Goal: Feedback & Contribution: Contribute content

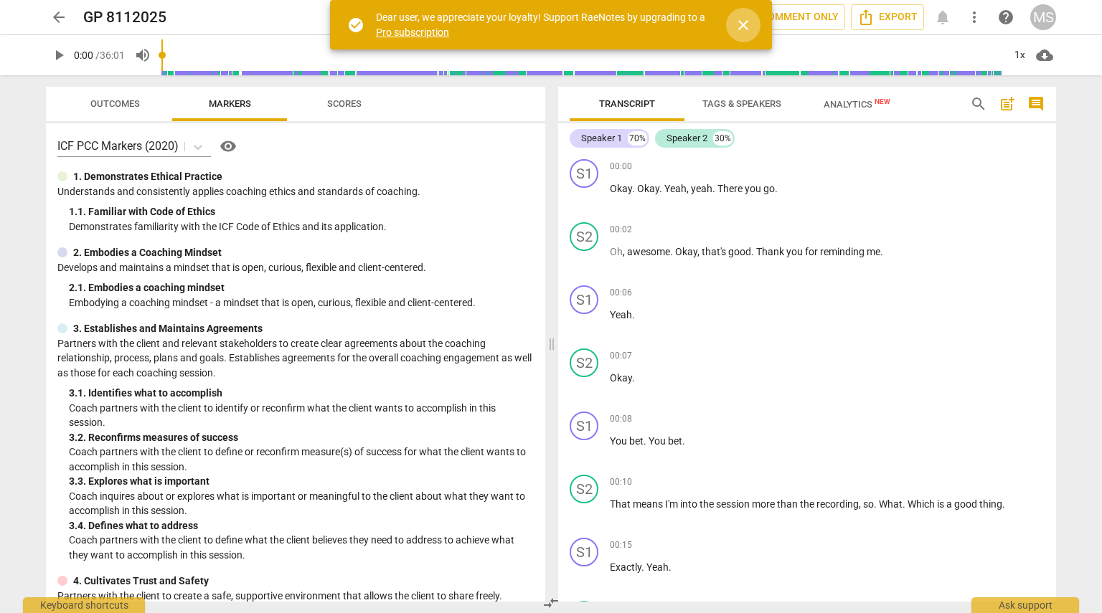
click at [549, 32] on span "close" at bounding box center [743, 24] width 34 height 17
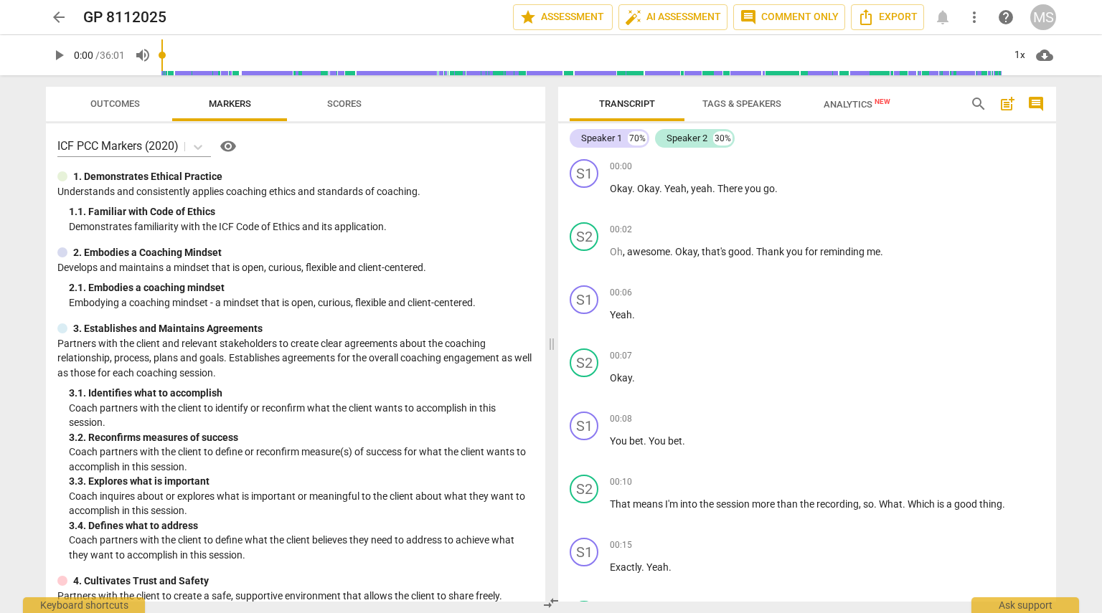
click at [60, 55] on span "play_arrow" at bounding box center [58, 55] width 17 height 17
click at [549, 137] on div "Speaker 2" at bounding box center [686, 138] width 41 height 14
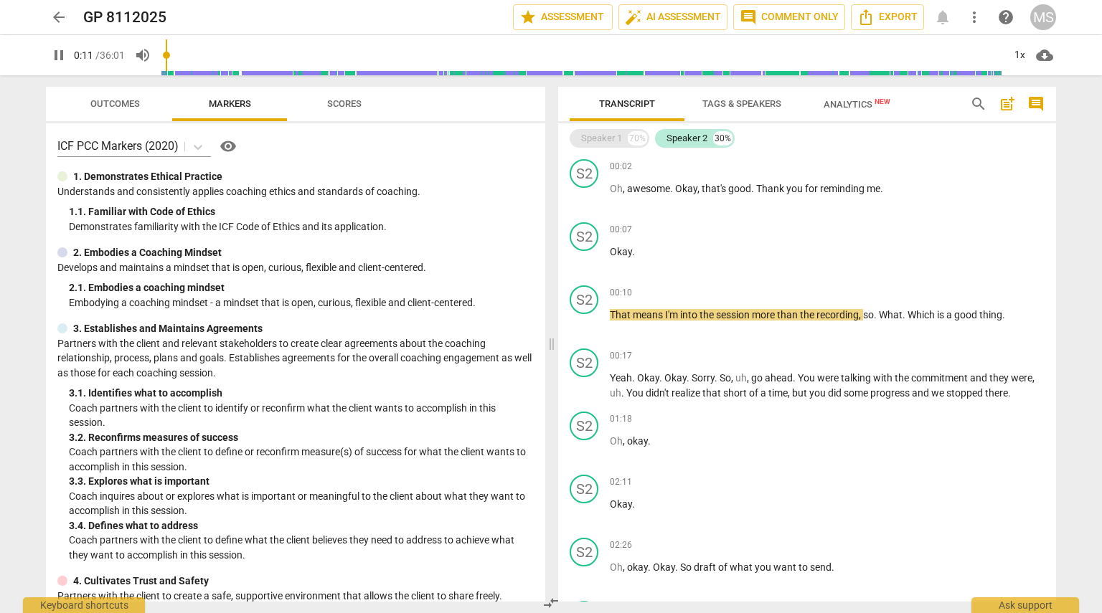
click at [549, 140] on div "Speaker 1" at bounding box center [601, 138] width 41 height 14
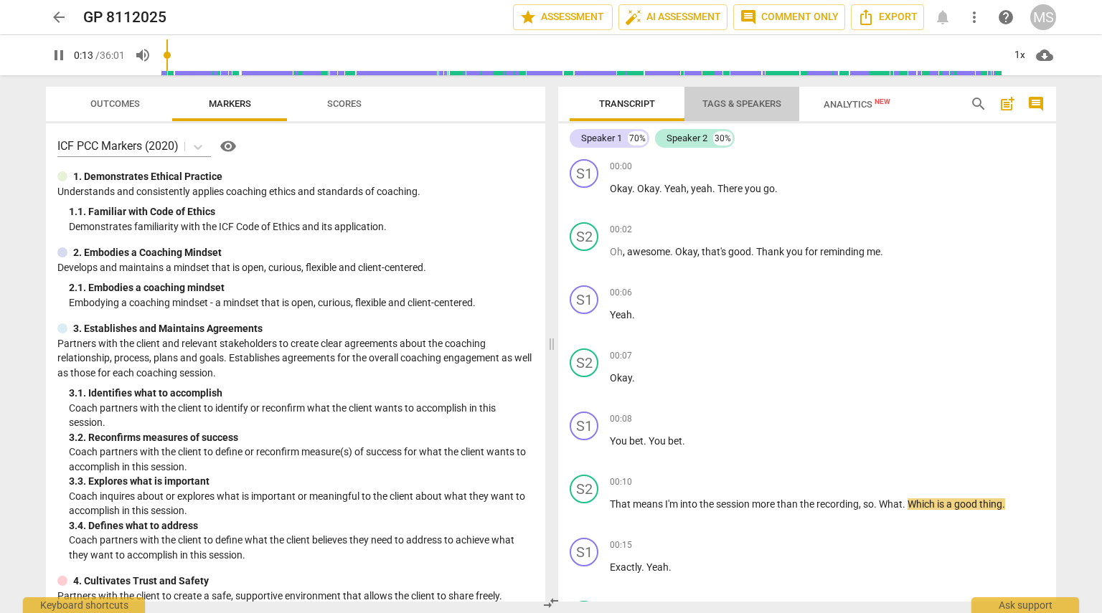
click at [549, 105] on span "Tags & Speakers" at bounding box center [741, 103] width 79 height 11
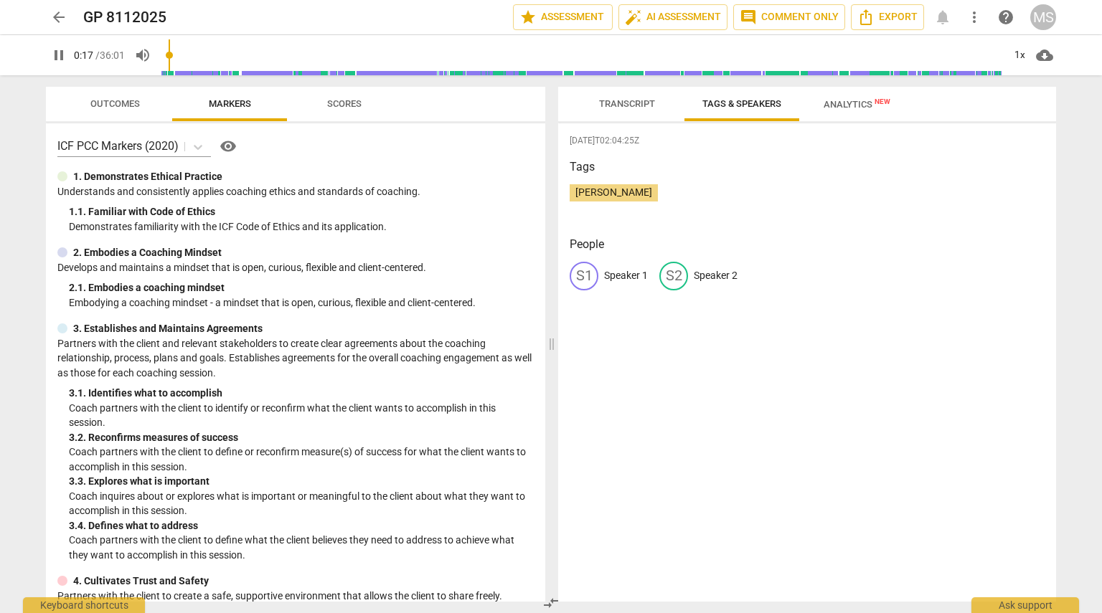
drag, startPoint x: 674, startPoint y: 277, endPoint x: 627, endPoint y: 193, distance: 96.0
click at [549, 193] on div "[DATE]T02:04:25Z Tags [PERSON_NAME] People S1 Speaker 1 S2 Speaker 2" at bounding box center [807, 362] width 498 height 478
click at [549, 193] on span "[PERSON_NAME]" at bounding box center [614, 191] width 88 height 11
click at [549, 278] on p "Speaker 2" at bounding box center [716, 275] width 44 height 15
drag, startPoint x: 697, startPoint y: 278, endPoint x: 681, endPoint y: 278, distance: 16.5
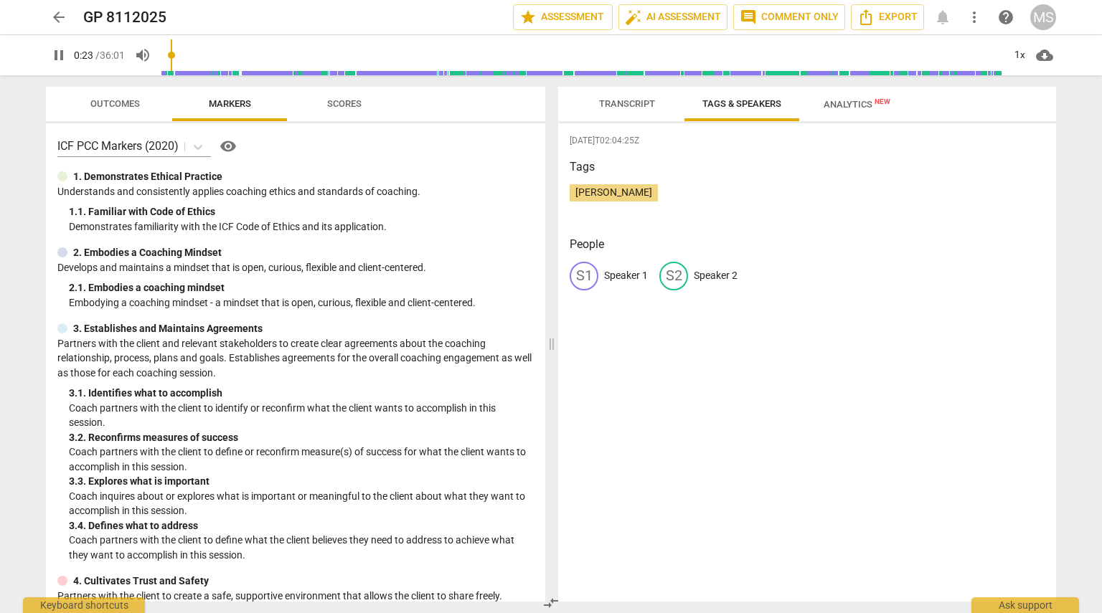
click at [549, 278] on div "S2" at bounding box center [673, 276] width 29 height 29
drag, startPoint x: 681, startPoint y: 278, endPoint x: 630, endPoint y: 189, distance: 101.9
click at [549, 189] on div "[DATE]T02:04:25Z Tags [PERSON_NAME] People S1 Speaker 1 S2 Speaker 2" at bounding box center [807, 362] width 498 height 478
click at [549, 188] on span "[PERSON_NAME]" at bounding box center [614, 191] width 88 height 11
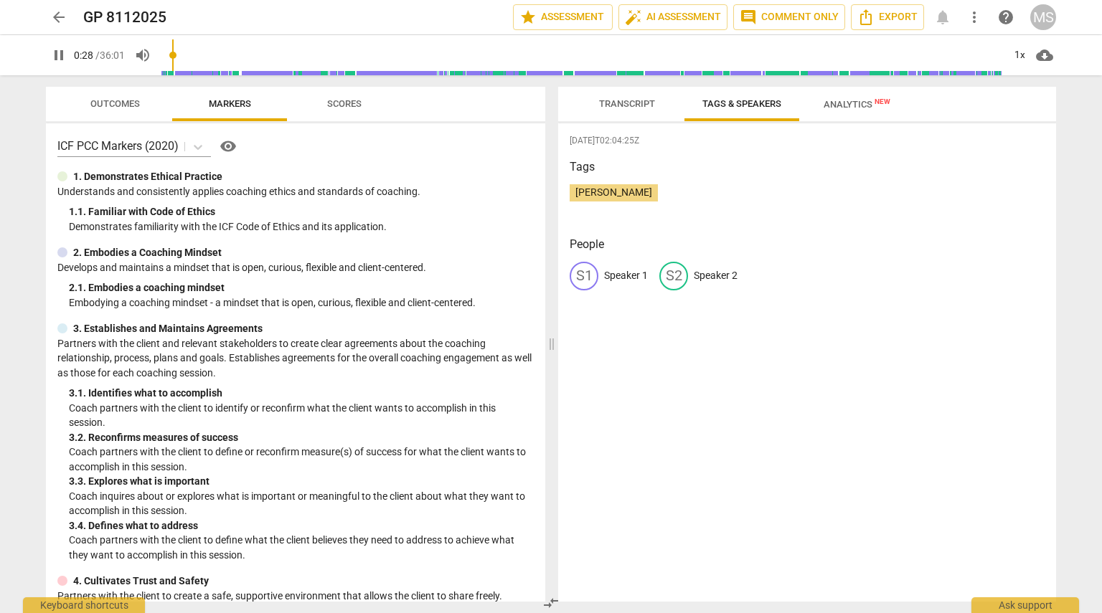
click at [549, 275] on div "S1" at bounding box center [584, 276] width 29 height 29
click at [549, 103] on span "Transcript" at bounding box center [627, 103] width 56 height 11
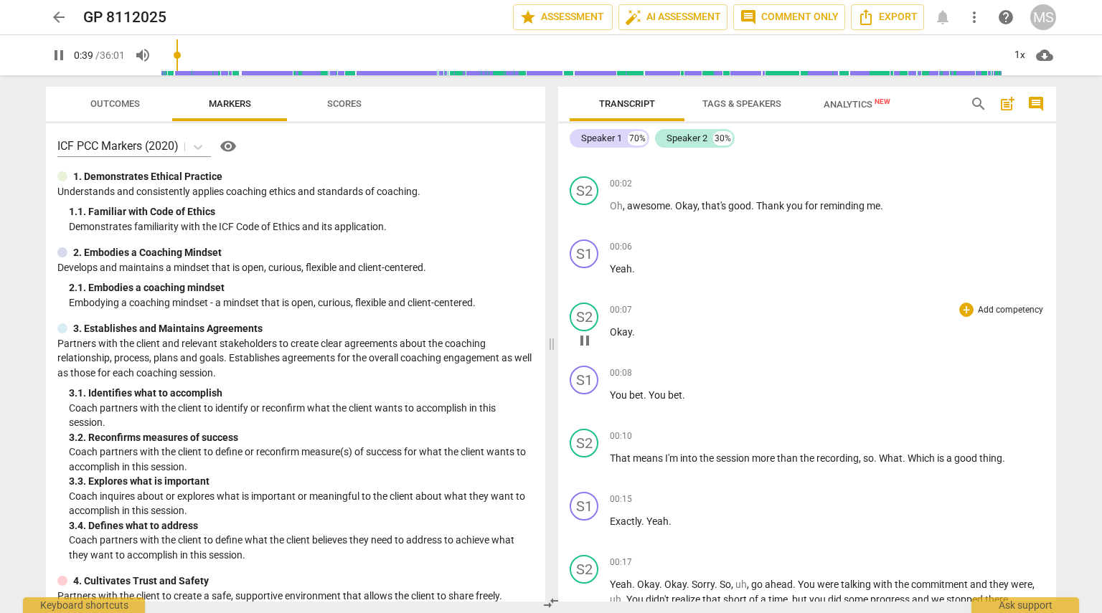
scroll to position [52, 0]
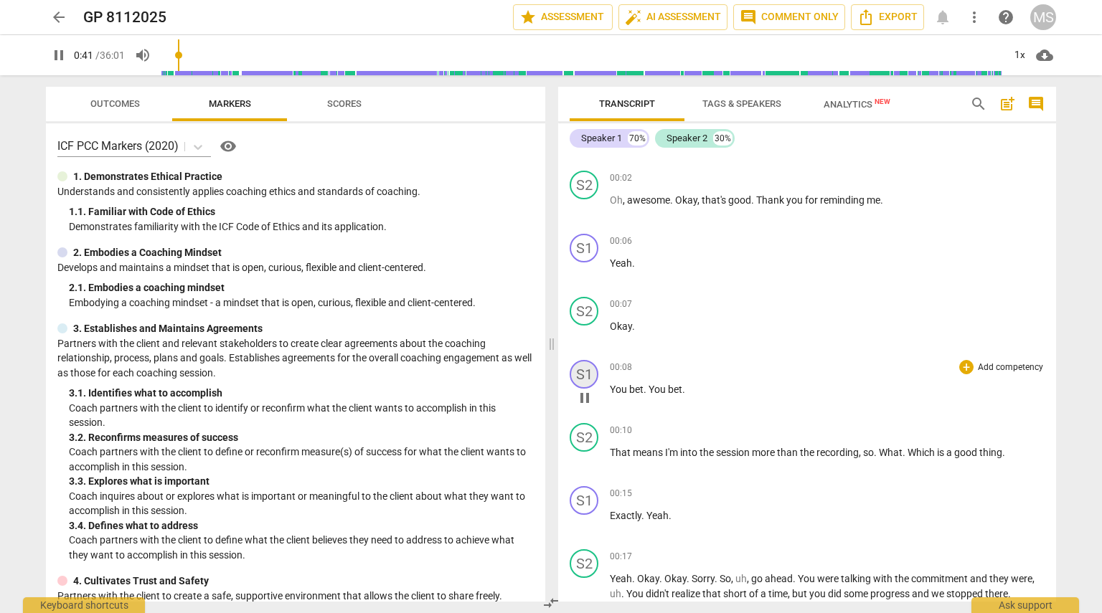
click at [549, 372] on div "S1" at bounding box center [584, 374] width 29 height 29
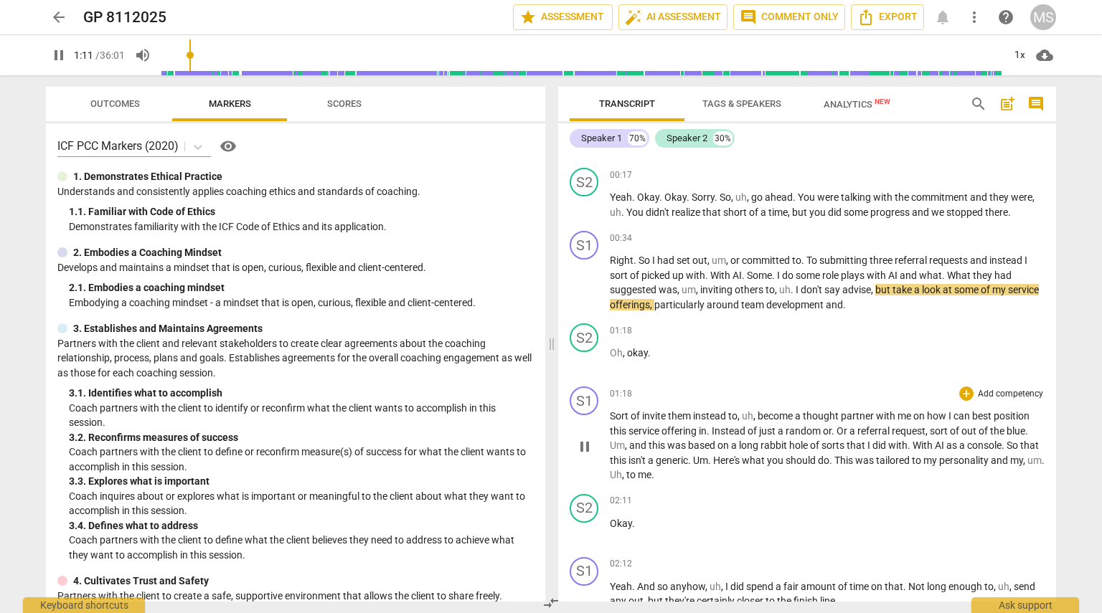
scroll to position [448, 0]
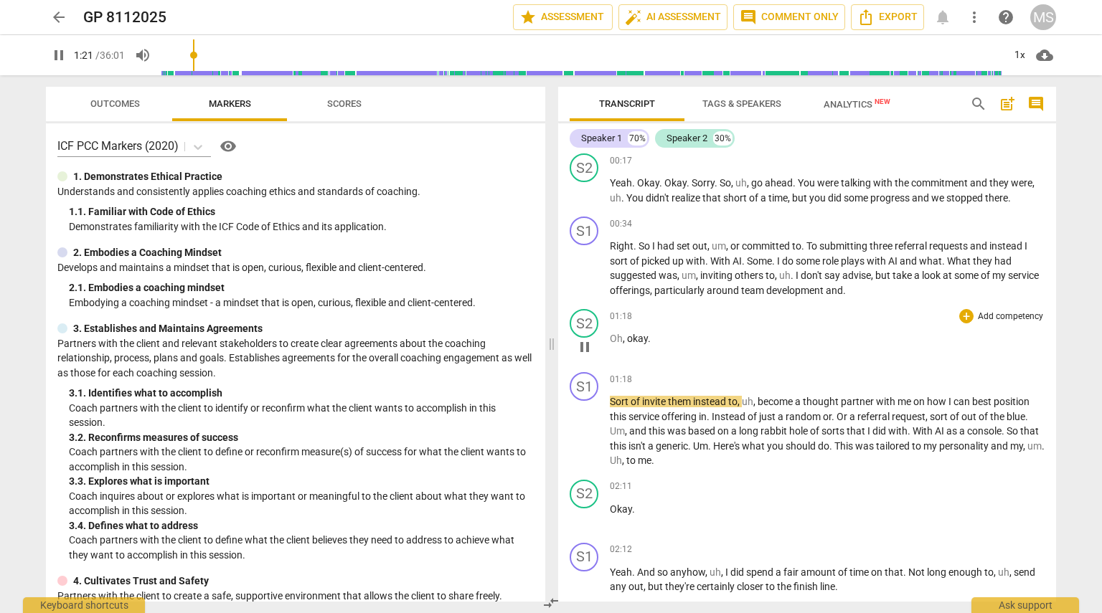
click at [549, 311] on p "Add competency" at bounding box center [1010, 317] width 68 height 13
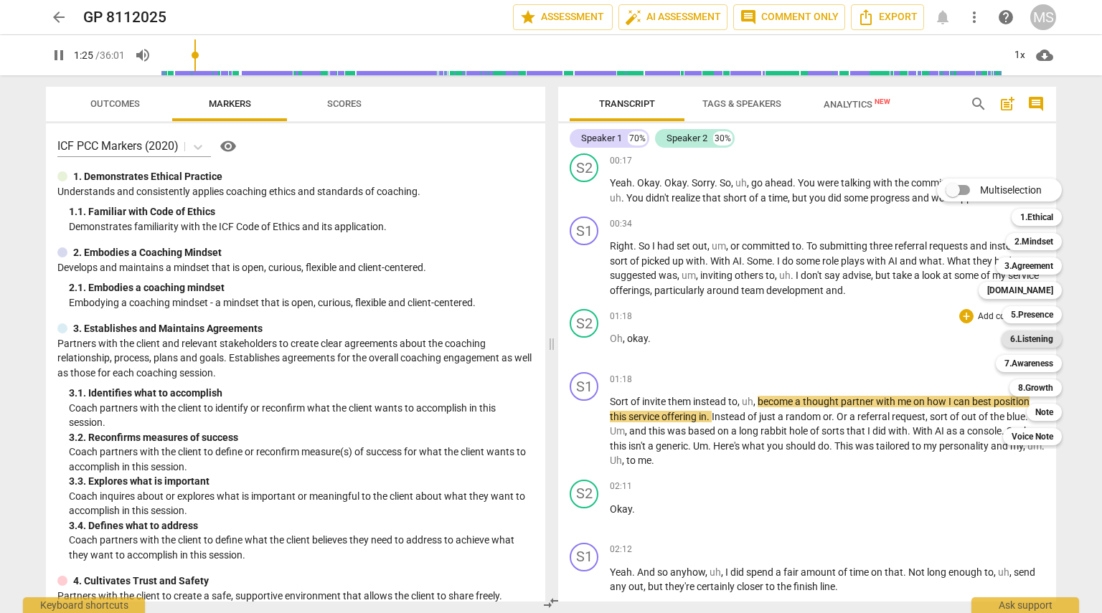
click at [549, 337] on b "6.Listening" at bounding box center [1031, 339] width 43 height 17
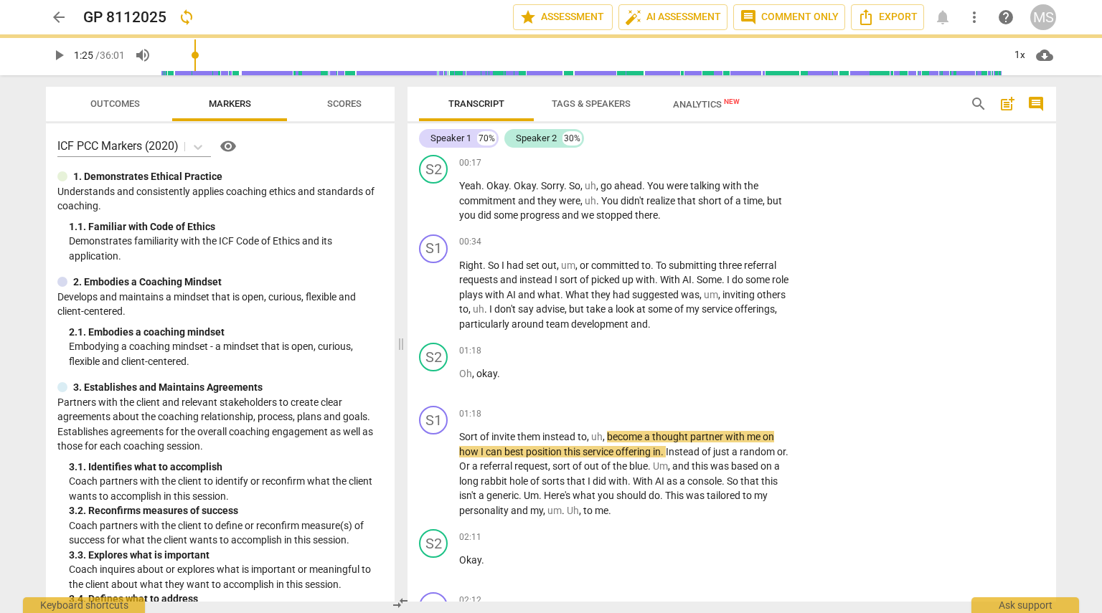
type input "86"
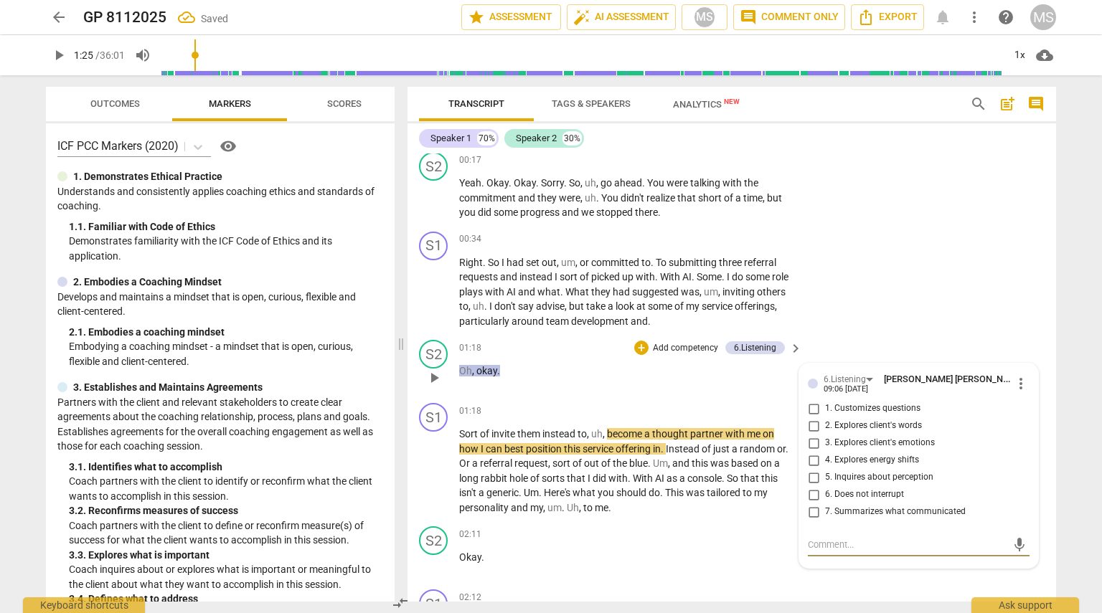
type textarea "t"
type textarea "tH"
type textarea "tHI"
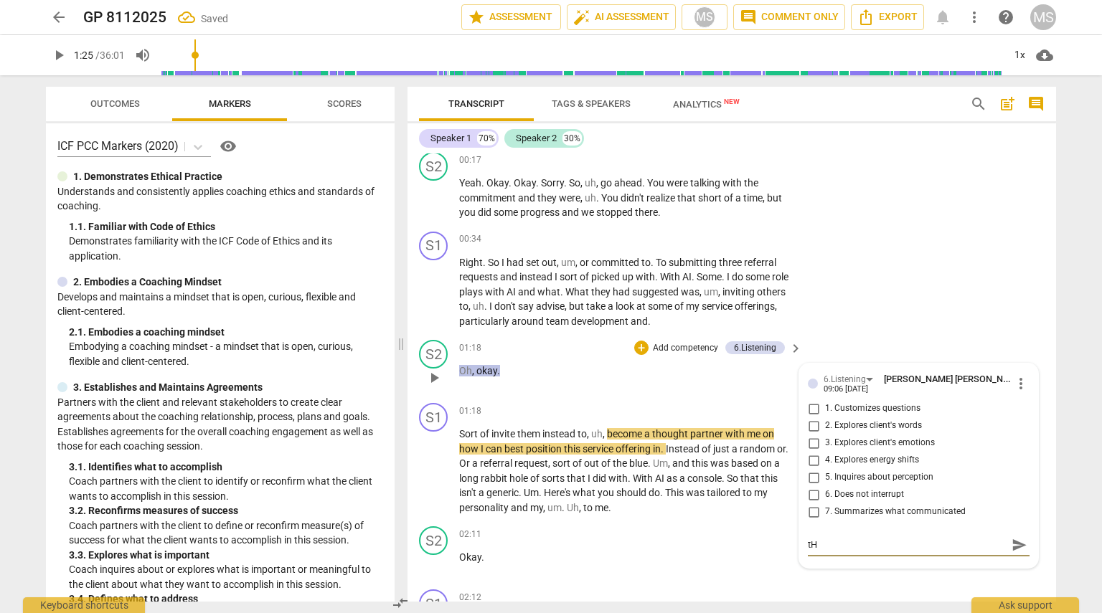
type textarea "tHI"
type textarea "tHIS"
type textarea "tHI"
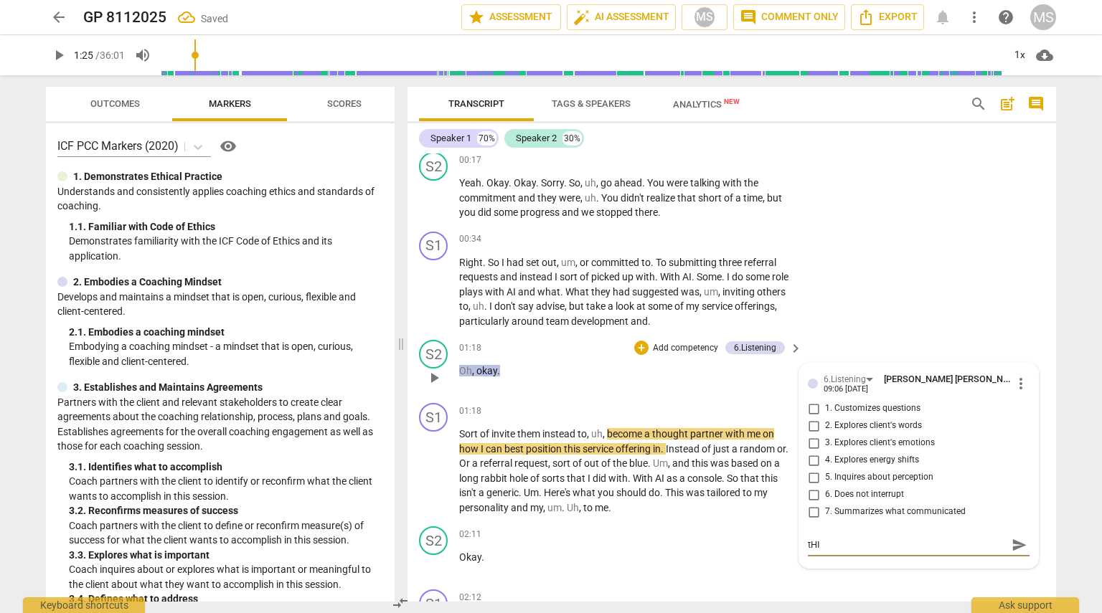
type textarea "tH"
type textarea "t"
type textarea "T"
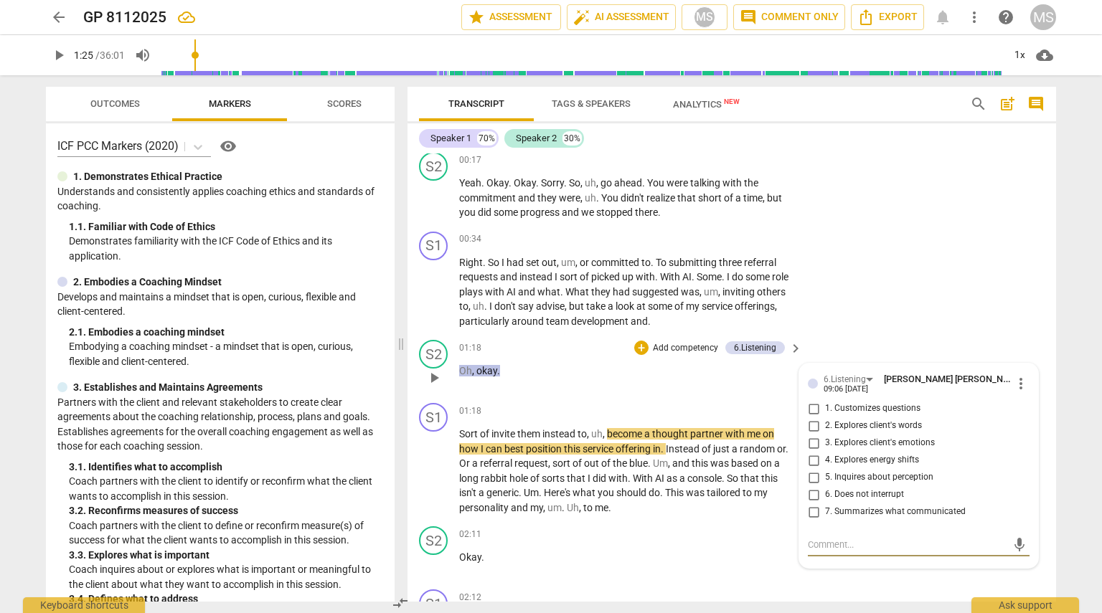
type textarea "T"
type textarea "Th"
type textarea "Thi"
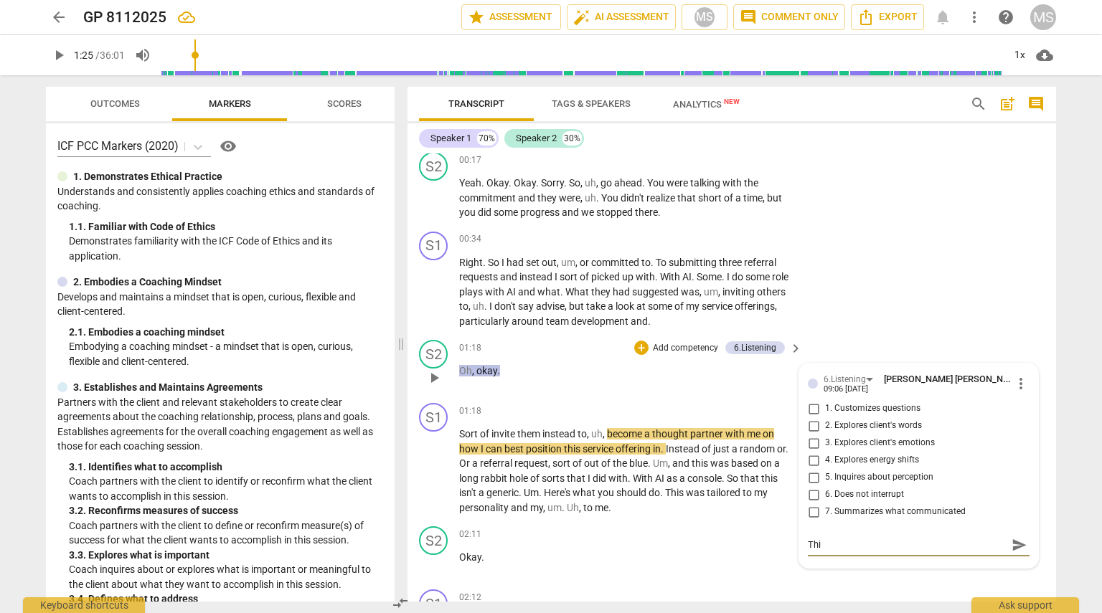
type textarea "This"
type textarea "This m"
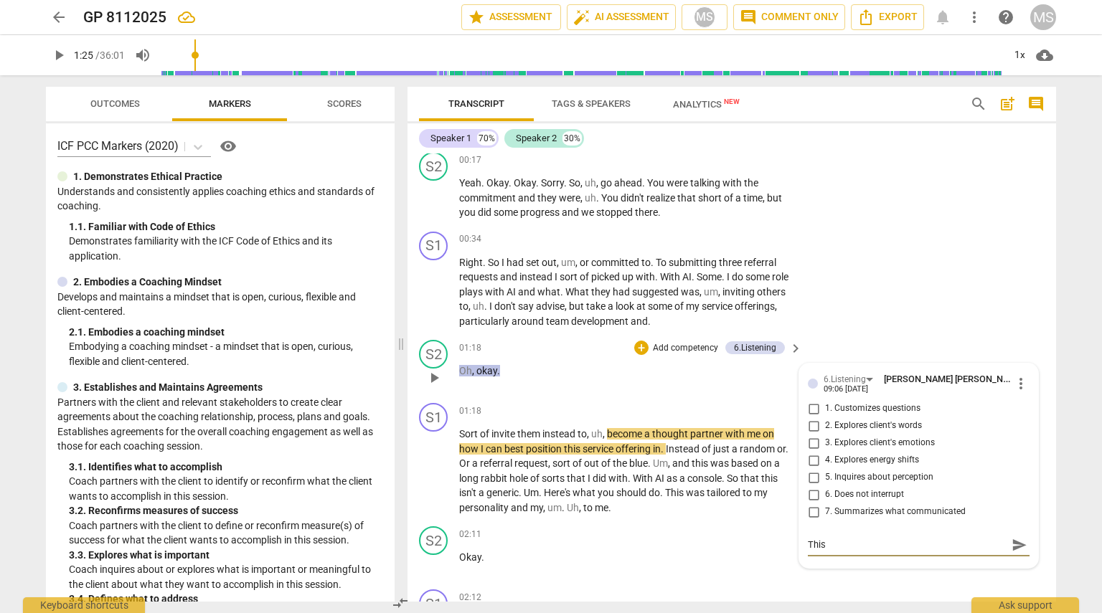
type textarea "This m"
type textarea "This ma"
type textarea "This may"
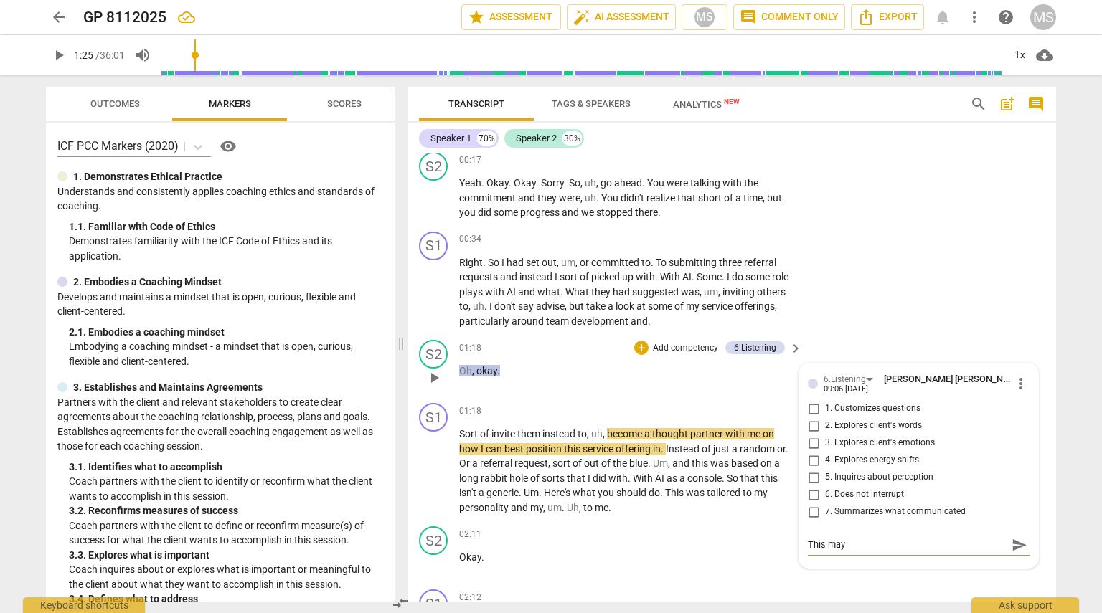
type textarea "This may"
type textarea "This may a"
type textarea "This may ap"
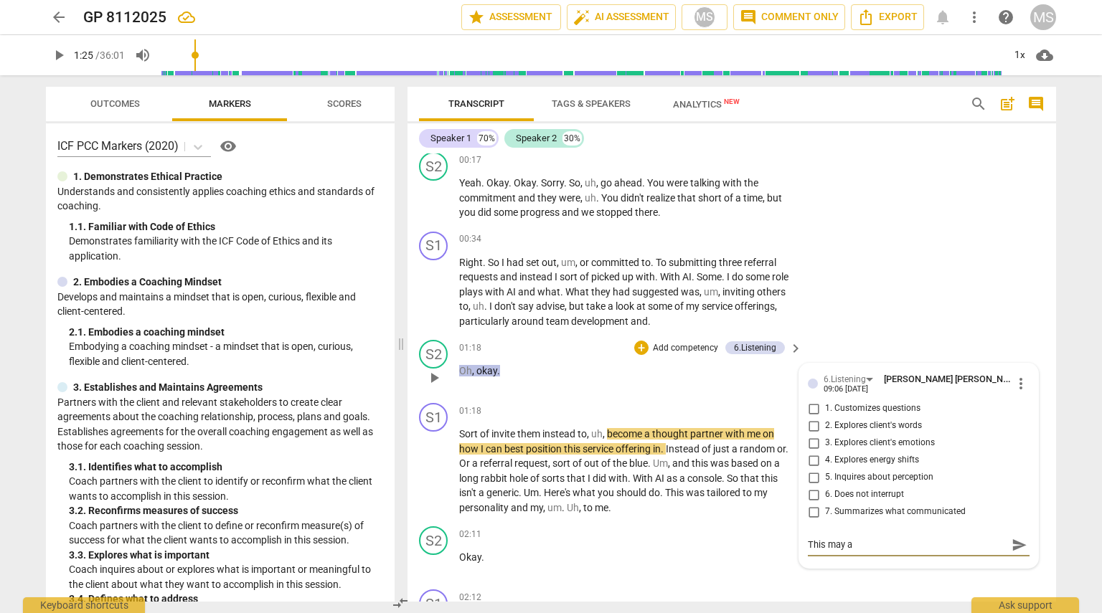
type textarea "This may ap"
type textarea "This may app"
type textarea "This may appe"
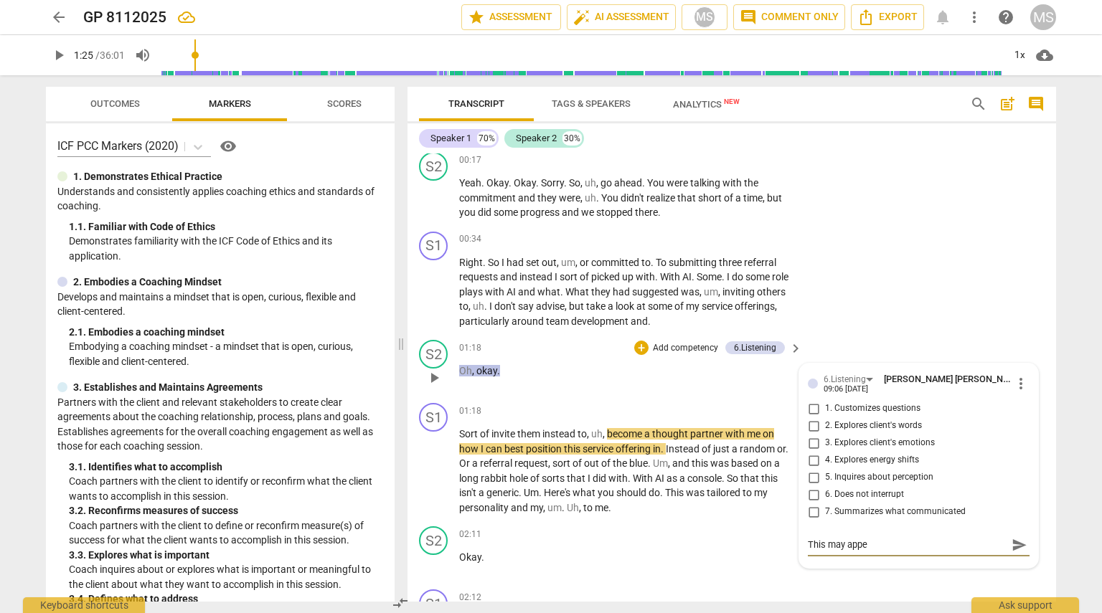
type textarea "This may appea"
type textarea "This may appear"
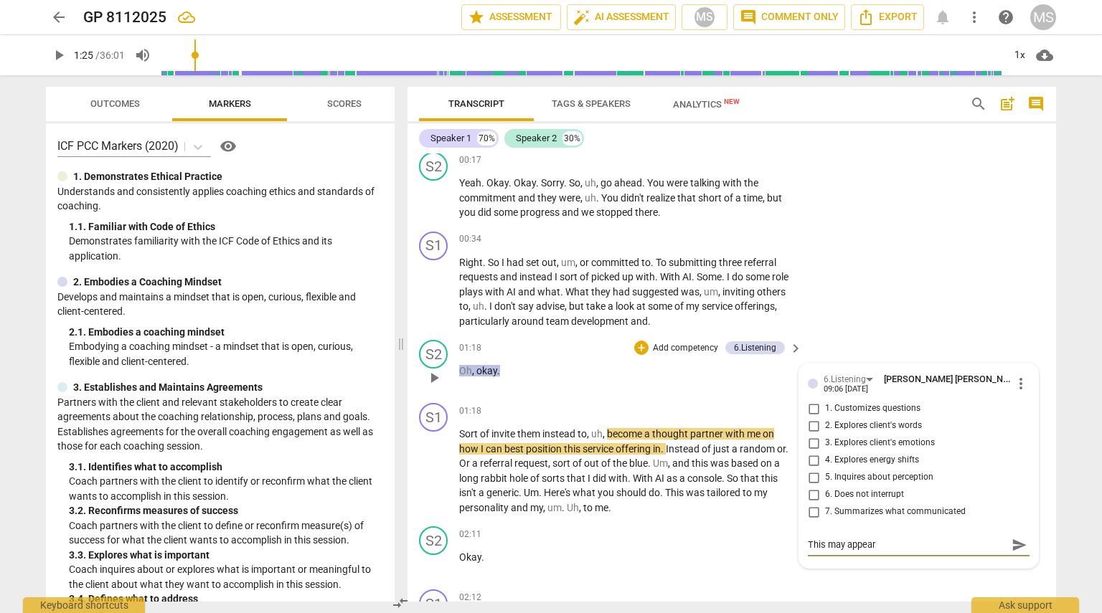
type textarea "This may appear"
type textarea "This may appear a"
type textarea "This may appear as"
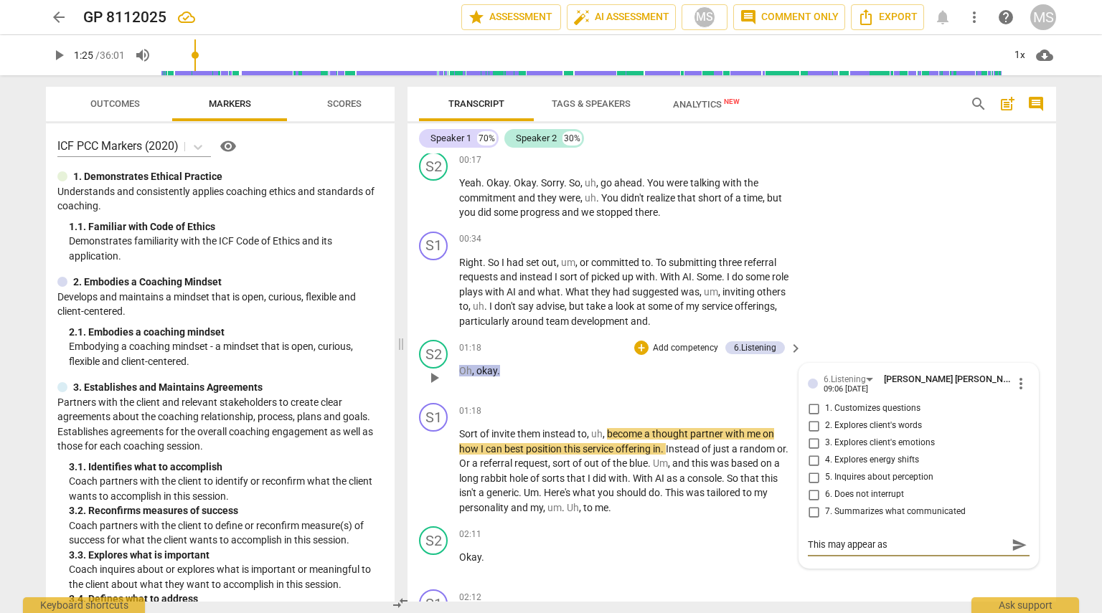
type textarea "This may appear as"
type textarea "This may appear as a"
type textarea "This may appear as a c"
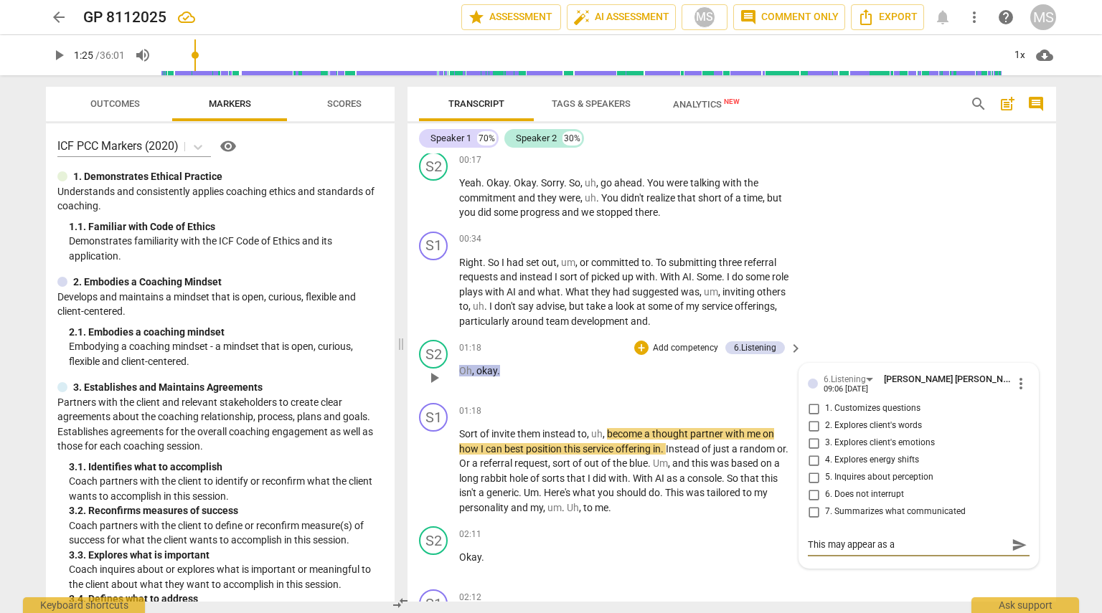
type textarea "This may appear as a c"
type textarea "This may appear as a co"
type textarea "This may appear as a cou"
type textarea "This may appear as a coun"
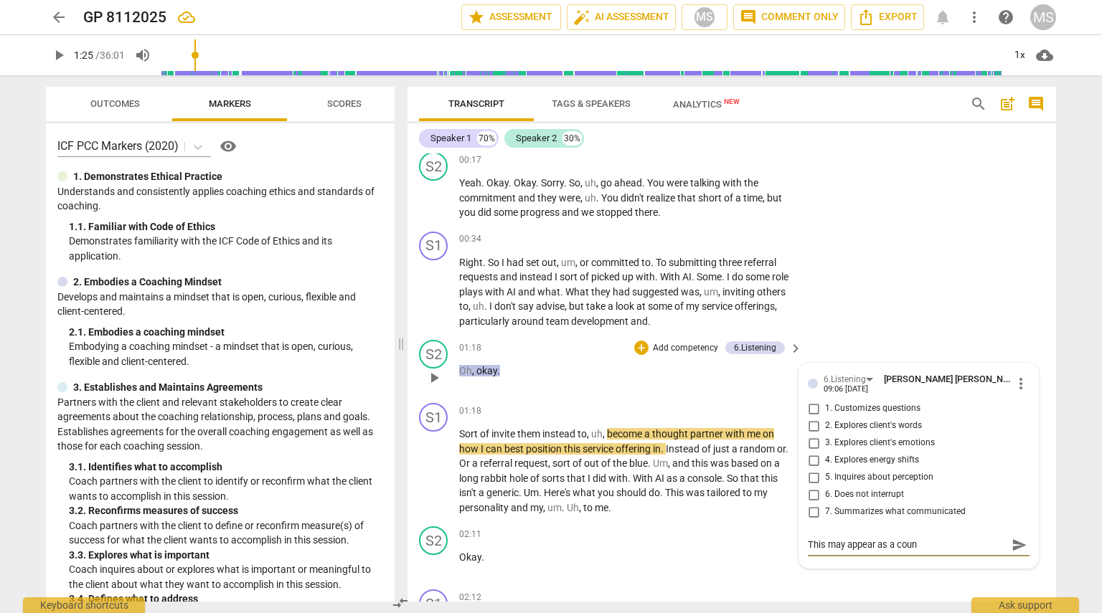
type textarea "This may appear as a count"
type textarea "This may appear as a counte"
type textarea "This may appear as a counter"
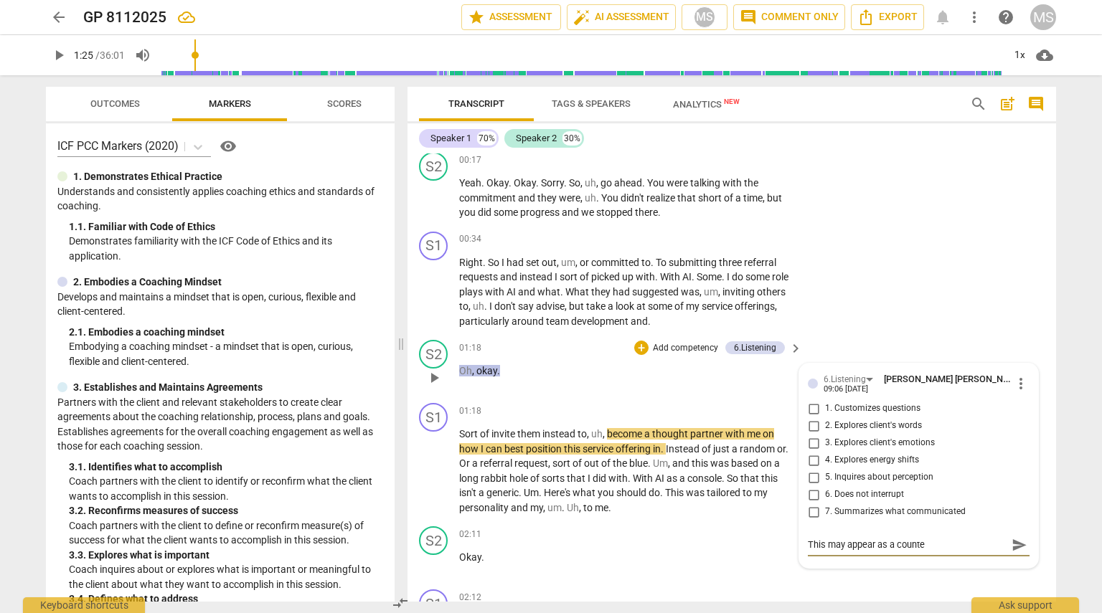
type textarea "This may appear as a counter"
type textarea "This may appear as a counter e"
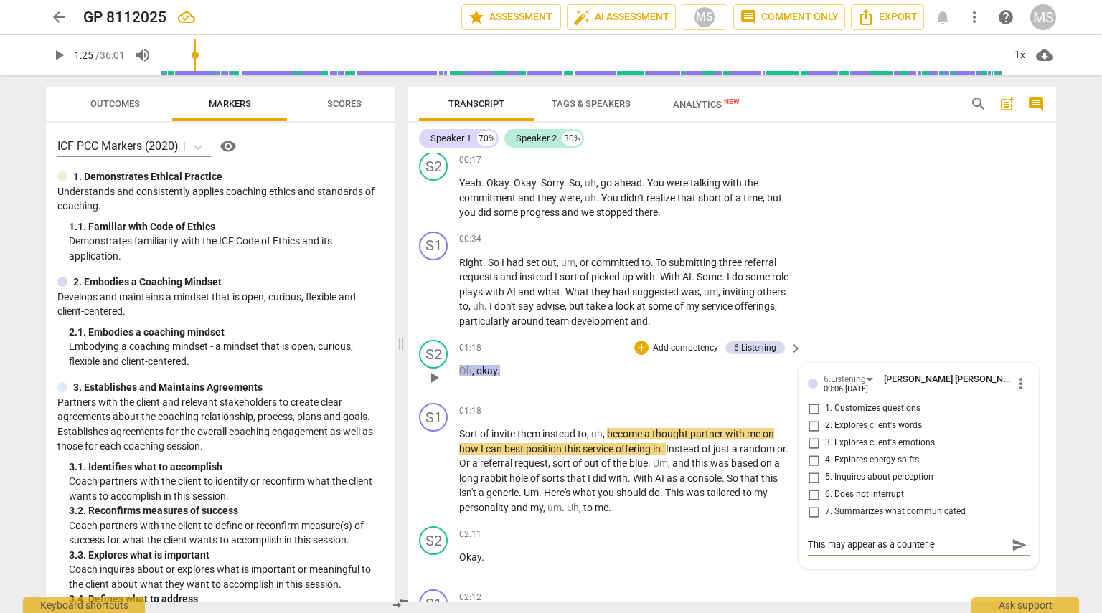
type textarea "This may appear as a counter ev"
type textarea "This may appear as a counter evi"
type textarea "This may appear as a counter evid"
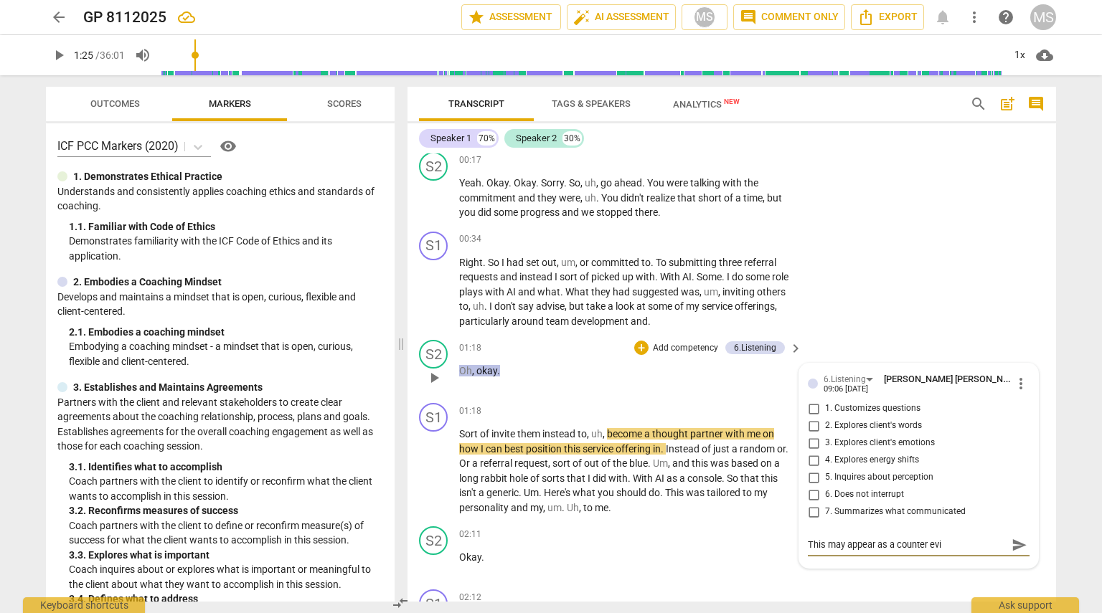
type textarea "This may appear as a counter evid"
type textarea "This may appear as a counter evide"
type textarea "This may appear as a counter [PERSON_NAME]"
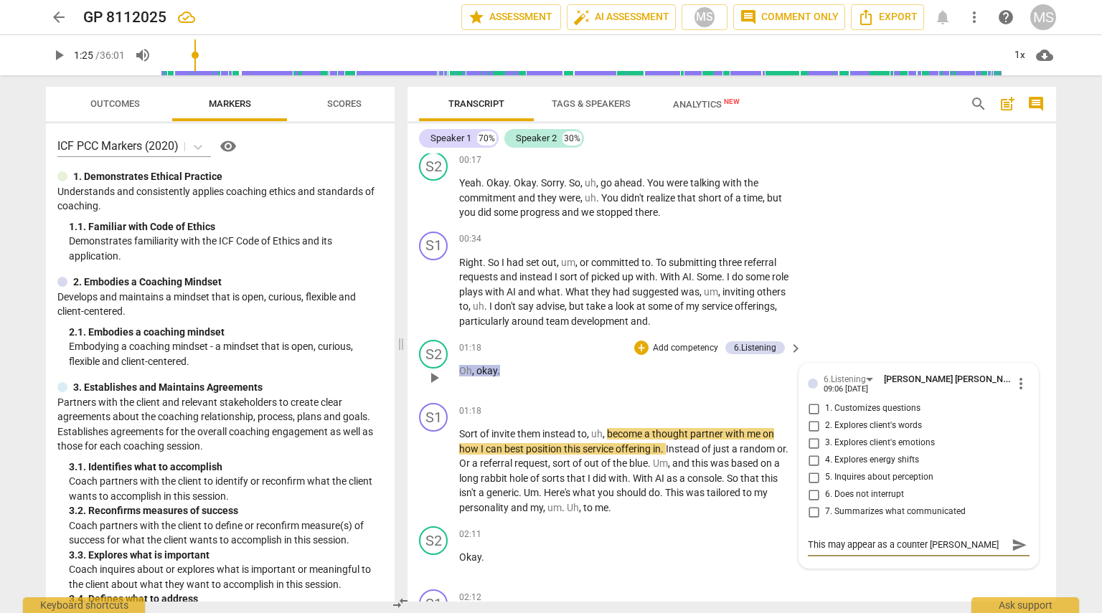
type textarea "This may appear as a counter evidenc"
type textarea "This may appear as a counter evidence"
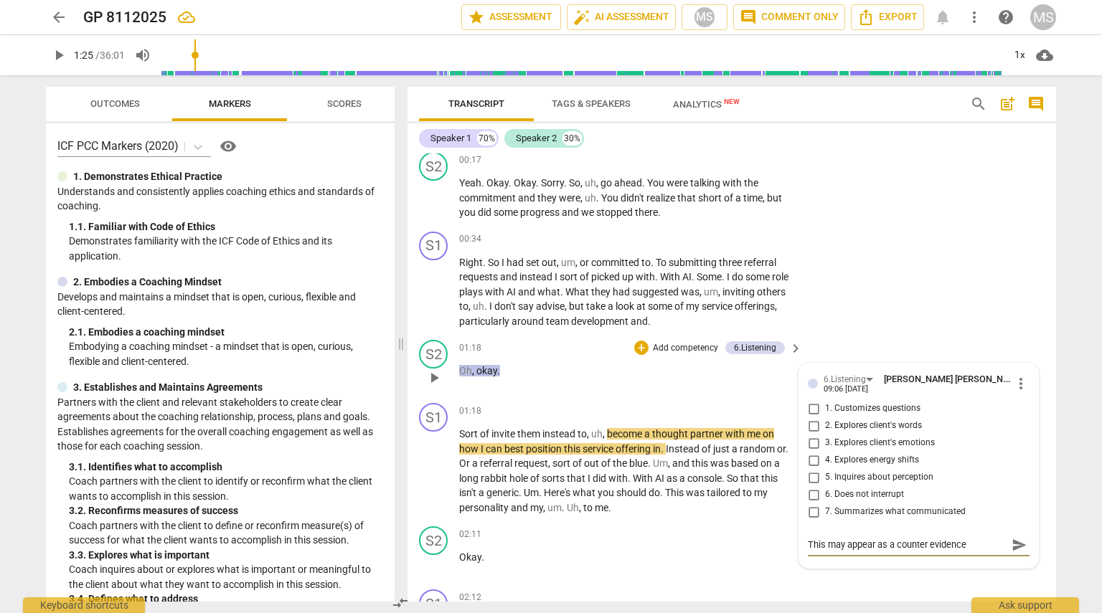
type textarea "This may appear as a counter evidence"
type textarea "This may appear as a counter evidence f"
type textarea "This may appear as a counter evidence fo"
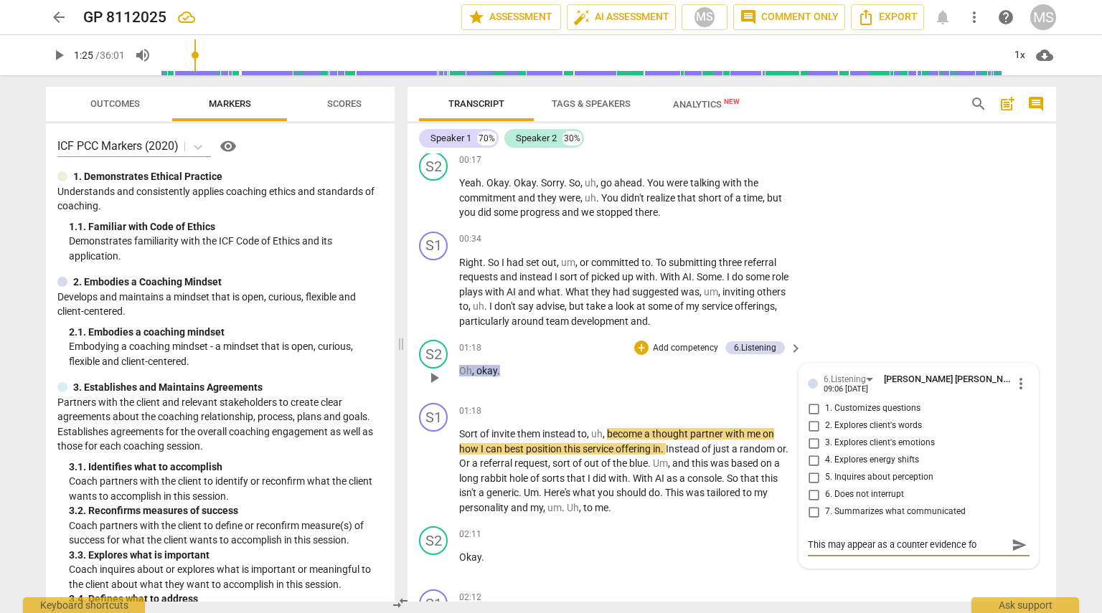
type textarea "This may appear as a counter evidence for"
type textarea "This may appear as a counter evidence for P"
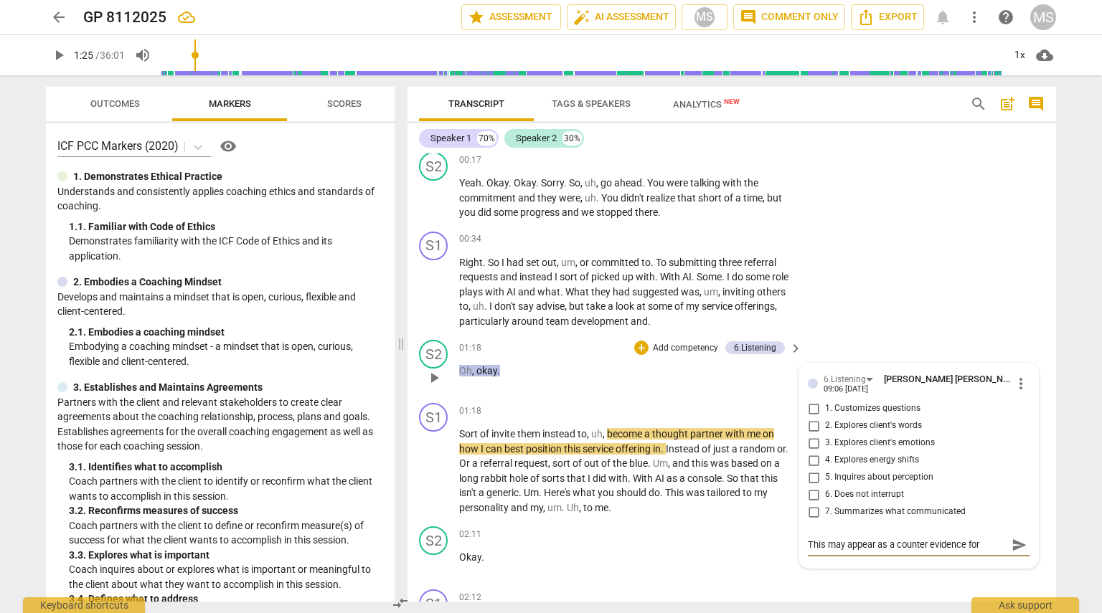
type textarea "This may appear as a counter evidence for P"
type textarea "This may appear as a counter evidence for PC"
type textarea "This may appear as a counter evidence for PCC"
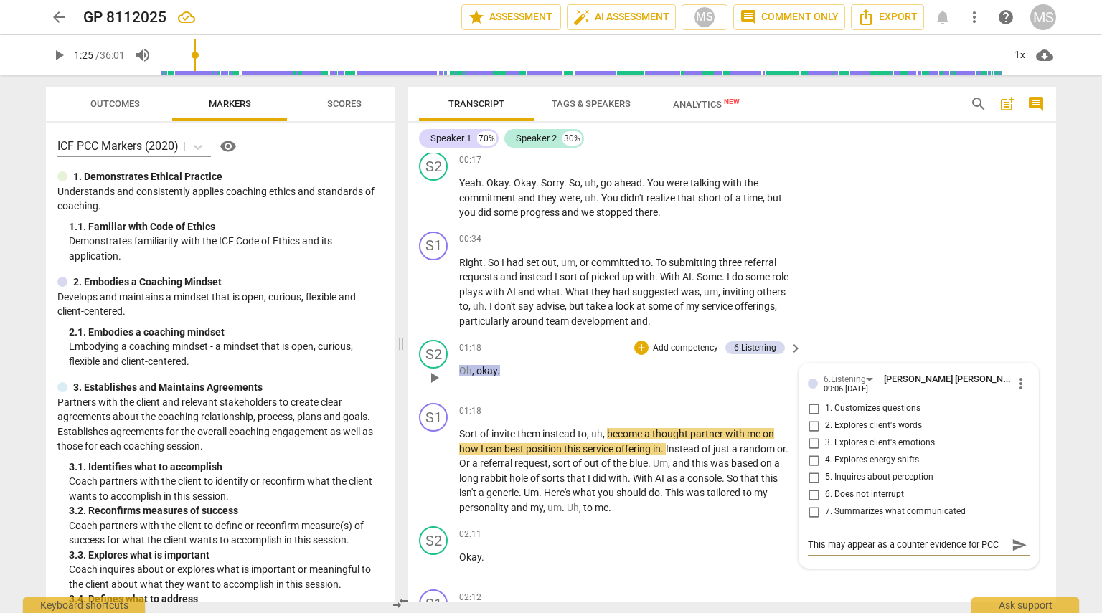
type textarea "This may appear as a counter evidence for PCC"
type textarea "This may appear as a counter evidence for PCC M"
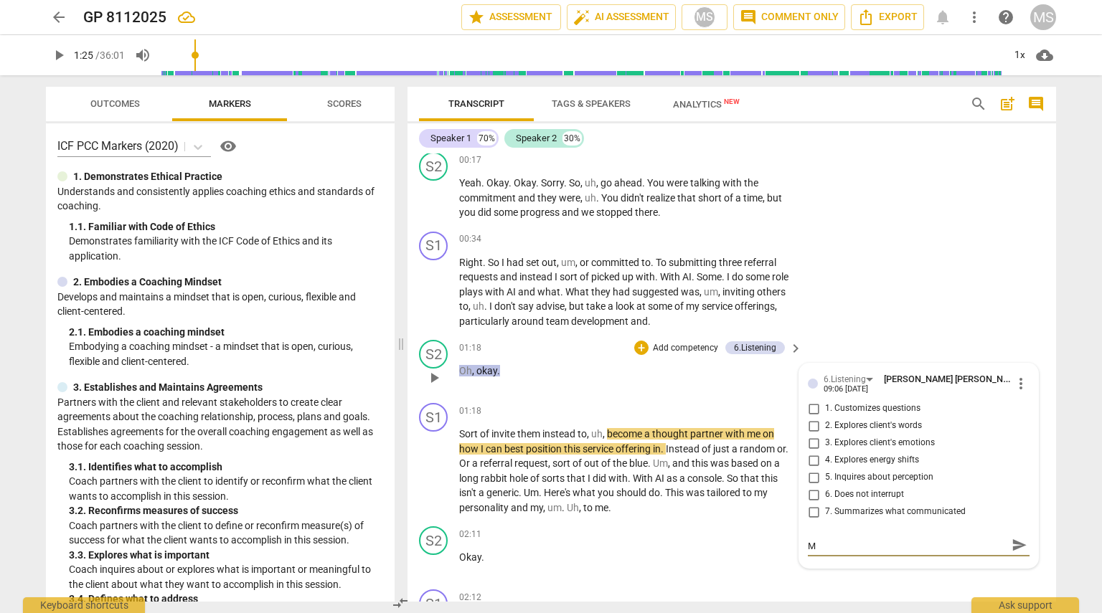
type textarea "This may appear as a counter evidence for PCC Ma"
type textarea "This may appear as a counter evidence for PCC Mar"
type textarea "This may appear as a counter evidence for PCC [PERSON_NAME]"
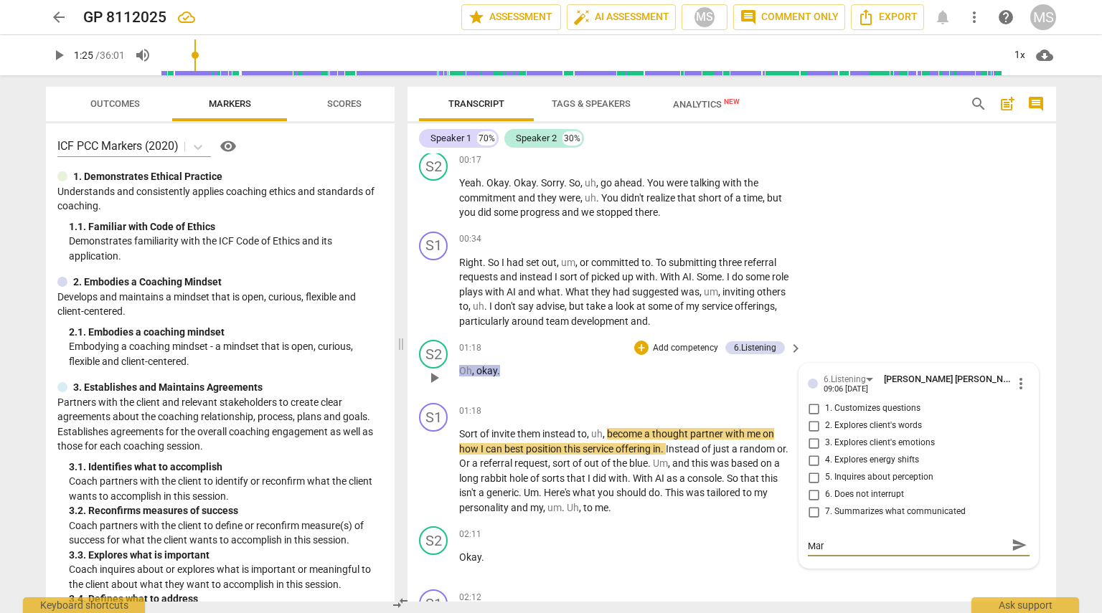
type textarea "This may appear as a counter evidence for PCC [PERSON_NAME]"
type textarea "This may appear as a counter evidence for PCC Marke"
type textarea "This may appear as a counter evidence for PCC Marker"
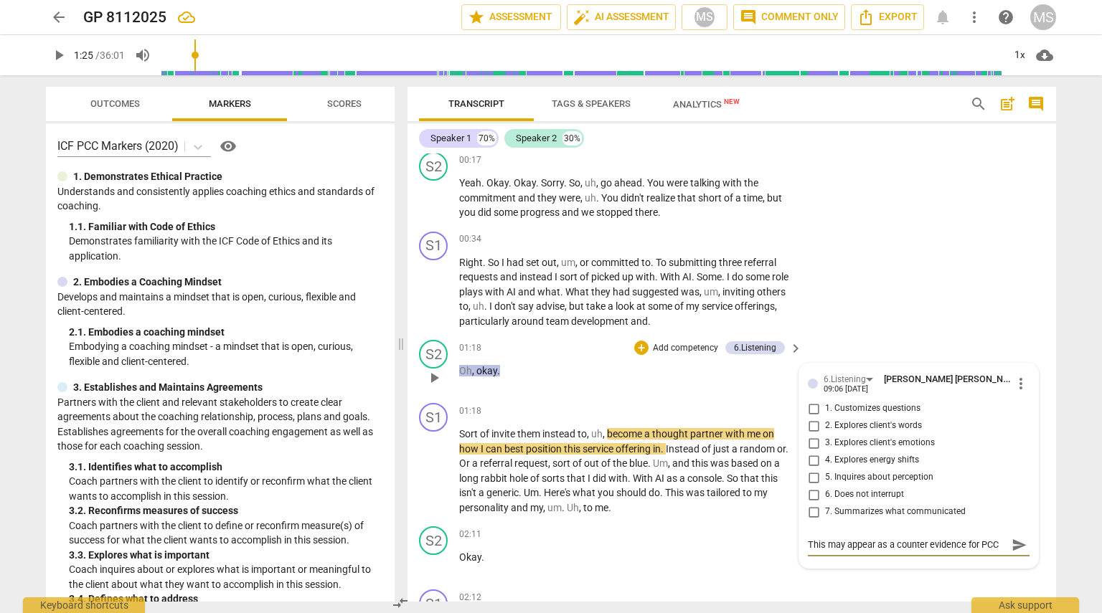
type textarea "This may appear as a counter evidence for PCC Marker"
type textarea "This may appear as a counter evidence for PCC Markers"
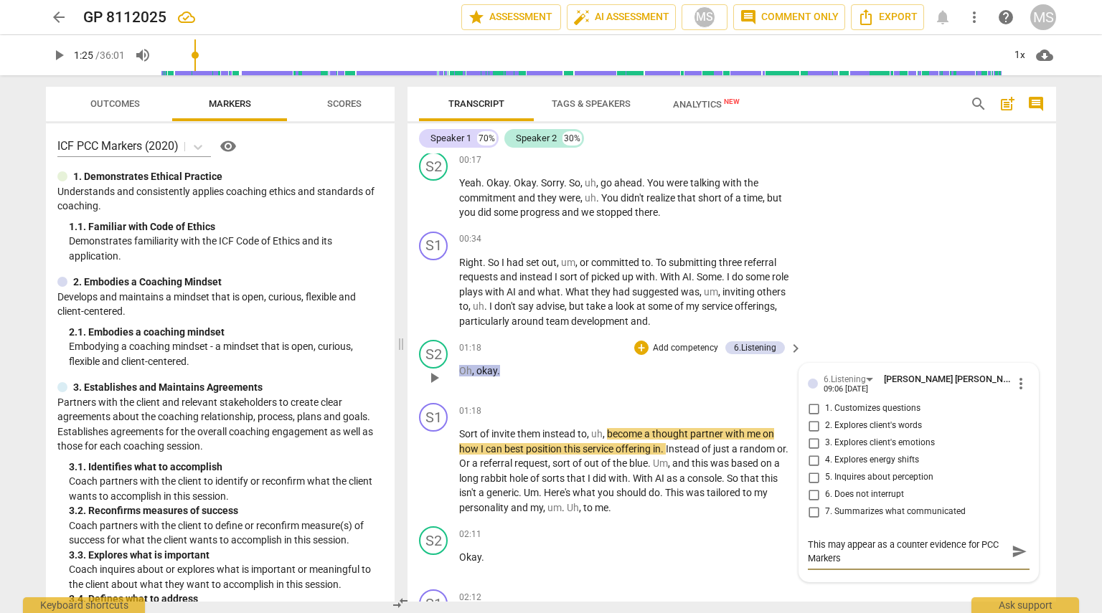
type textarea "This may appear as a counter evidence for PCC Markers a"
type textarea "This may appear as a counter evidence for PCC Markers as"
type textarea "This may appear as a counter evidence for PCC Markers ass"
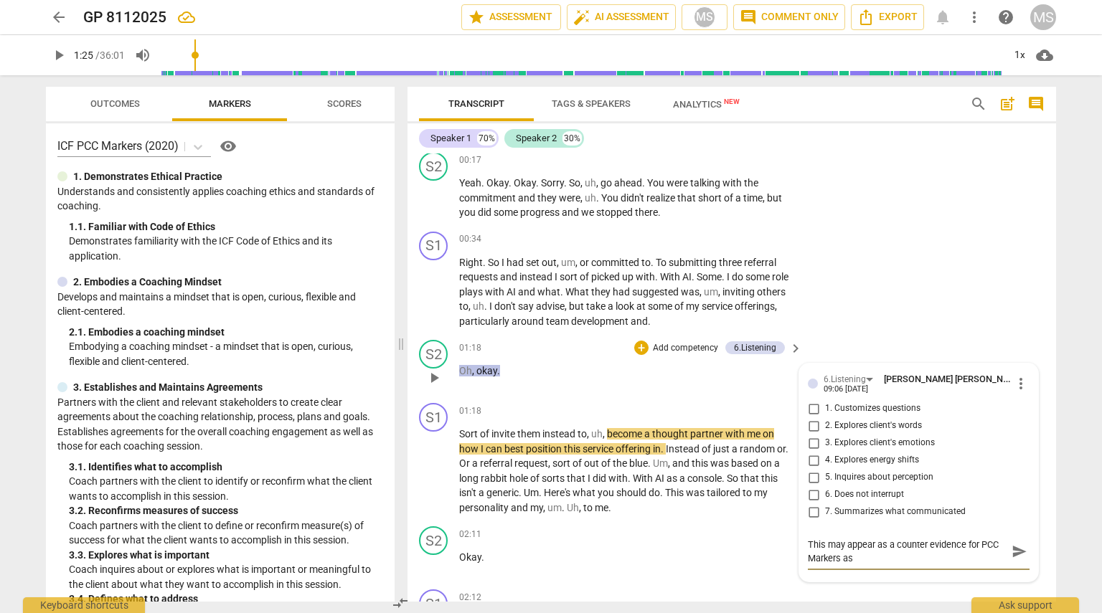
type textarea "This may appear as a counter evidence for PCC Markers ass"
type textarea "This may appear as a counter evidence for PCC Markers asse"
type textarea "This may appear as a counter evidence for PCC Markers asses"
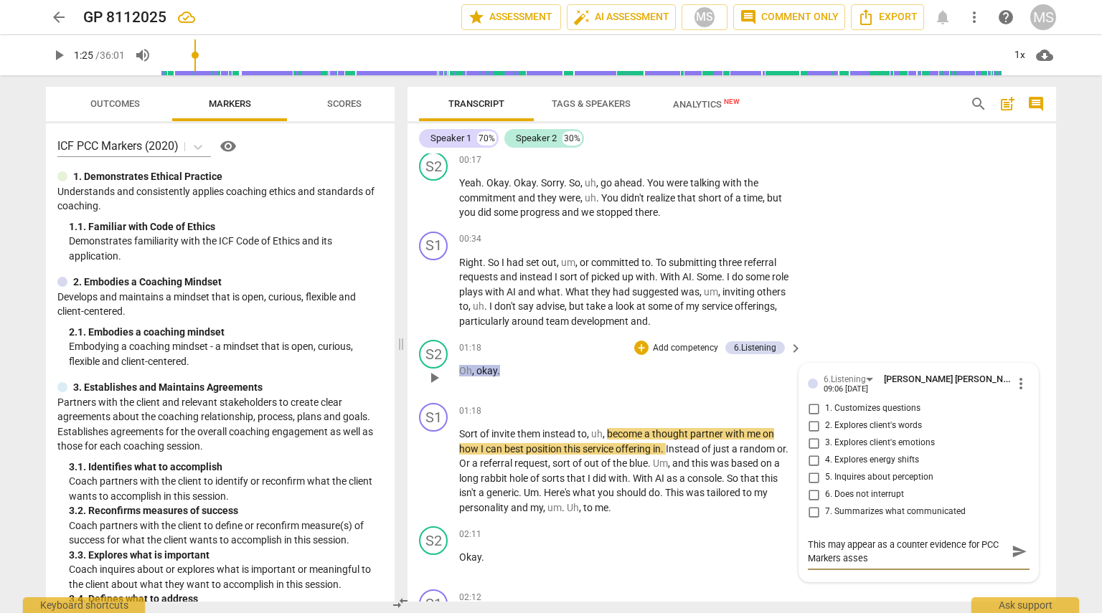
type textarea "This may appear as a counter evidence for PCC Markers assess"
type textarea "This may appear as a counter evidence for PCC Markers assessm"
type textarea "This may appear as a counter evidence for PCC Markers assessme"
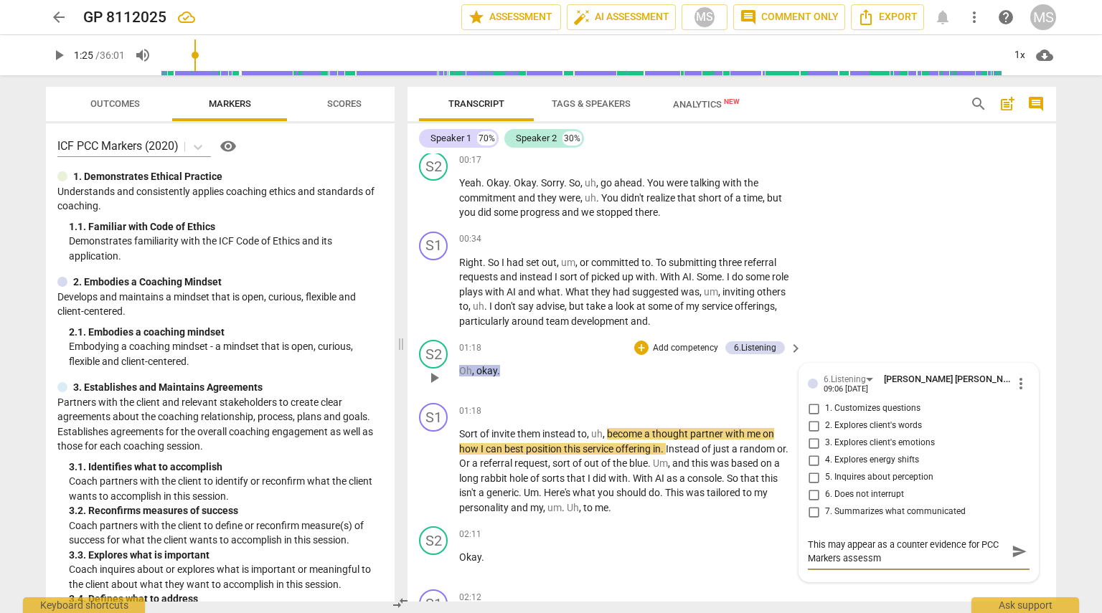
type textarea "This may appear as a counter evidence for PCC Markers assessme"
type textarea "This may appear as a counter evidence for PCC Markers assessmen"
type textarea "This may appear as a counter evidence for PCC Markers assessment"
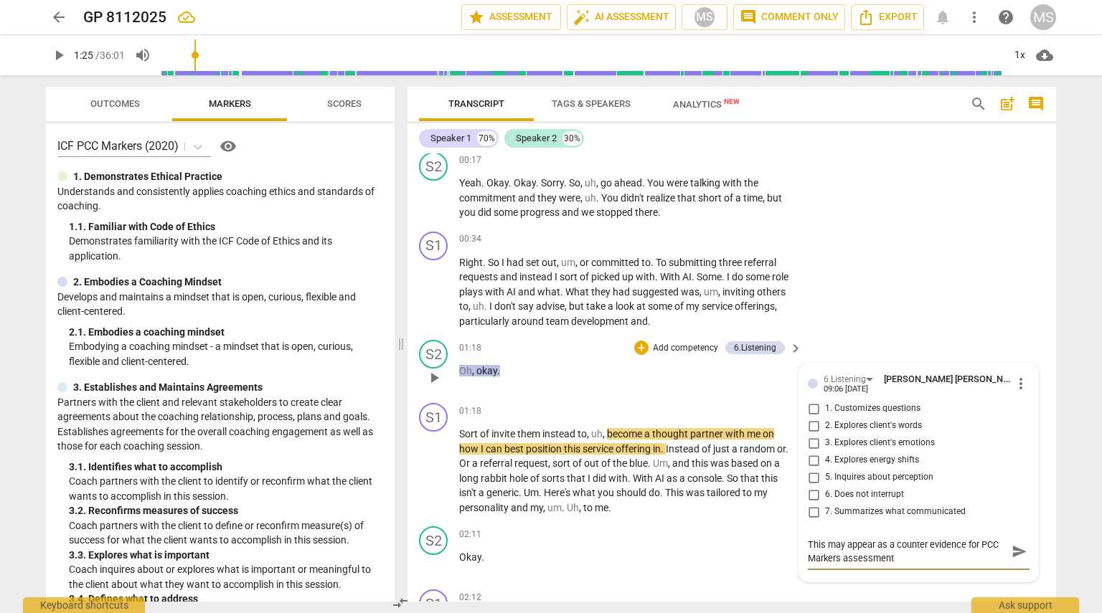
type textarea "This may appear as a counter evidence for PCC Markers assessment"
type textarea "This may appear as a counter evidence for PCC Markers assessment -"
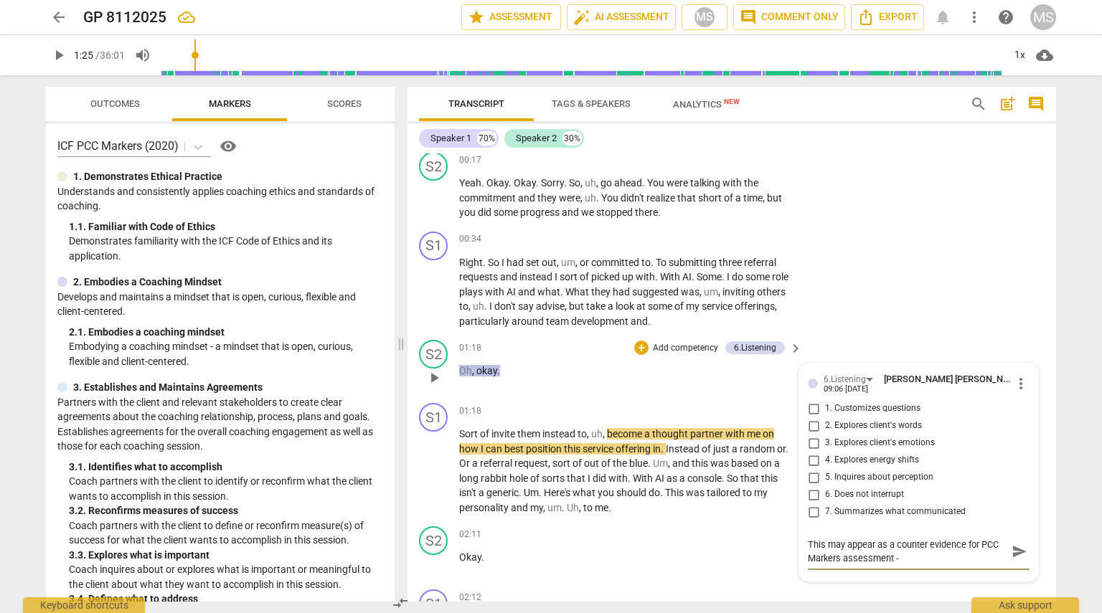
type textarea "This may appear as a counter evidence for PCC Markers assessment -"
type textarea "This may appear as a counter evidence for PCC Markers assessment - t"
type textarea "This may appear as a counter evidence for PCC Markers assessment - ta"
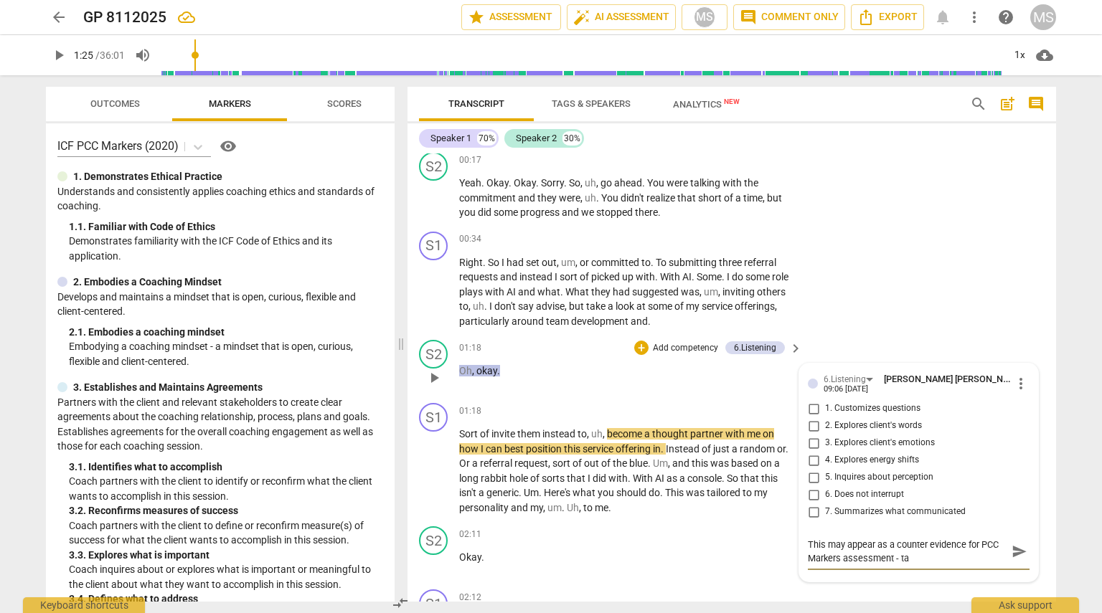
type textarea "This may appear as a counter evidence for PCC Markers assessment - tak"
type textarea "This may appear as a counter evidence for PCC Markers assessment - take"
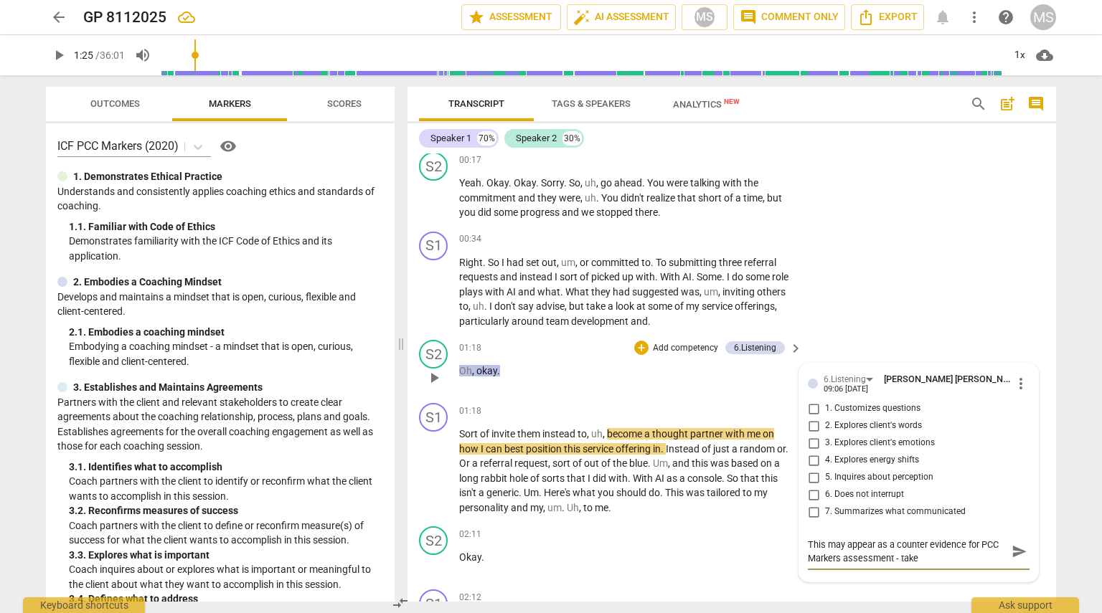
type textarea "This may appear as a counter evidence for PCC Markers assessment - take"
type textarea "This may appear as a counter evidence for PCC Markers assessment - take c"
type textarea "This may appear as a counter evidence for PCC Markers assessment - take ca"
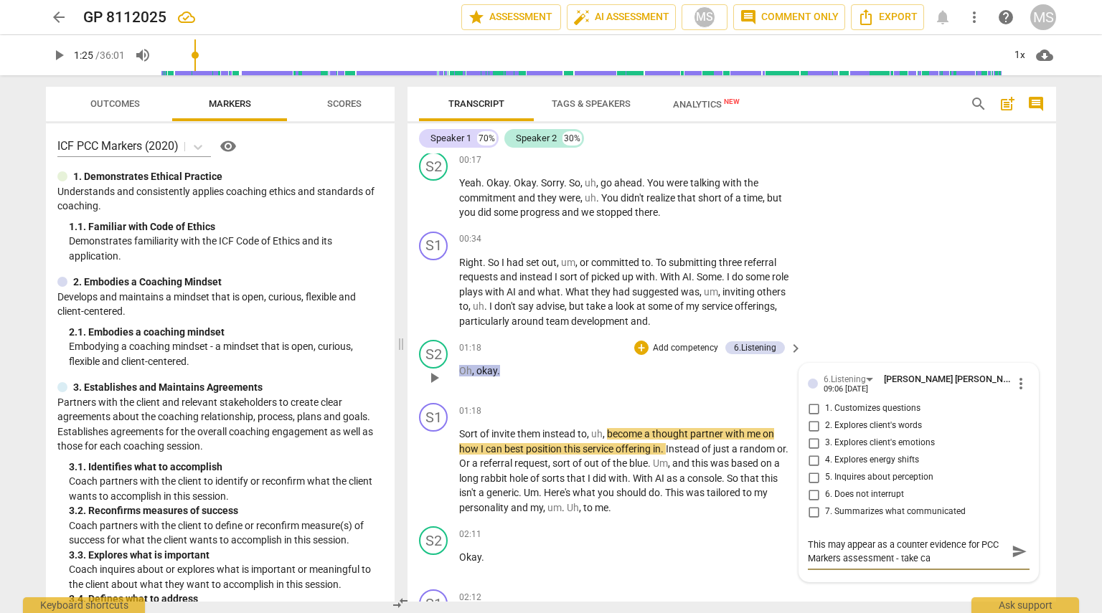
type textarea "This may appear as a counter evidence for PCC Markers assessment - take car"
type textarea "This may appear as a counter evidence for PCC Markers assessment - take care"
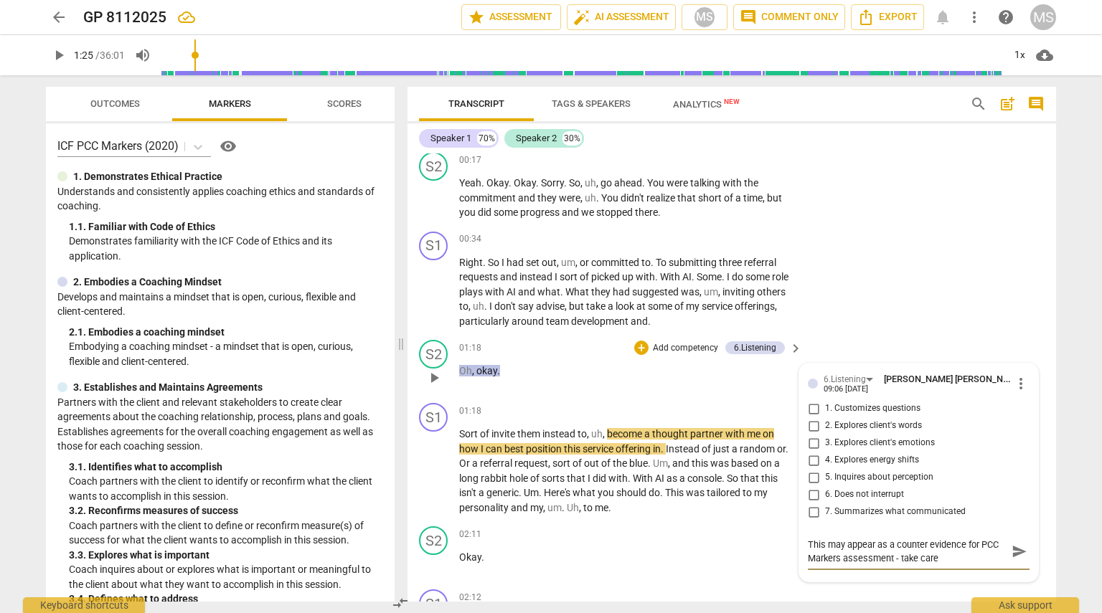
type textarea "This may appear as a counter evidence for PCC Markers assessment - take care"
type textarea "This may appear as a counter evidence for PCC Markers assessment - take care o"
type textarea "This may appear as a counter evidence for PCC Markers assessment - take care of"
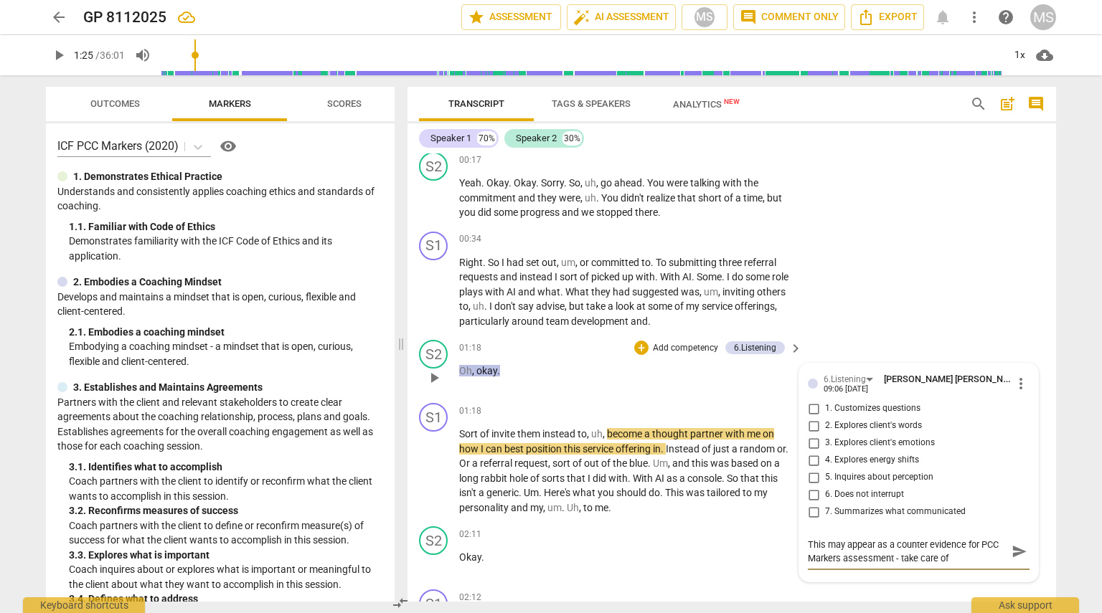
type textarea "This may appear as a counter evidence for PCC Markers assessment - take care of"
type textarea "This may appear as a counter evidence for PCC Markers assessment - take care of…"
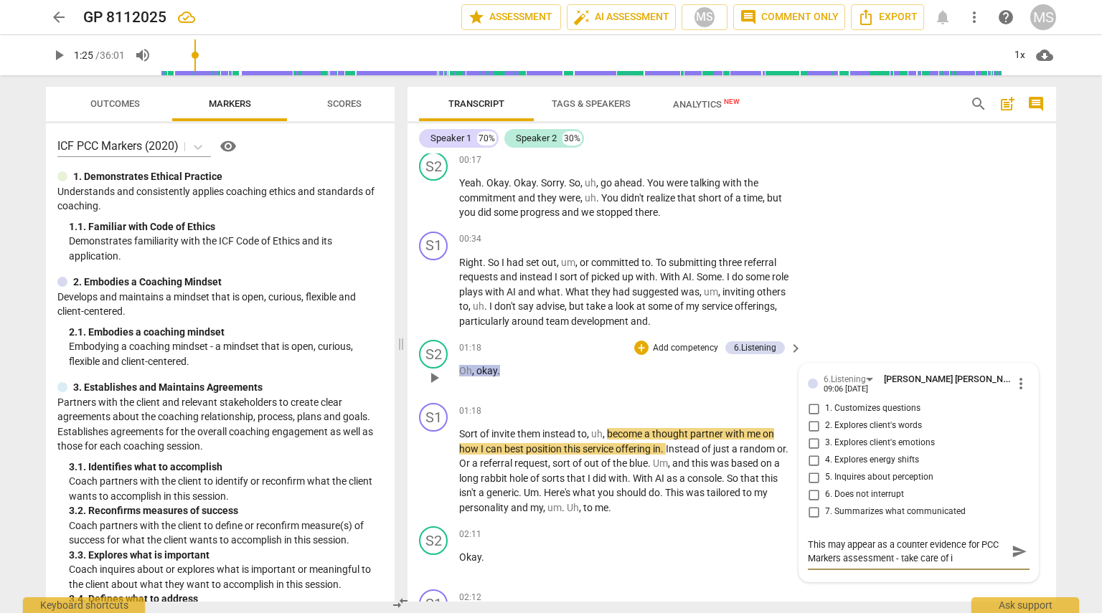
type textarea "This may appear as a counter evidence for PCC Markers assessment - take care of…"
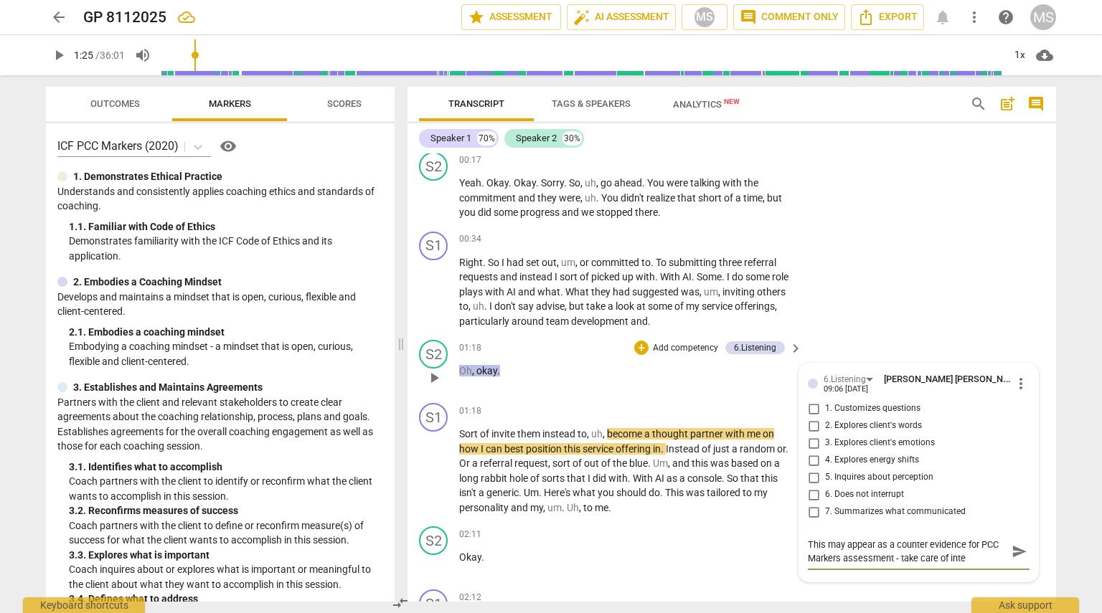
type textarea "This may appear as a counter evidence for PCC Markers assessment - take care of…"
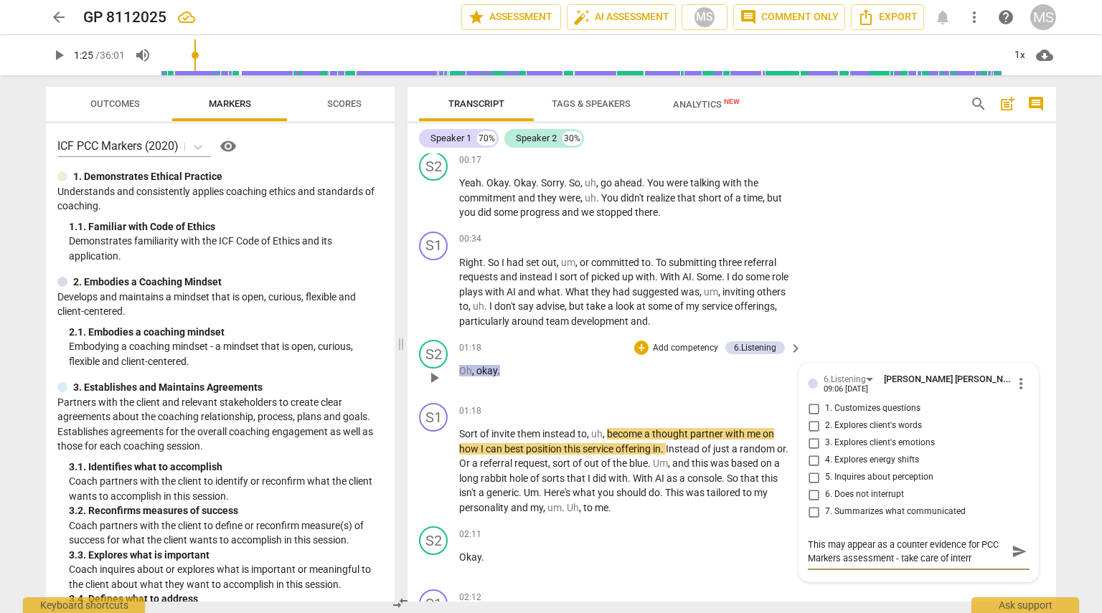
type textarea "This may appear as a counter evidence for PCC Markers assessment - take care of…"
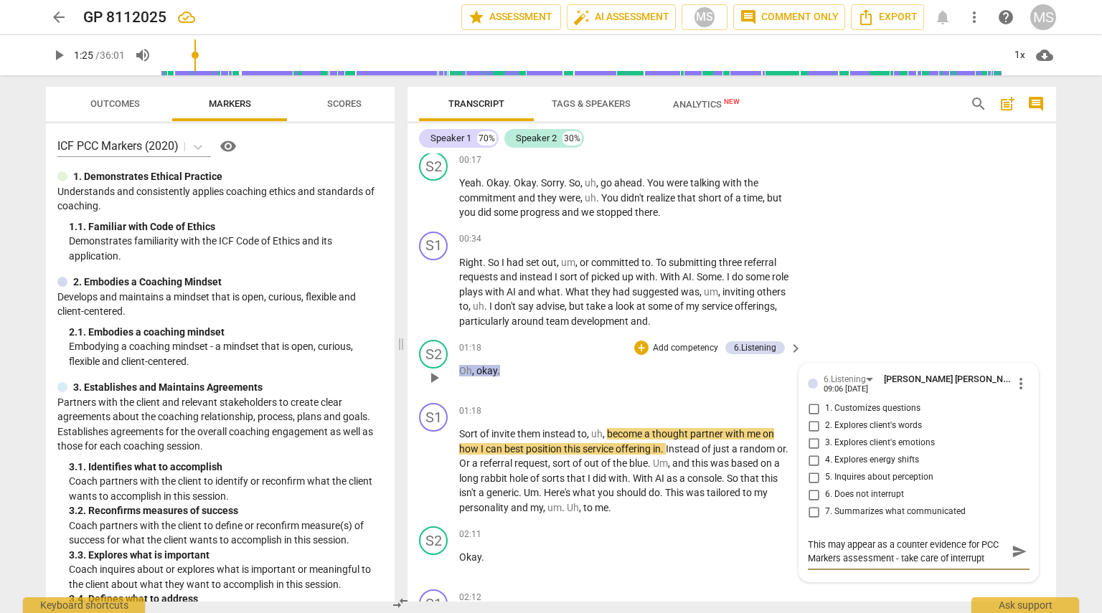
type textarea "This may appear as a counter evidence for PCC Markers assessment - take care of…"
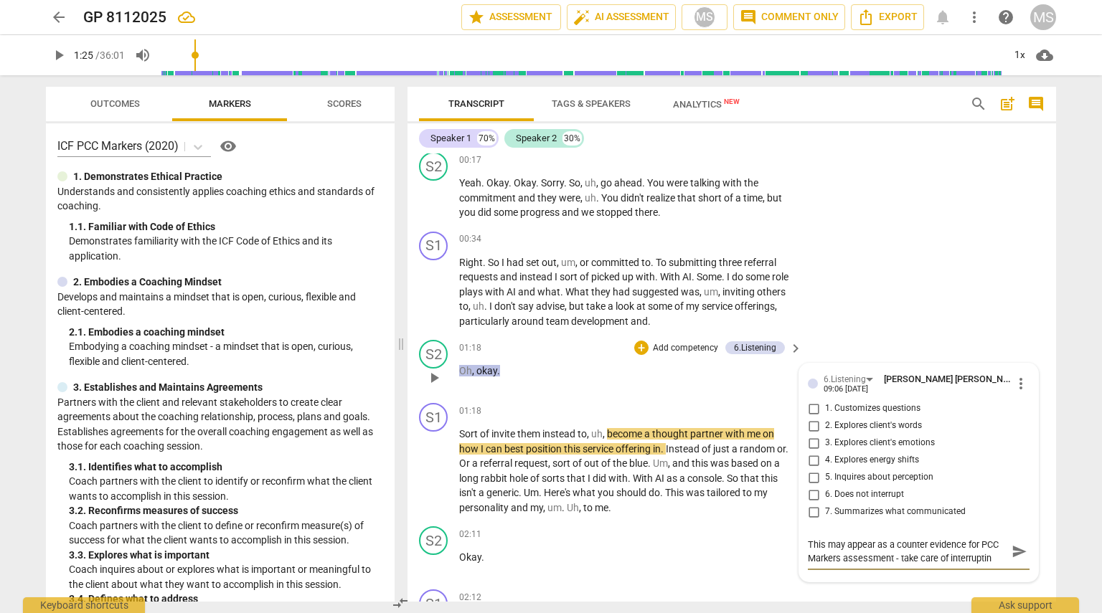
type textarea "This may appear as a counter evidence for PCC Markers assessment - take care of…"
click at [549, 573] on span "send" at bounding box center [1019, 572] width 16 height 16
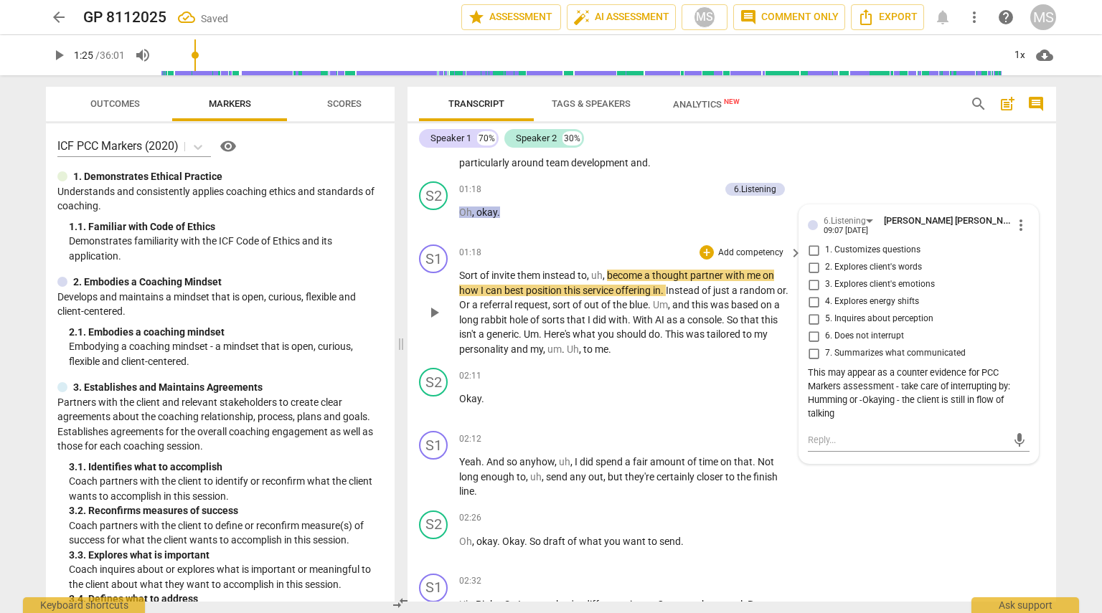
scroll to position [610, 0]
click at [55, 55] on span "play_arrow" at bounding box center [58, 55] width 17 height 17
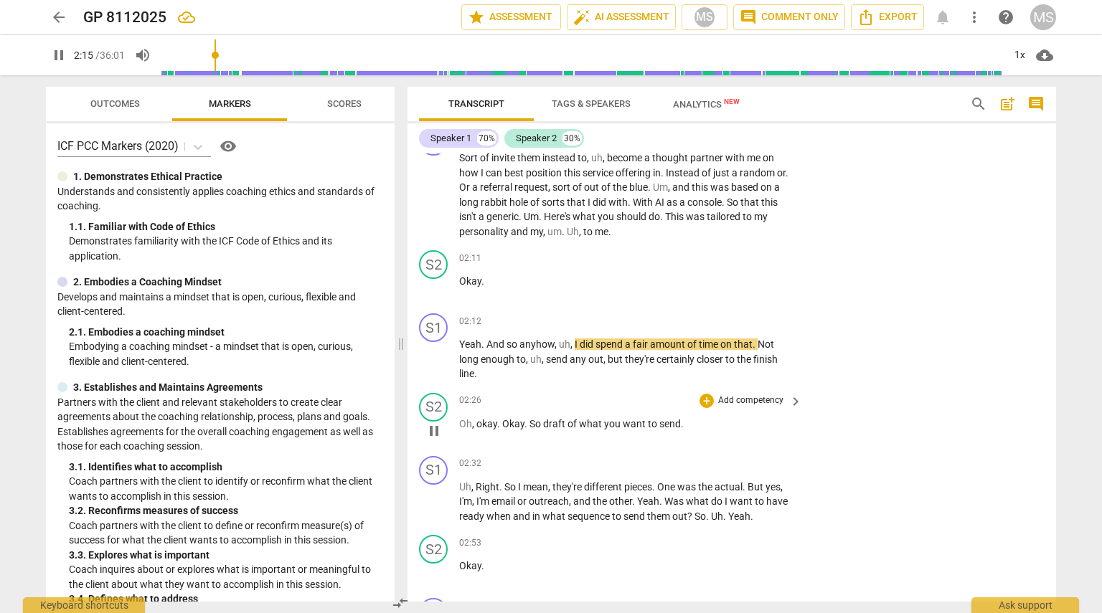
scroll to position [730, 0]
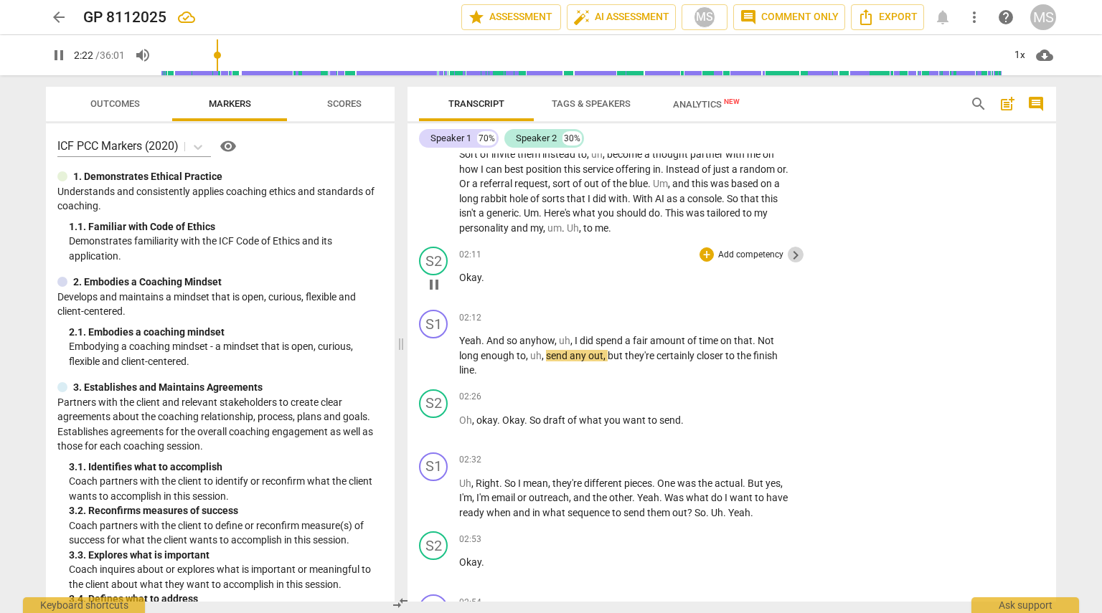
click at [549, 252] on span "keyboard_arrow_right" at bounding box center [795, 255] width 17 height 17
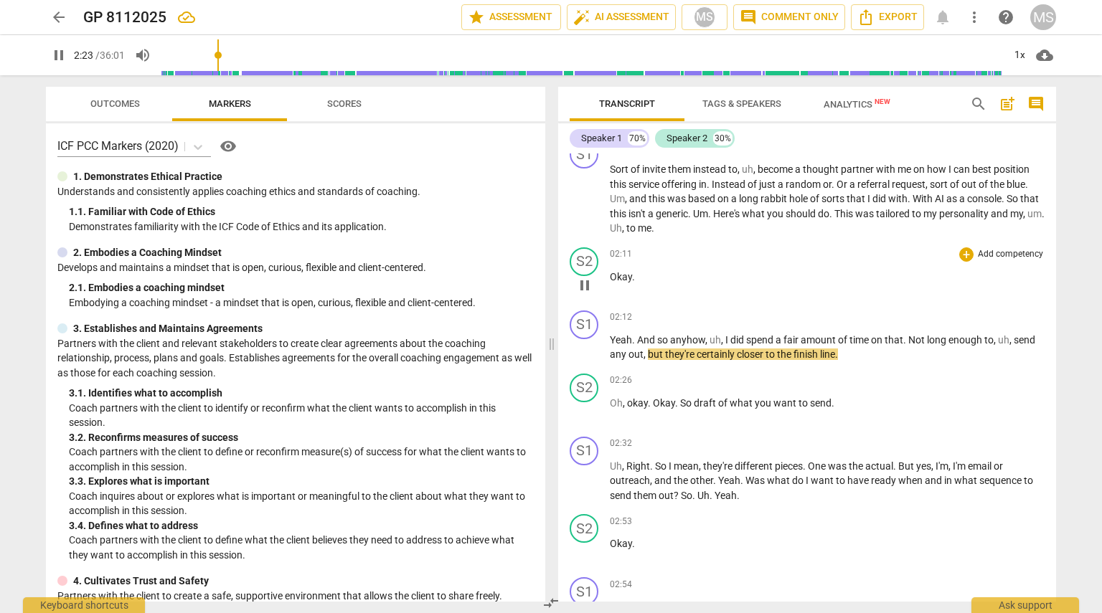
scroll to position [680, 0]
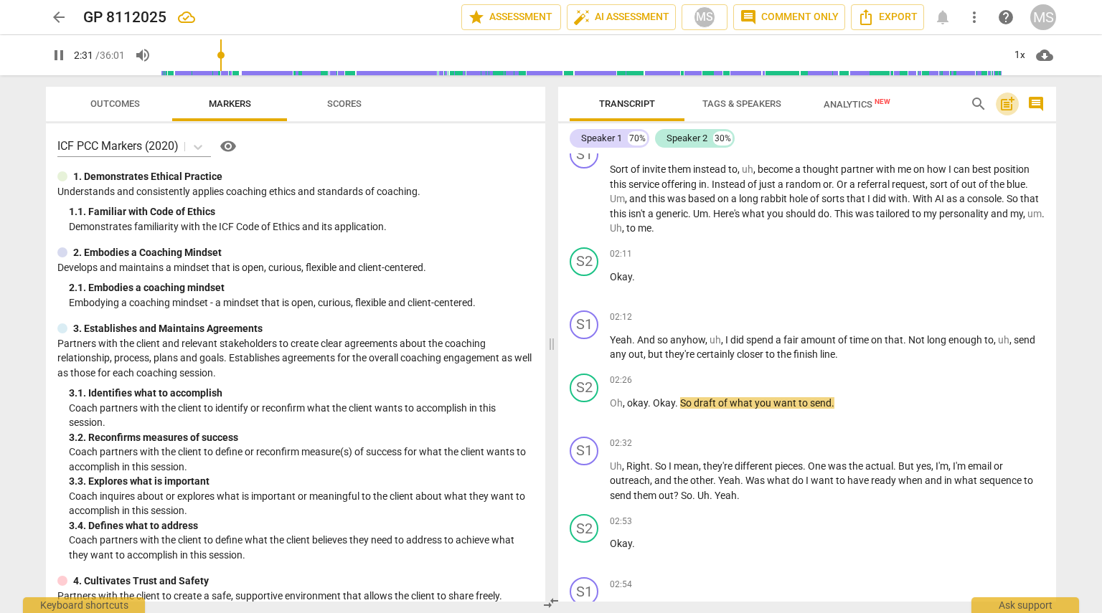
click at [549, 110] on span "post_add" at bounding box center [1006, 103] width 17 height 17
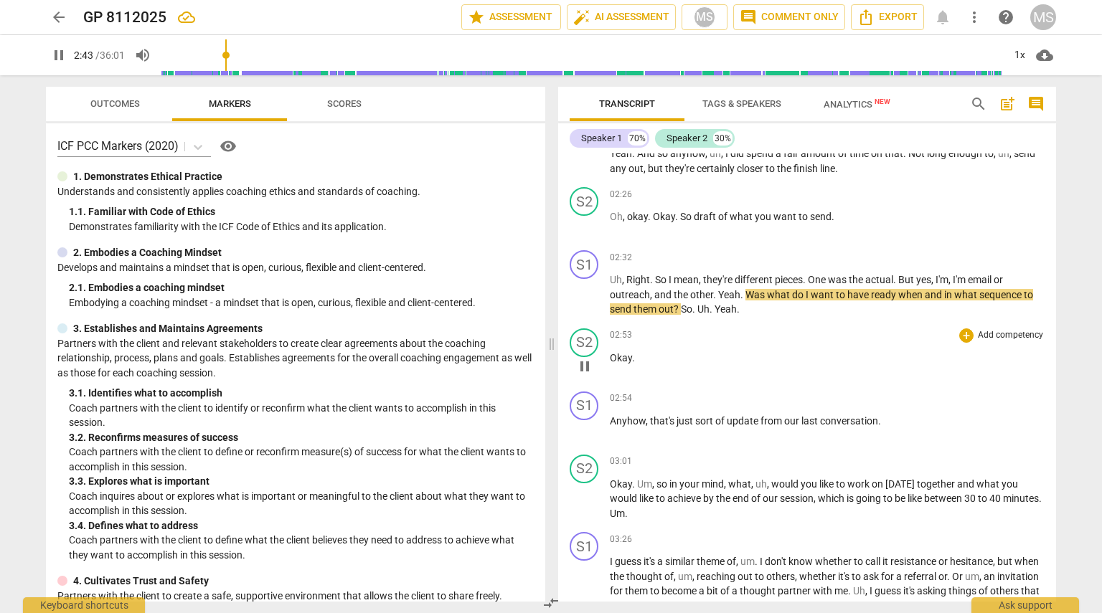
scroll to position [854, 0]
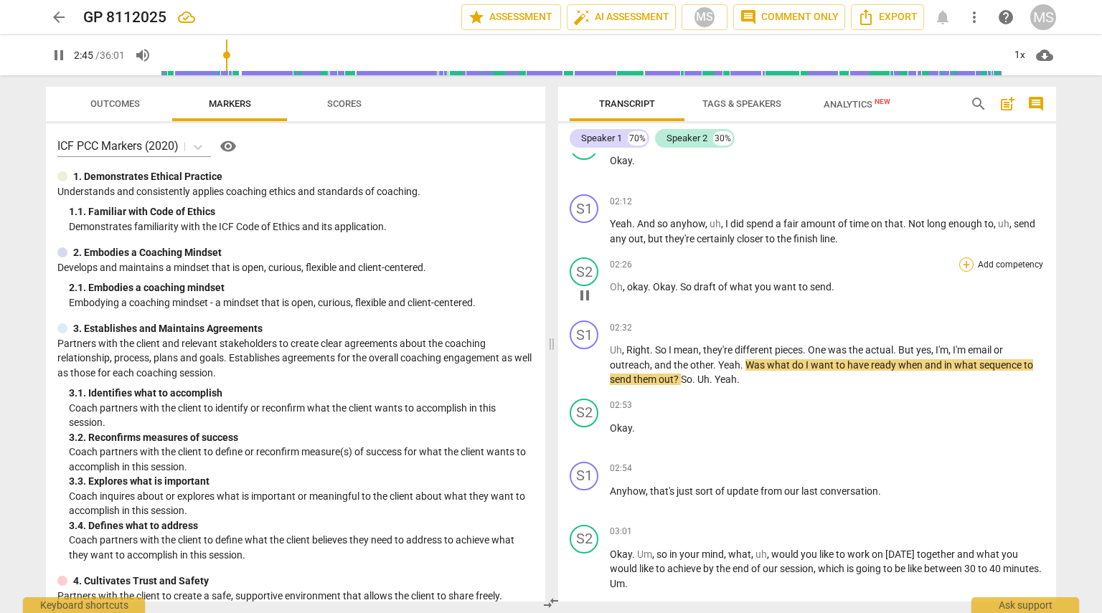
click at [549, 260] on div "+" at bounding box center [966, 264] width 14 height 14
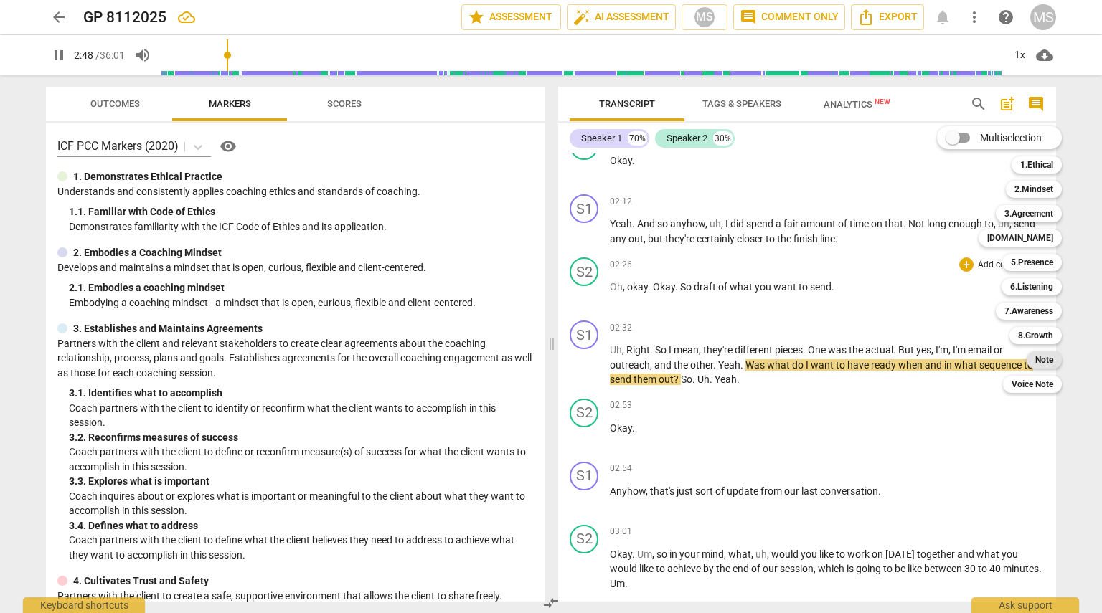
click at [549, 363] on div "Note" at bounding box center [1043, 359] width 35 height 17
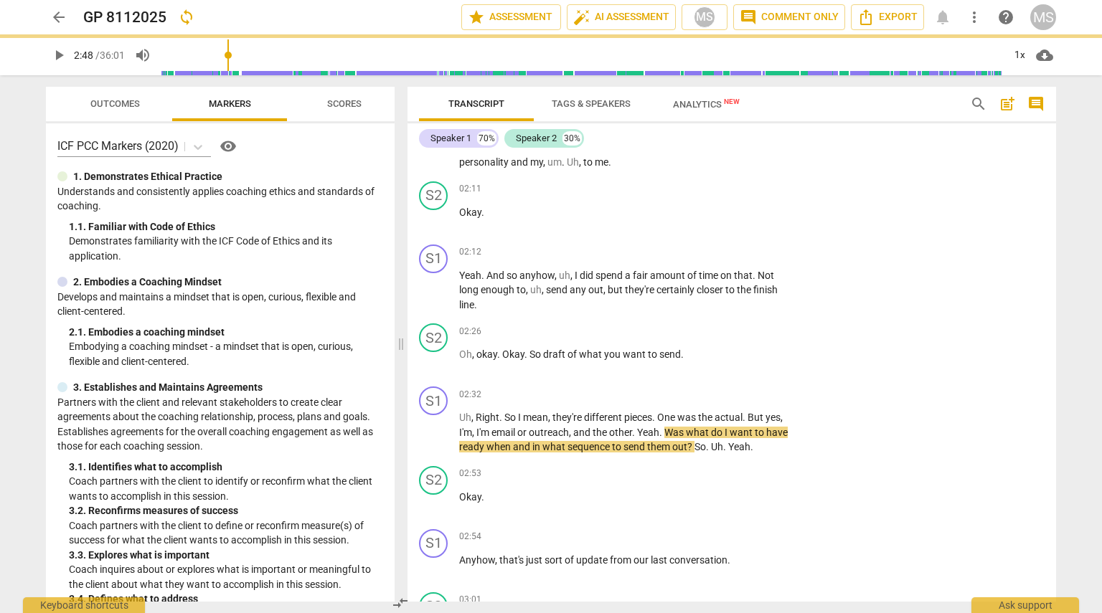
scroll to position [904, 0]
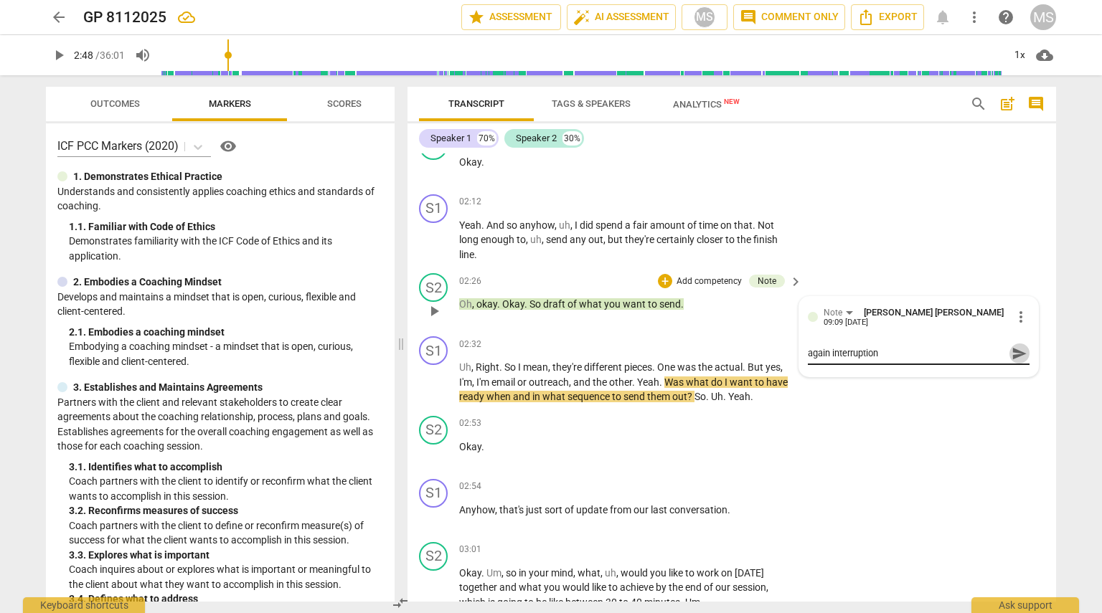
click at [549, 346] on span "send" at bounding box center [1019, 354] width 16 height 16
click at [549, 416] on div "S2 play_arrow pause 02:53 + Add competency keyboard_arrow_right Okay ." at bounding box center [731, 441] width 648 height 63
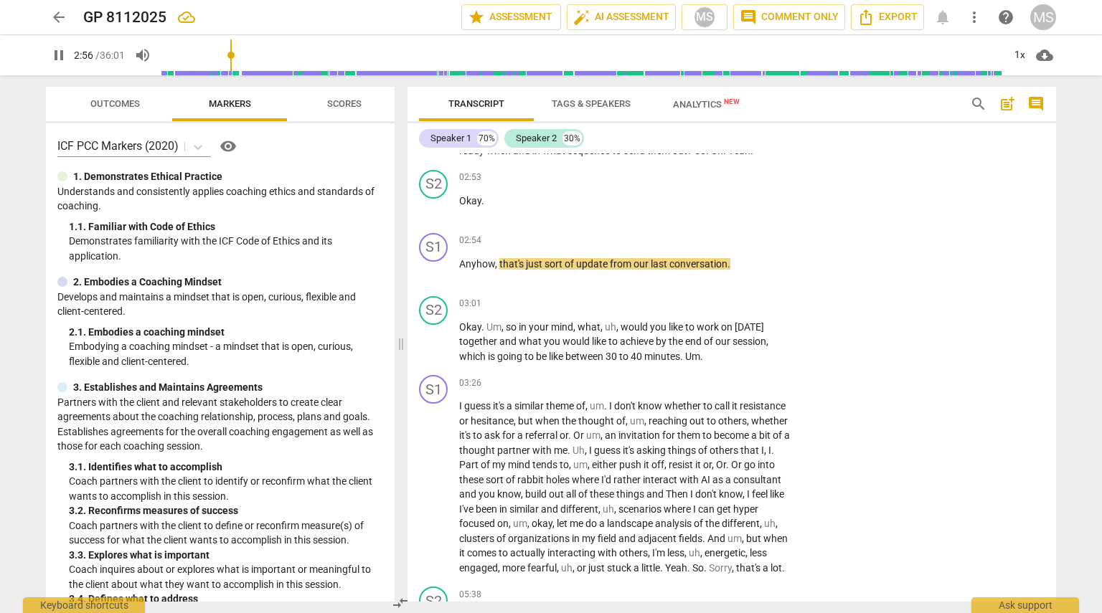
scroll to position [1153, 0]
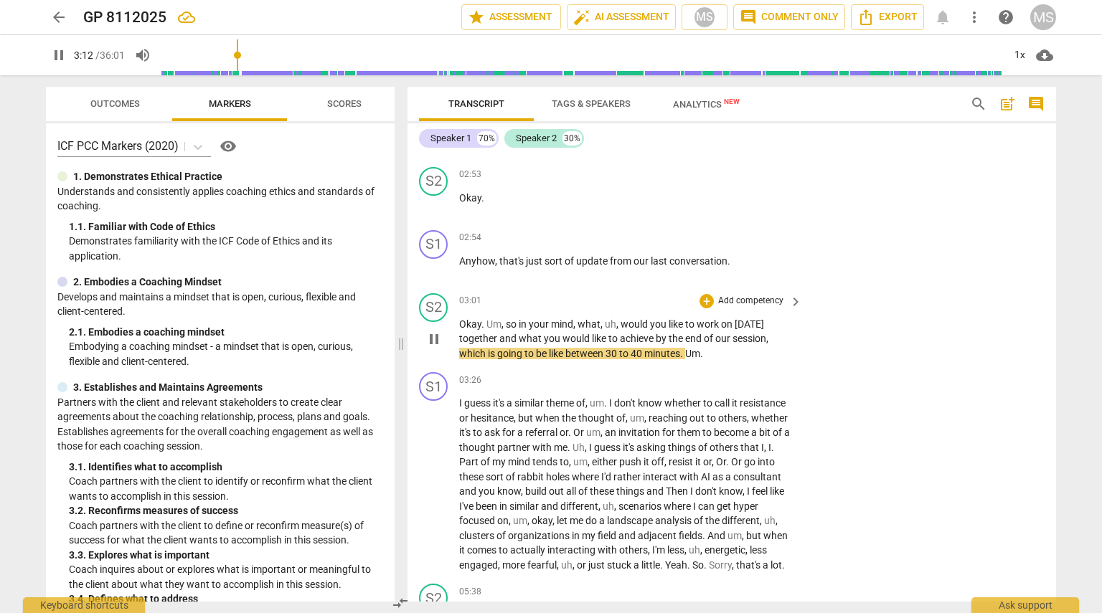
click at [549, 295] on p "Add competency" at bounding box center [751, 301] width 68 height 13
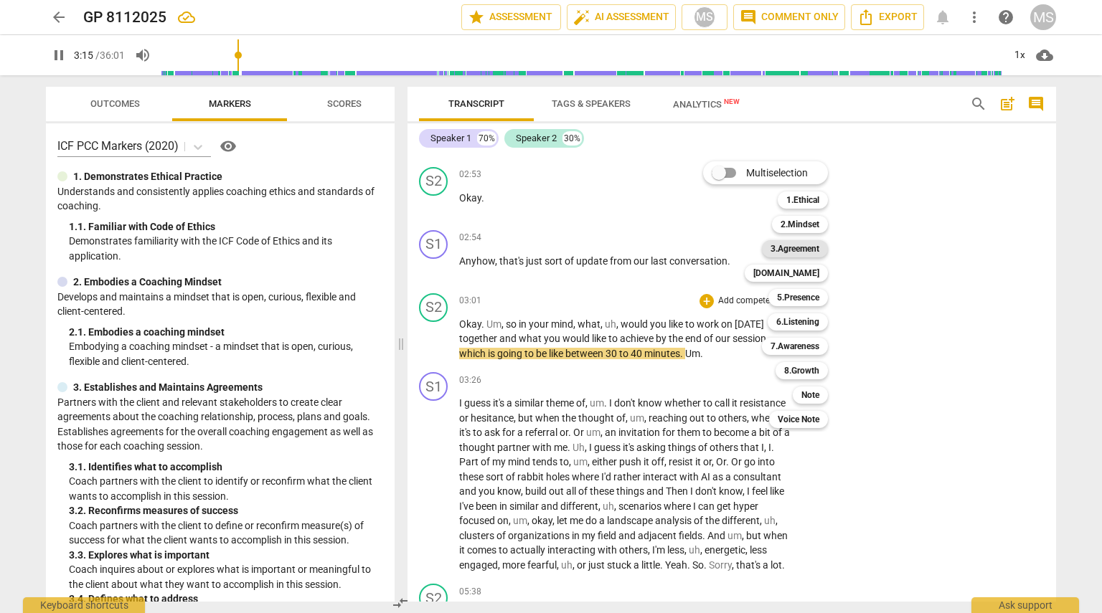
click at [549, 249] on b "3.Agreement" at bounding box center [794, 248] width 49 height 17
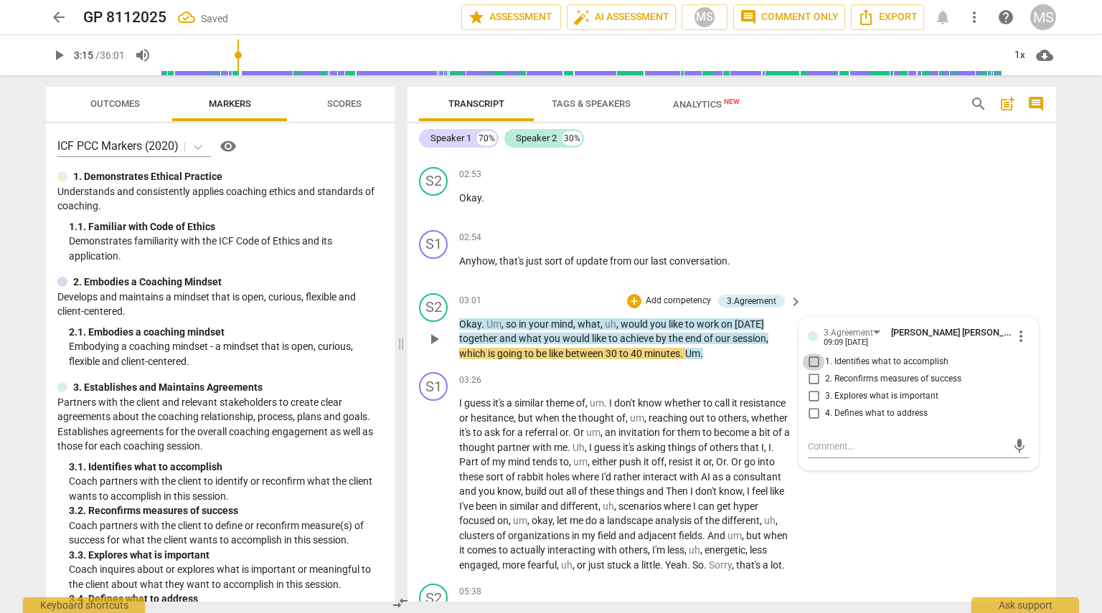
click at [549, 354] on input "1. Identifies what to accomplish" at bounding box center [813, 362] width 23 height 17
click at [549, 445] on textarea at bounding box center [907, 447] width 199 height 14
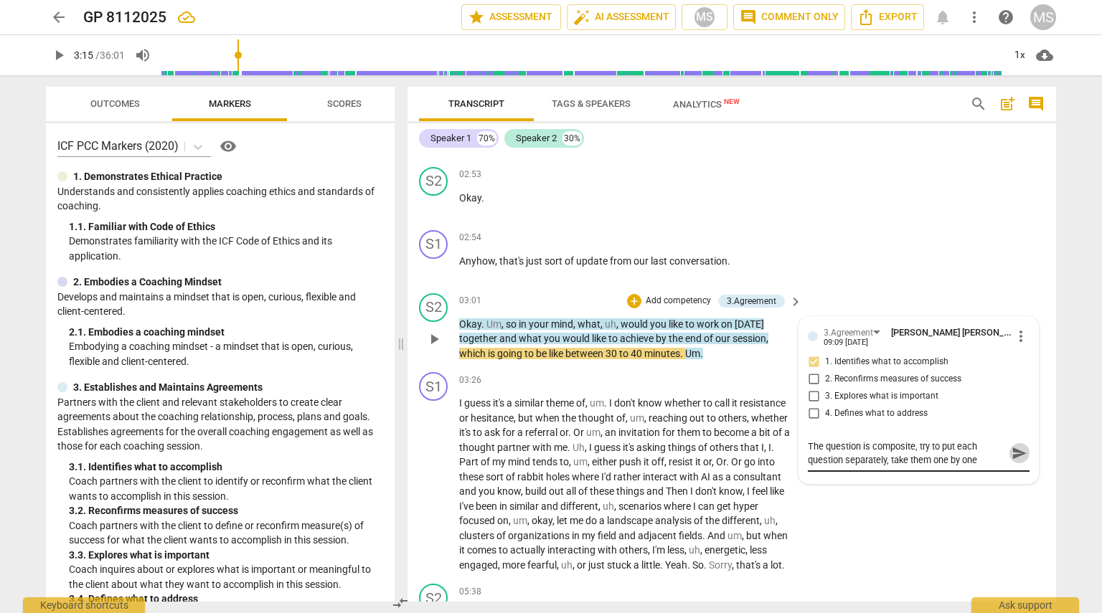
click at [549, 446] on span "send" at bounding box center [1019, 453] width 16 height 16
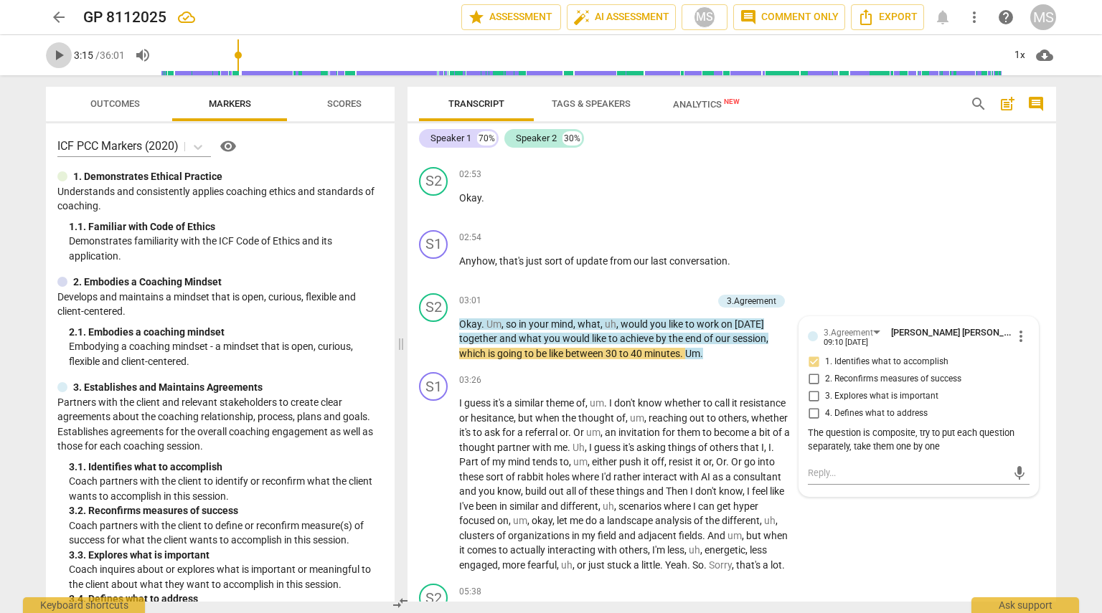
click at [62, 51] on span "play_arrow" at bounding box center [58, 55] width 17 height 17
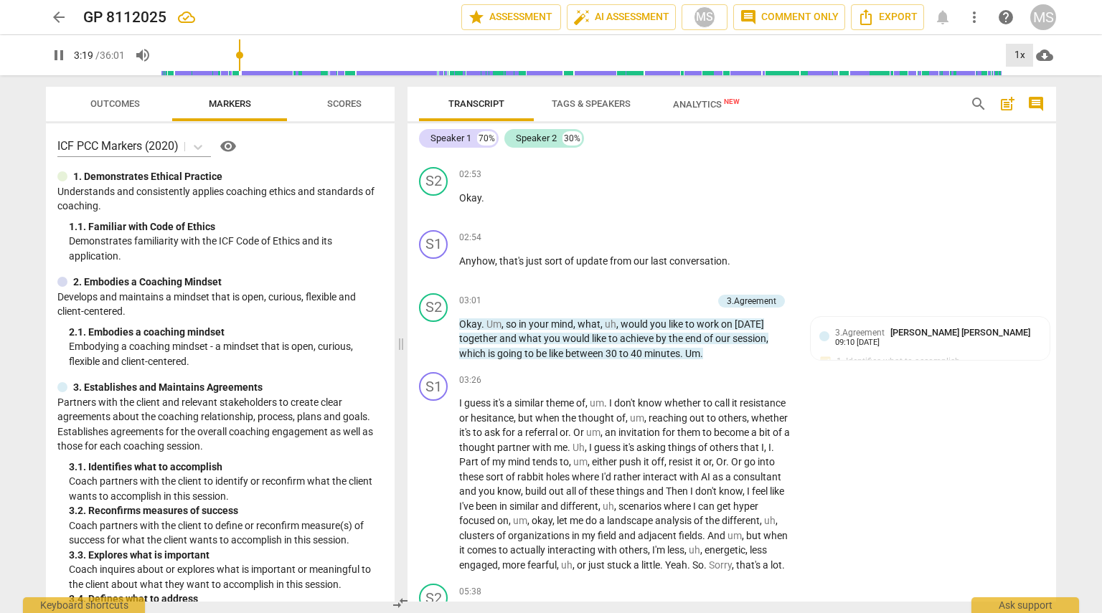
click at [549, 54] on div "1x" at bounding box center [1019, 55] width 27 height 23
click at [549, 134] on li "1.5x" at bounding box center [1030, 138] width 48 height 27
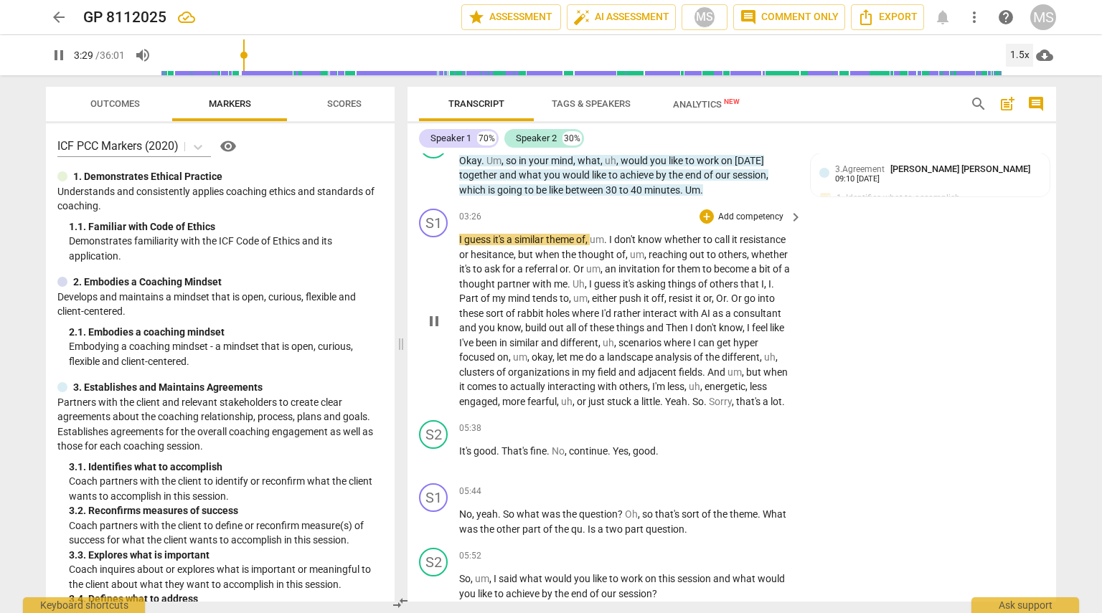
scroll to position [1318, 0]
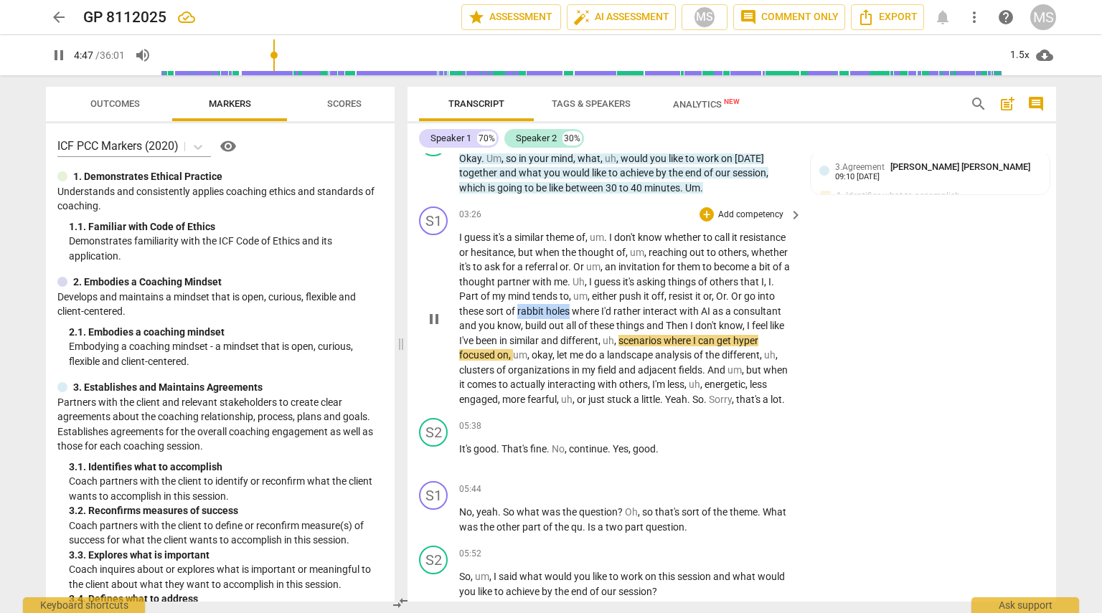
drag, startPoint x: 516, startPoint y: 302, endPoint x: 567, endPoint y: 303, distance: 50.9
click at [549, 303] on p "I guess it's a similar theme of , um . I don't know whether to call it resistan…" at bounding box center [627, 318] width 336 height 176
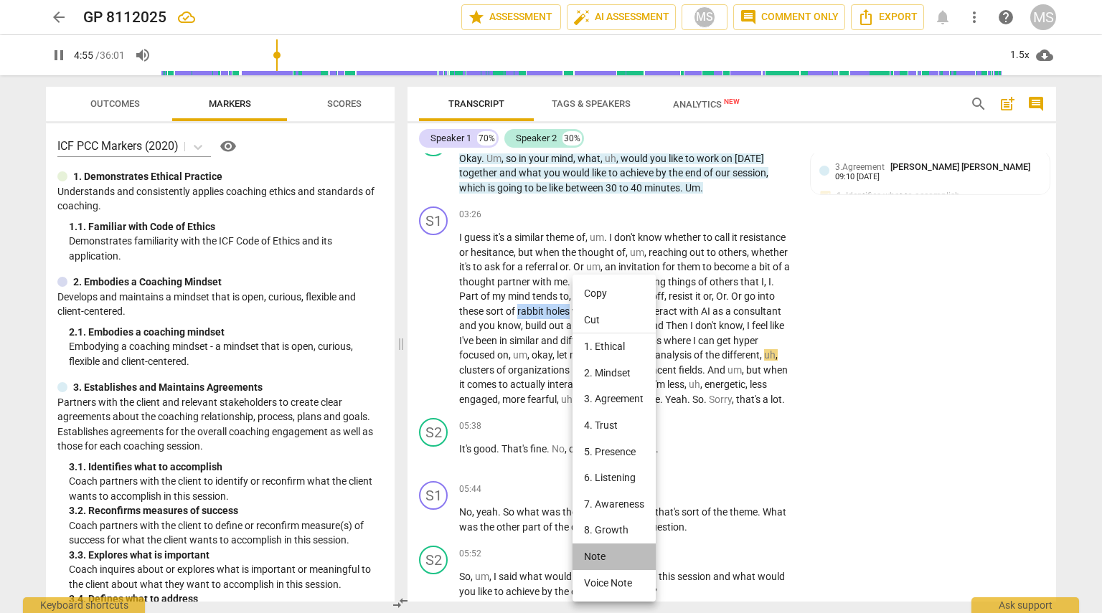
click at [549, 560] on li "Note" at bounding box center [613, 557] width 83 height 27
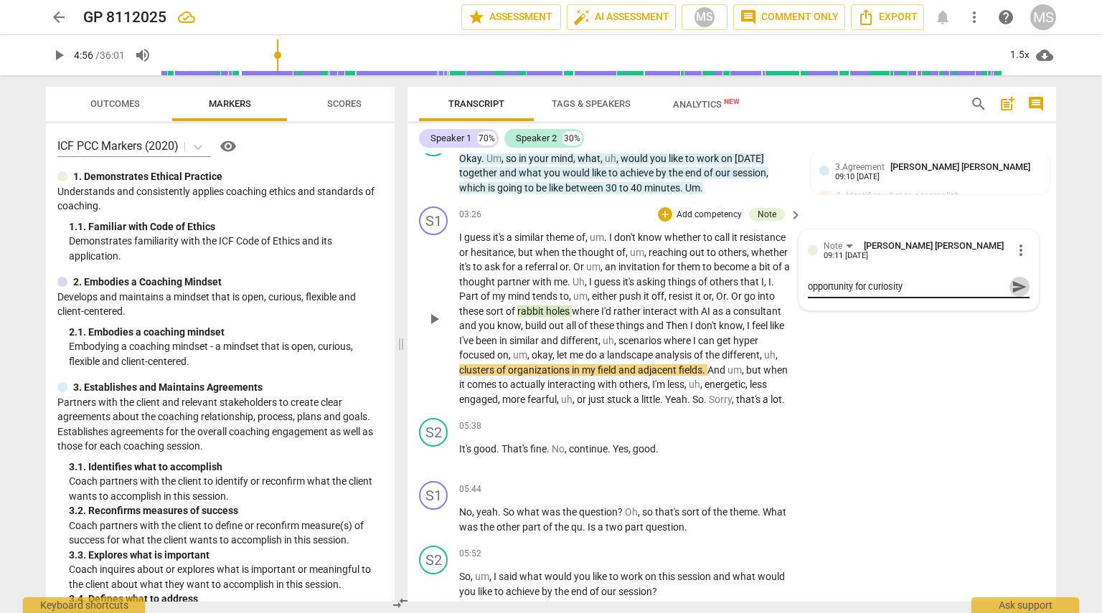
click at [549, 280] on span "send" at bounding box center [1019, 287] width 16 height 16
drag, startPoint x: 465, startPoint y: 273, endPoint x: 537, endPoint y: 270, distance: 71.1
click at [537, 270] on p "I guess it's a similar theme of , um . I don't know whether to call it resistan…" at bounding box center [627, 318] width 336 height 176
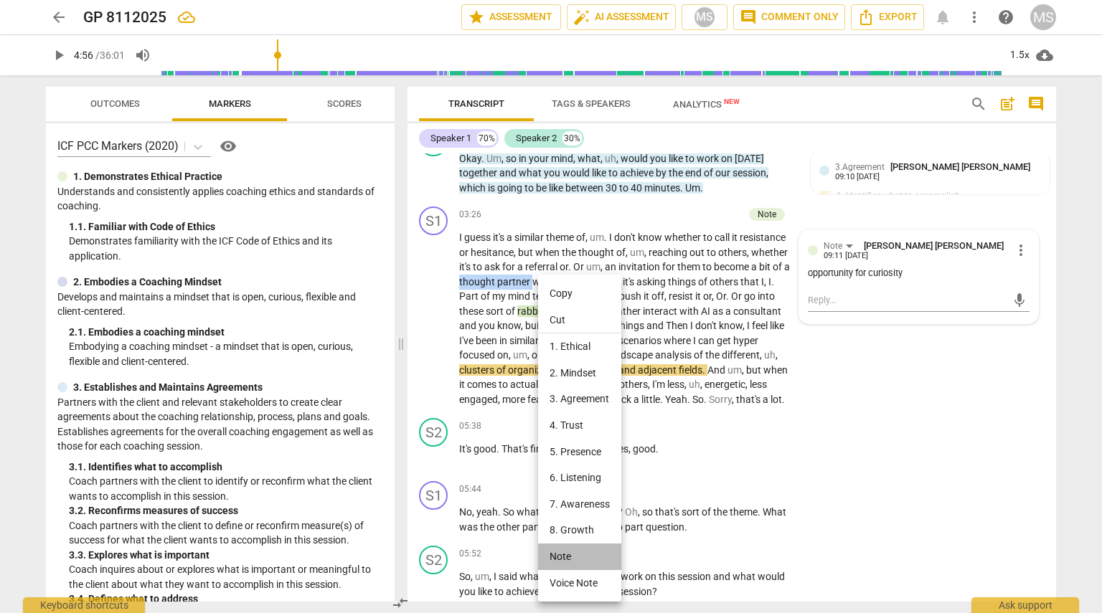
click at [549, 559] on li "Note" at bounding box center [579, 557] width 83 height 27
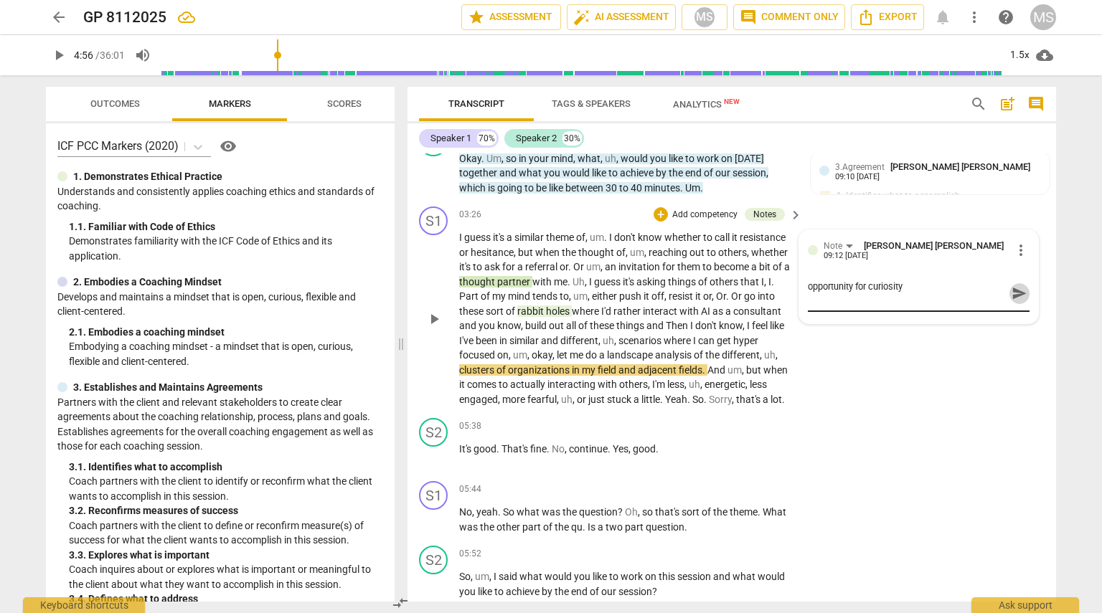
click at [549, 291] on span "send" at bounding box center [1019, 293] width 16 height 16
drag, startPoint x: 746, startPoint y: 229, endPoint x: 772, endPoint y: 235, distance: 26.5
click at [549, 235] on span "resistance" at bounding box center [762, 237] width 46 height 11
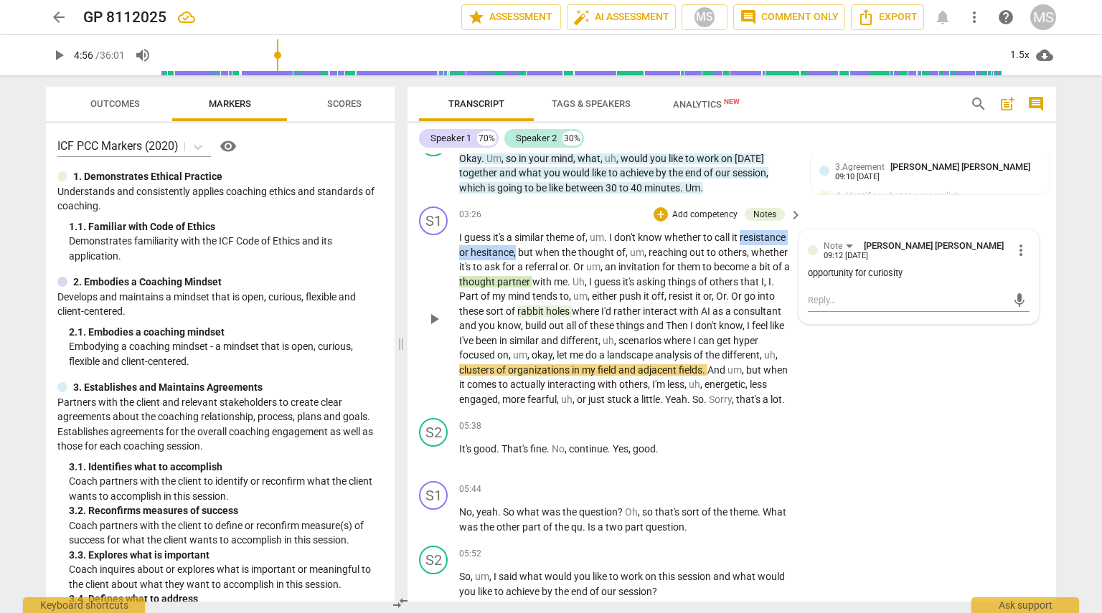
drag, startPoint x: 745, startPoint y: 229, endPoint x: 515, endPoint y: 242, distance: 229.9
click at [515, 242] on p "I guess it's a similar theme of , um . I don't know whether to call it resistan…" at bounding box center [627, 318] width 336 height 176
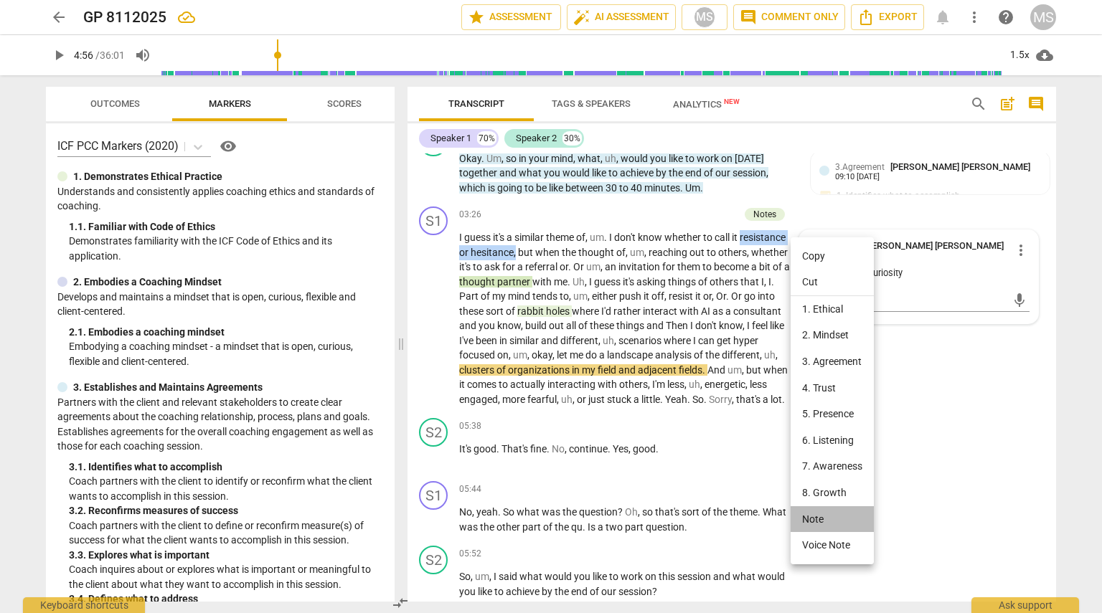
click at [549, 527] on li "Note" at bounding box center [831, 519] width 83 height 27
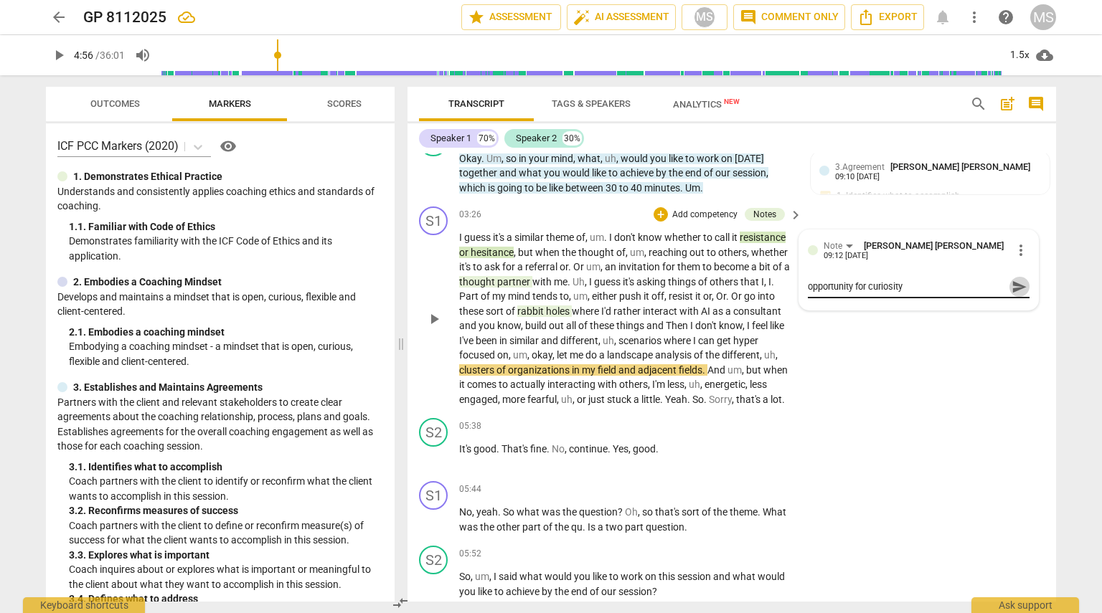
click at [549, 280] on span "send" at bounding box center [1019, 287] width 16 height 16
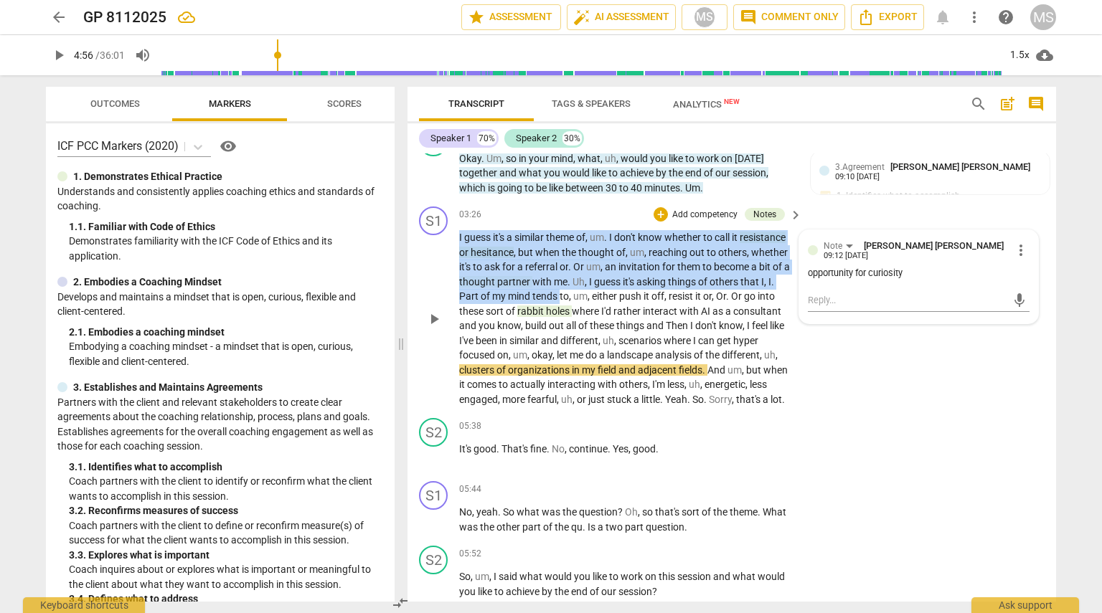
drag, startPoint x: 458, startPoint y: 289, endPoint x: 561, endPoint y: 290, distance: 103.3
click at [549, 290] on div "S1 play_arrow pause 03:26 + Add competency Notes keyboard_arrow_right I guess i…" at bounding box center [731, 307] width 648 height 212
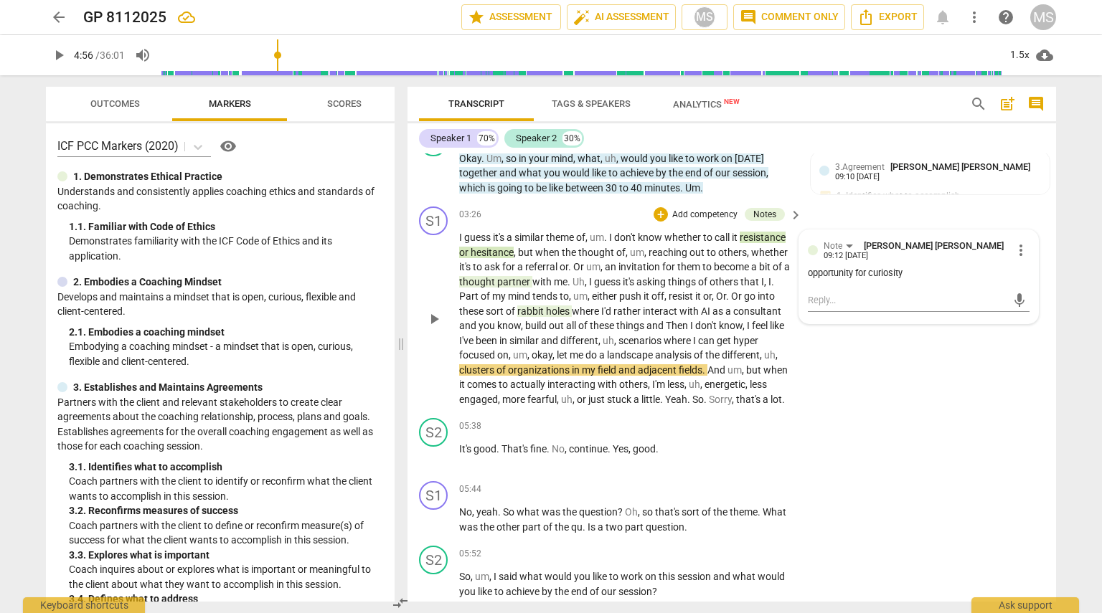
click at [549, 290] on span "to" at bounding box center [563, 295] width 9 height 11
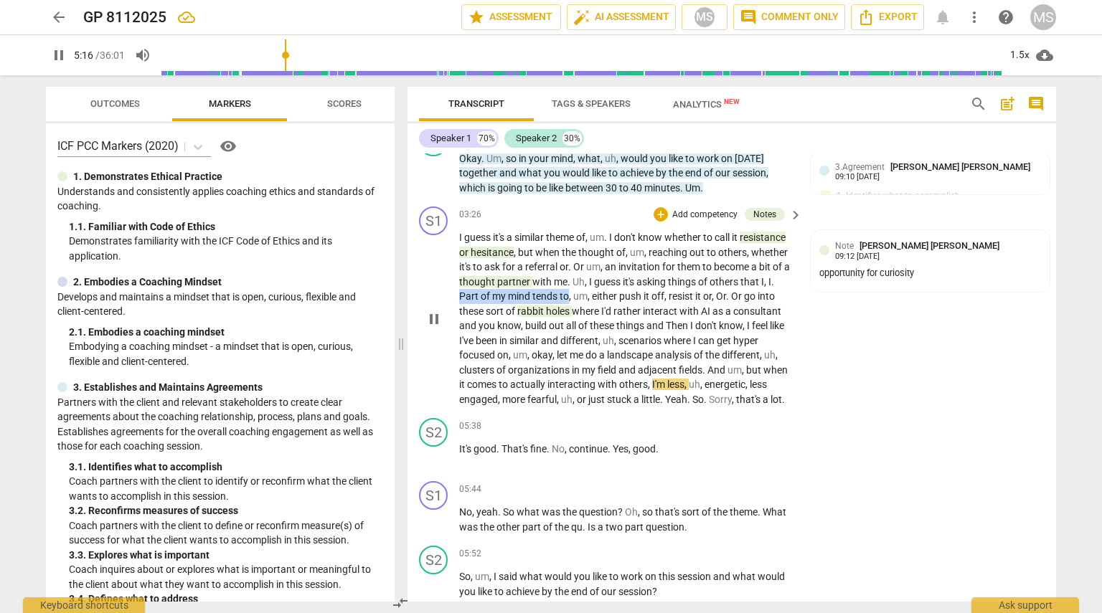
drag, startPoint x: 459, startPoint y: 293, endPoint x: 568, endPoint y: 287, distance: 109.2
click at [549, 287] on p "I guess it's a similar theme of , um . I don't know whether to call it resistan…" at bounding box center [627, 318] width 336 height 176
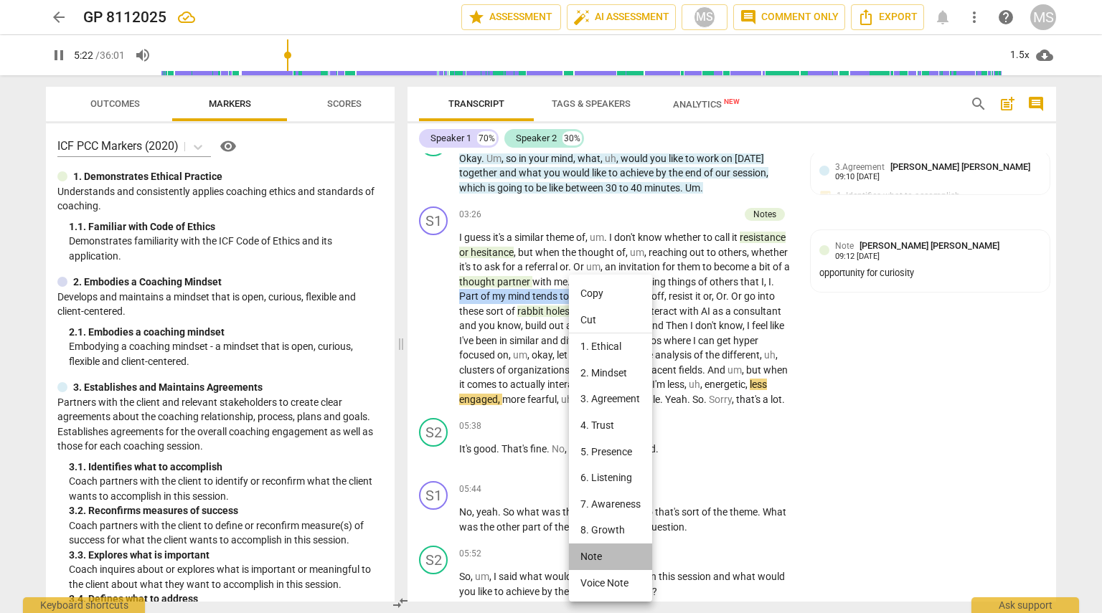
click at [549, 554] on li "Note" at bounding box center [610, 557] width 83 height 27
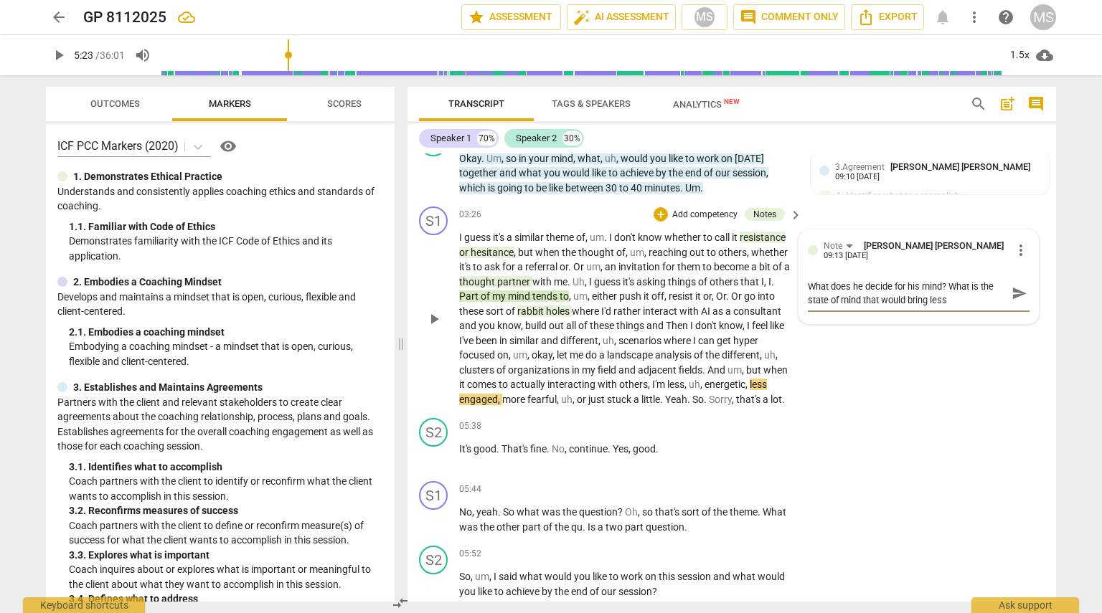
scroll to position [12, 0]
click at [549, 290] on span "send" at bounding box center [1019, 293] width 16 height 16
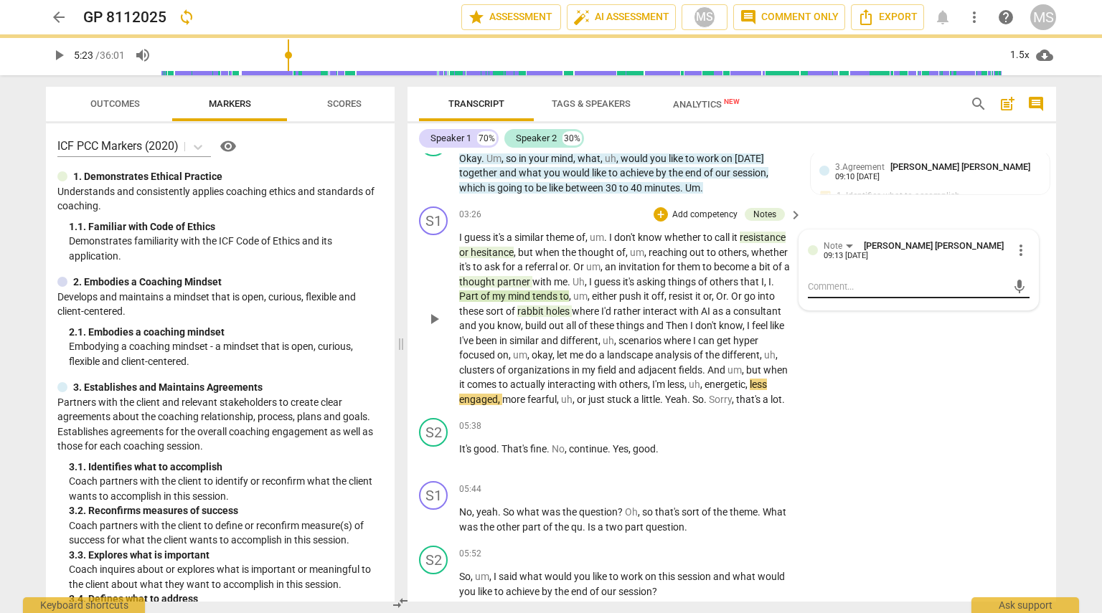
scroll to position [0, 0]
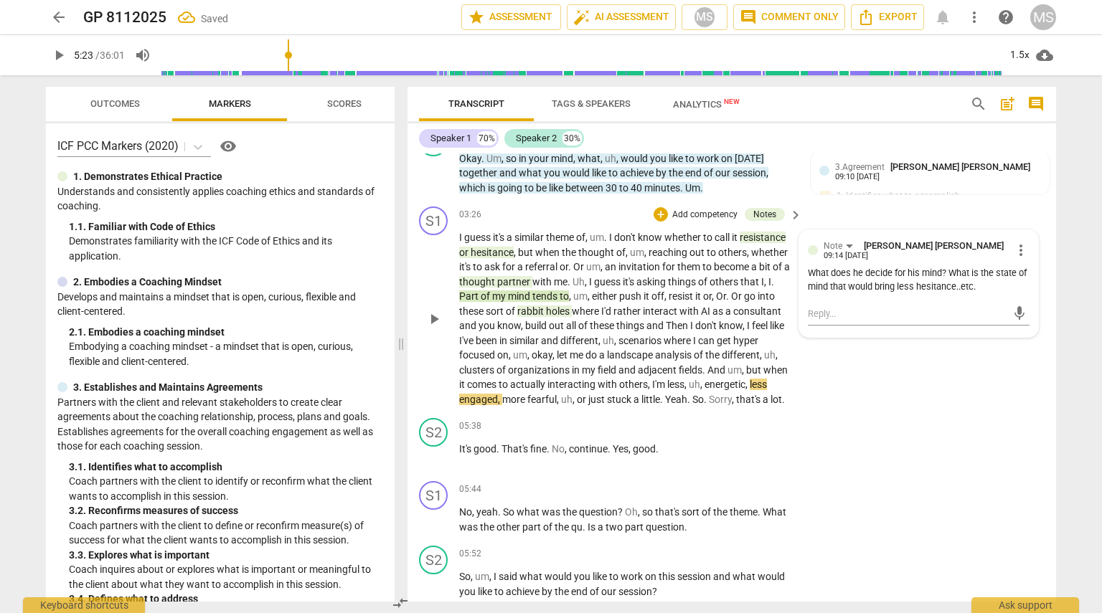
click at [549, 387] on div "S1 play_arrow pause 03:26 + Add competency Notes keyboard_arrow_right I guess i…" at bounding box center [731, 307] width 648 height 212
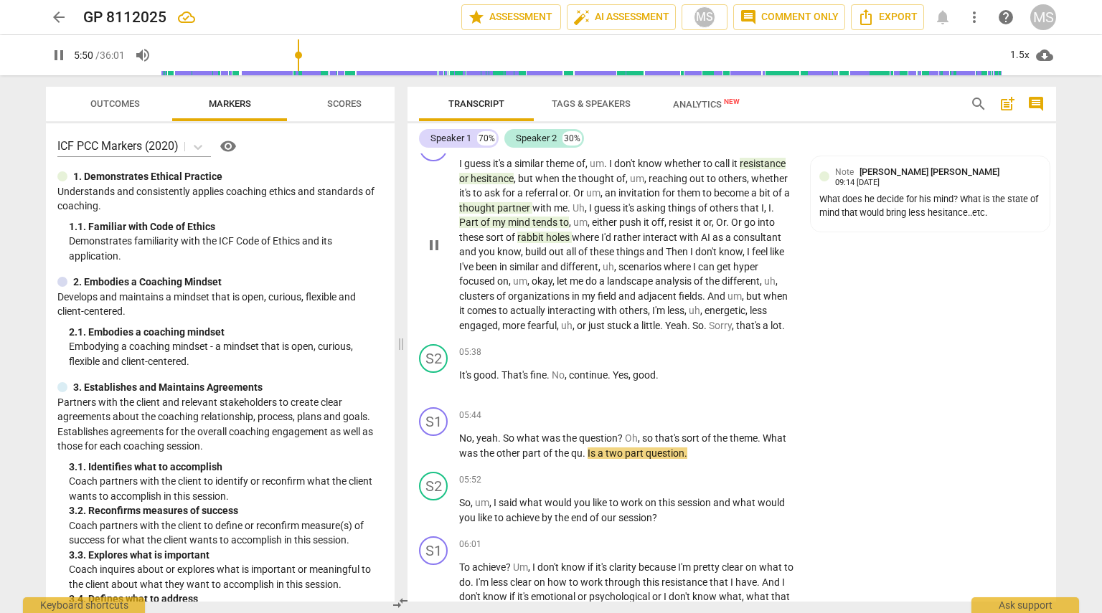
scroll to position [1391, 0]
drag, startPoint x: 620, startPoint y: 261, endPoint x: 509, endPoint y: 278, distance: 112.4
click at [509, 278] on p "I guess it's a similar theme of , um . I don't know whether to call it resistan…" at bounding box center [627, 245] width 336 height 176
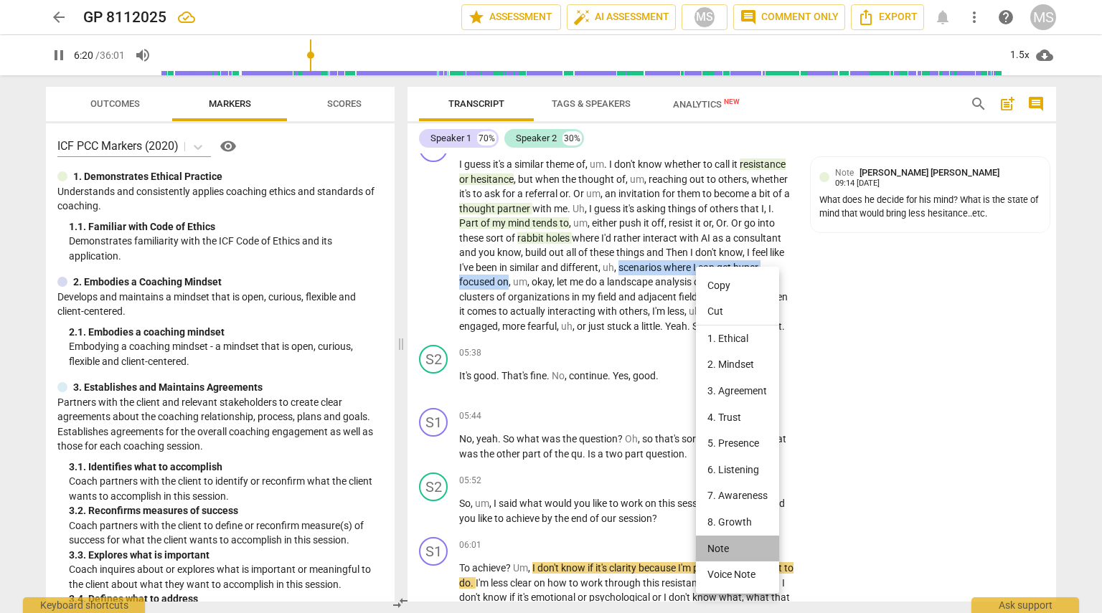
click at [549, 549] on li "Note" at bounding box center [737, 549] width 83 height 27
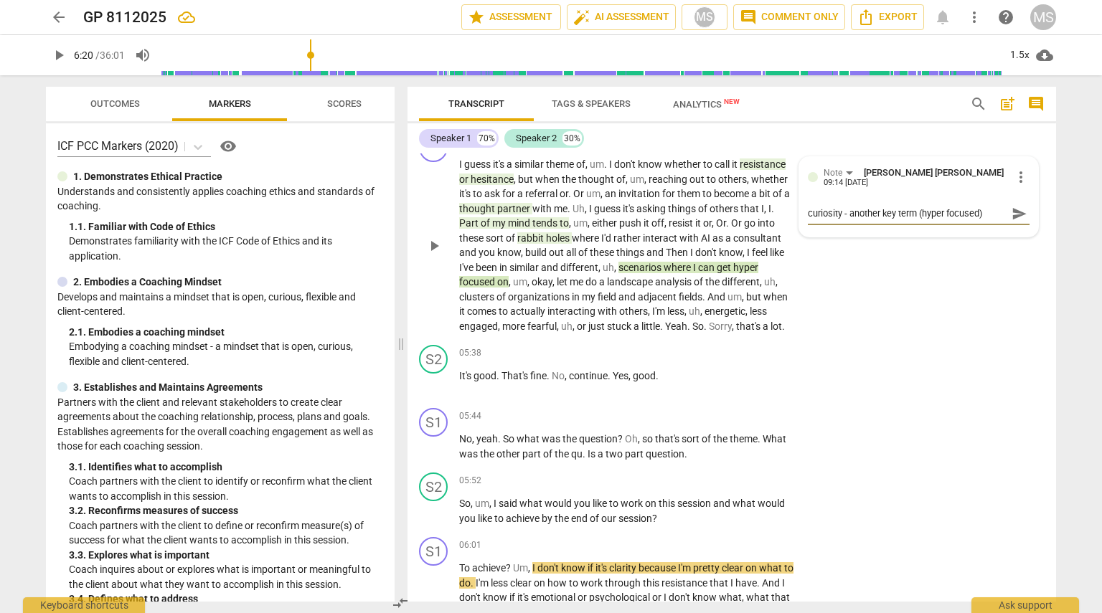
click at [549, 210] on span "send" at bounding box center [1019, 214] width 16 height 16
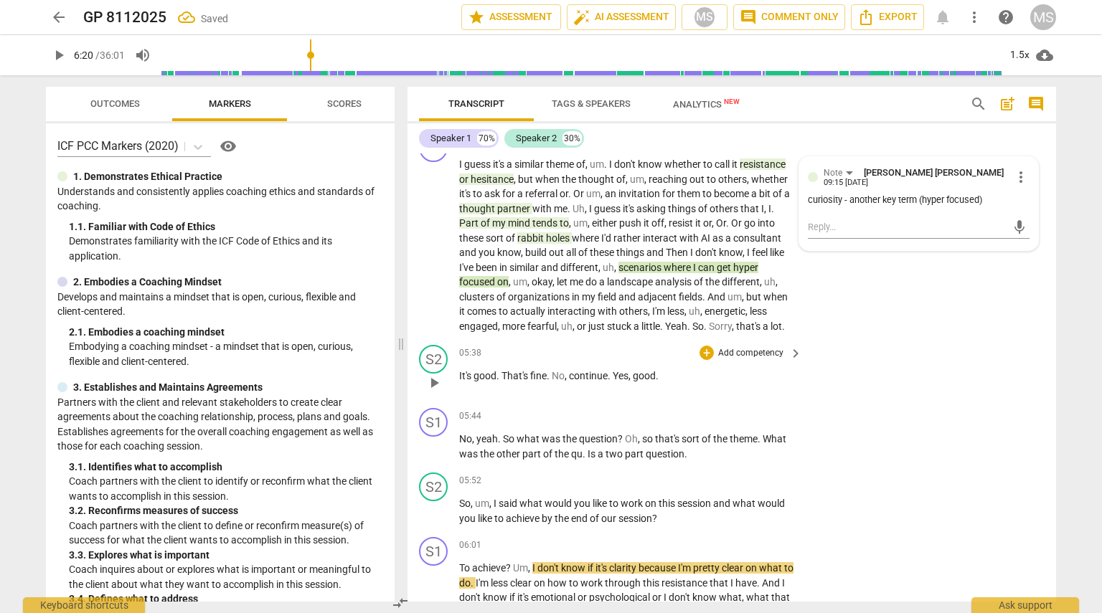
click at [549, 351] on div "S2 play_arrow pause 05:38 + Add competency keyboard_arrow_right It's good . Tha…" at bounding box center [731, 370] width 648 height 63
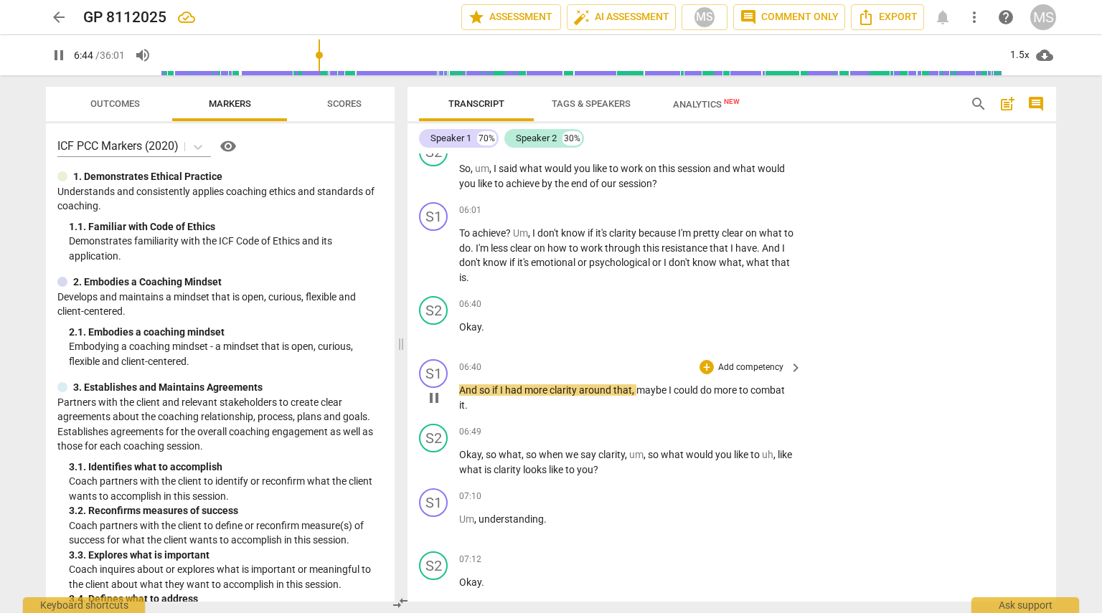
scroll to position [1727, 0]
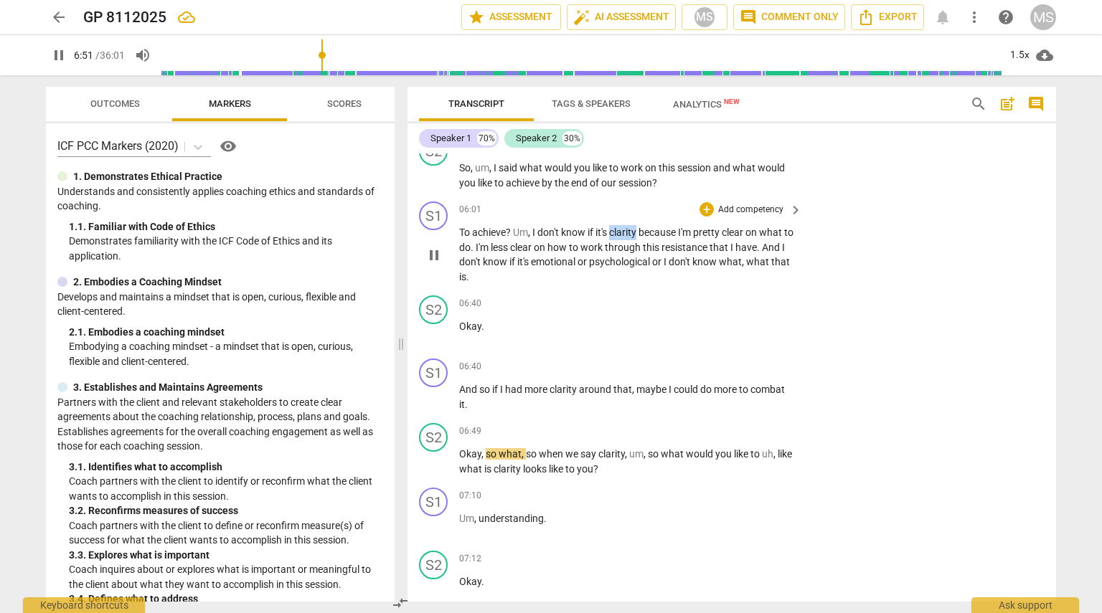
drag, startPoint x: 613, startPoint y: 223, endPoint x: 640, endPoint y: 223, distance: 27.3
click at [549, 227] on span "clarity" at bounding box center [623, 232] width 29 height 11
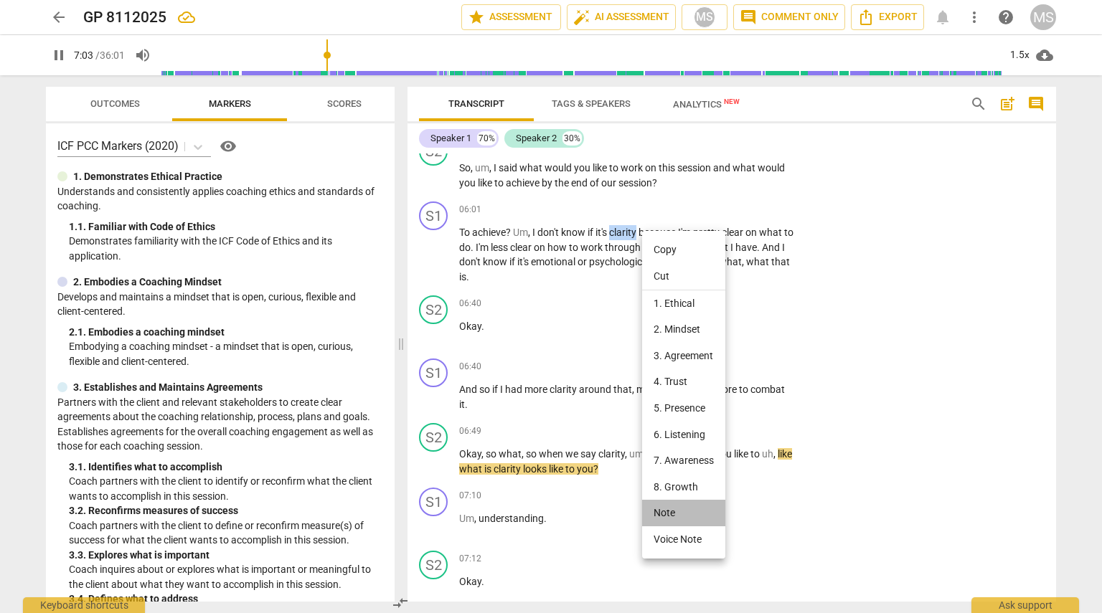
click at [549, 521] on li "Note" at bounding box center [683, 513] width 83 height 27
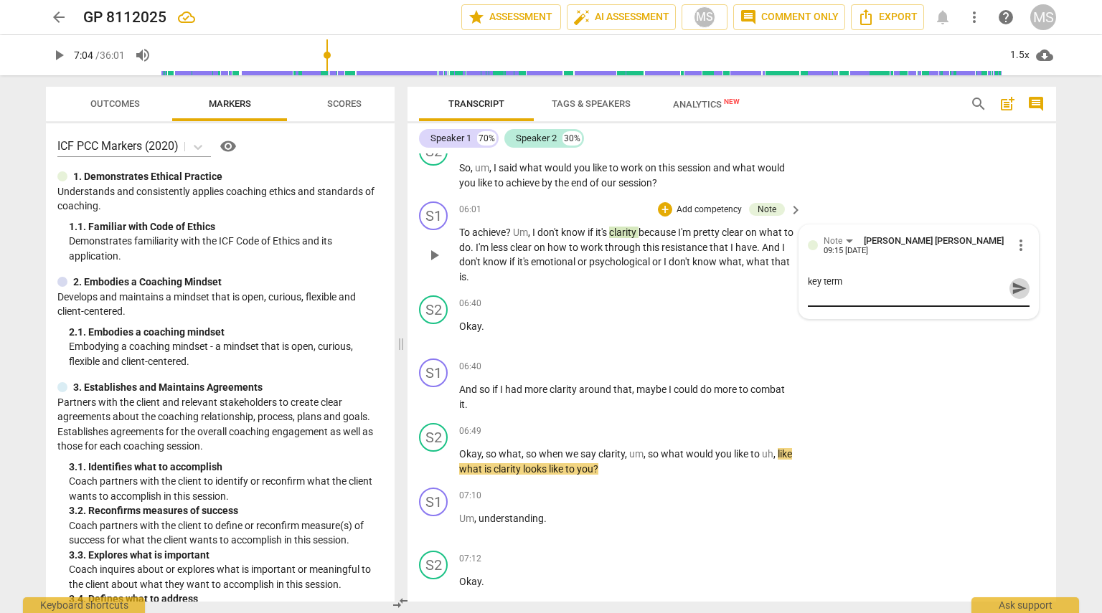
click at [549, 286] on span "send" at bounding box center [1019, 288] width 16 height 16
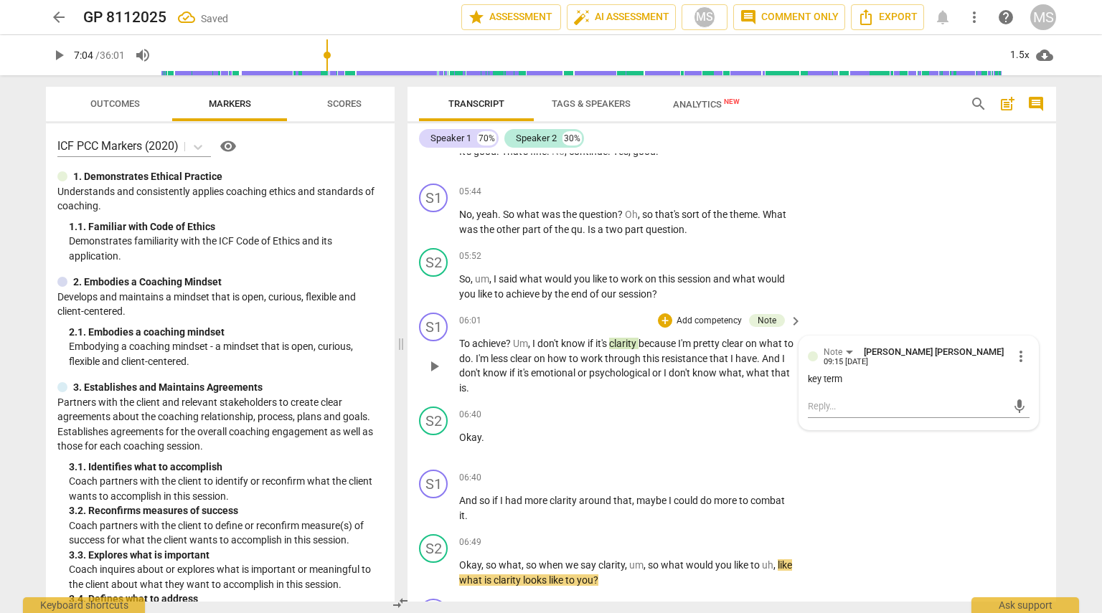
scroll to position [1613, 0]
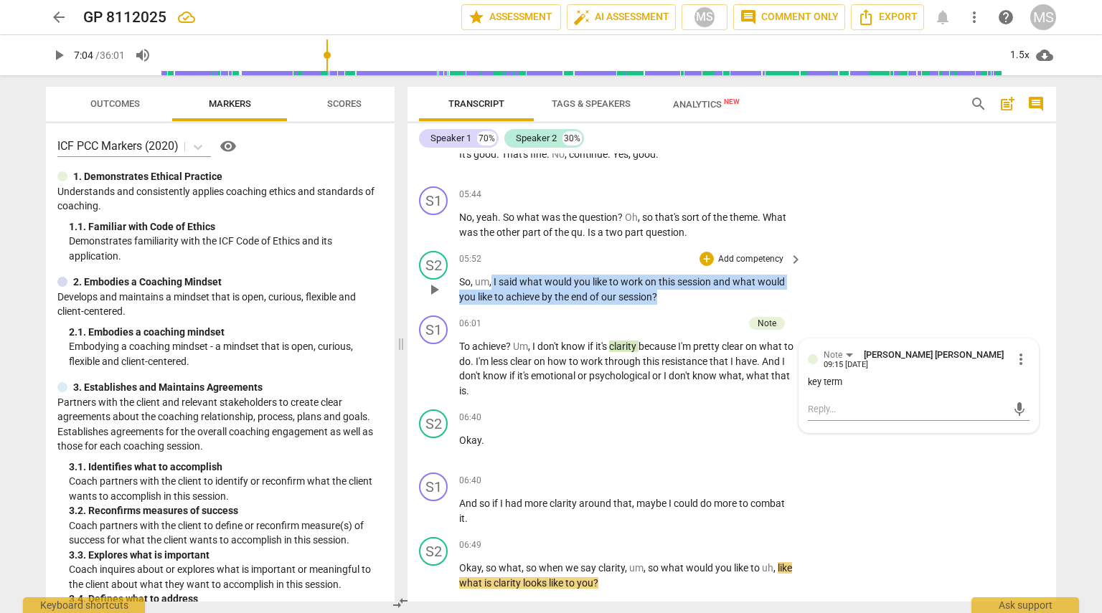
drag, startPoint x: 491, startPoint y: 277, endPoint x: 669, endPoint y: 296, distance: 179.6
click at [549, 296] on p "So , um , I said what would you like to work on this session and what would you…" at bounding box center [627, 289] width 336 height 29
click at [549, 253] on p "Add competency" at bounding box center [751, 259] width 68 height 13
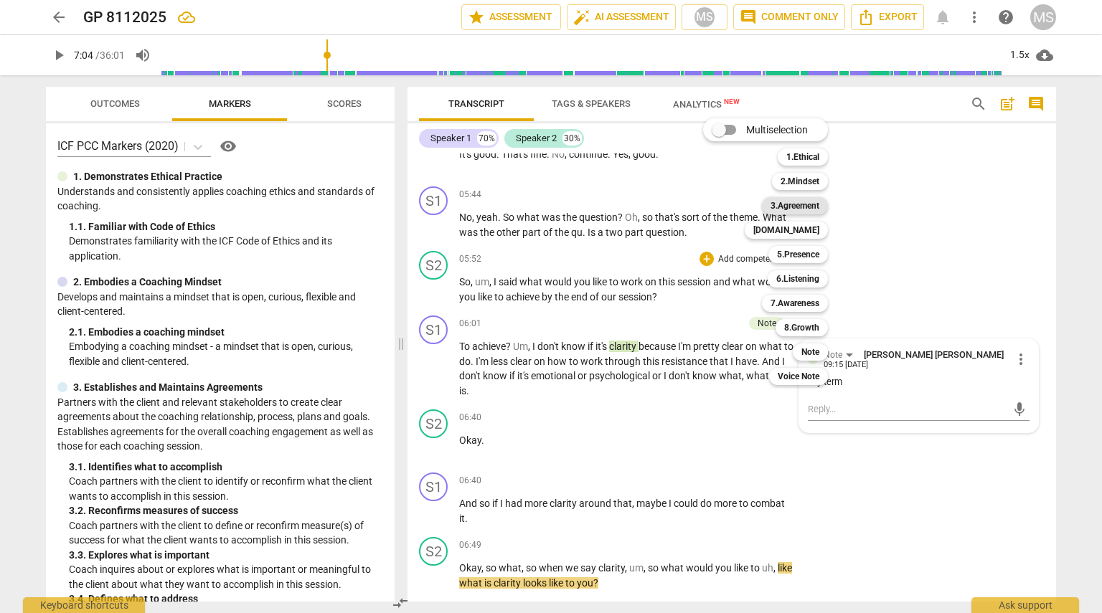
click at [549, 204] on b "3.Agreement" at bounding box center [794, 205] width 49 height 17
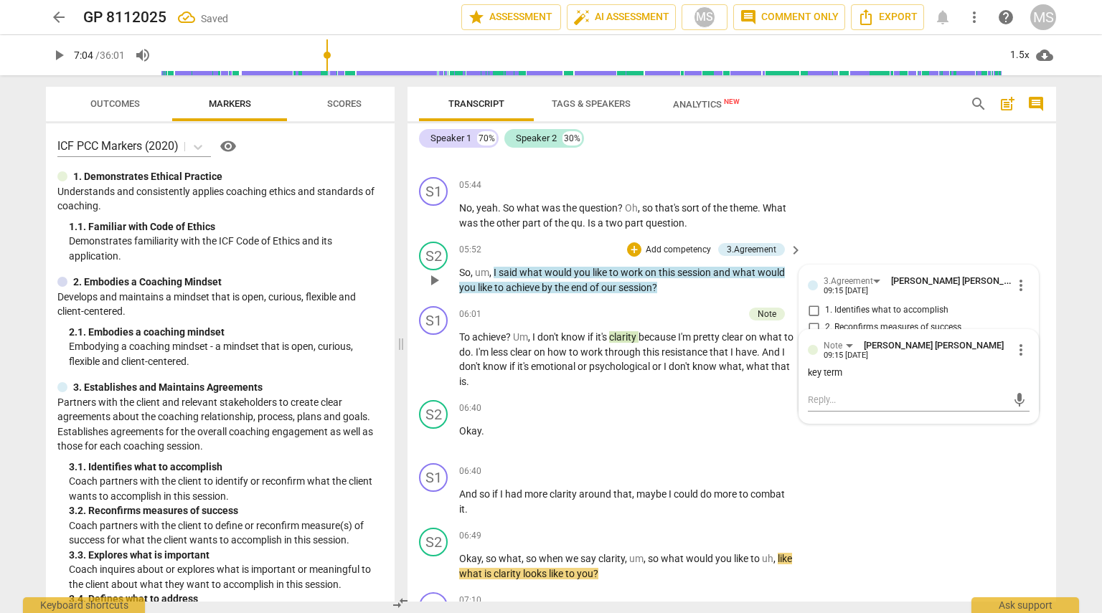
scroll to position [1625, 0]
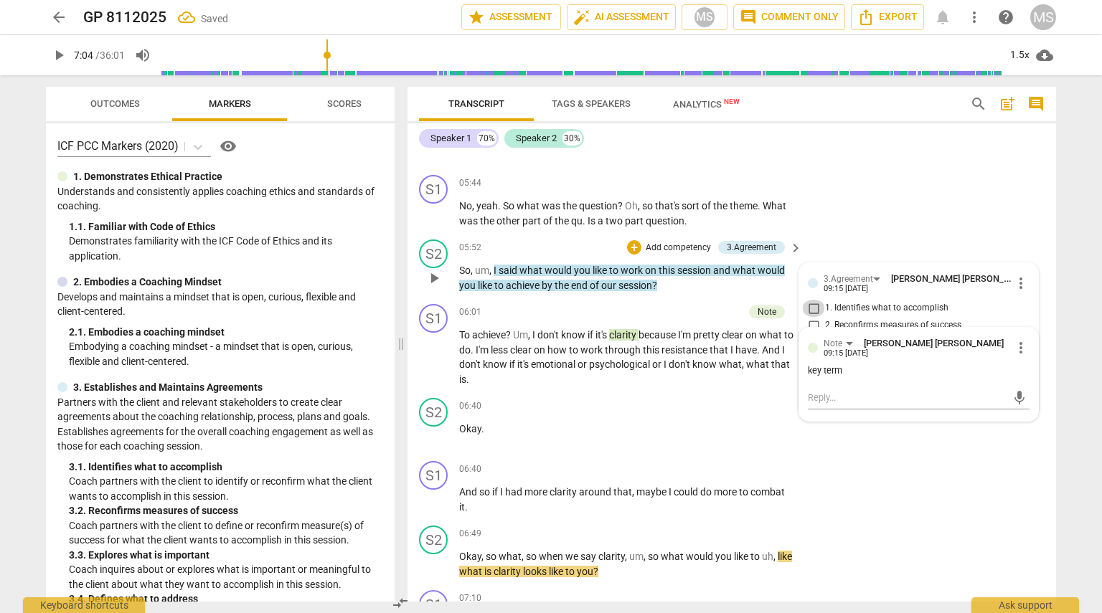
click at [549, 301] on input "1. Identifies what to accomplish" at bounding box center [813, 308] width 23 height 17
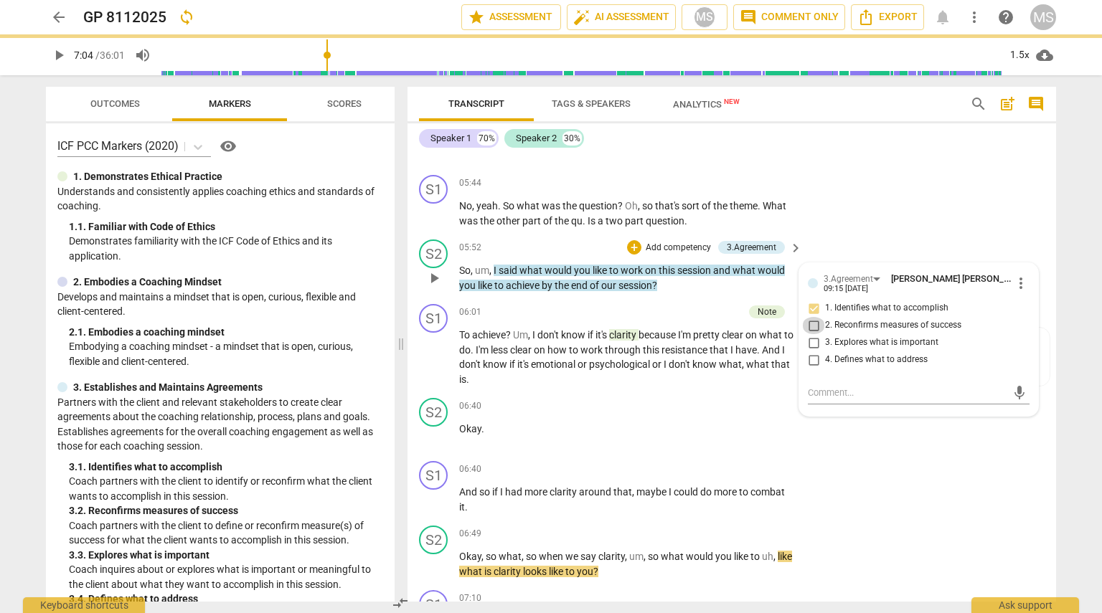
click at [549, 321] on input "2. Reconfirms measures of success" at bounding box center [813, 325] width 23 height 17
click at [549, 438] on div "S2 play_arrow pause 06:40 + Add competency keyboard_arrow_right Okay ." at bounding box center [731, 423] width 648 height 63
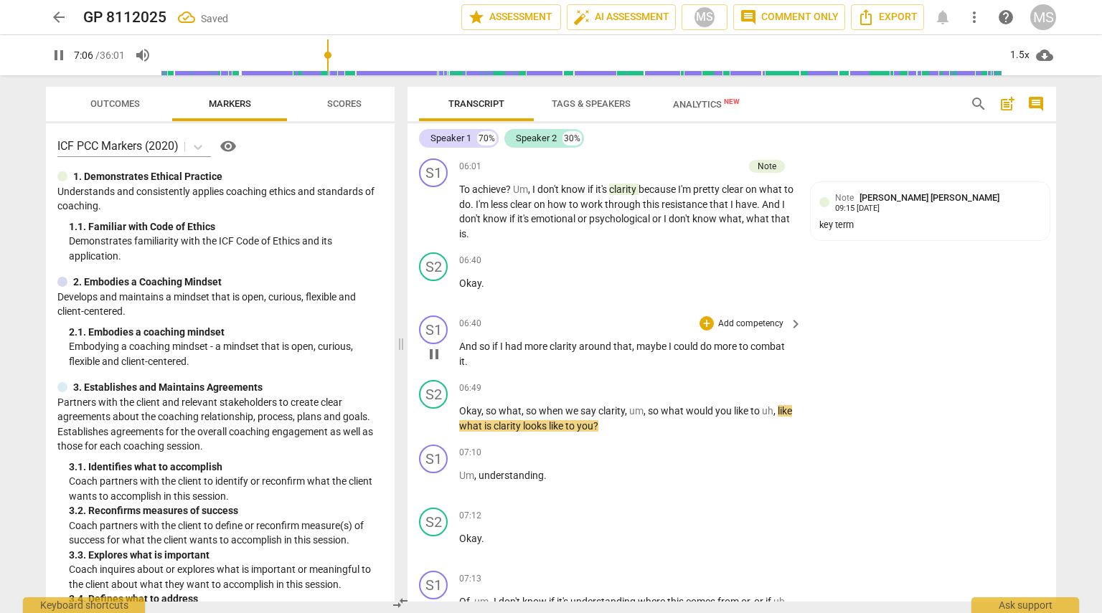
scroll to position [1774, 0]
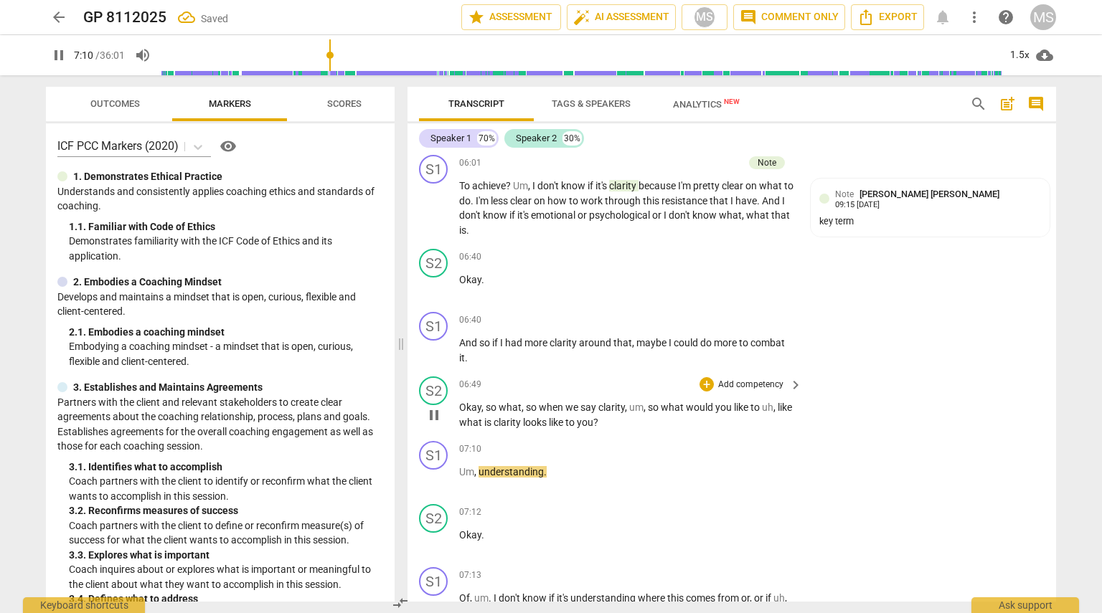
click at [549, 378] on div "+ Add competency keyboard_arrow_right" at bounding box center [749, 385] width 107 height 16
click at [549, 379] on p "Add competency" at bounding box center [751, 385] width 68 height 13
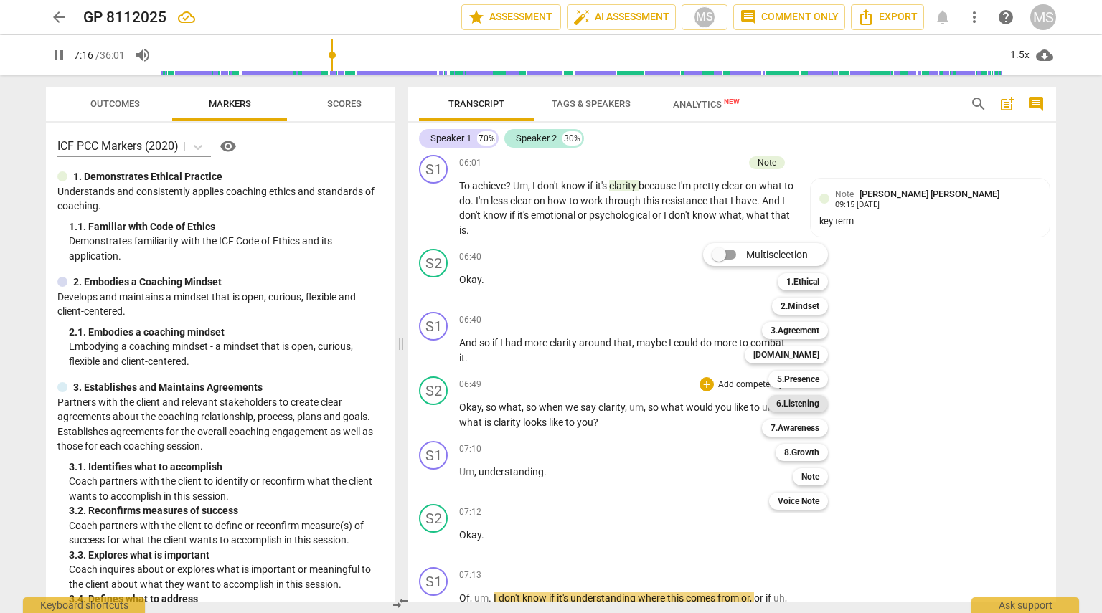
click at [549, 397] on b "6.Listening" at bounding box center [797, 403] width 43 height 17
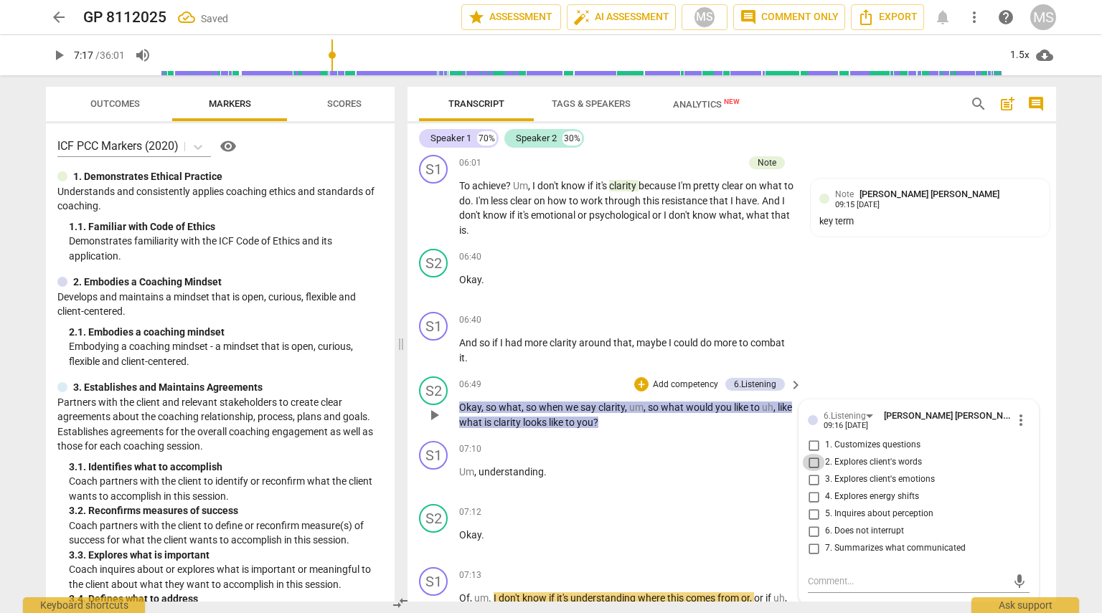
click at [549, 454] on input "2. Explores client's words" at bounding box center [813, 462] width 23 height 17
click at [549, 576] on textarea at bounding box center [907, 582] width 199 height 14
click at [549, 575] on span "send" at bounding box center [1019, 582] width 16 height 16
click at [549, 341] on div "S1 play_arrow pause 06:40 + Add competency keyboard_arrow_right And so if I had…" at bounding box center [731, 338] width 648 height 65
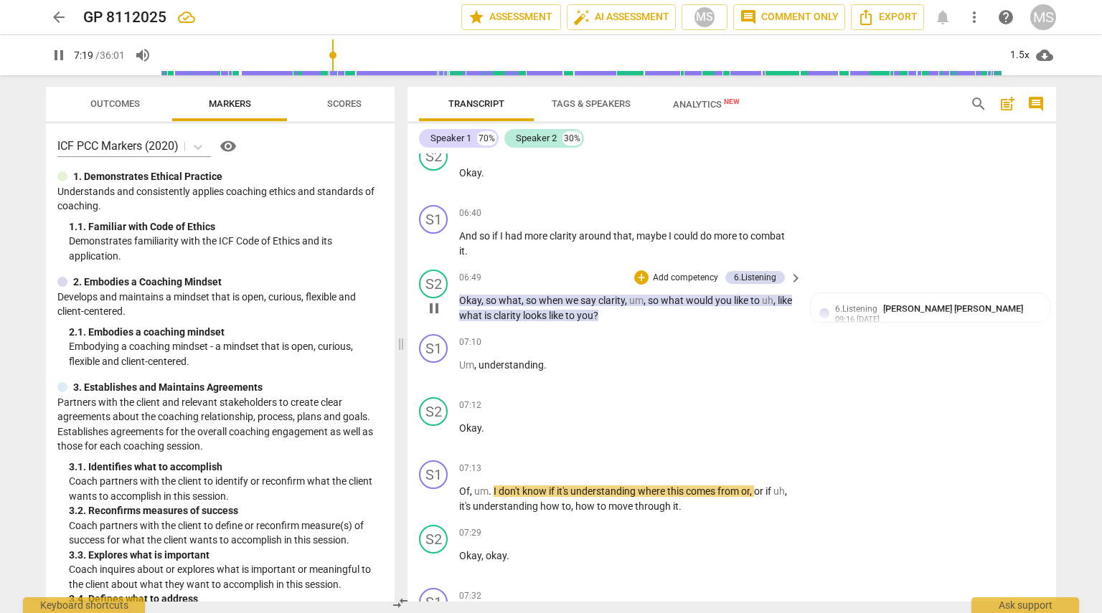
scroll to position [2018, 0]
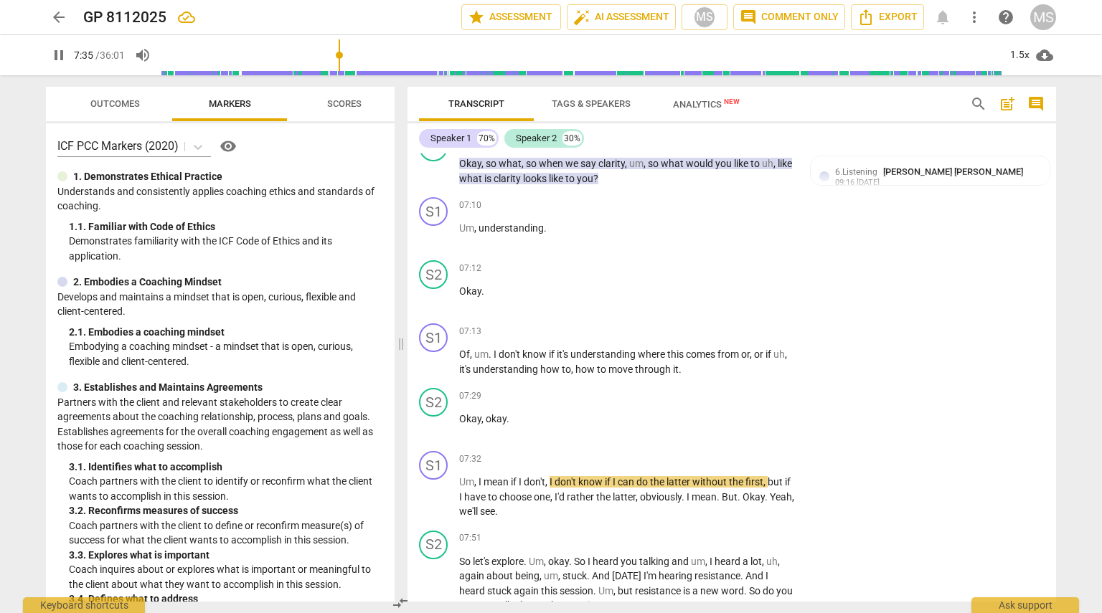
click at [57, 55] on span "pause" at bounding box center [58, 55] width 17 height 17
click at [55, 55] on span "play_arrow" at bounding box center [58, 55] width 17 height 17
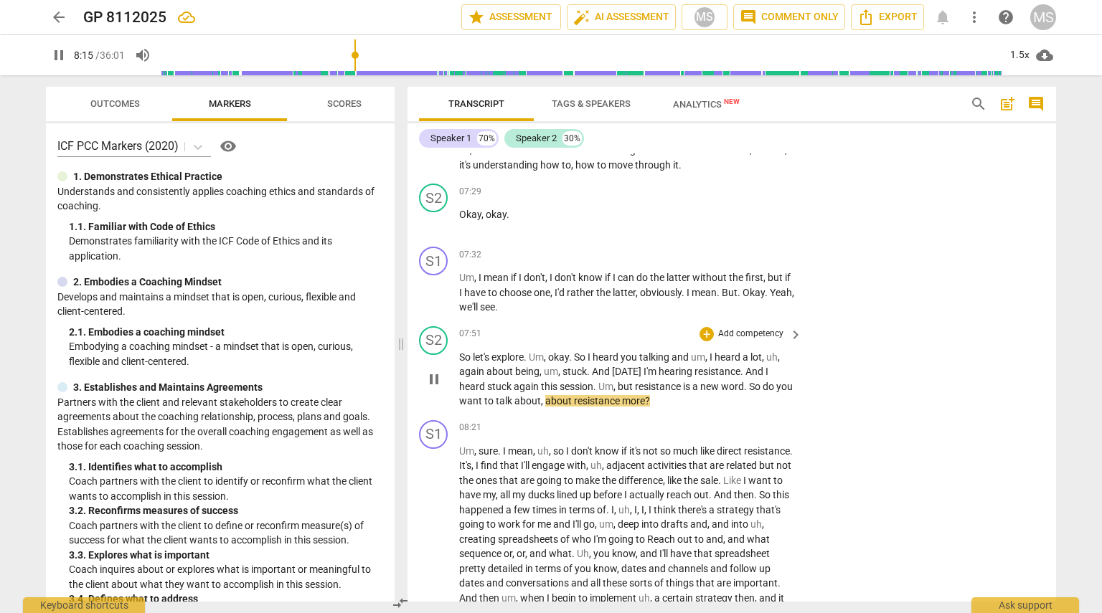
scroll to position [2239, 0]
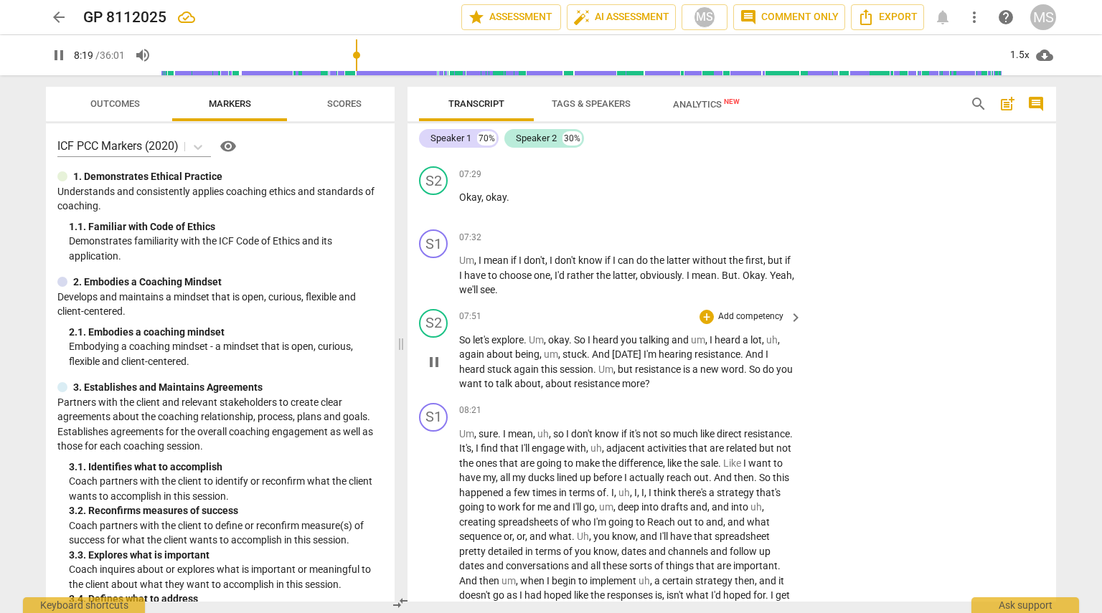
click at [549, 311] on p "Add competency" at bounding box center [751, 317] width 68 height 13
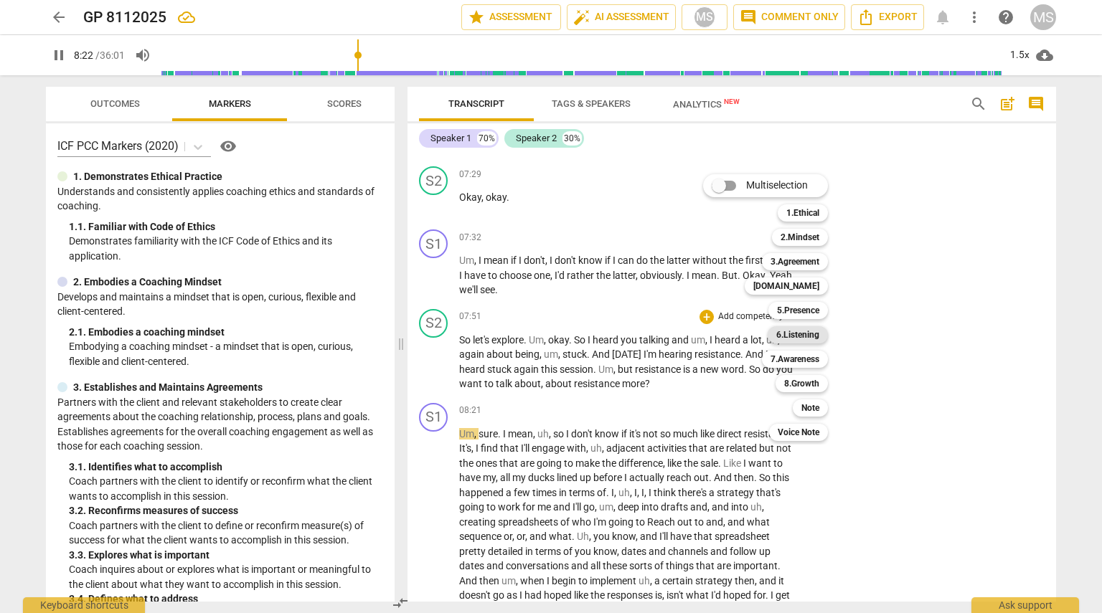
click at [549, 329] on b "6.Listening" at bounding box center [797, 334] width 43 height 17
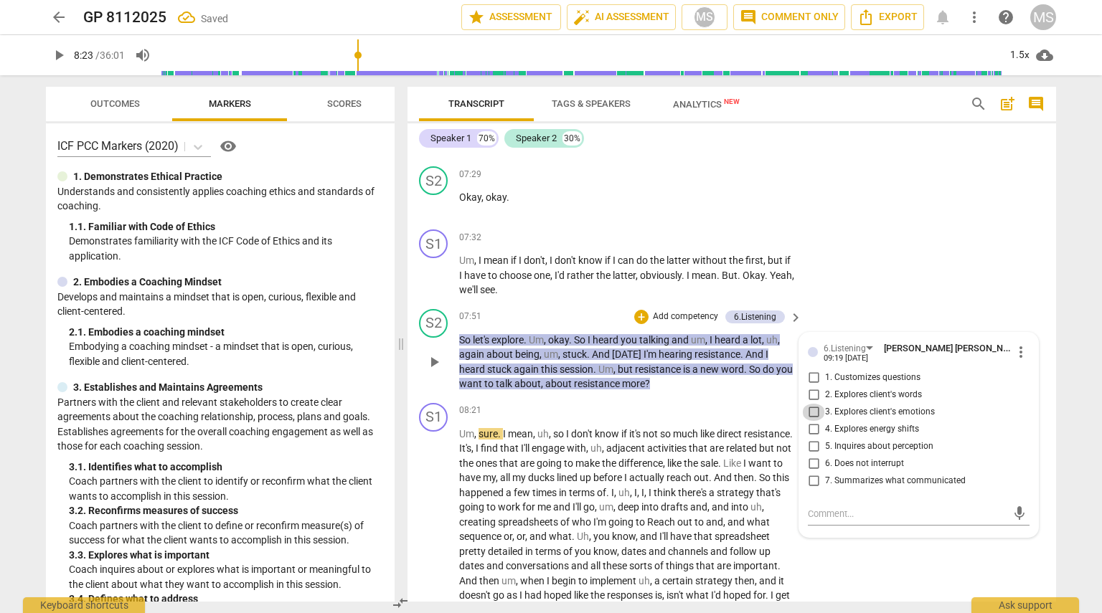
click at [549, 404] on input "3. Explores client's emotions" at bounding box center [813, 412] width 23 height 17
click at [549, 387] on input "2. Explores client's words" at bounding box center [813, 395] width 23 height 17
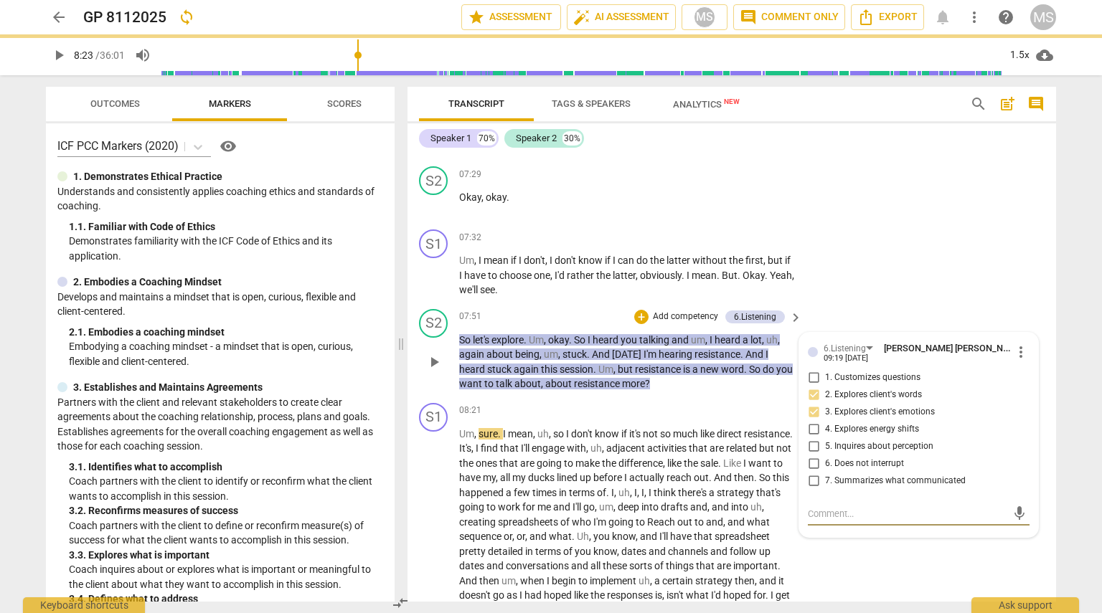
click at [549, 507] on textarea at bounding box center [907, 514] width 199 height 14
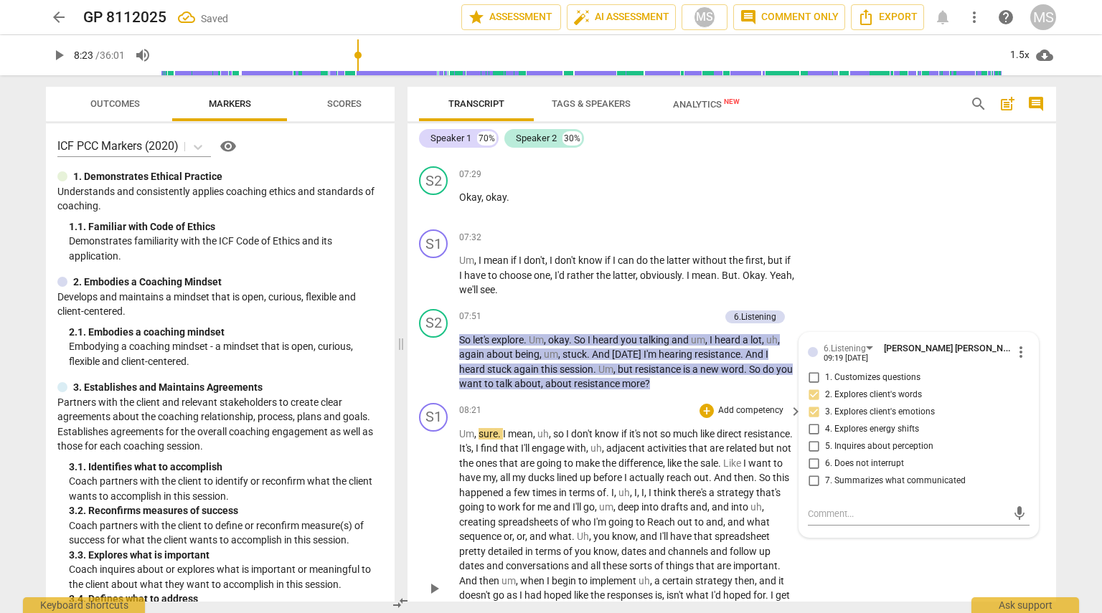
click at [549, 553] on div "S1 play_arrow pause 08:21 + Add competency keyboard_arrow_right Um , sure . I m…" at bounding box center [731, 576] width 648 height 359
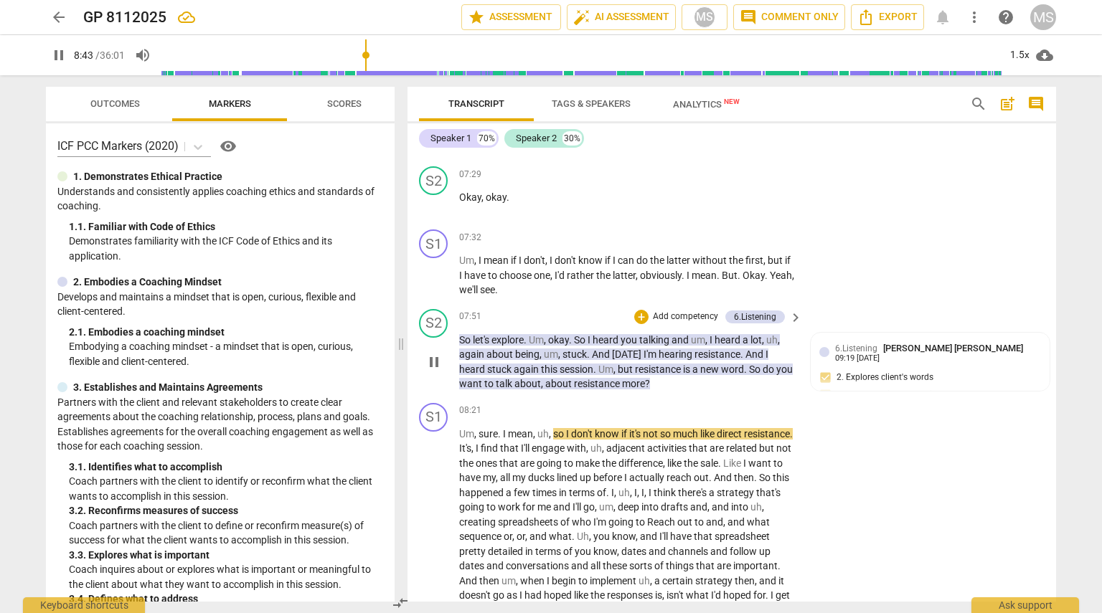
click at [549, 349] on span "resistance" at bounding box center [717, 354] width 46 height 11
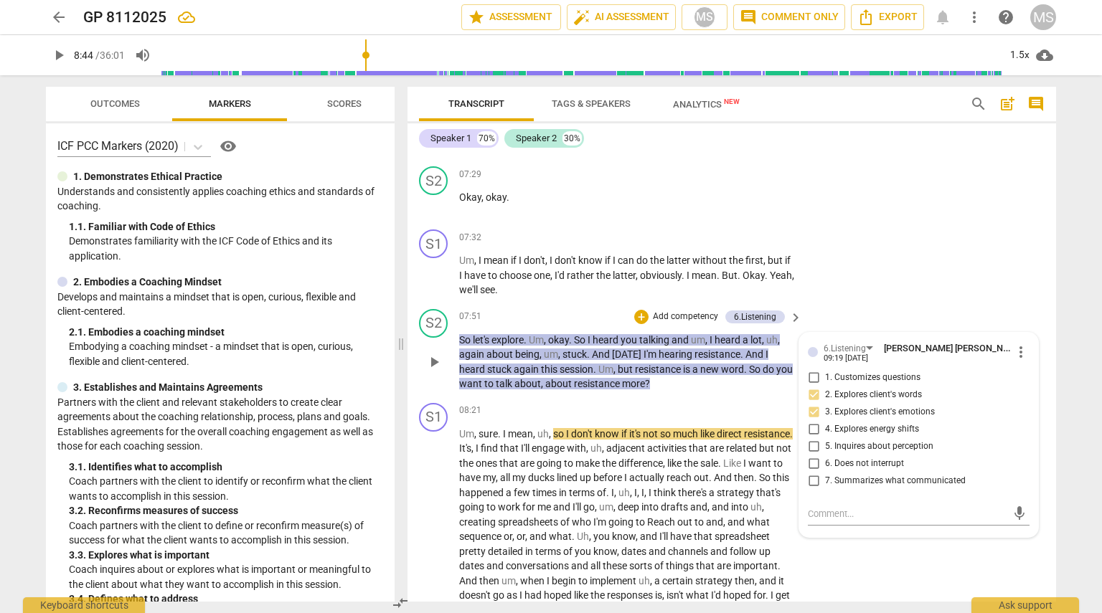
click at [549, 303] on div "S2 play_arrow pause 07:51 + Add competency 6.Listening keyboard_arrow_right So …" at bounding box center [731, 350] width 648 height 94
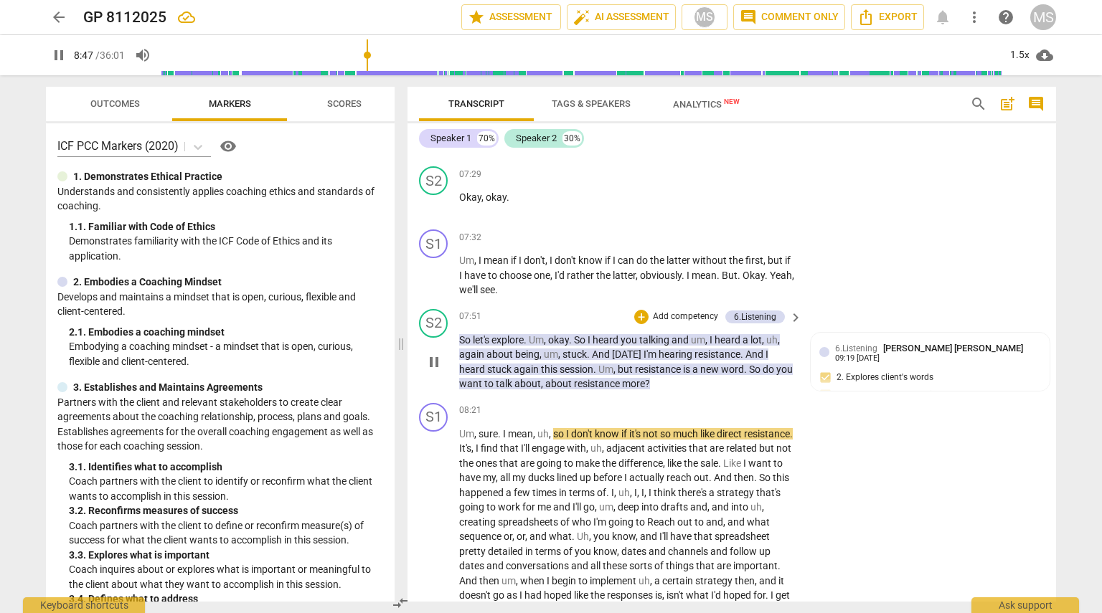
click at [549, 377] on p "So let's explore . Um , okay . So I heard you talking and um , I heard a lot , …" at bounding box center [627, 362] width 336 height 59
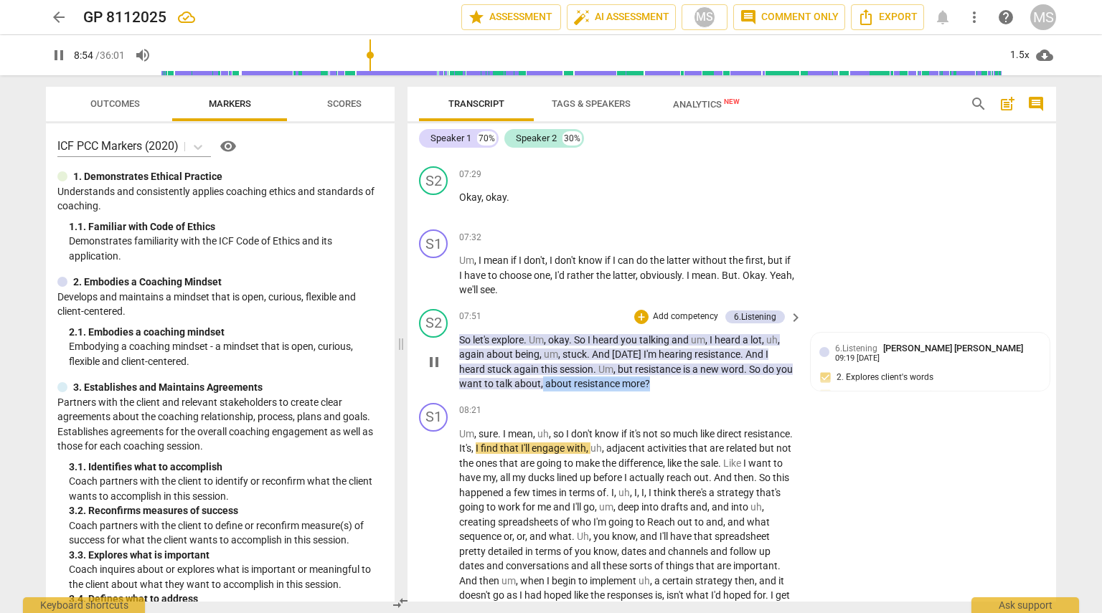
drag, startPoint x: 667, startPoint y: 376, endPoint x: 559, endPoint y: 374, distance: 107.6
click at [549, 374] on p "So let's explore . Um , okay . So I heard you talking and um , I heard a lot , …" at bounding box center [627, 362] width 336 height 59
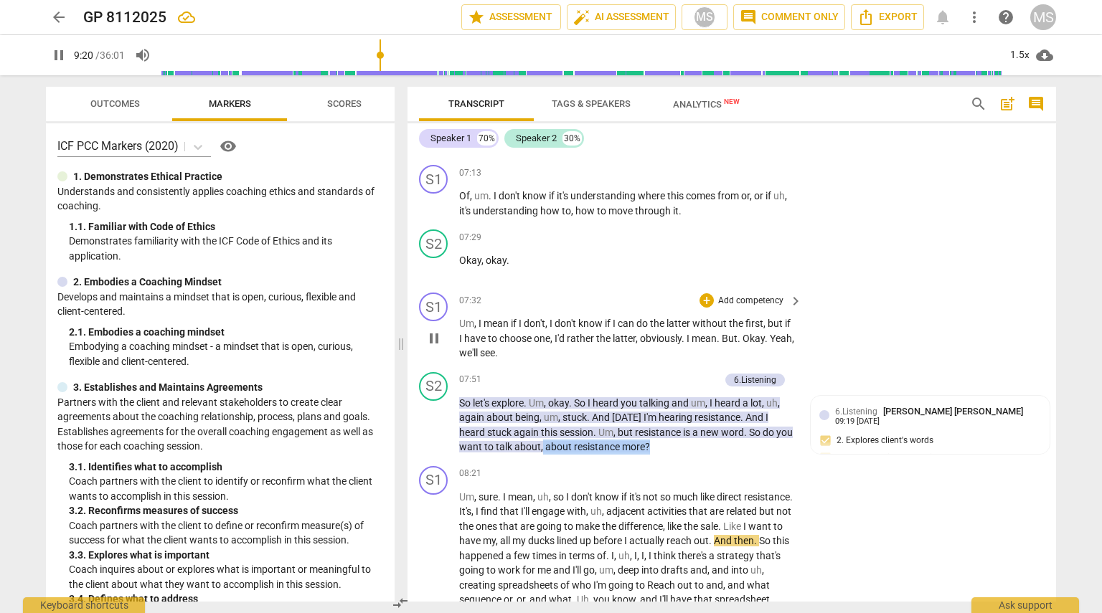
scroll to position [2182, 0]
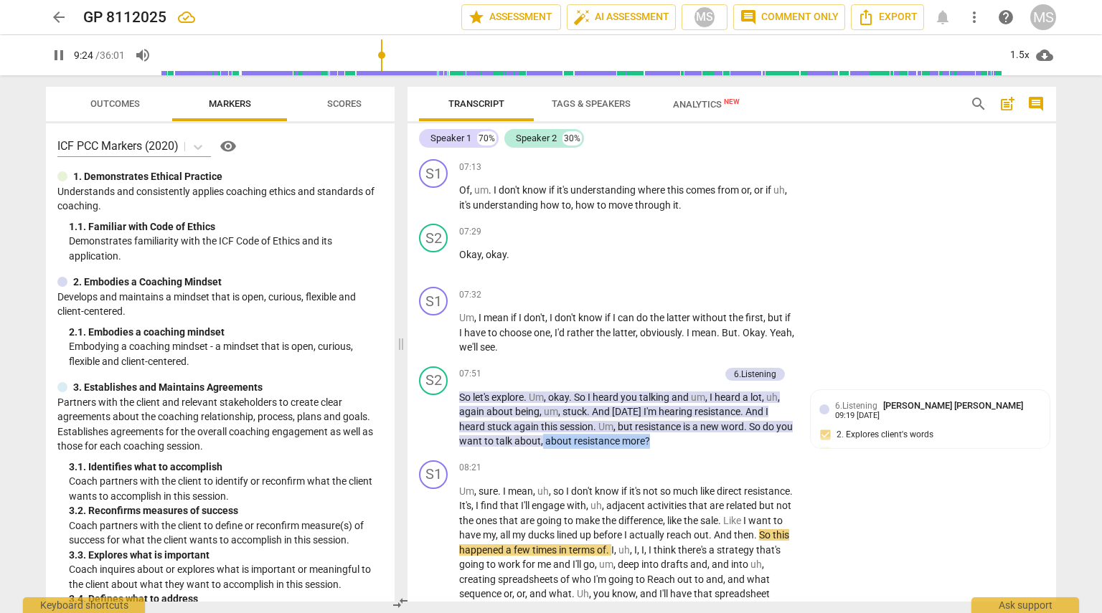
click at [60, 54] on span "pause" at bounding box center [58, 55] width 17 height 17
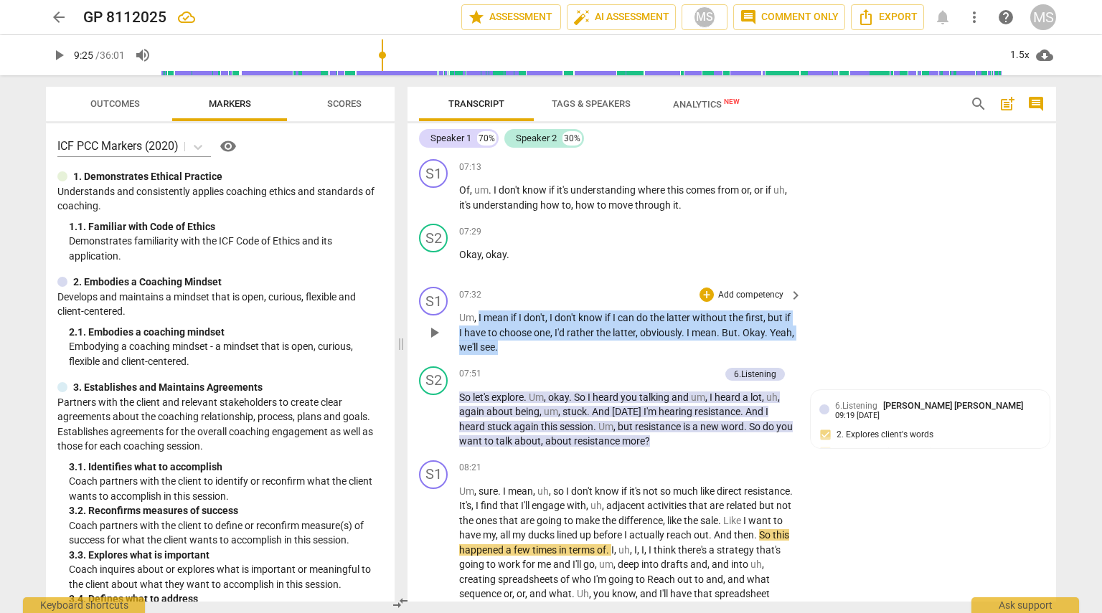
drag, startPoint x: 478, startPoint y: 308, endPoint x: 566, endPoint y: 335, distance: 92.1
click at [549, 335] on p "Um , I mean if I don't , I don't know if I can do the latter without the first …" at bounding box center [627, 333] width 336 height 44
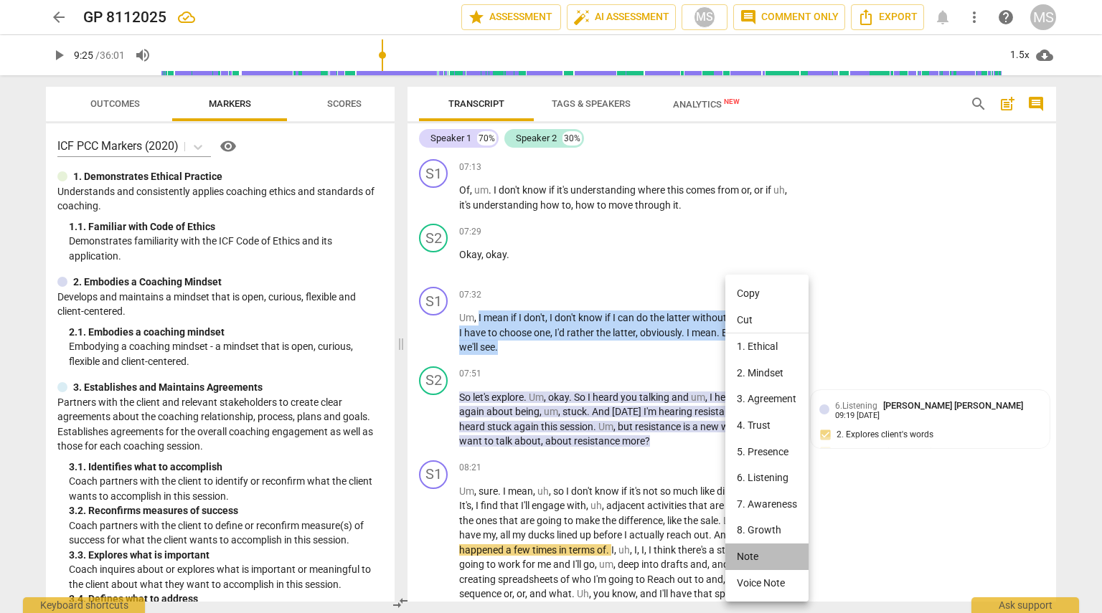
click at [549, 552] on li "Note" at bounding box center [766, 557] width 83 height 27
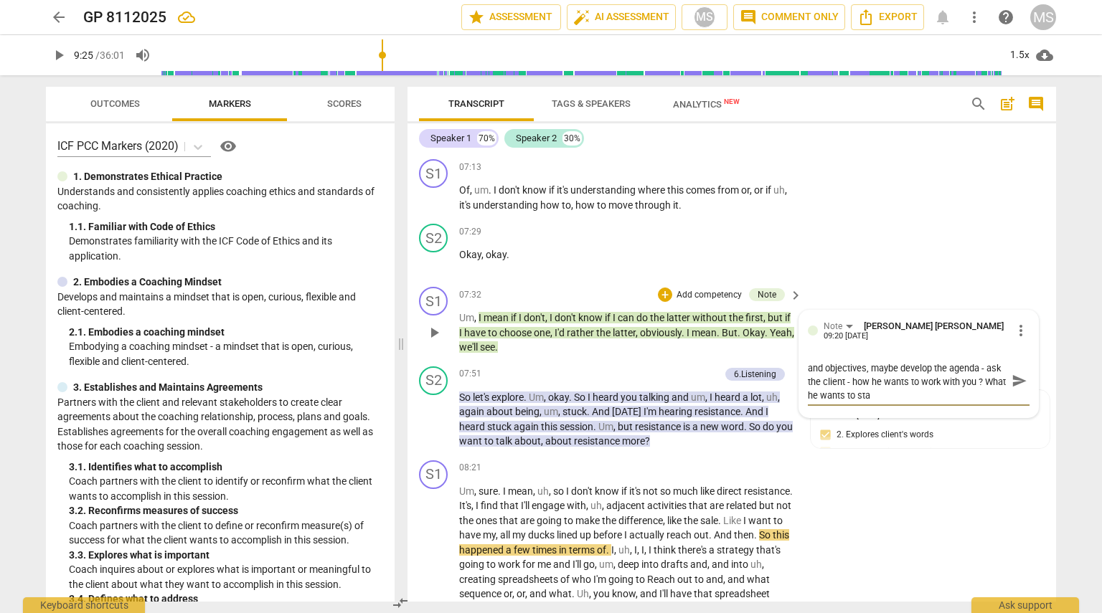
scroll to position [0, 0]
click at [549, 382] on span "send" at bounding box center [1019, 387] width 16 height 16
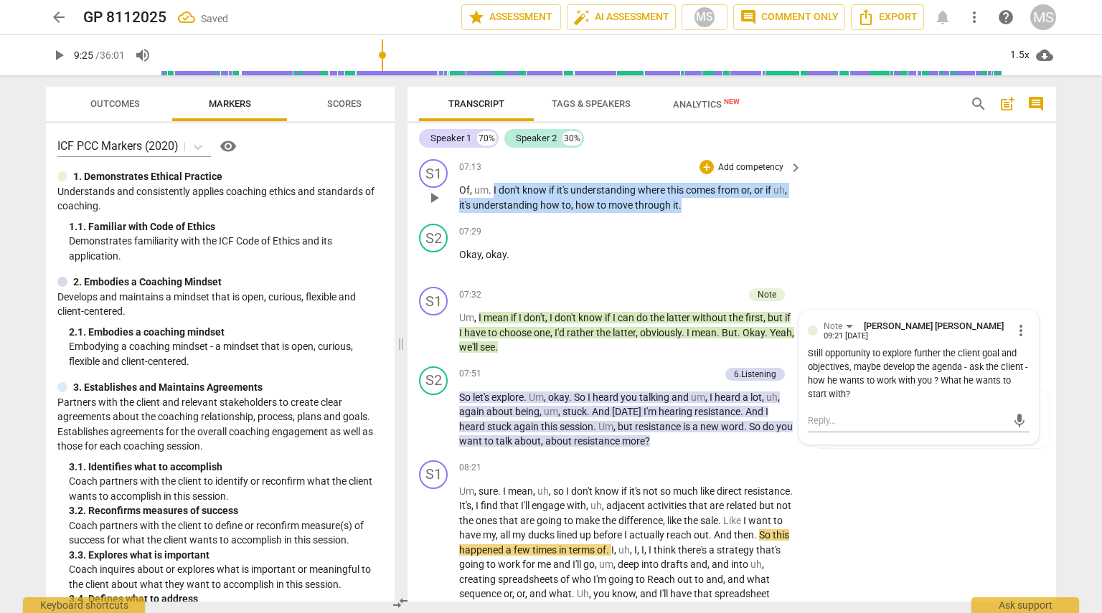
drag, startPoint x: 491, startPoint y: 181, endPoint x: 689, endPoint y: 192, distance: 197.5
click at [549, 192] on p "Of , um . I don't know if it's understanding where this comes from or , or if u…" at bounding box center [627, 197] width 336 height 29
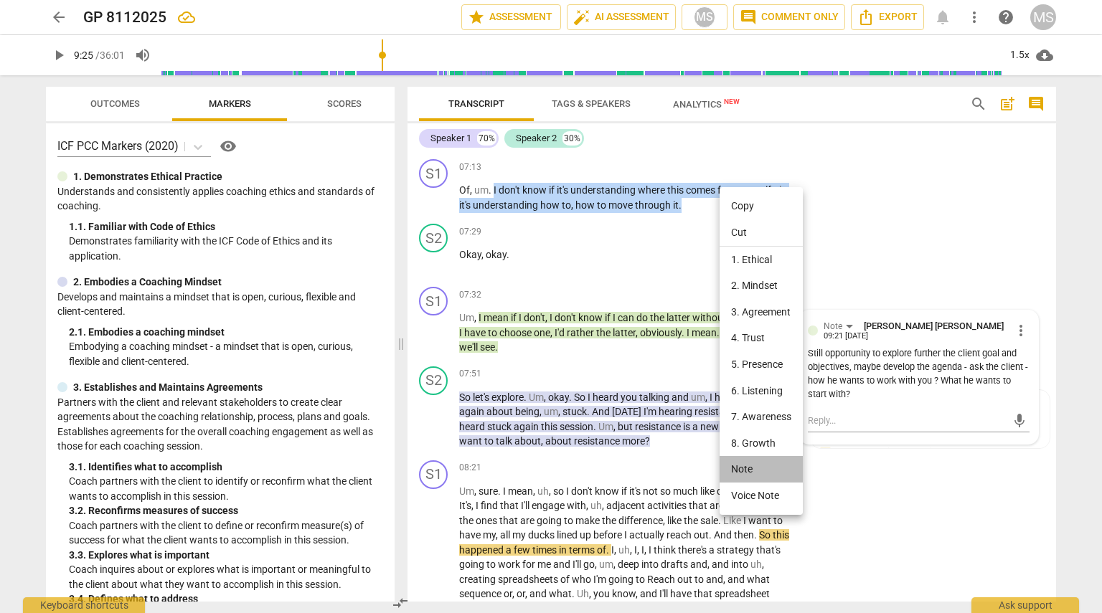
click at [549, 469] on li "Note" at bounding box center [760, 469] width 83 height 27
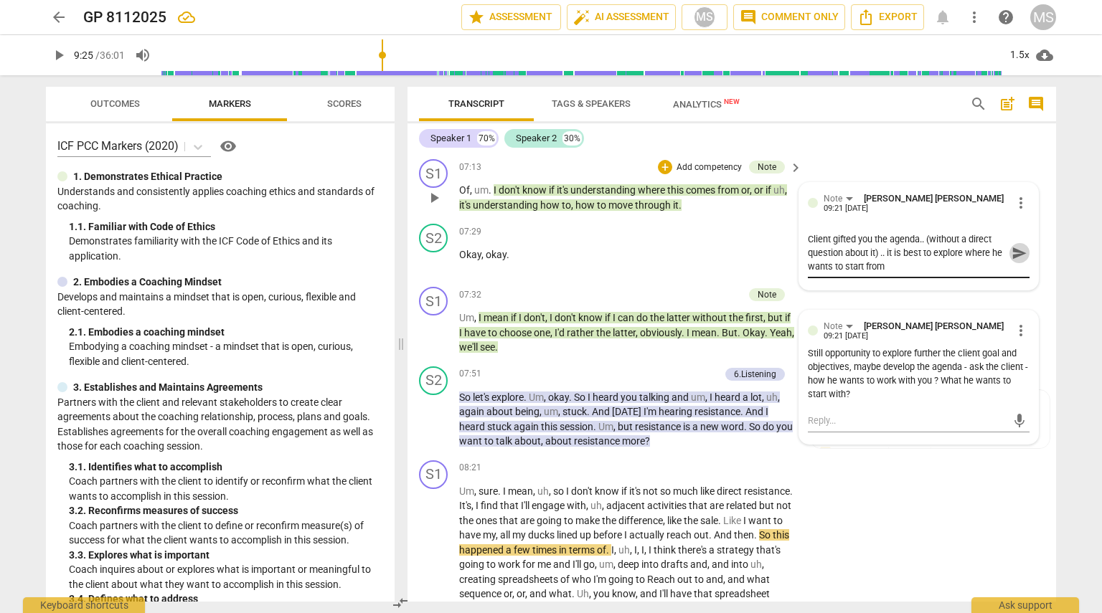
click at [549, 245] on span "send" at bounding box center [1019, 253] width 16 height 16
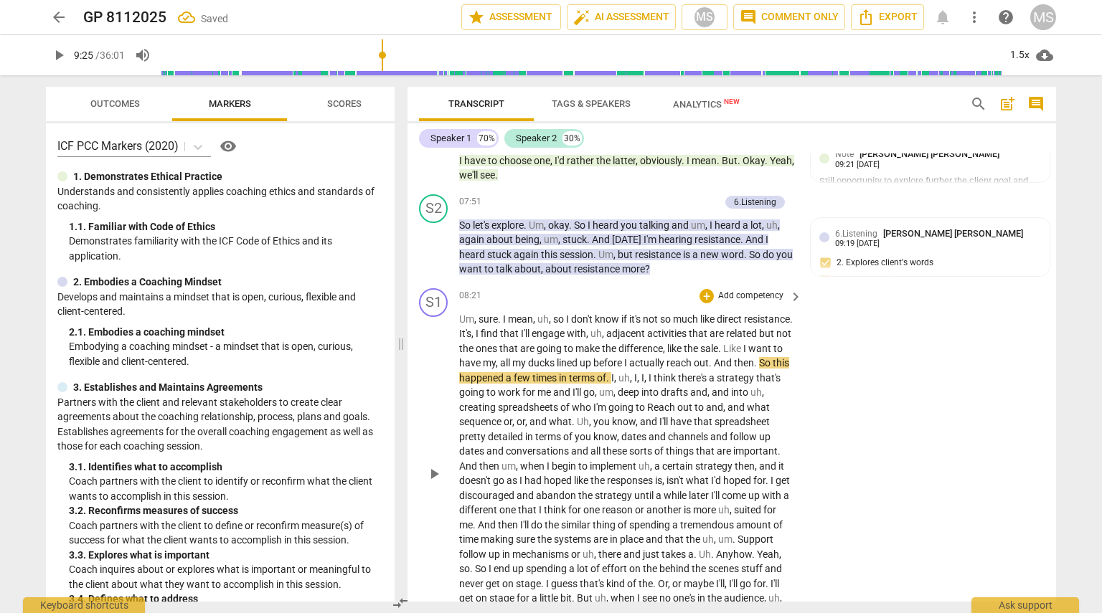
scroll to position [2366, 0]
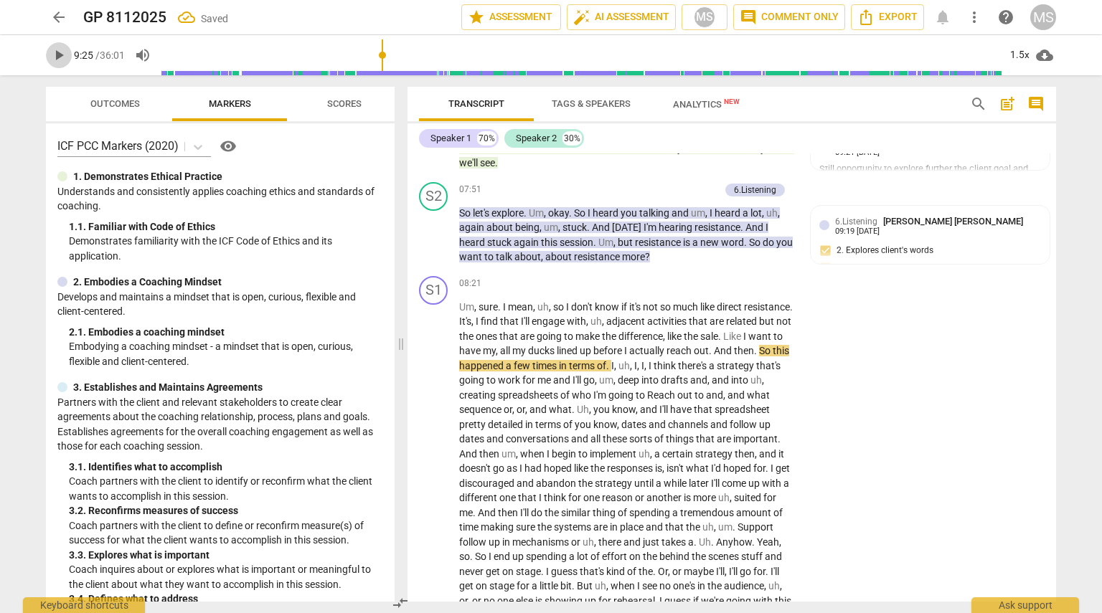
click at [62, 51] on span "play_arrow" at bounding box center [58, 55] width 17 height 17
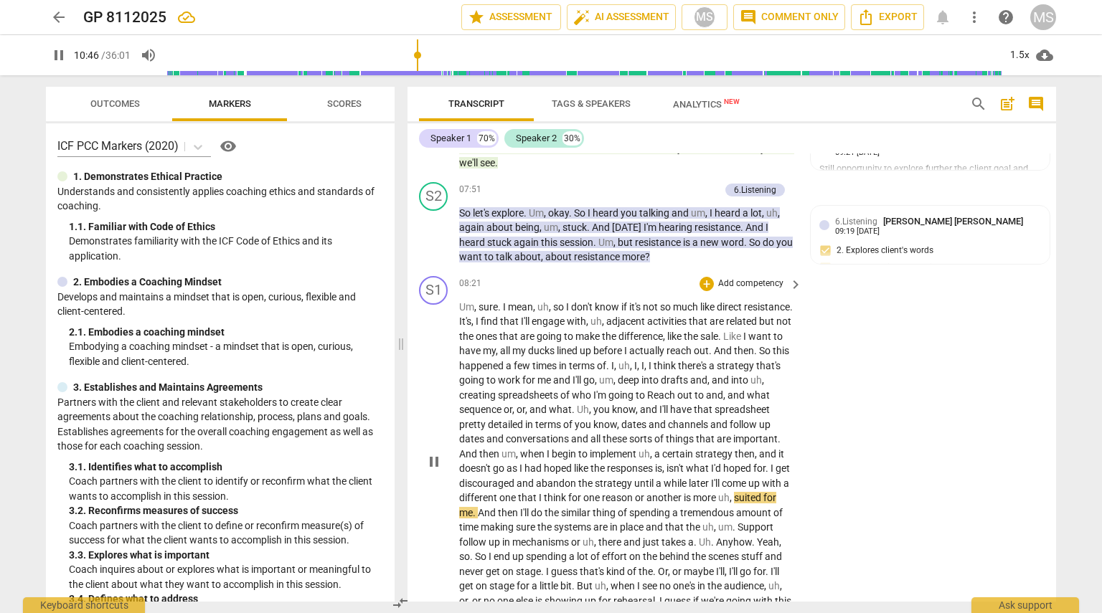
click at [518, 492] on span "one" at bounding box center [508, 497] width 19 height 11
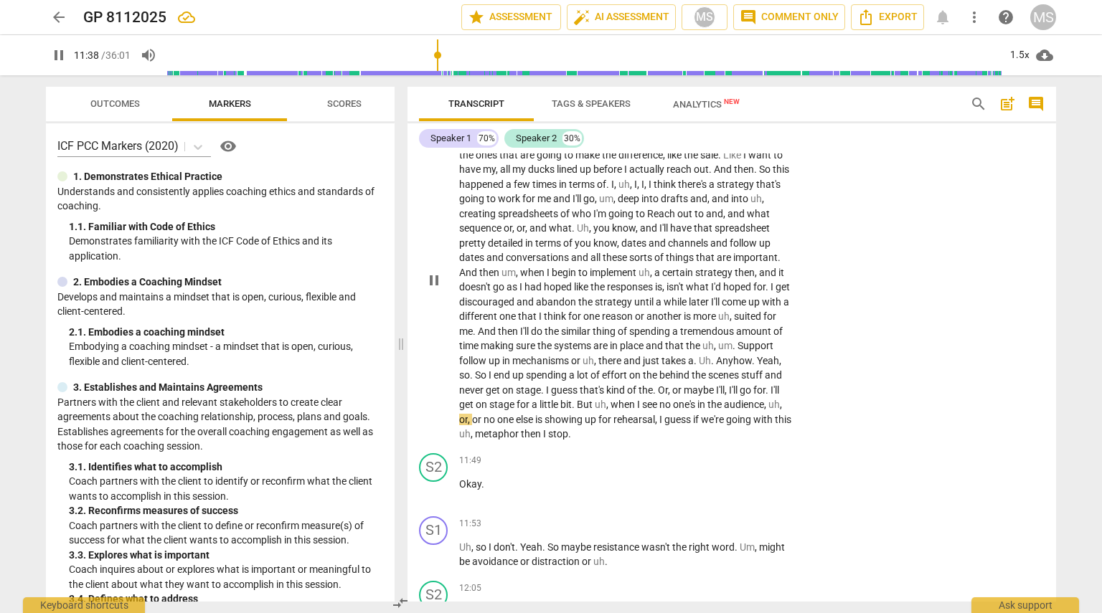
scroll to position [2553, 0]
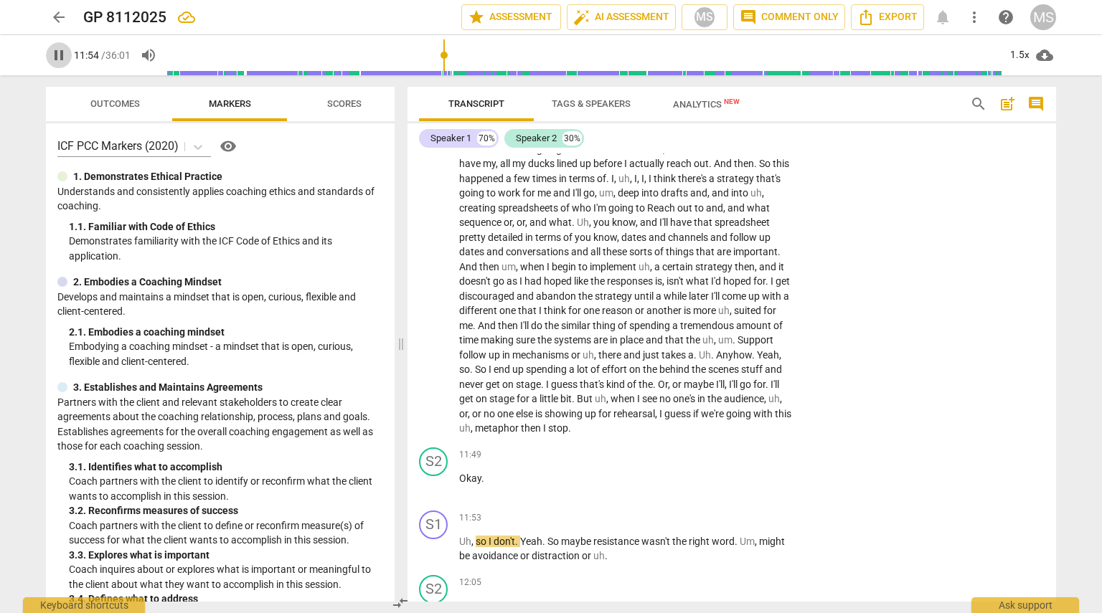
click at [57, 54] on span "pause" at bounding box center [58, 55] width 17 height 17
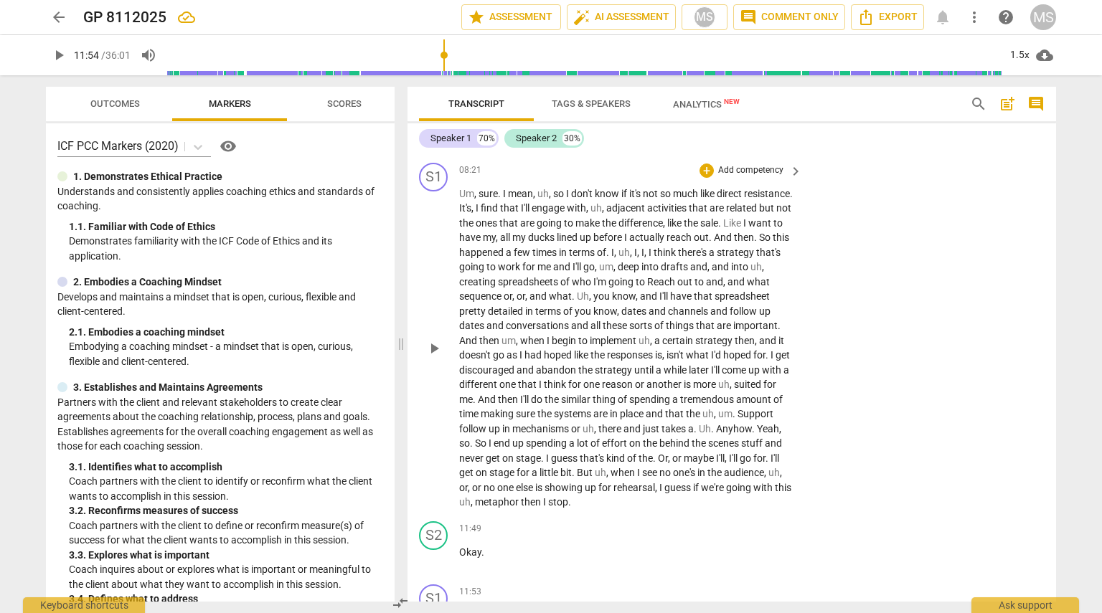
scroll to position [2467, 0]
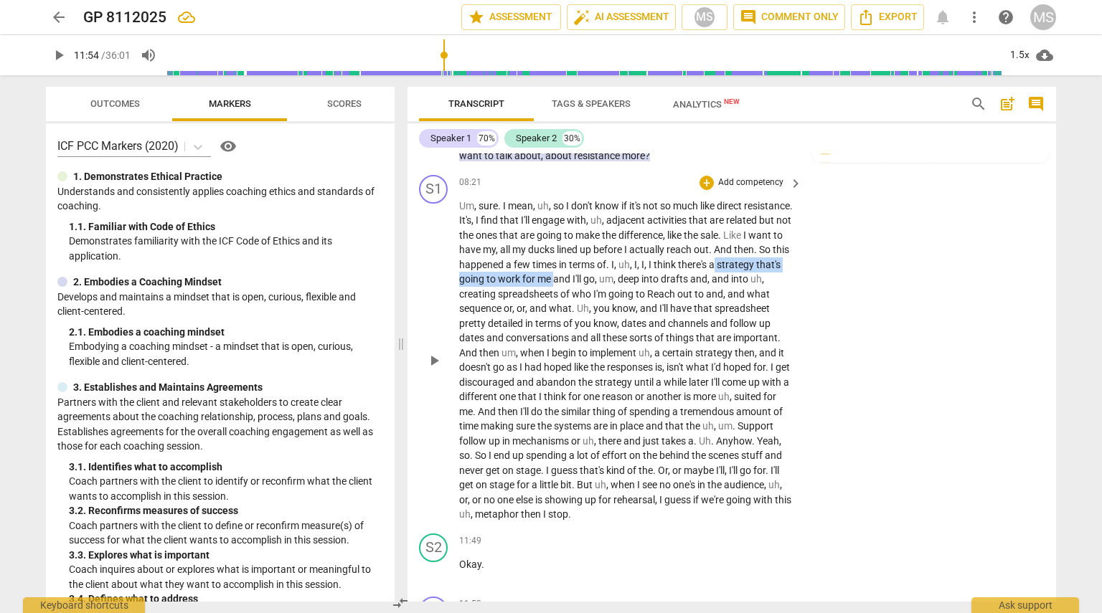
drag, startPoint x: 462, startPoint y: 269, endPoint x: 625, endPoint y: 268, distance: 163.5
click at [549, 268] on p "Um , sure . I mean , uh , so I don't know if it's not so much like direct resis…" at bounding box center [627, 360] width 336 height 323
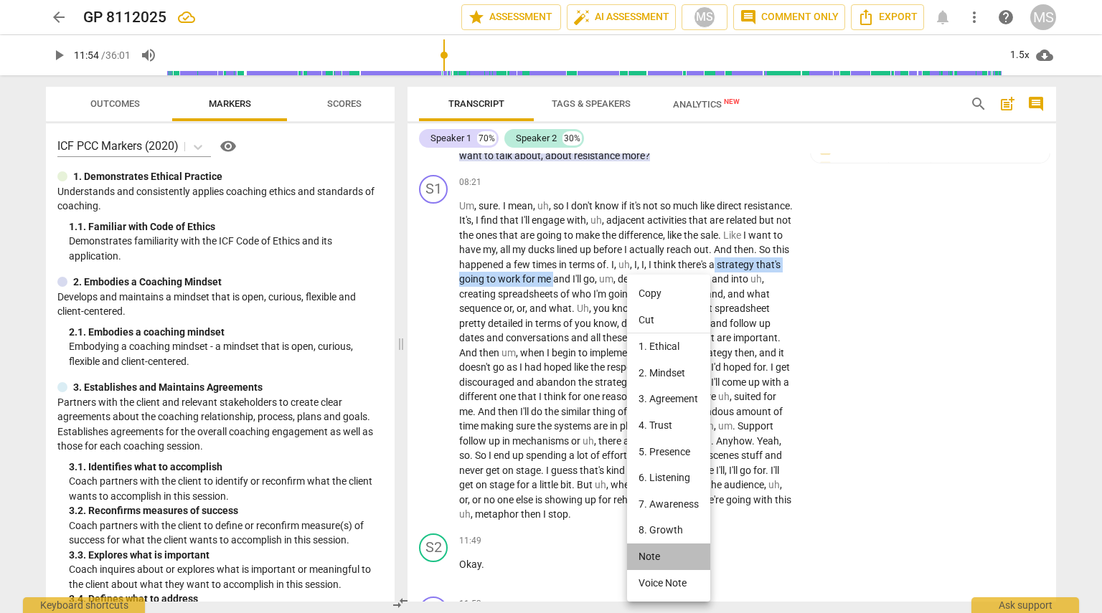
click at [549, 551] on li "Note" at bounding box center [668, 557] width 83 height 27
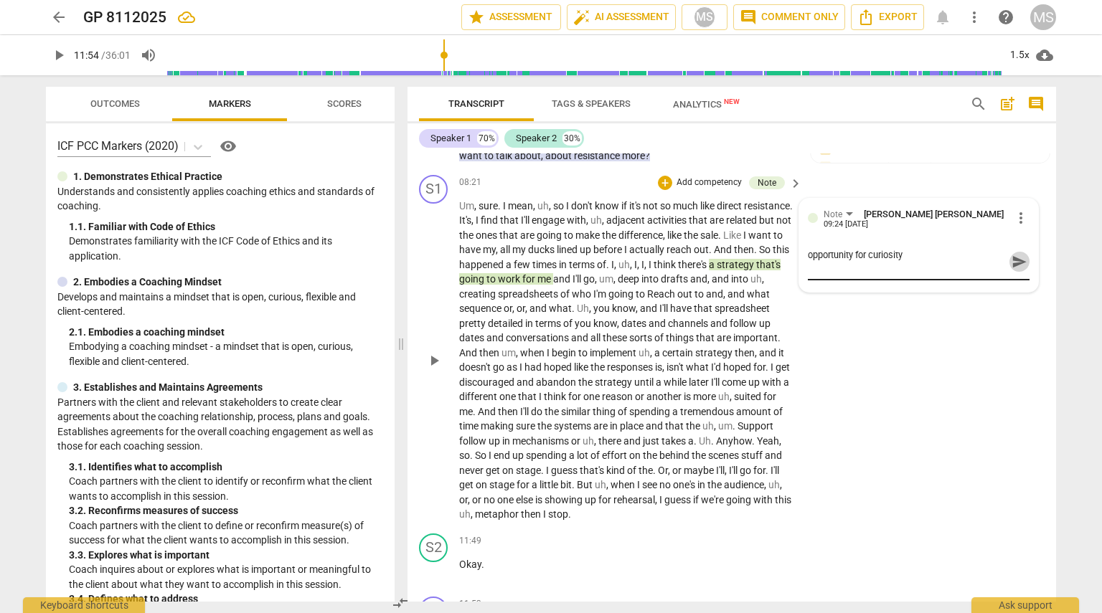
click at [549, 256] on span "send" at bounding box center [1019, 262] width 16 height 16
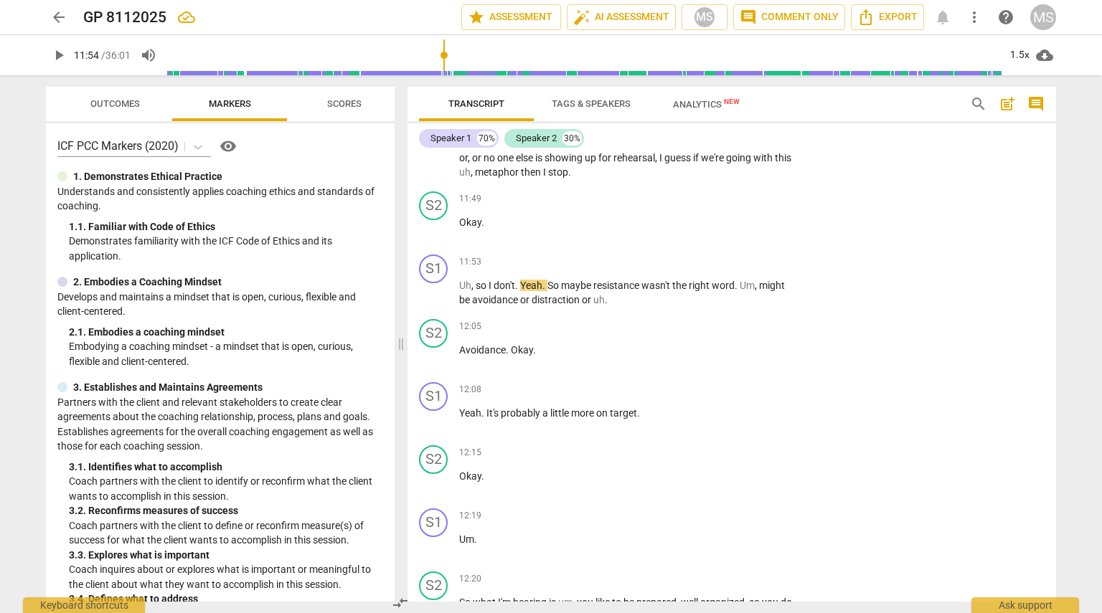
scroll to position [2810, 0]
click at [53, 57] on span "play_arrow" at bounding box center [58, 55] width 17 height 17
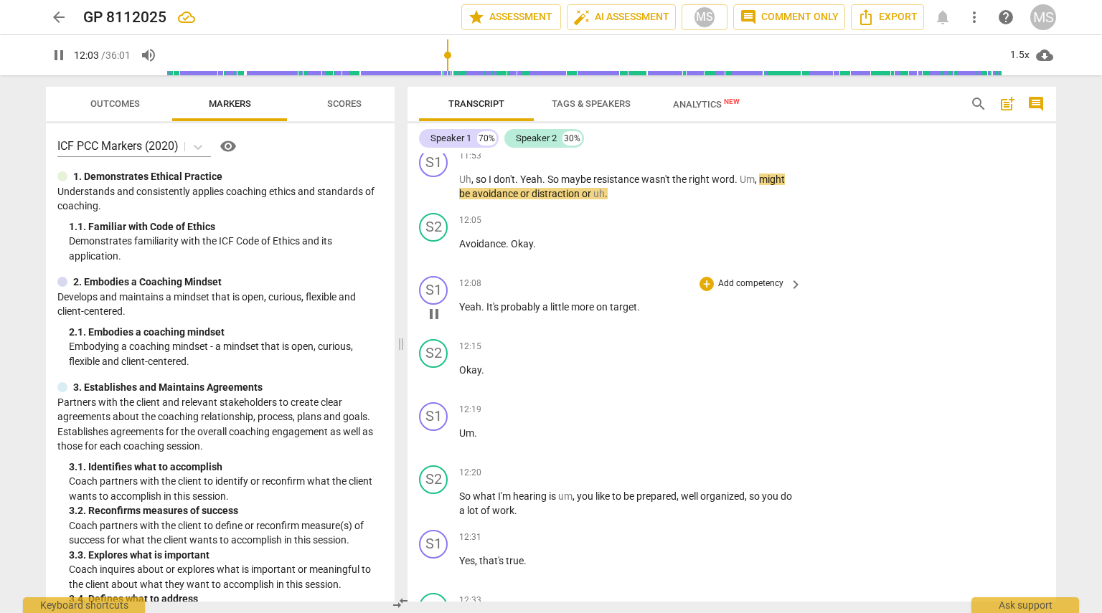
scroll to position [2921, 0]
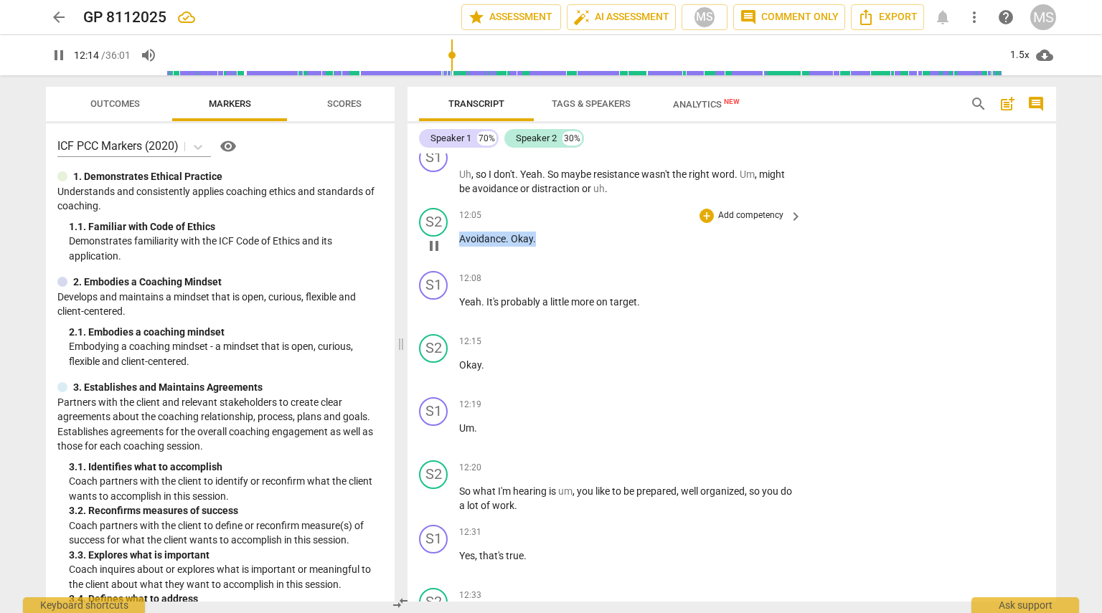
drag, startPoint x: 460, startPoint y: 227, endPoint x: 540, endPoint y: 227, distance: 80.3
click at [540, 232] on p "Avoidance . Okay ." at bounding box center [627, 239] width 336 height 15
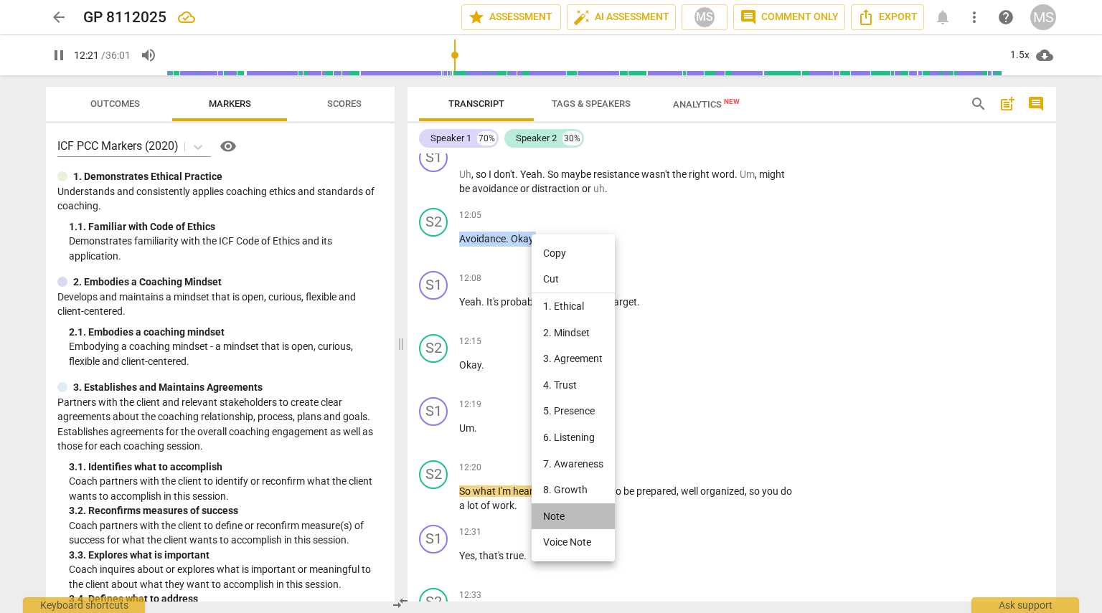
click at [549, 510] on li "Note" at bounding box center [572, 517] width 83 height 27
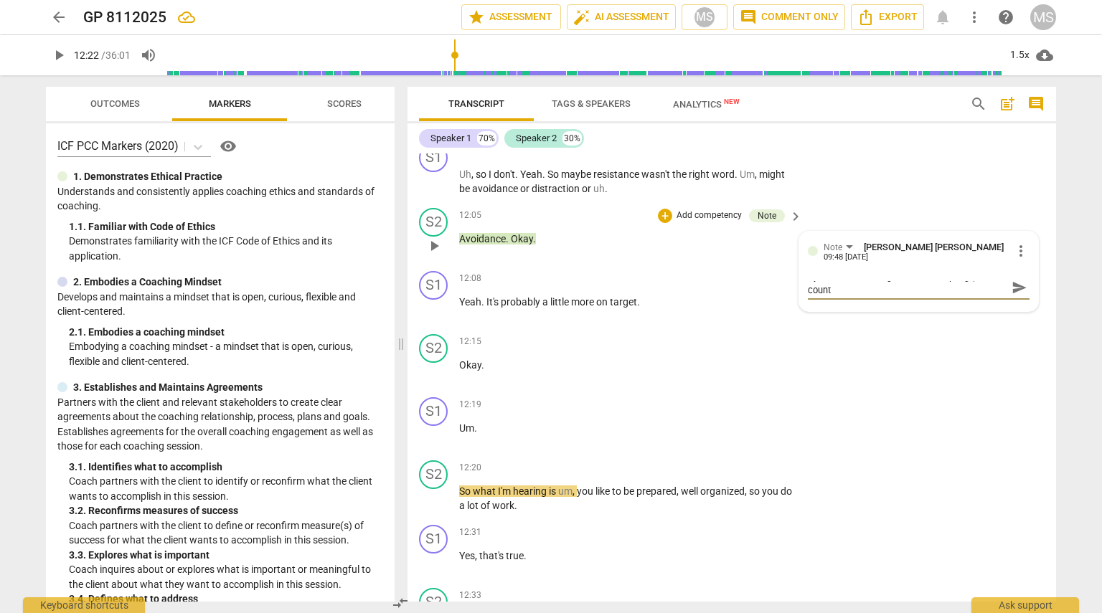
scroll to position [0, 0]
click at [549, 288] on span "send" at bounding box center [1019, 295] width 16 height 16
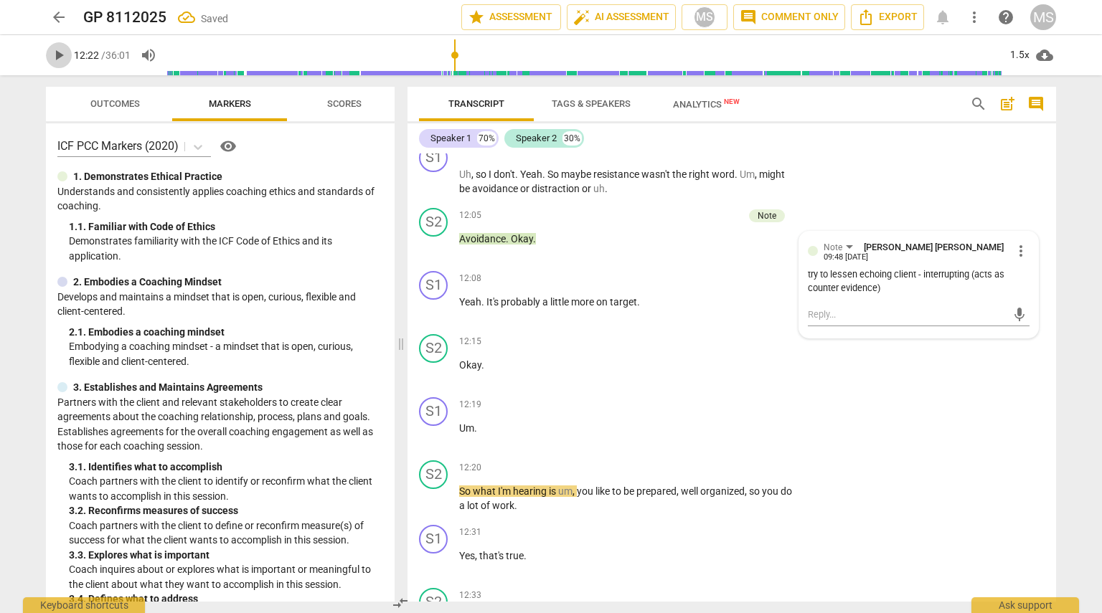
click at [57, 55] on span "play_arrow" at bounding box center [58, 55] width 17 height 17
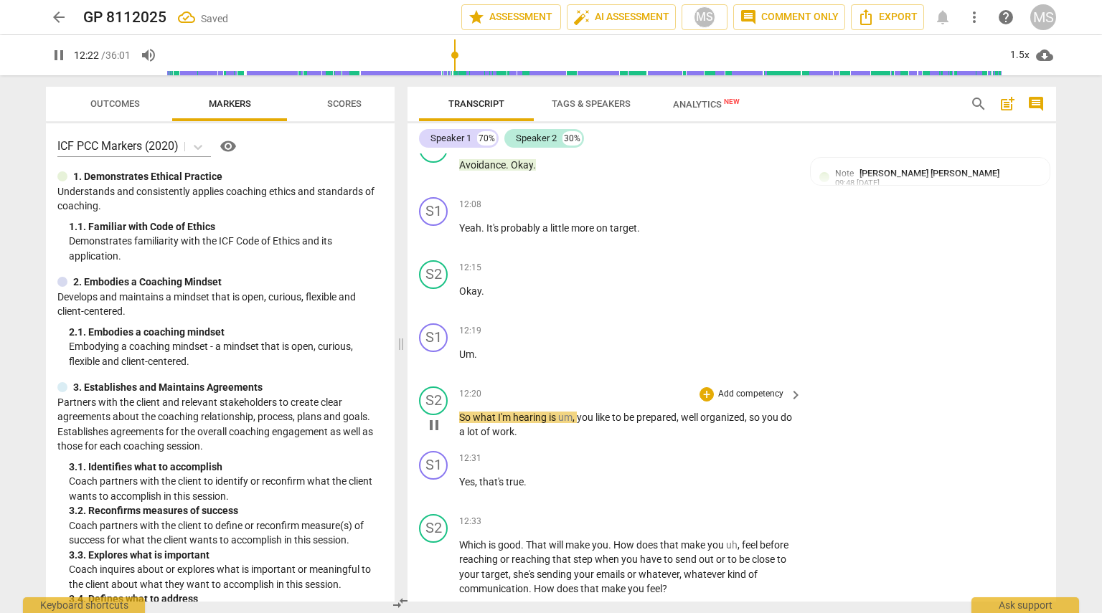
scroll to position [3044, 0]
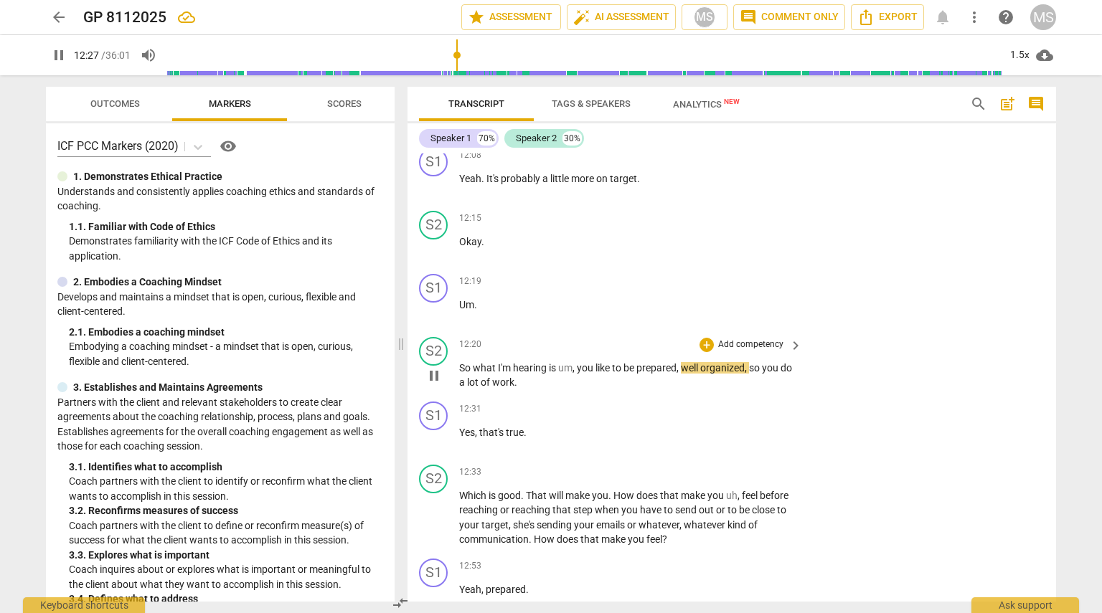
click at [549, 339] on p "Add competency" at bounding box center [751, 345] width 68 height 13
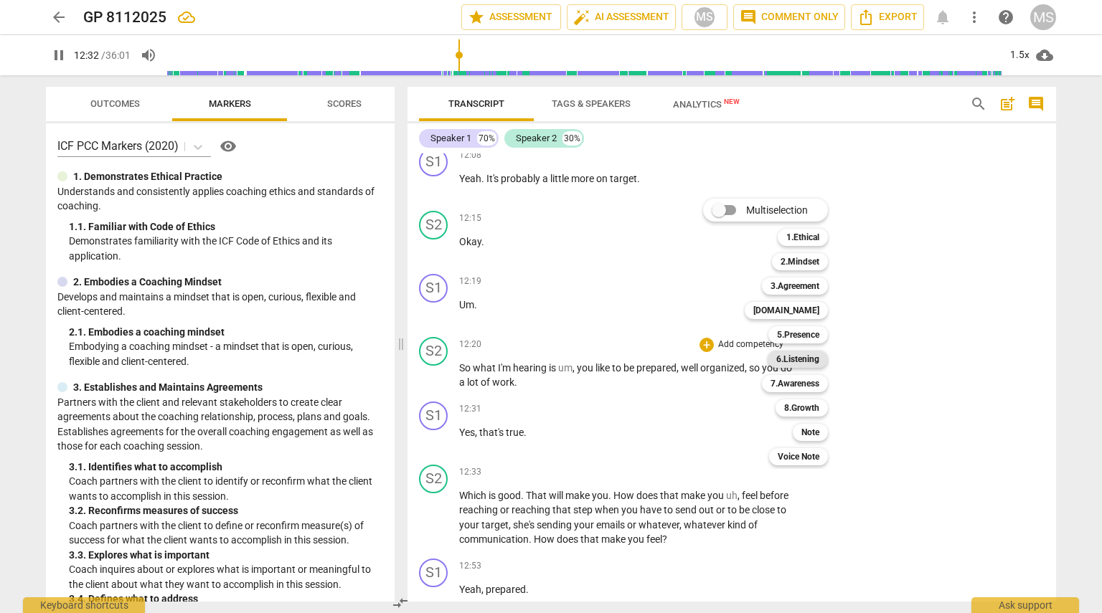
click at [549, 359] on b "6.Listening" at bounding box center [797, 359] width 43 height 17
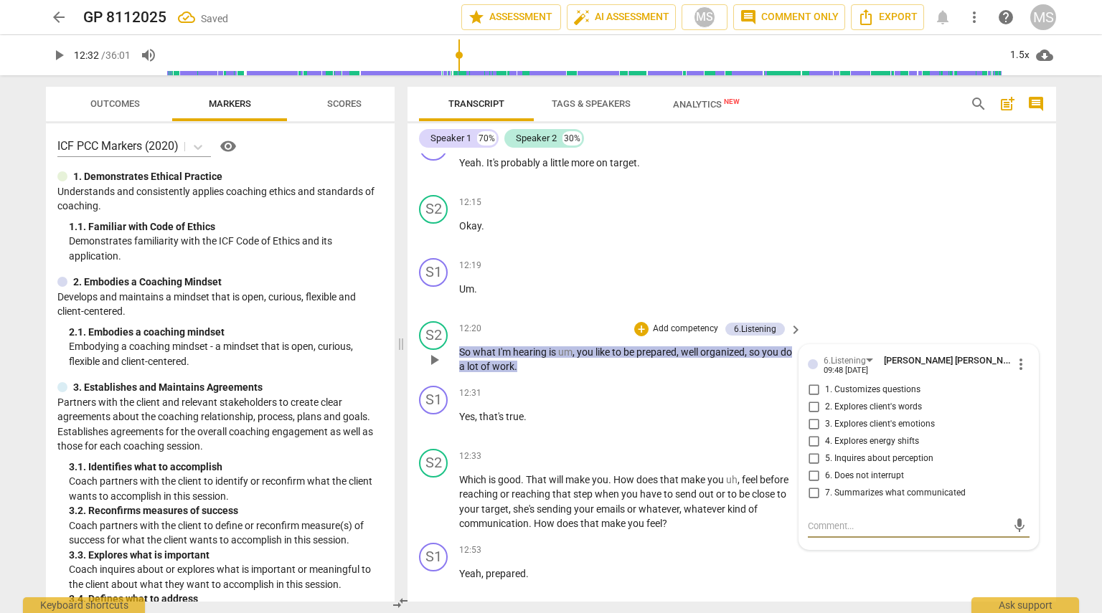
scroll to position [3061, 0]
click at [549, 484] on input "7. Summarizes what communicated" at bounding box center [813, 492] width 23 height 17
click at [549, 296] on div "S1 play_arrow pause 12:19 + Add competency keyboard_arrow_right Um ." at bounding box center [731, 283] width 648 height 63
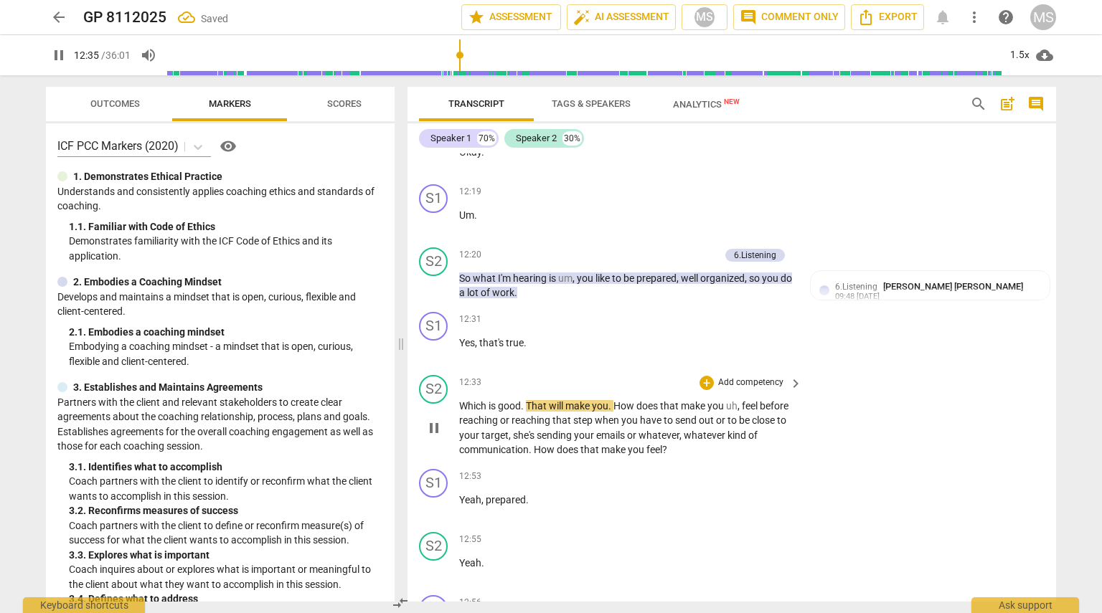
scroll to position [3134, 0]
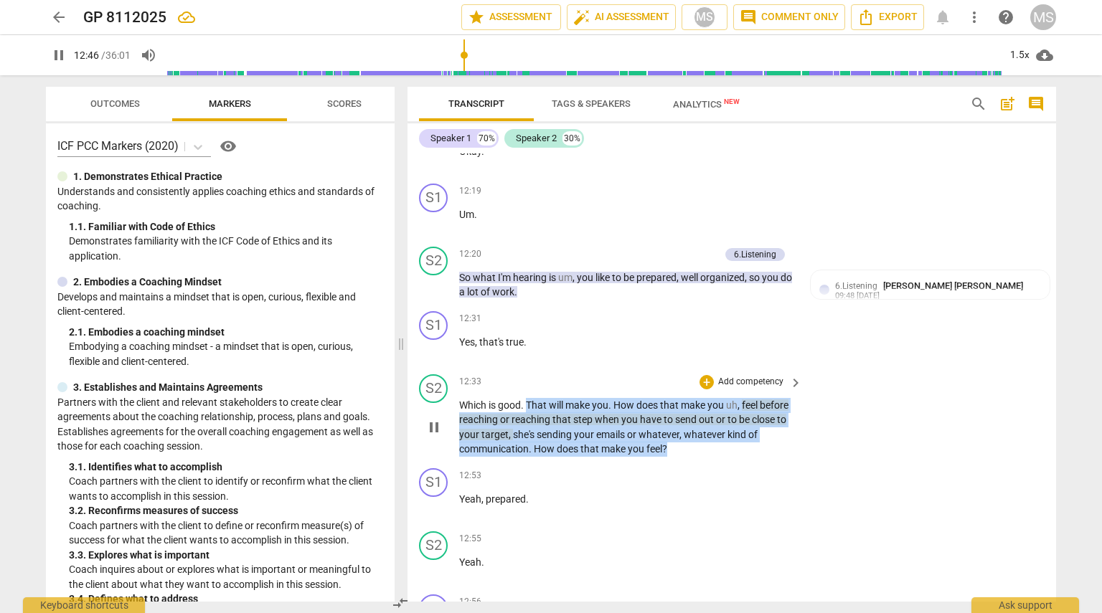
drag, startPoint x: 526, startPoint y: 389, endPoint x: 714, endPoint y: 433, distance: 193.6
click at [549, 433] on p "Which is good . That will make you . How does that make you uh , feel before re…" at bounding box center [627, 427] width 336 height 59
click at [549, 376] on p "Add competency" at bounding box center [751, 382] width 68 height 13
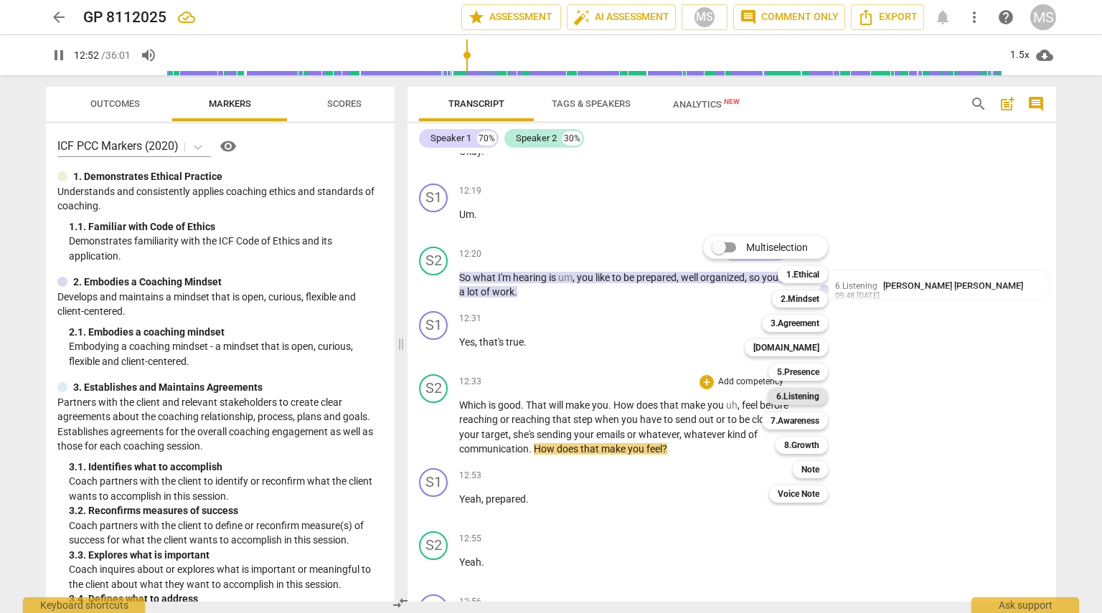
click at [549, 392] on b "6.Listening" at bounding box center [797, 396] width 43 height 17
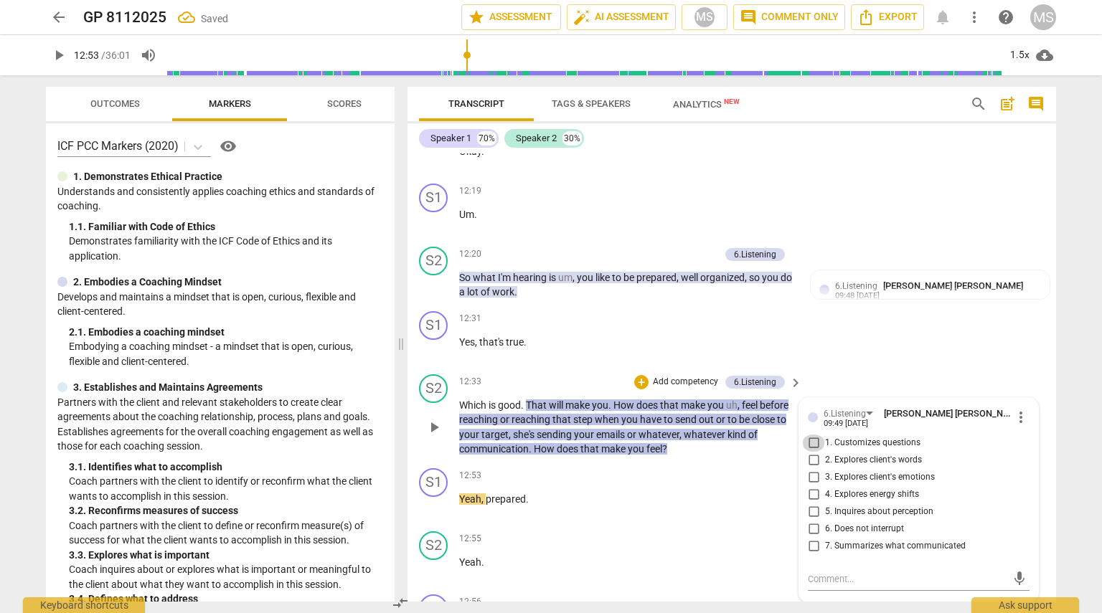
click at [549, 435] on input "1. Customizes questions" at bounding box center [813, 443] width 23 height 17
click at [549, 469] on input "3. Explores client's emotions" at bounding box center [813, 477] width 23 height 17
click at [549, 369] on div "S2 play_arrow pause 12:33 + Add competency 6.Listening keyboard_arrow_right Whi…" at bounding box center [731, 416] width 648 height 94
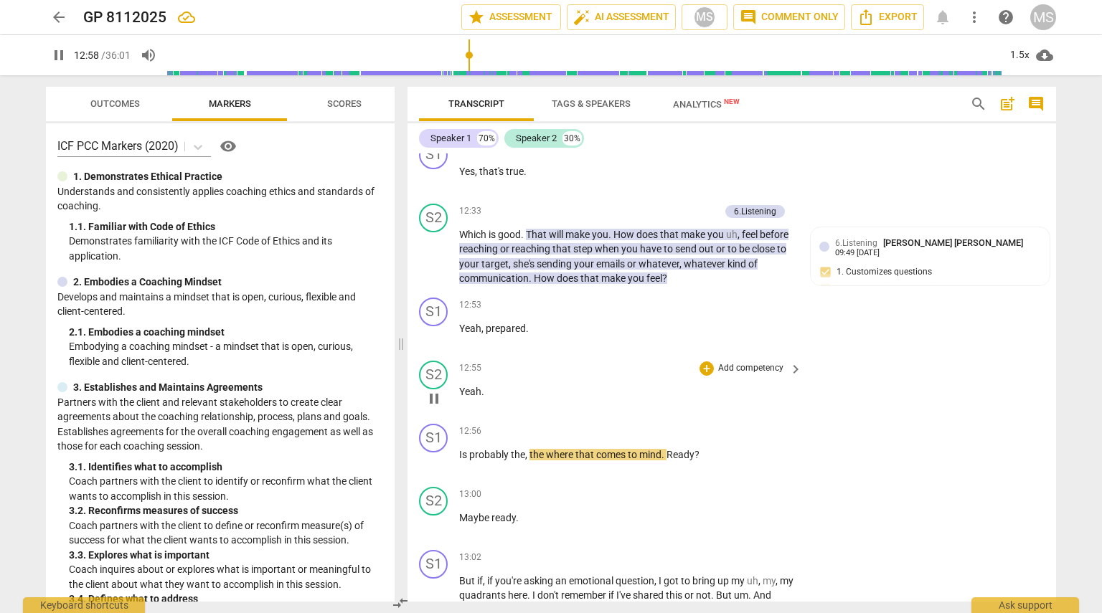
scroll to position [3317, 0]
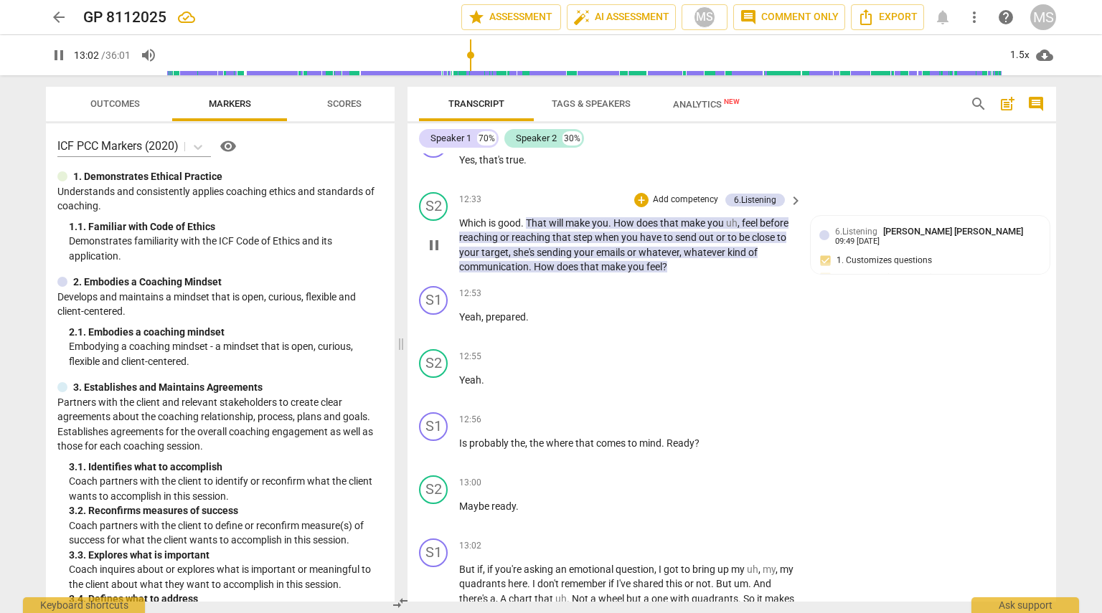
click at [463, 217] on span "Which" at bounding box center [473, 222] width 29 height 11
click at [549, 194] on p "Add competency" at bounding box center [685, 200] width 68 height 13
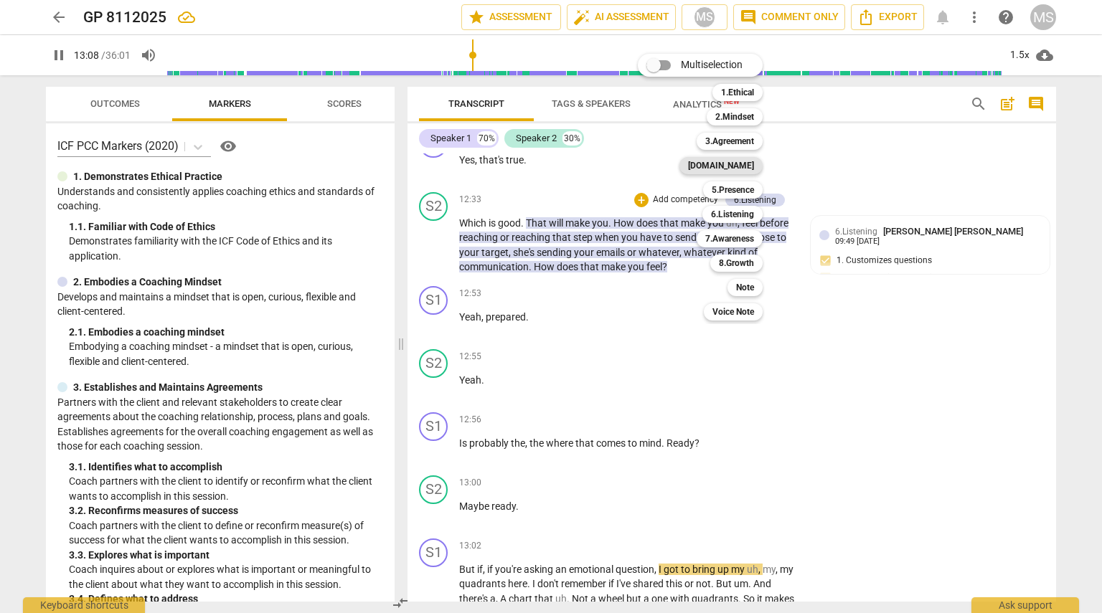
click at [549, 167] on b "[DOMAIN_NAME]" at bounding box center [721, 165] width 66 height 17
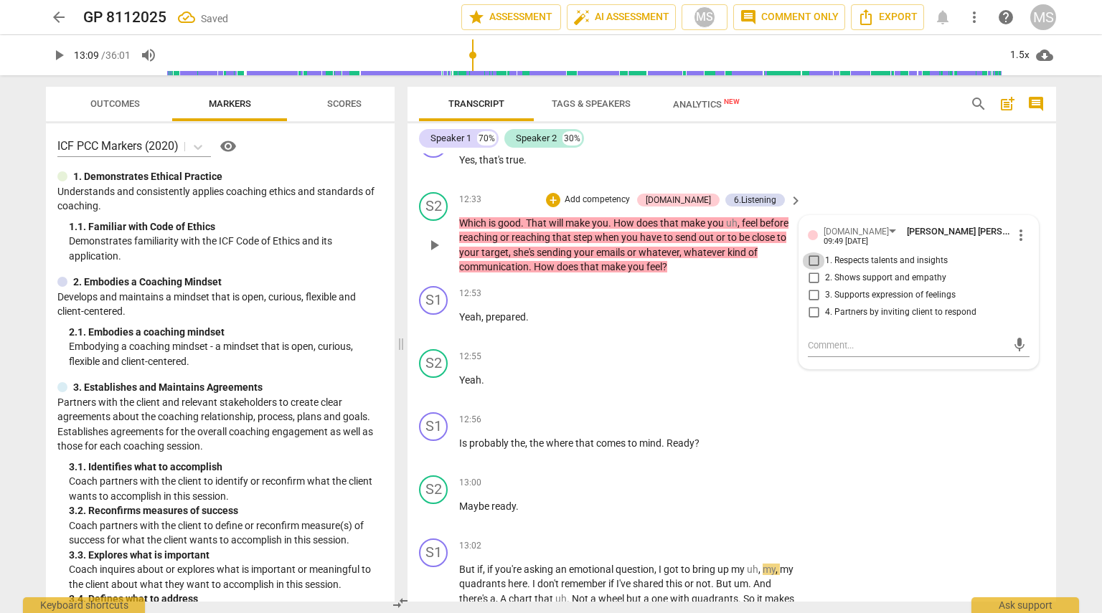
click at [549, 252] on input "1. Respects talents and insights" at bounding box center [813, 260] width 23 height 17
click at [549, 247] on span "of" at bounding box center [752, 252] width 9 height 11
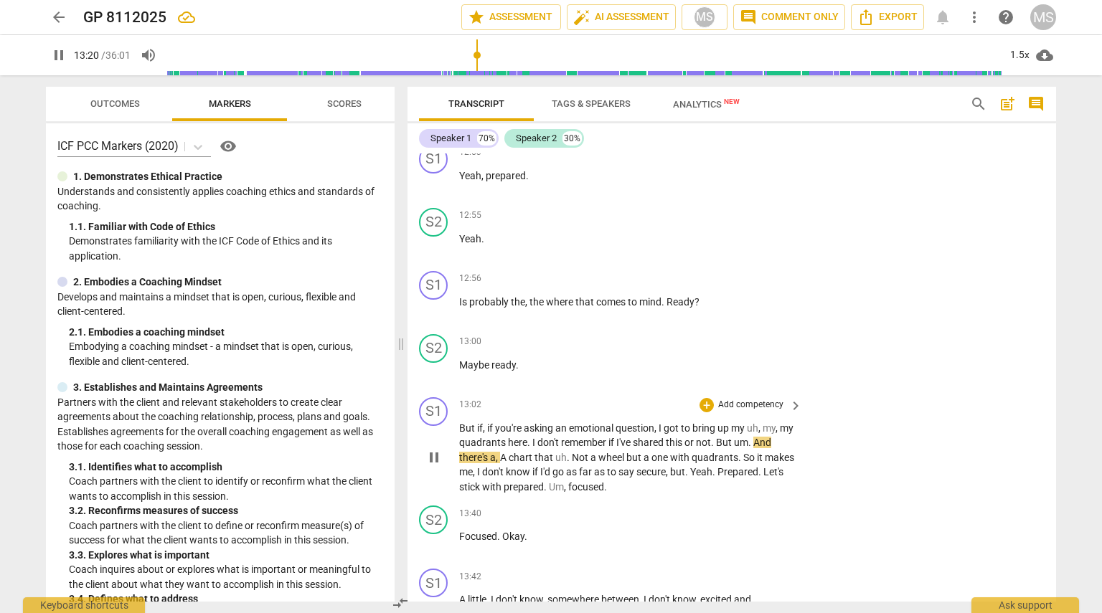
scroll to position [3460, 0]
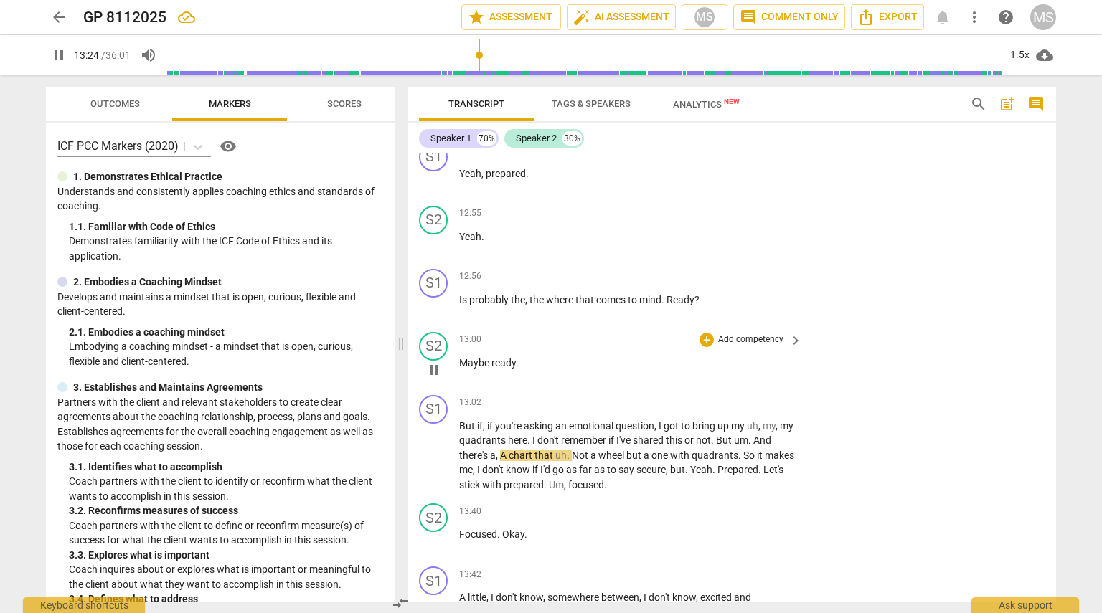
click at [549, 334] on p "Add competency" at bounding box center [751, 340] width 68 height 13
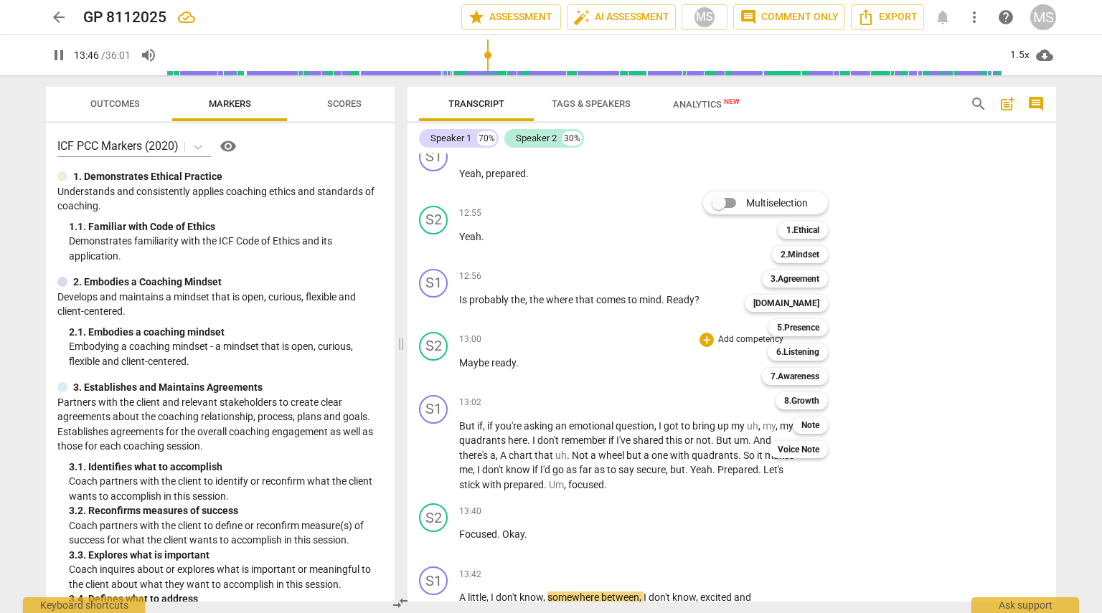
click at [549, 378] on div at bounding box center [551, 306] width 1102 height 613
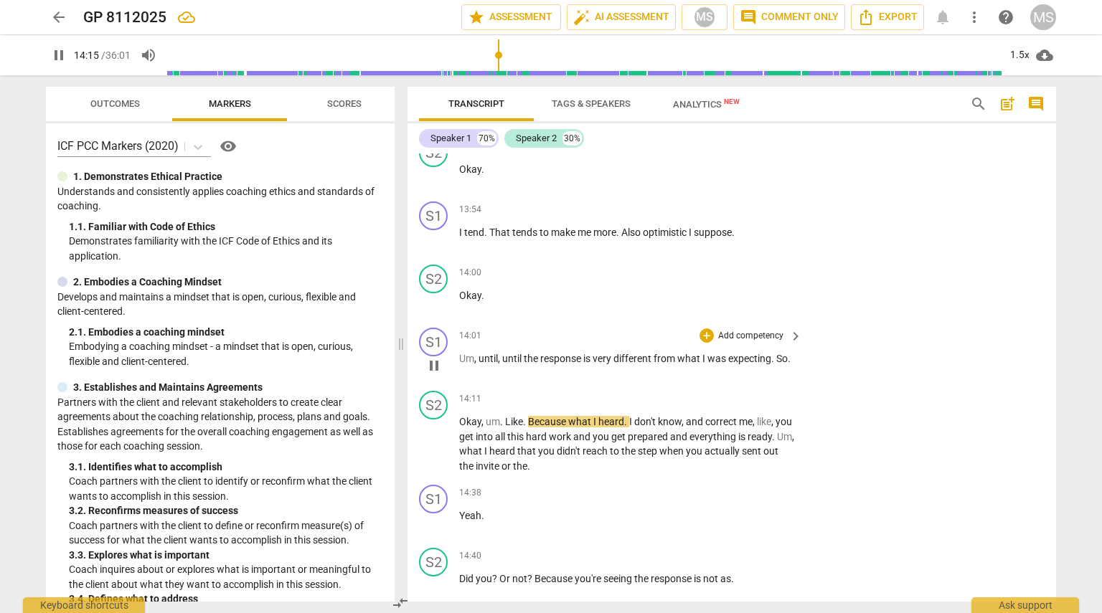
scroll to position [3967, 0]
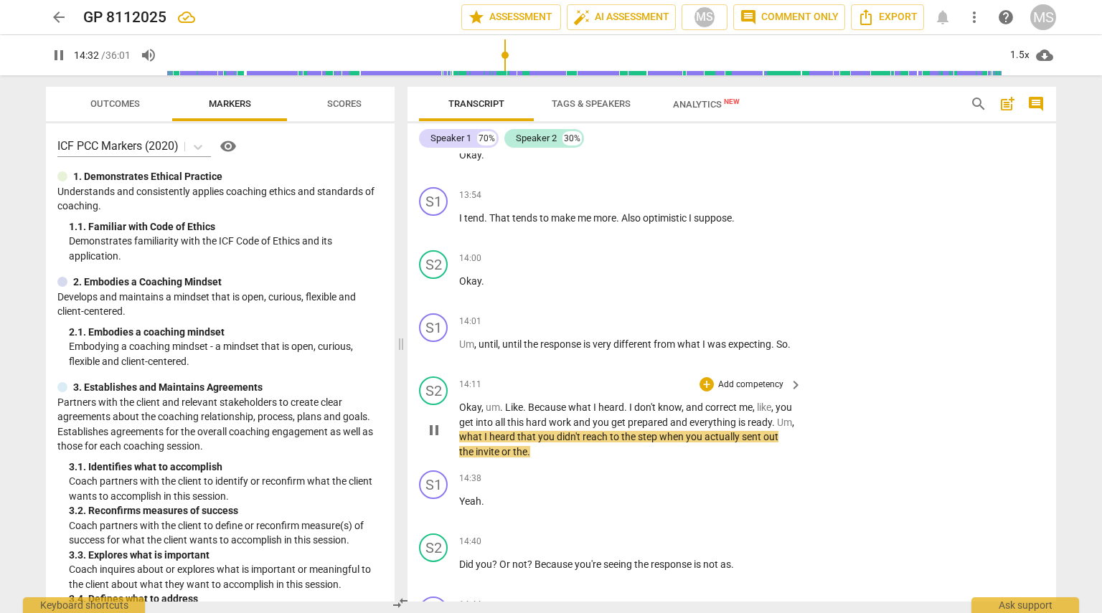
click at [549, 379] on p "Add competency" at bounding box center [751, 385] width 68 height 13
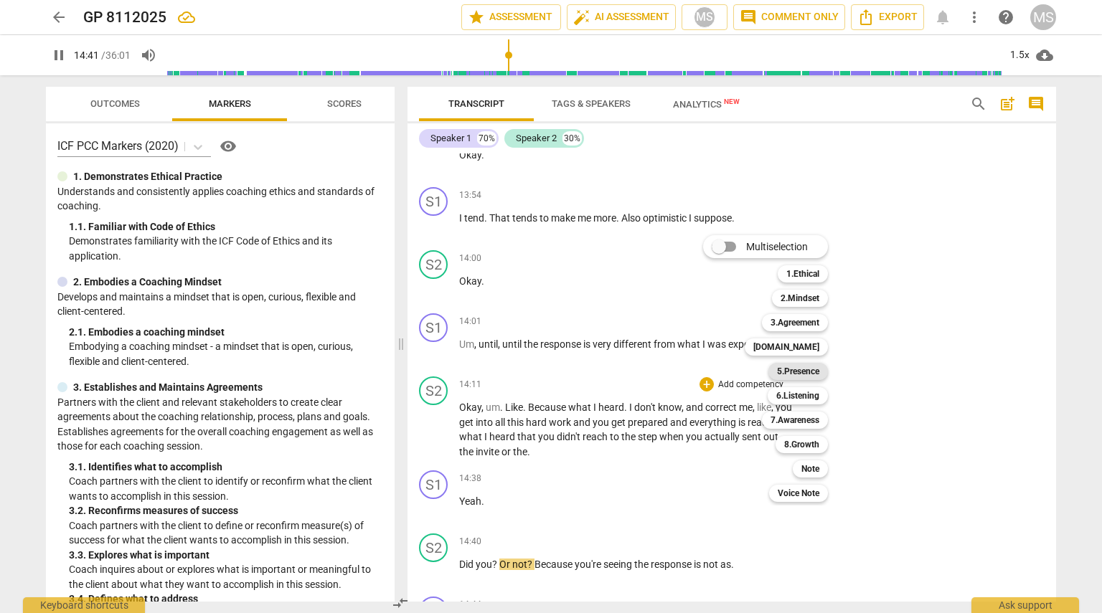
click at [549, 377] on b "5.Presence" at bounding box center [798, 371] width 42 height 17
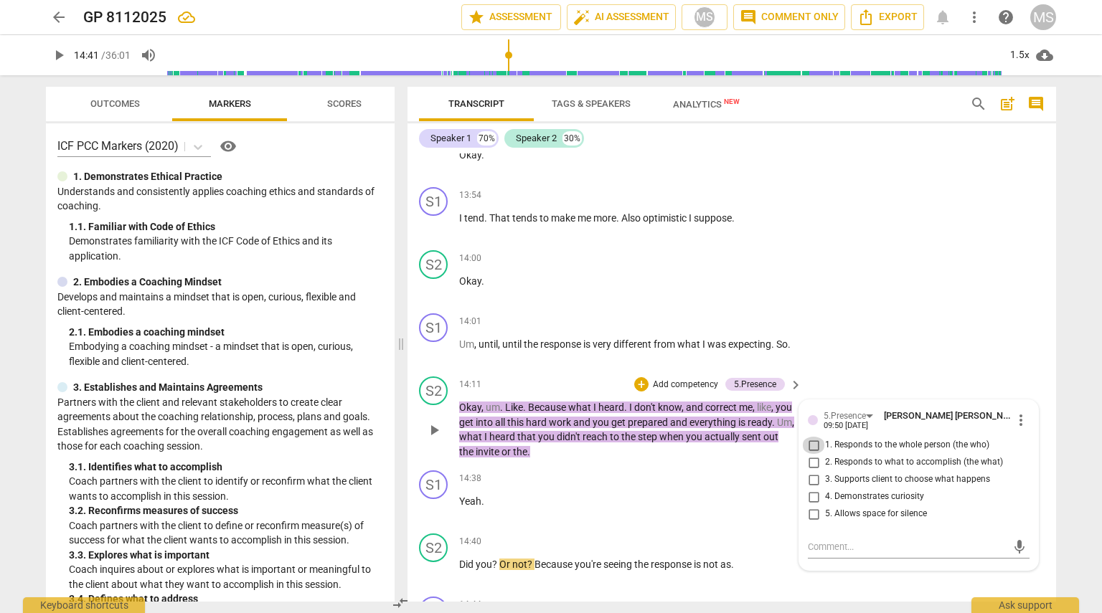
click at [549, 437] on input "1. Responds to the whole person (the who)" at bounding box center [813, 445] width 23 height 17
click at [549, 454] on input "2. Responds to what to accomplish (the what)" at bounding box center [813, 462] width 23 height 17
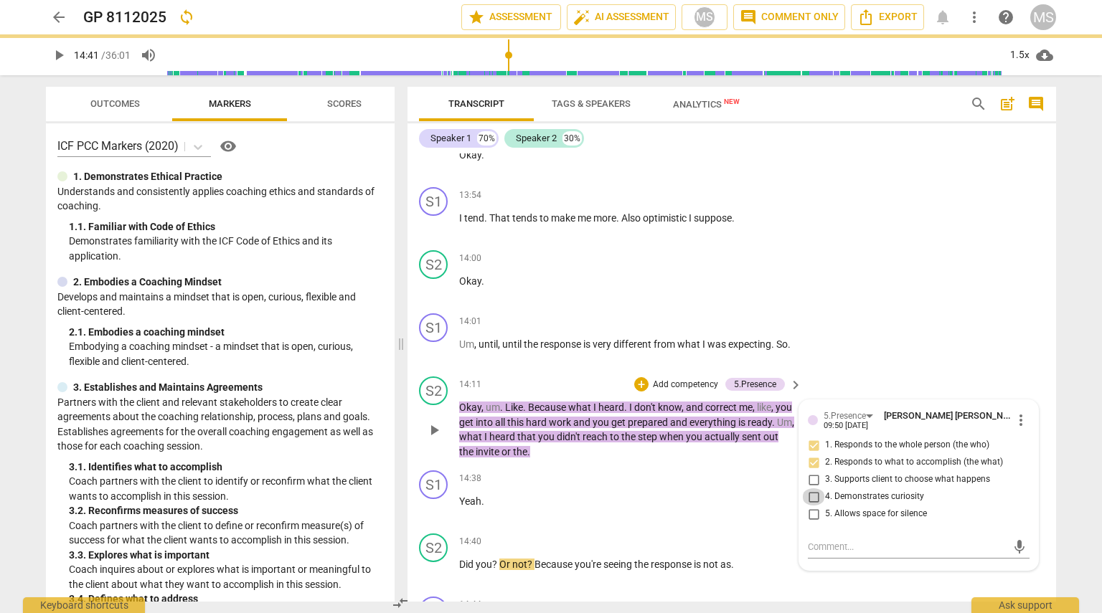
click at [549, 488] on input "4. Demonstrates curiosity" at bounding box center [813, 496] width 23 height 17
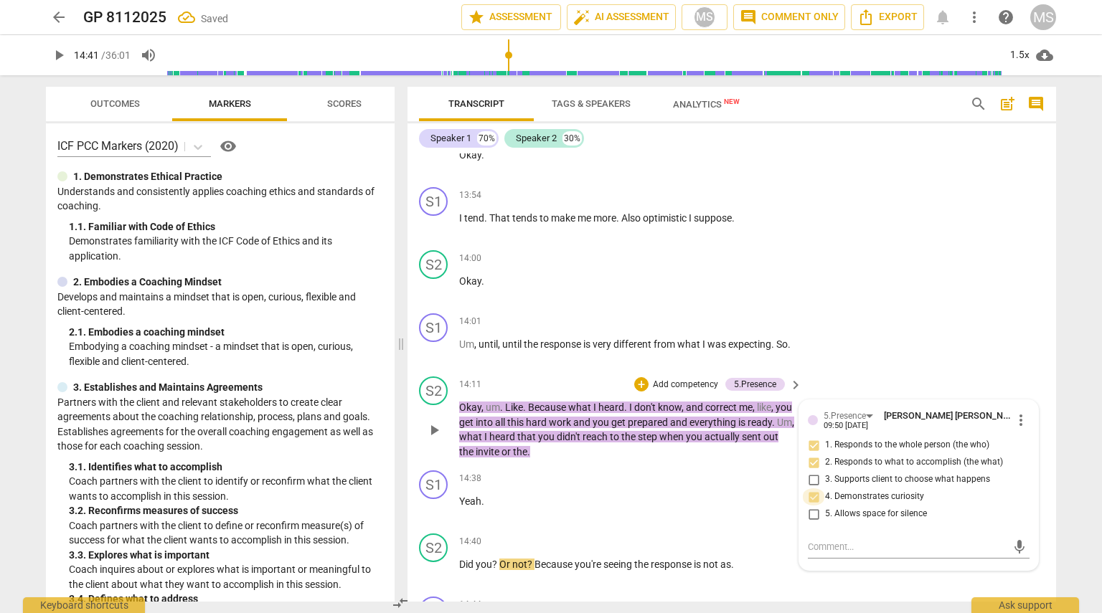
click at [549, 488] on input "4. Demonstrates curiosity" at bounding box center [813, 496] width 23 height 17
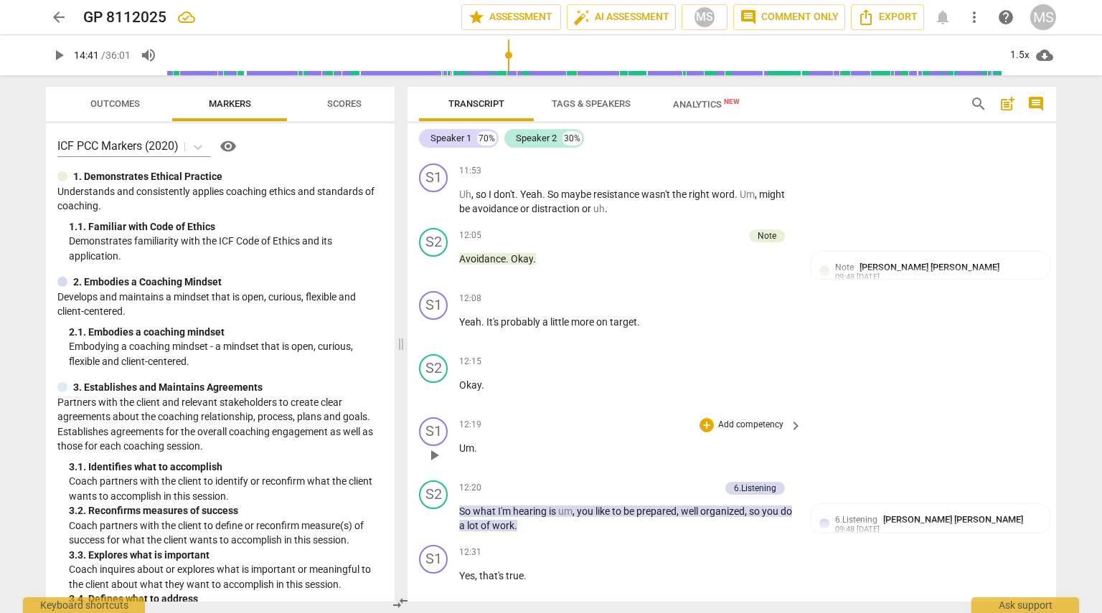
scroll to position [2898, 0]
click at [549, 232] on p "Add competency" at bounding box center [709, 238] width 68 height 13
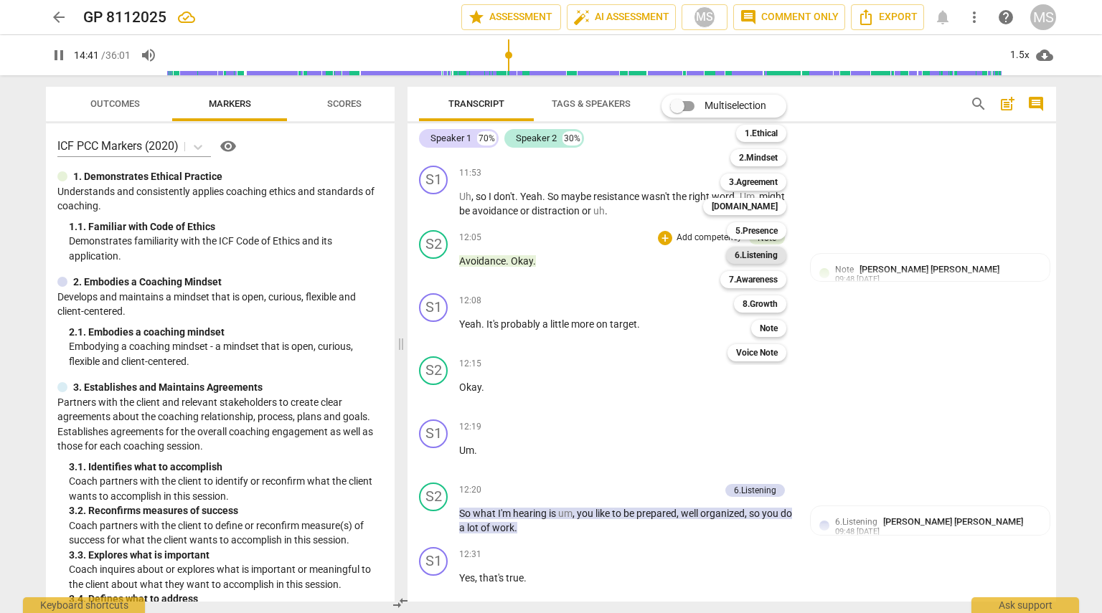
click at [549, 255] on b "6.Listening" at bounding box center [755, 255] width 43 height 17
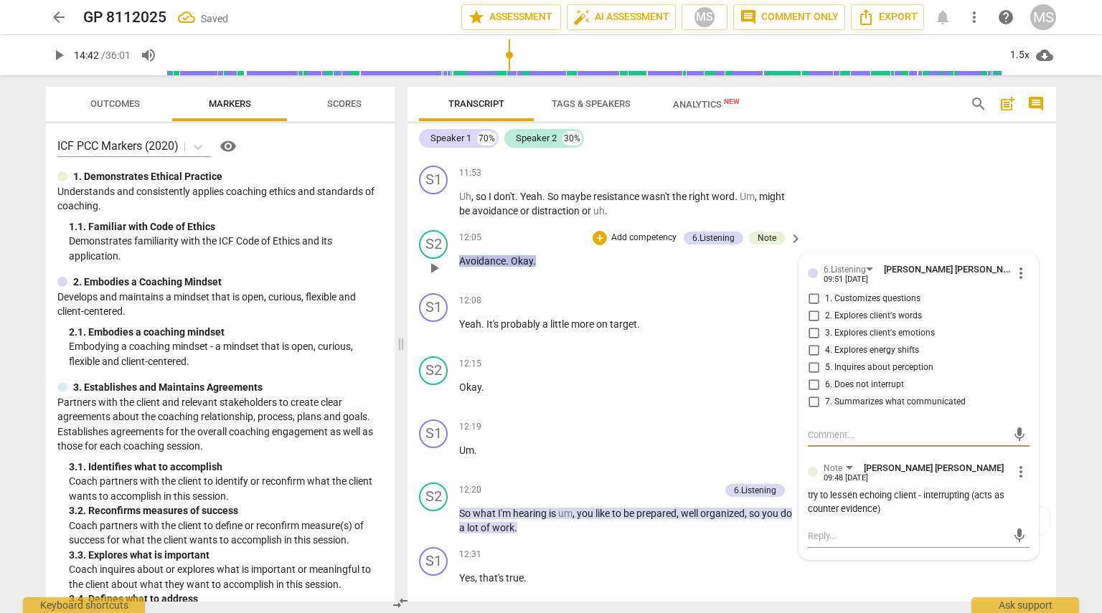
click at [549, 377] on input "6. Does not interrupt" at bounding box center [813, 385] width 23 height 17
click at [549, 328] on div "12:08 + Add competency keyboard_arrow_right Yeah . It's probably a little more …" at bounding box center [631, 319] width 344 height 52
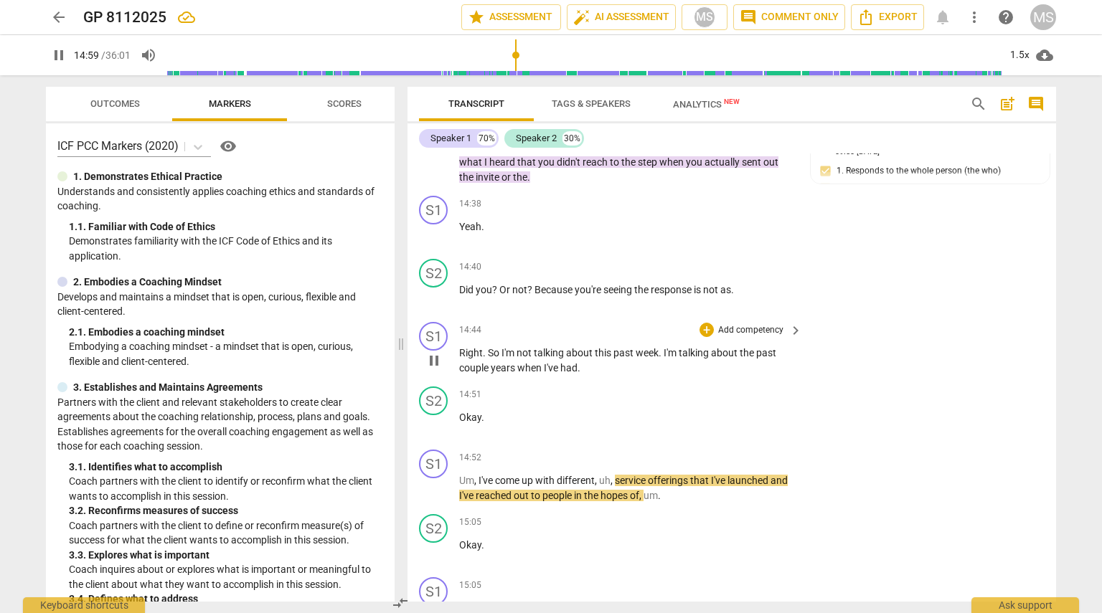
scroll to position [4241, 0]
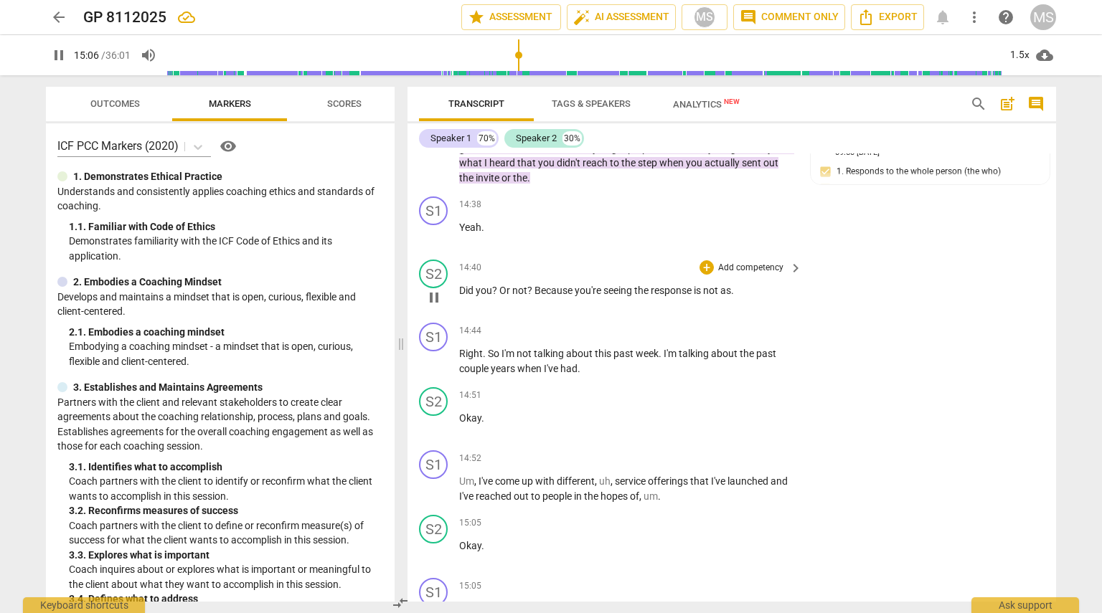
click at [549, 262] on p "Add competency" at bounding box center [751, 268] width 68 height 13
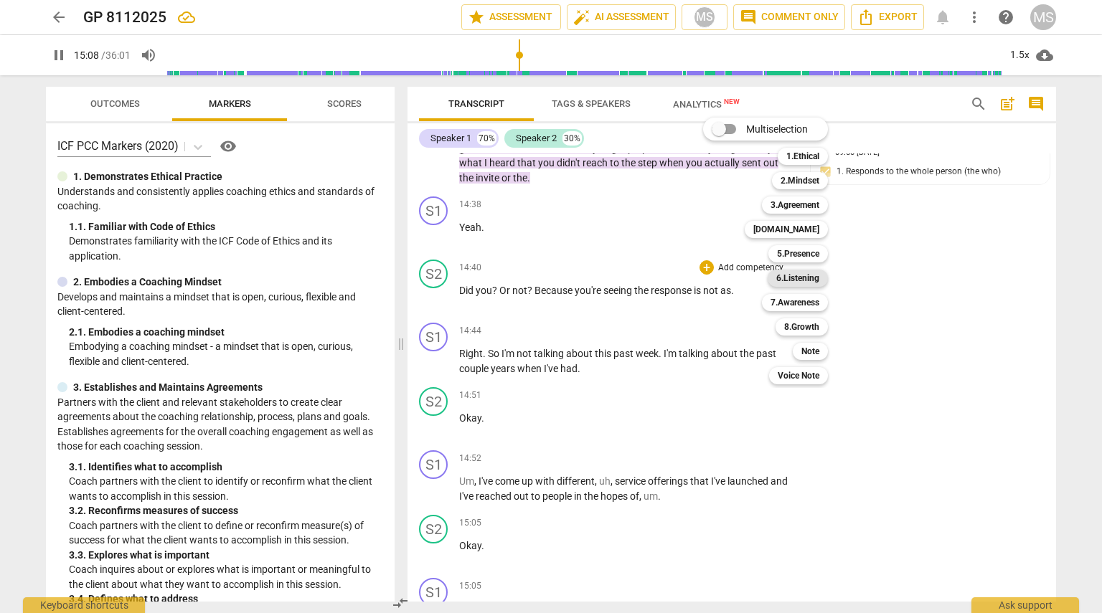
click at [549, 280] on b "6.Listening" at bounding box center [797, 278] width 43 height 17
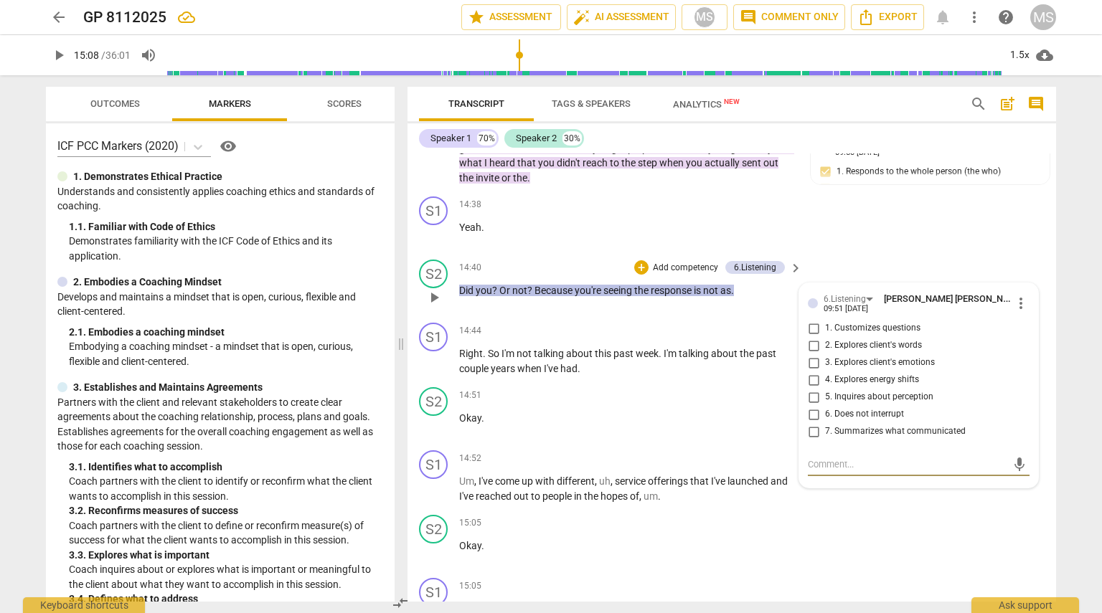
click at [549, 389] on input "5. Inquires about perception" at bounding box center [813, 397] width 23 height 17
click at [549, 254] on div "S2 play_arrow pause 14:40 + Add competency 6.Listening keyboard_arrow_right Did…" at bounding box center [731, 285] width 648 height 63
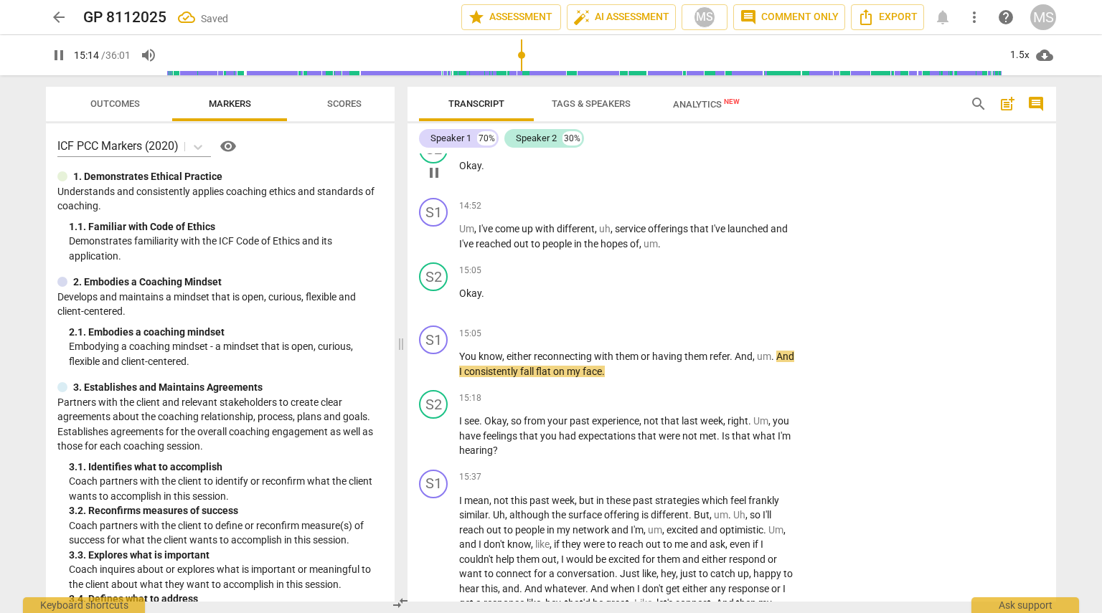
scroll to position [4494, 0]
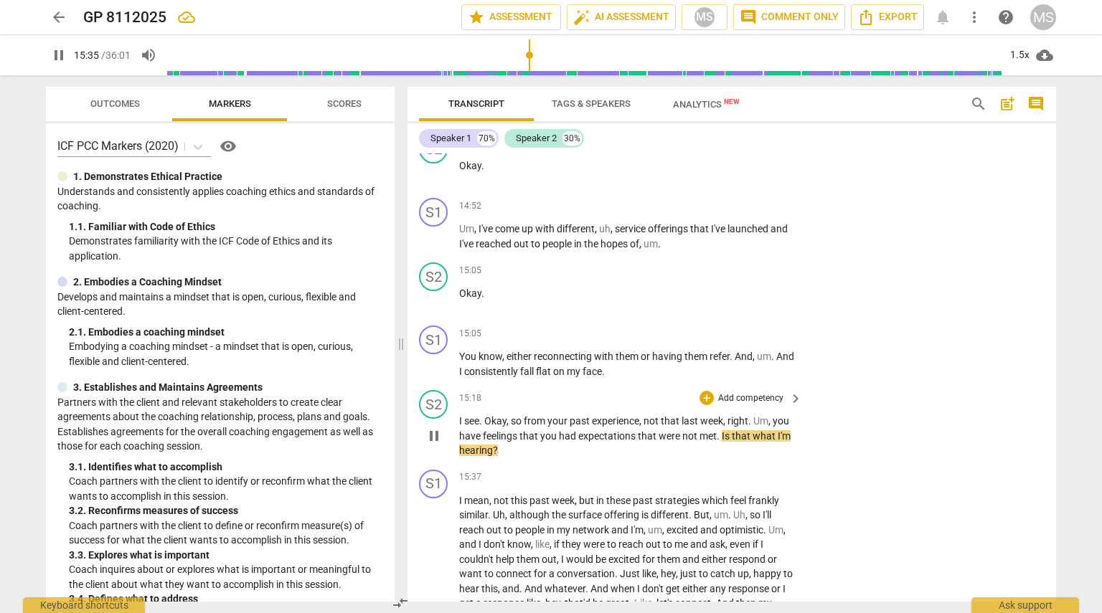
click at [549, 392] on p "Add competency" at bounding box center [751, 398] width 68 height 13
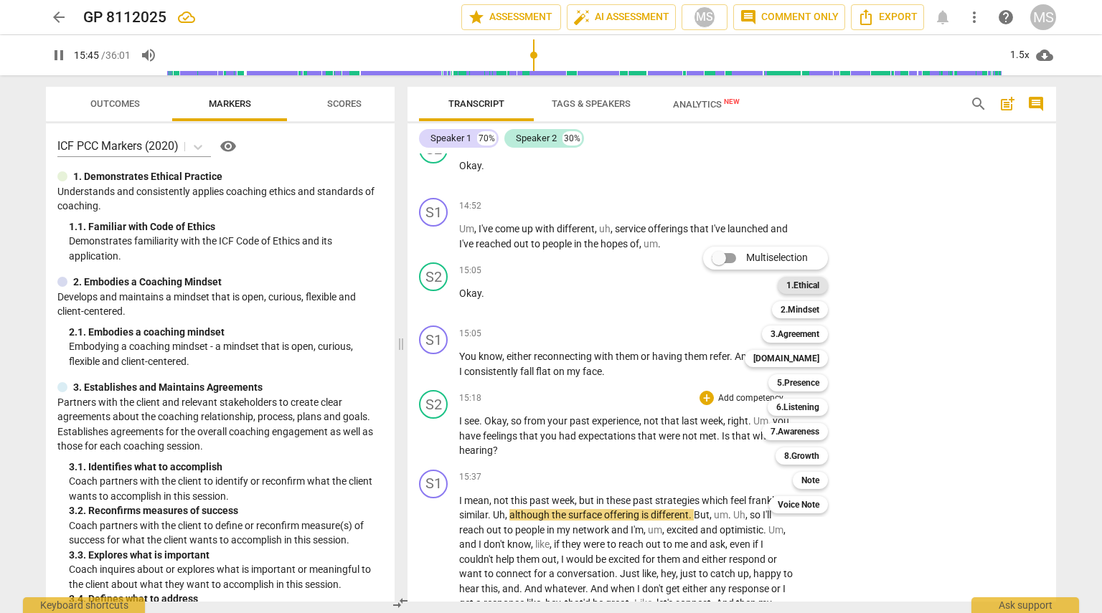
click at [549, 290] on b "1.Ethical" at bounding box center [802, 285] width 33 height 17
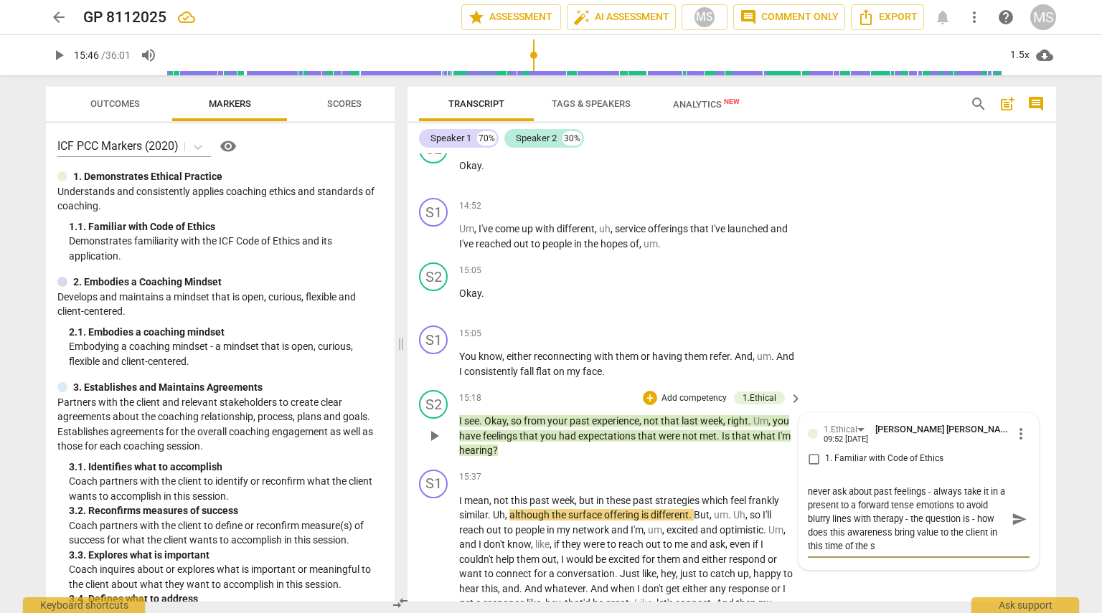
scroll to position [0, 0]
click at [549, 511] on span "send" at bounding box center [1019, 519] width 16 height 16
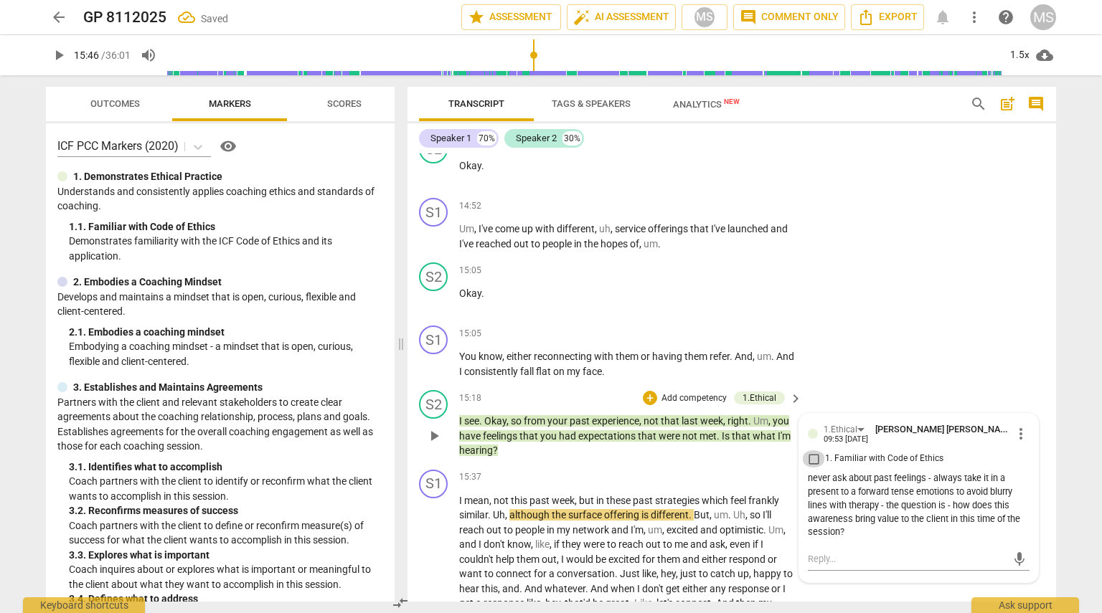
click at [549, 450] on input "1. Familiar with Code of Ethics" at bounding box center [813, 458] width 23 height 17
click at [549, 573] on div "S1 play_arrow pause 15:37 + Add competency keyboard_arrow_right I mean , not th…" at bounding box center [731, 570] width 648 height 212
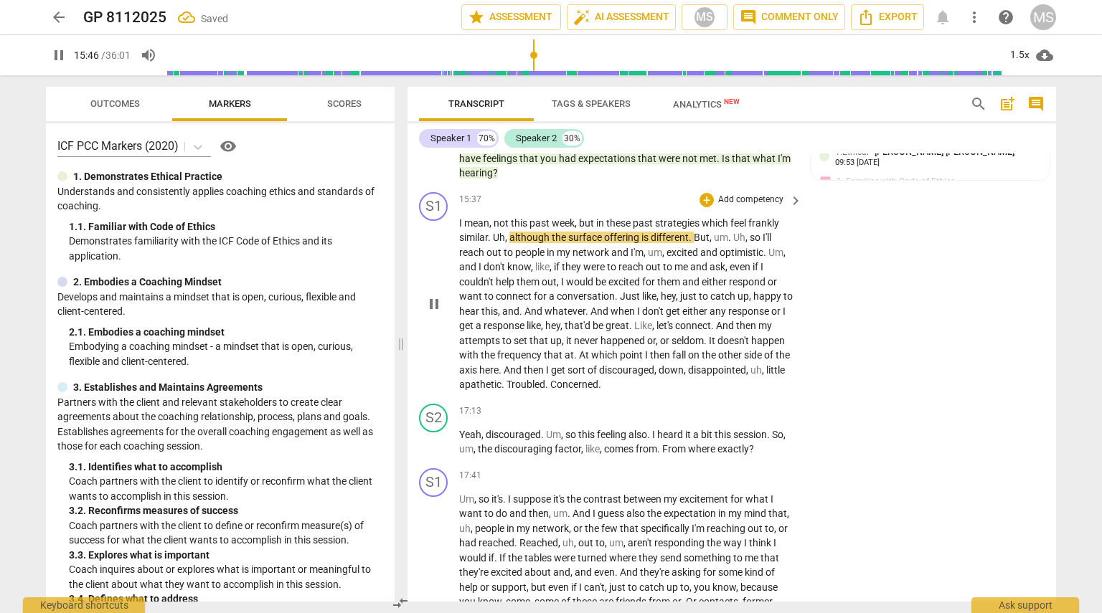
scroll to position [4772, 0]
click at [458, 220] on div "play_arrow pause" at bounding box center [440, 303] width 37 height 167
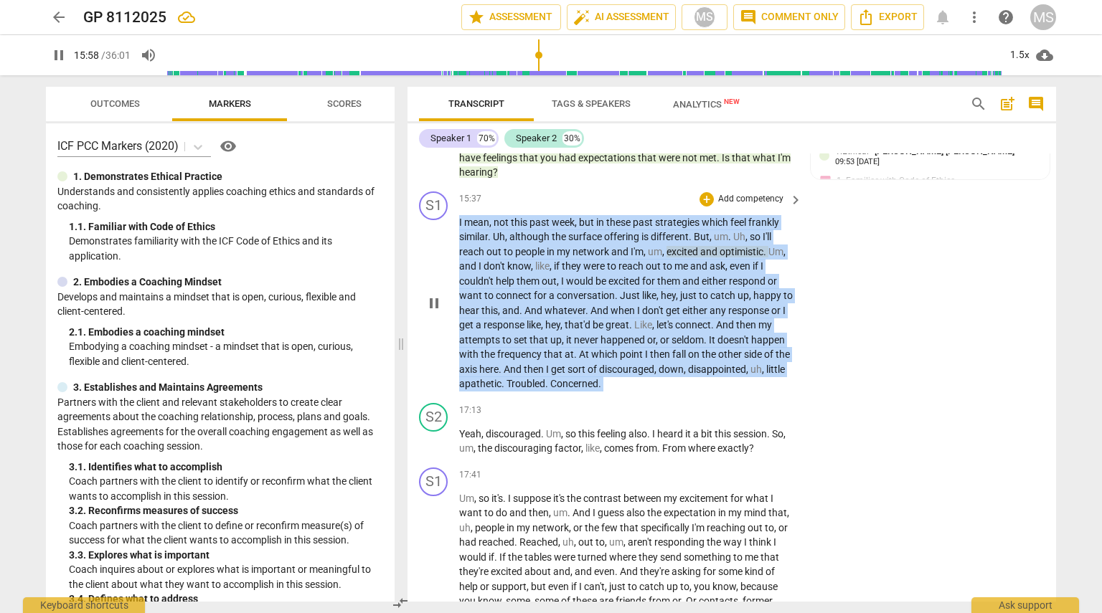
drag, startPoint x: 458, startPoint y: 202, endPoint x: 471, endPoint y: 204, distance: 13.8
click at [471, 204] on div "S1 play_arrow pause 15:37 + Add competency keyboard_arrow_right I mean , not th…" at bounding box center [731, 292] width 648 height 212
click at [471, 217] on span "mean" at bounding box center [476, 222] width 25 height 11
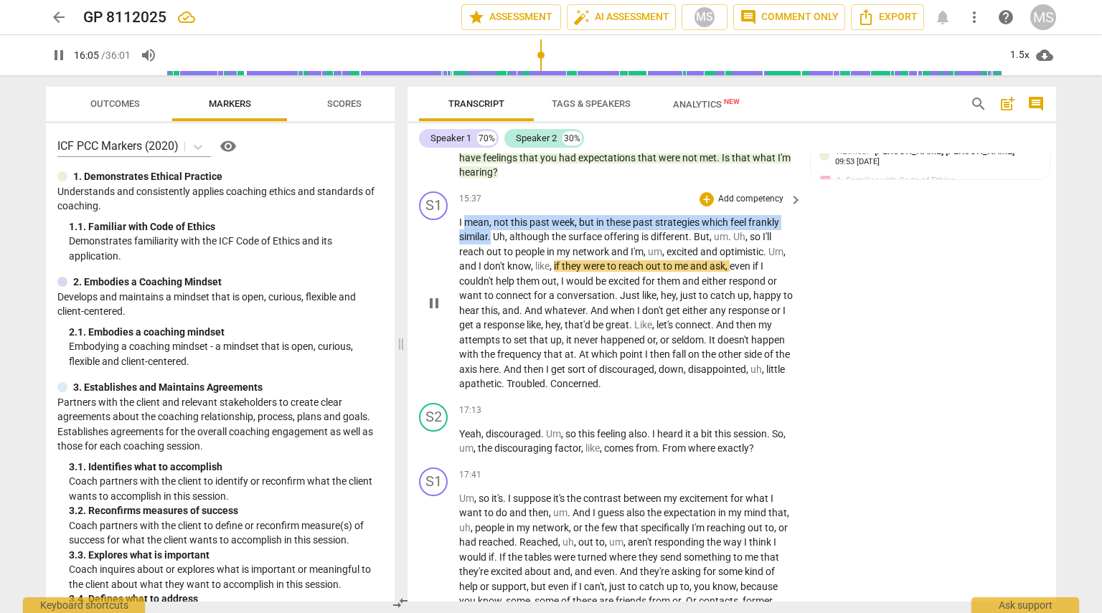
drag, startPoint x: 464, startPoint y: 203, endPoint x: 490, endPoint y: 219, distance: 30.6
click at [490, 219] on p "I mean , not this past week , but in these past strategies which feel frankly s…" at bounding box center [627, 303] width 336 height 176
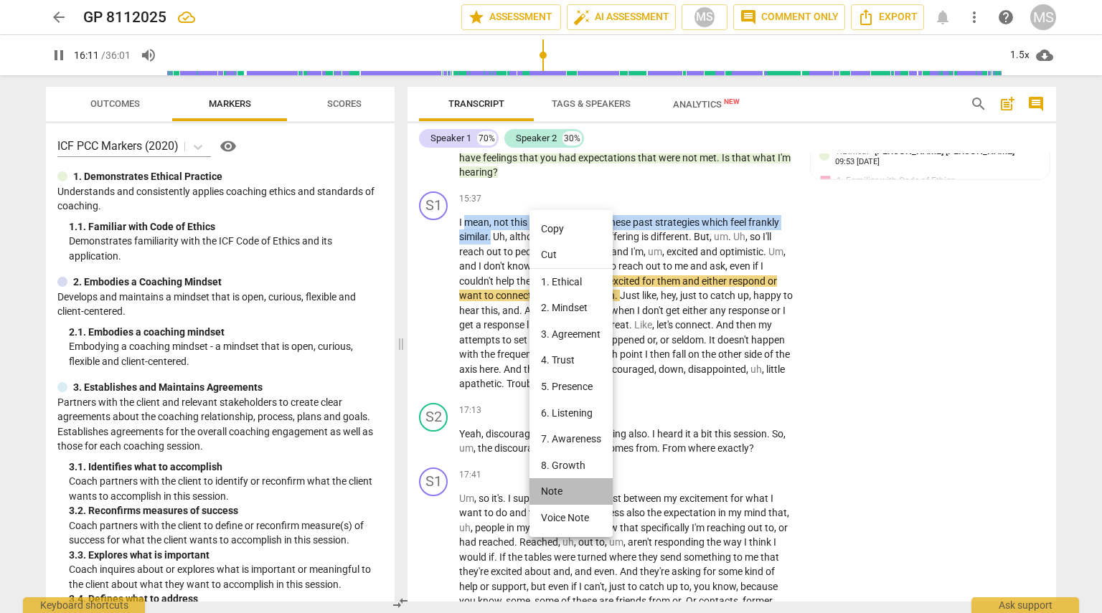
click at [549, 490] on li "Note" at bounding box center [570, 491] width 83 height 27
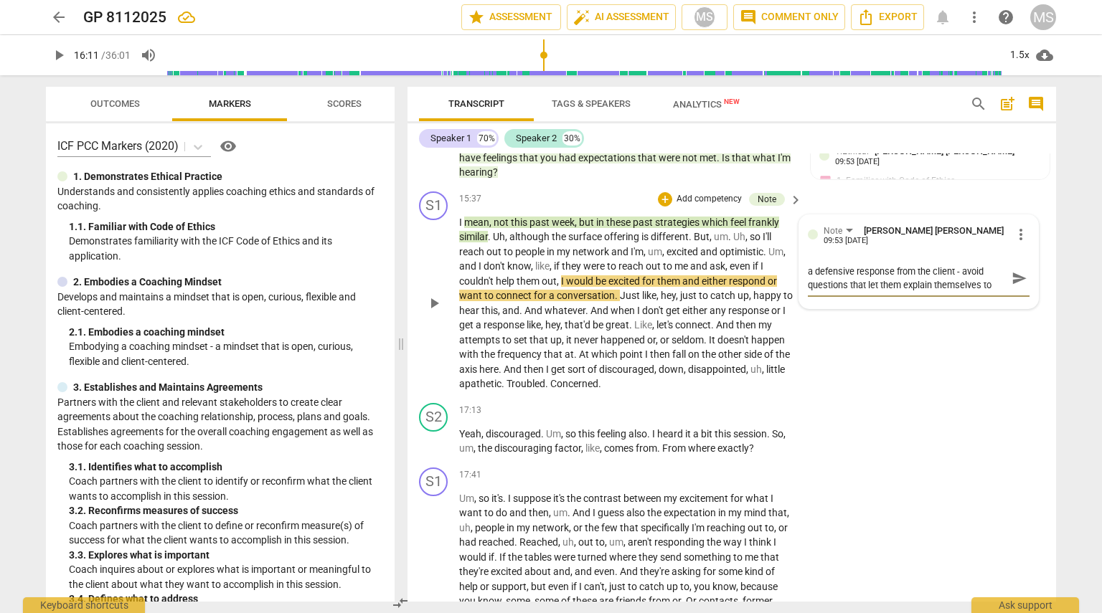
scroll to position [11, 0]
click at [549, 270] on span "send" at bounding box center [1019, 278] width 16 height 16
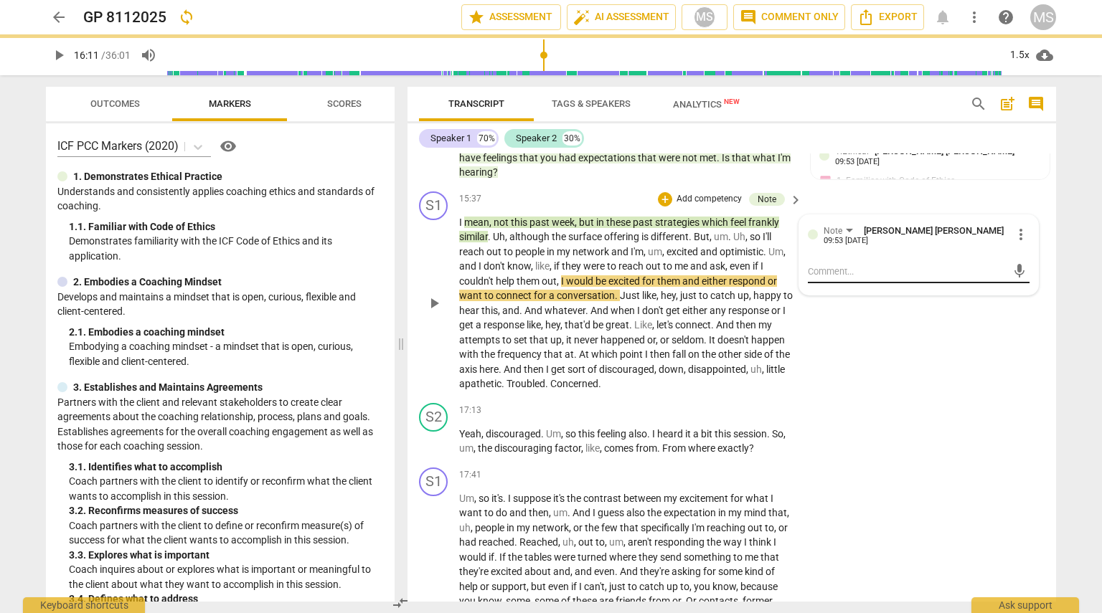
scroll to position [0, 0]
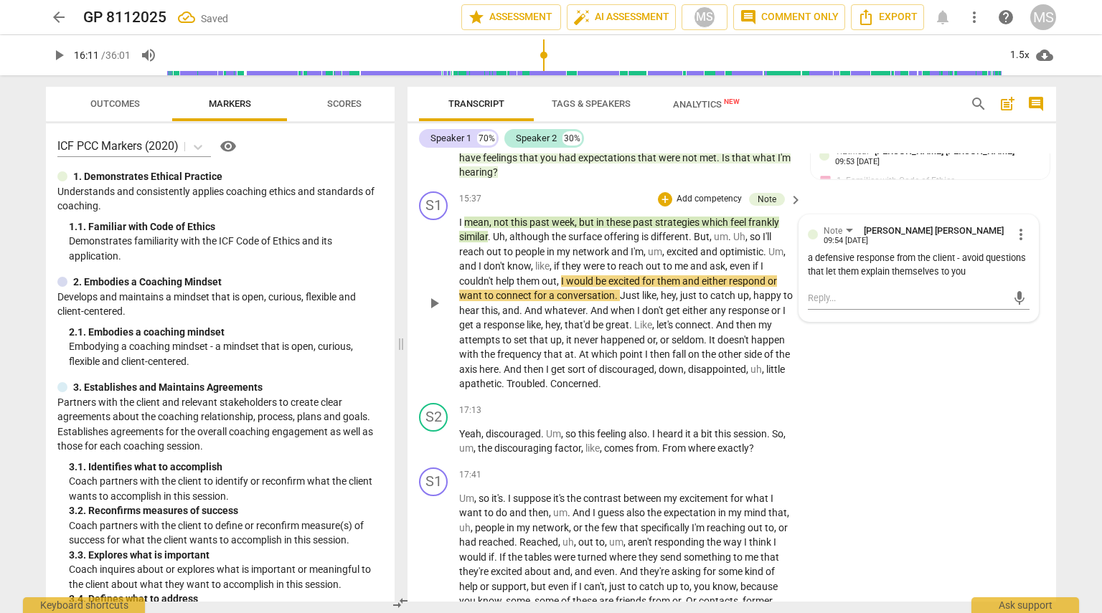
click at [549, 363] on div "S1 play_arrow pause 15:37 + Add competency Note keyboard_arrow_right I mean , n…" at bounding box center [731, 292] width 648 height 212
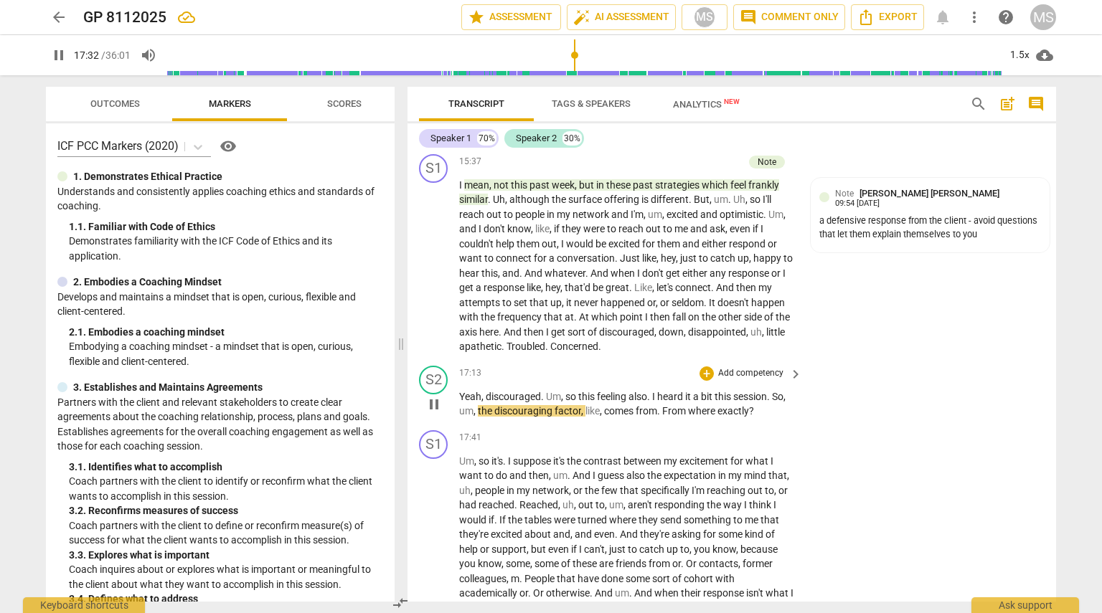
scroll to position [4821, 0]
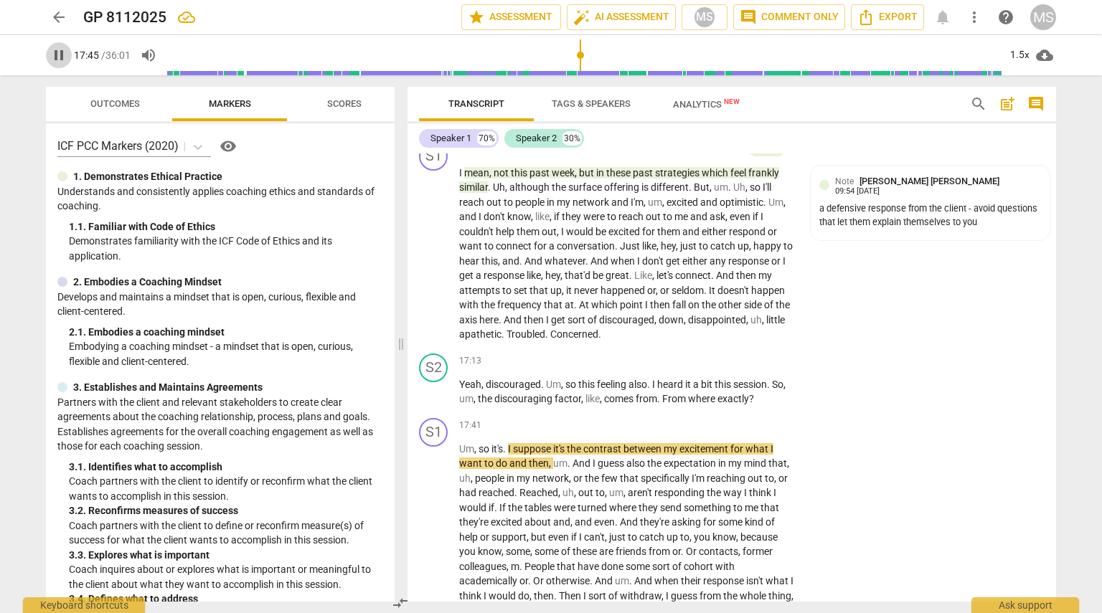
click at [56, 51] on span "pause" at bounding box center [58, 55] width 17 height 17
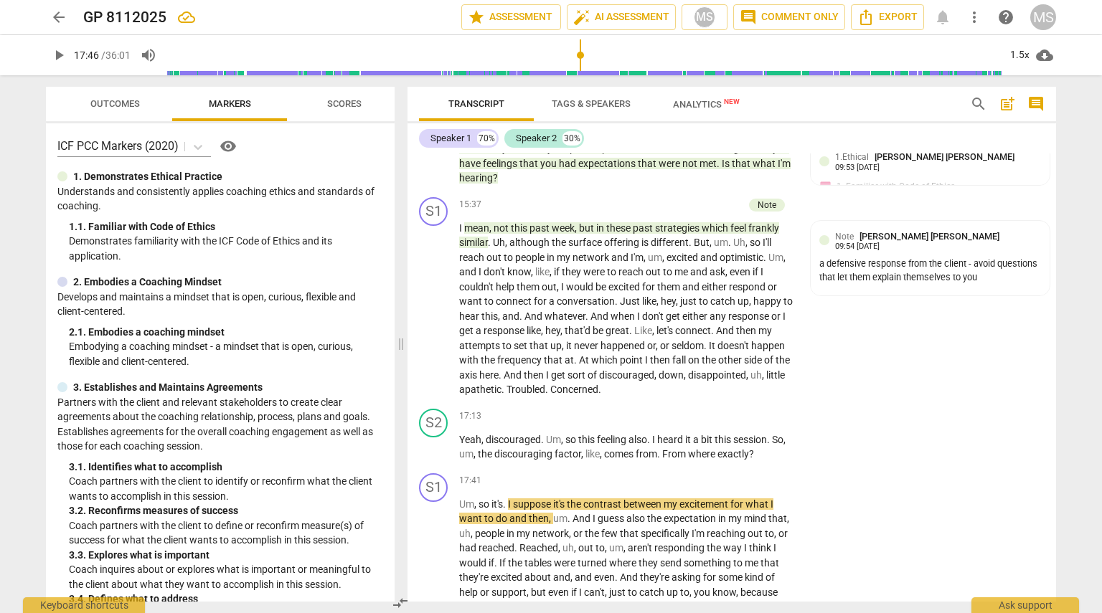
click at [549, 108] on span "search" at bounding box center [978, 103] width 17 height 17
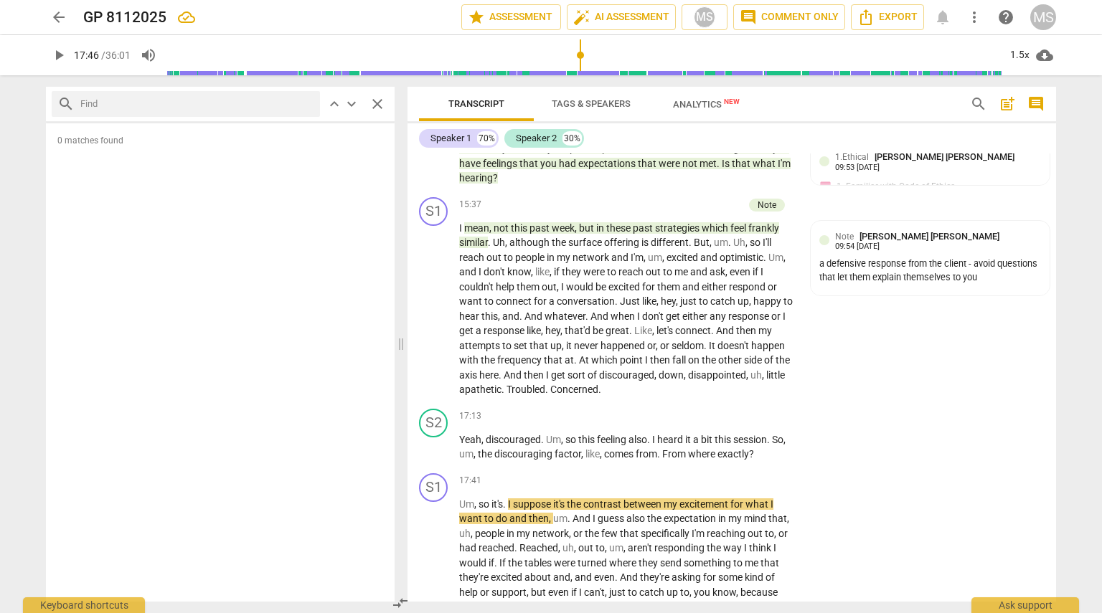
drag, startPoint x: 976, startPoint y: 108, endPoint x: 975, endPoint y: 95, distance: 13.7
click at [549, 95] on span "search" at bounding box center [978, 103] width 17 height 17
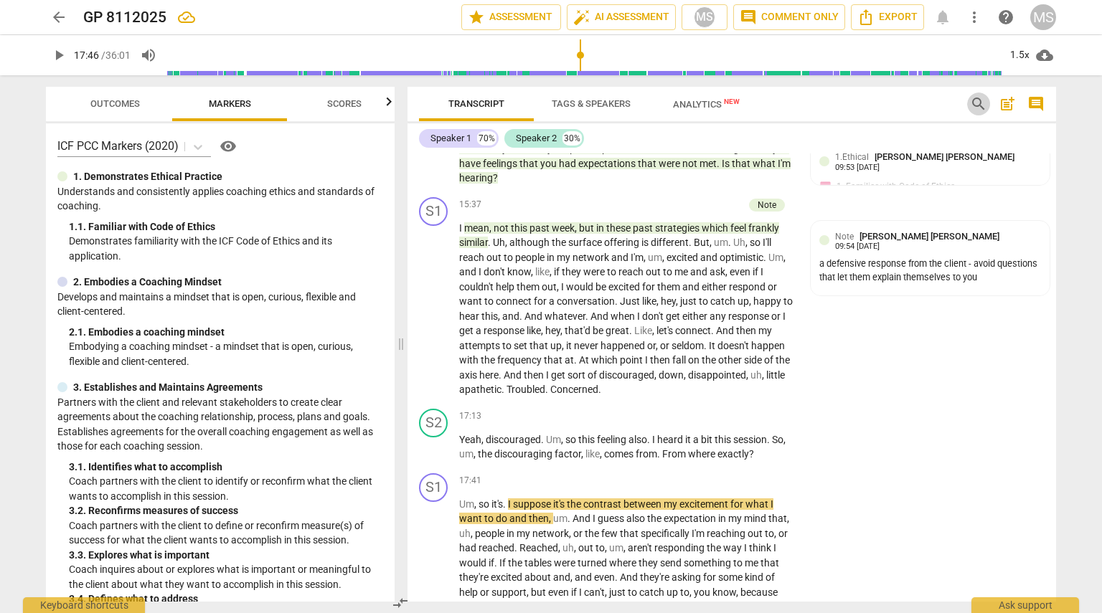
click at [549, 95] on span "search" at bounding box center [978, 103] width 17 height 17
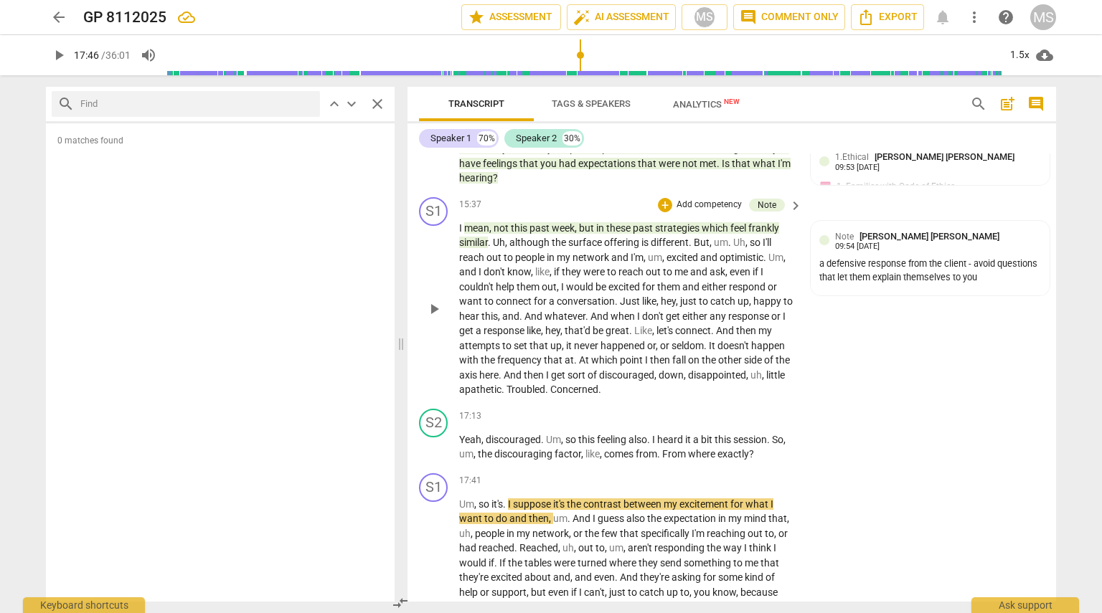
click at [549, 237] on span "But" at bounding box center [702, 242] width 16 height 11
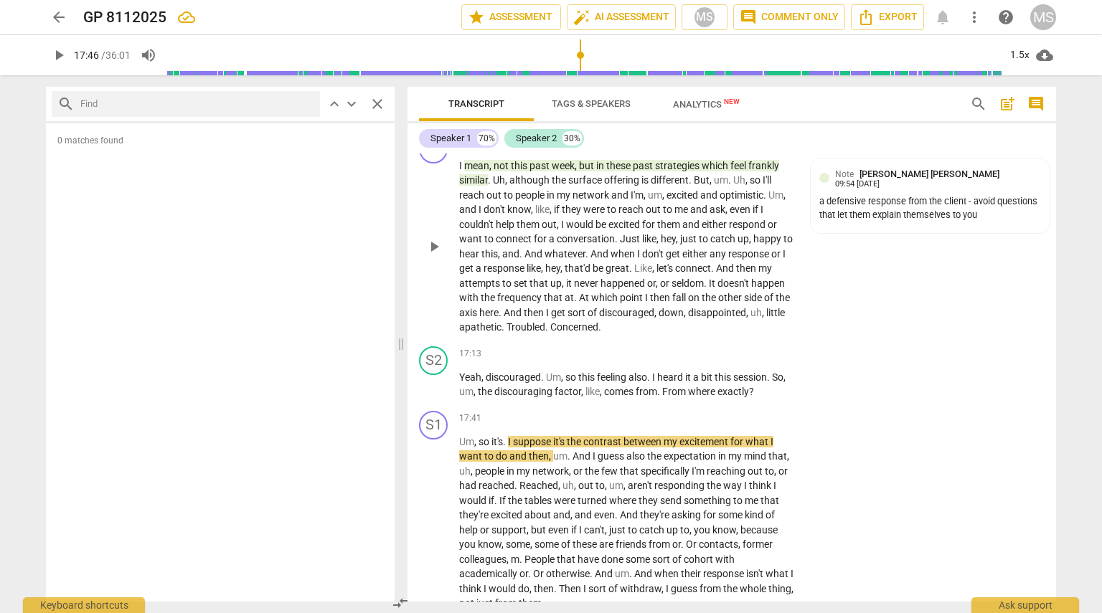
scroll to position [4831, 0]
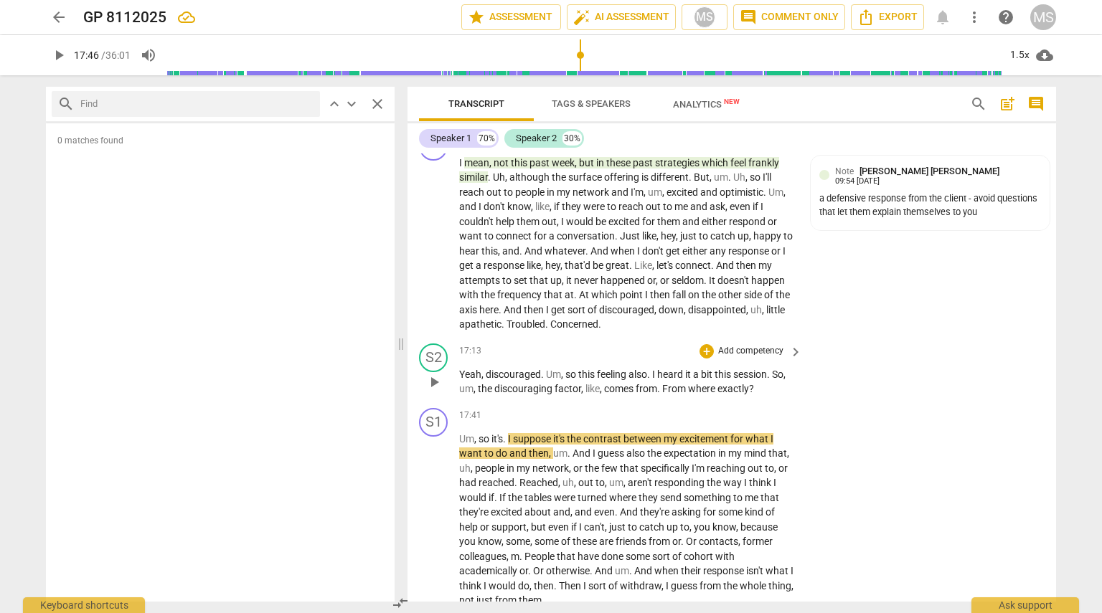
click at [549, 383] on span "from" at bounding box center [646, 388] width 22 height 11
drag, startPoint x: 492, startPoint y: 369, endPoint x: 549, endPoint y: 371, distance: 56.7
click at [549, 371] on p "Yeah , discouraged . Um , so this feeling also . I heard it a bit this session …" at bounding box center [627, 381] width 336 height 29
click at [549, 345] on p "Add competency" at bounding box center [751, 351] width 68 height 13
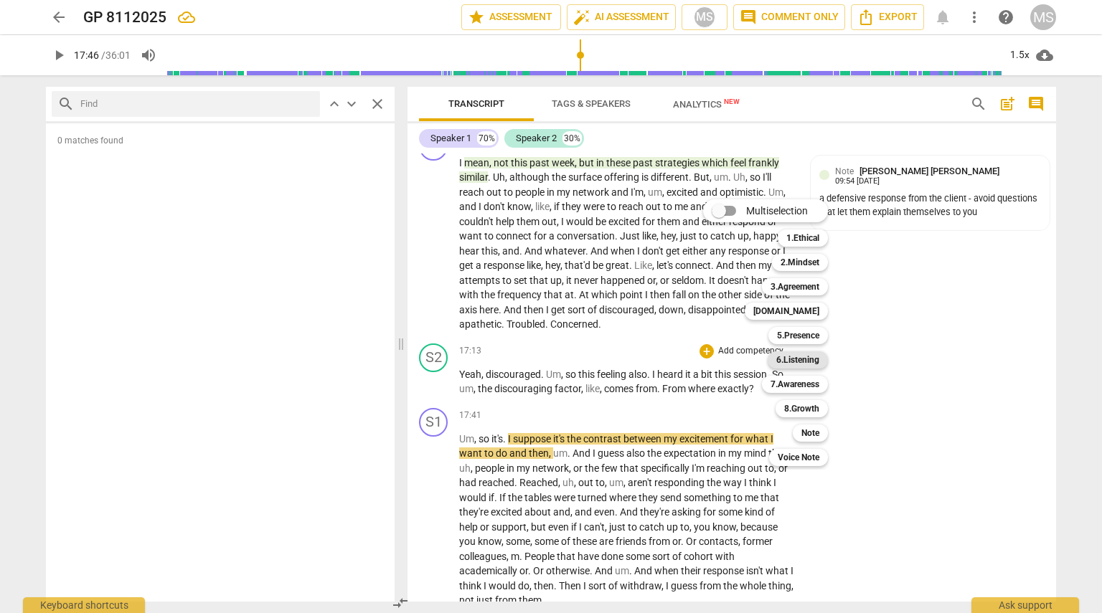
click at [549, 359] on b "6.Listening" at bounding box center [797, 359] width 43 height 17
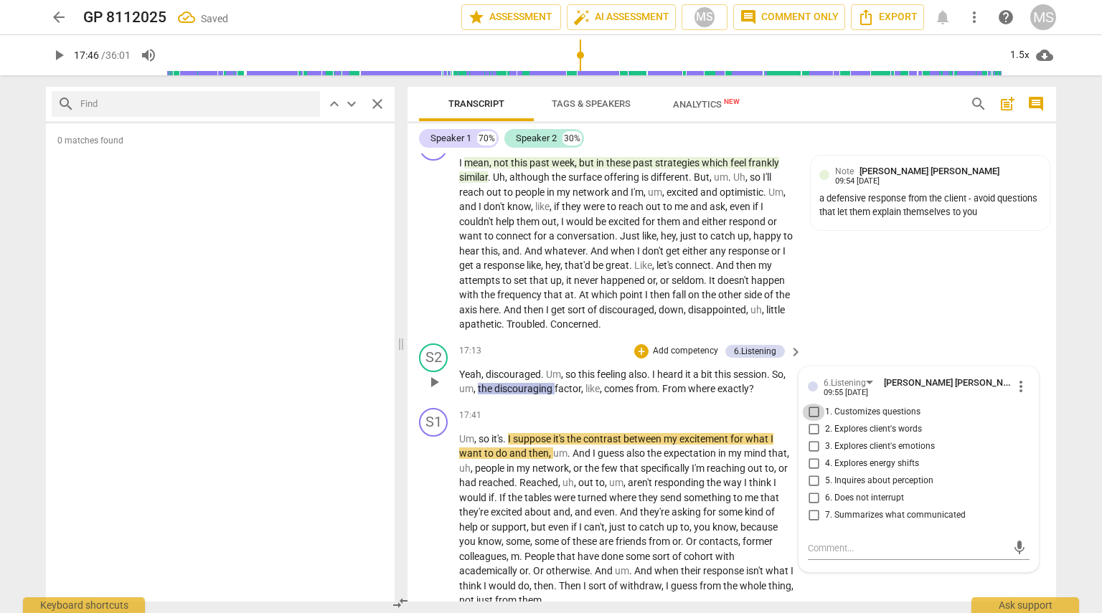
click at [549, 404] on input "1. Customizes questions" at bounding box center [813, 412] width 23 height 17
click at [549, 542] on textarea at bounding box center [907, 549] width 199 height 14
click at [549, 547] on span "send" at bounding box center [1019, 555] width 16 height 16
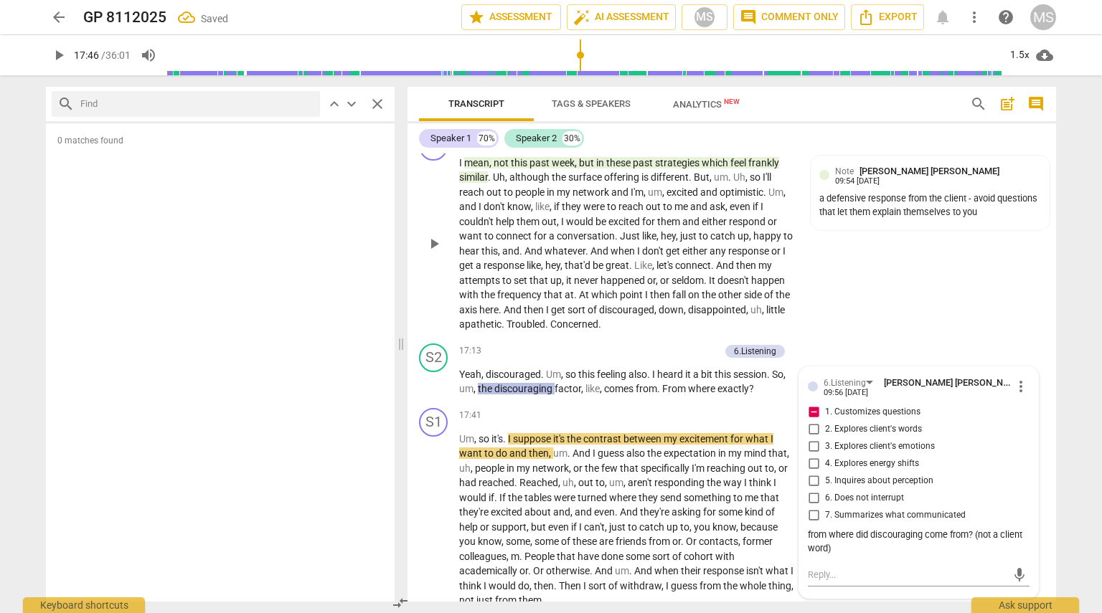
click at [549, 303] on div "S1 play_arrow pause 15:37 + Add competency Note keyboard_arrow_right I mean , n…" at bounding box center [731, 232] width 648 height 212
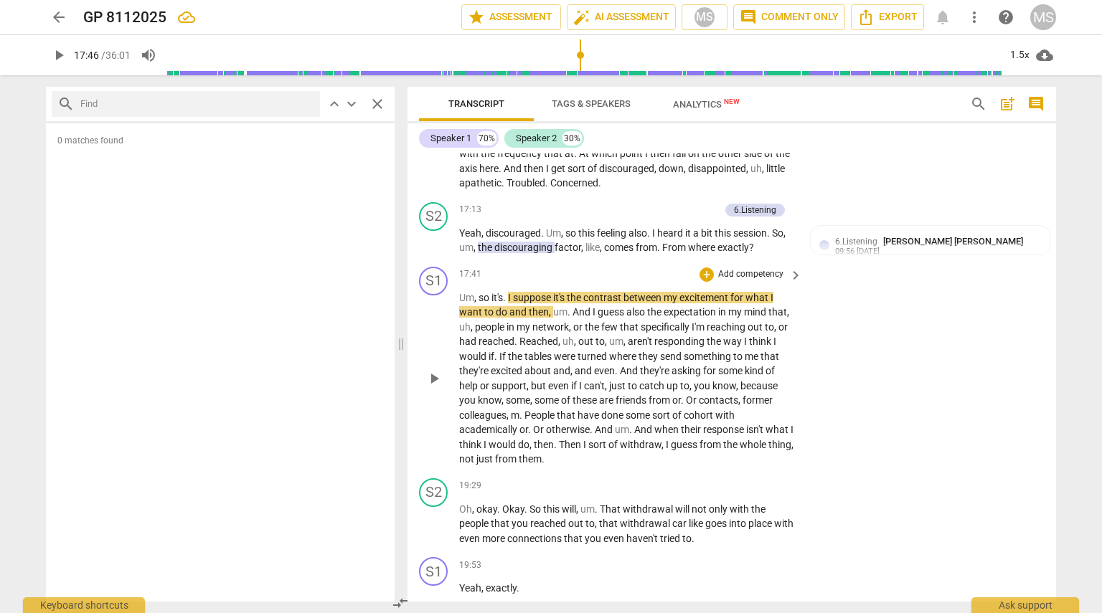
scroll to position [4972, 0]
drag, startPoint x: 662, startPoint y: 232, endPoint x: 760, endPoint y: 230, distance: 97.6
click at [549, 230] on p "Yeah , discouraged . Um , so this feeling also . I heard it a bit this session …" at bounding box center [627, 241] width 336 height 29
click at [549, 242] on span "exactly" at bounding box center [733, 247] width 32 height 11
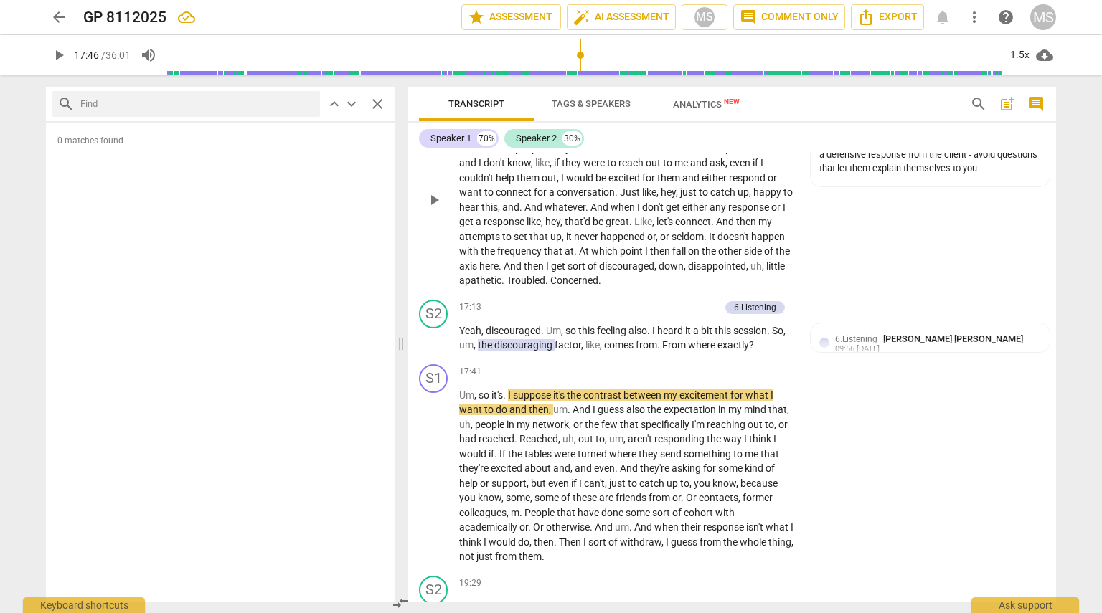
scroll to position [4874, 0]
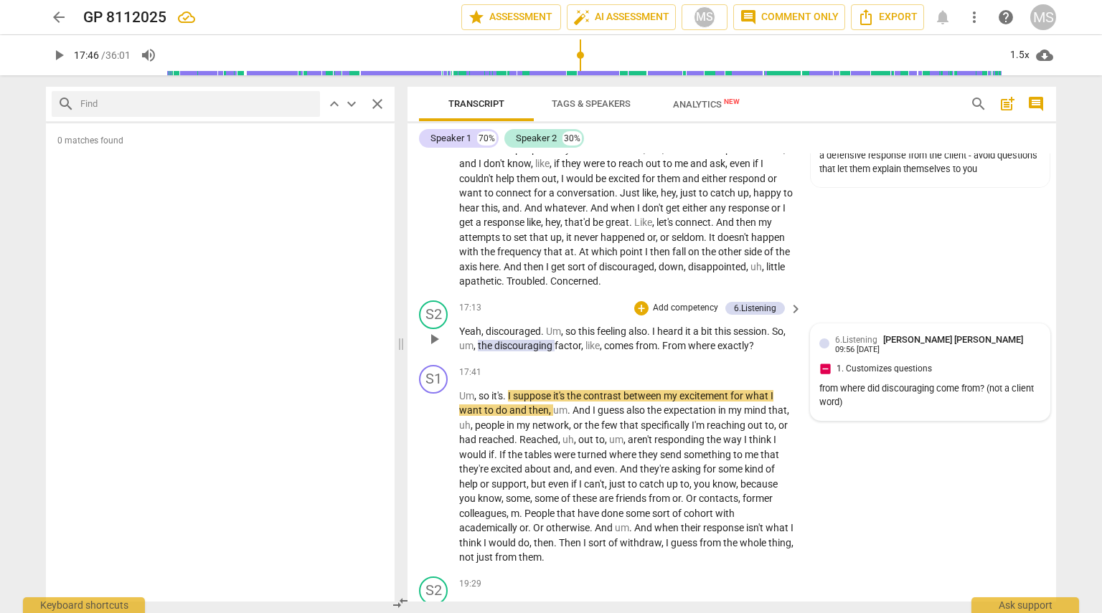
click at [549, 352] on div "6.Listening [PERSON_NAME] [PERSON_NAME] 09:56 [DATE] 1. Customizes questions fr…" at bounding box center [930, 373] width 222 height 80
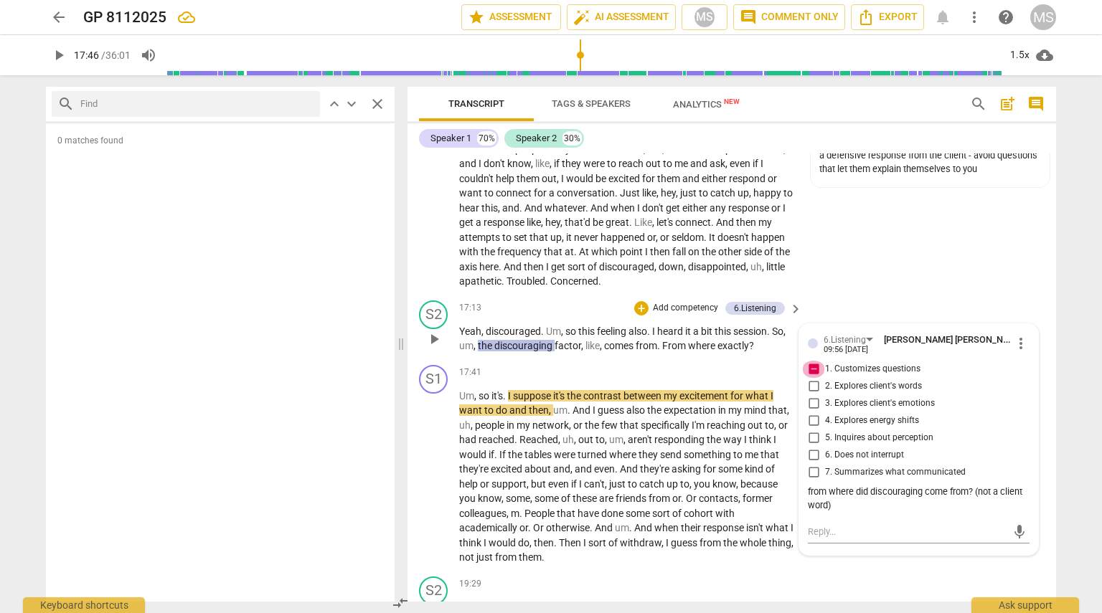
click at [549, 361] on input "1. Customizes questions" at bounding box center [813, 369] width 23 height 17
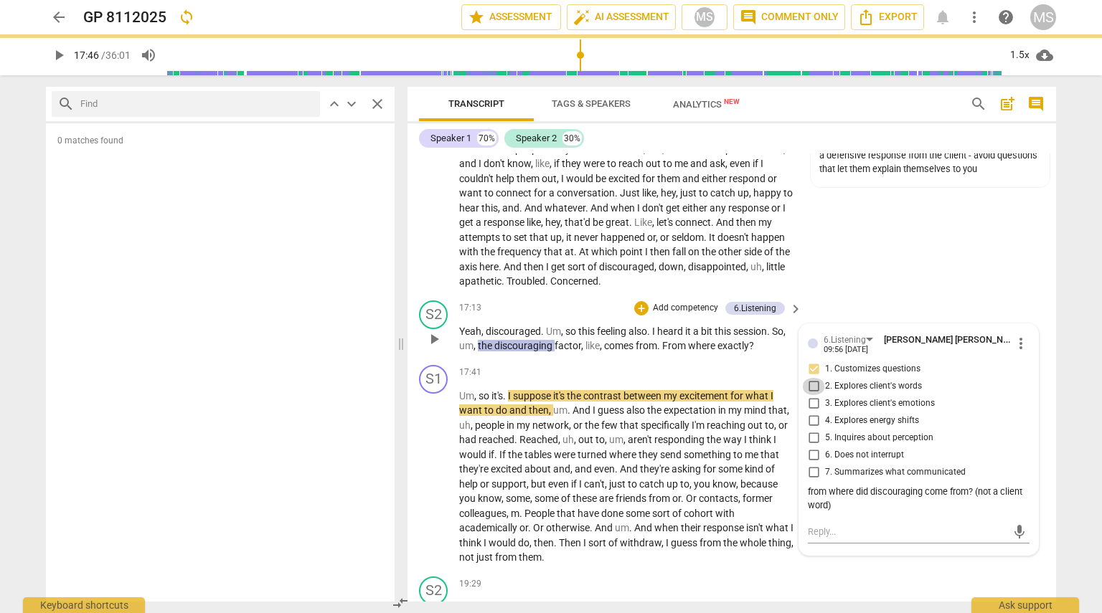
click at [549, 378] on input "2. Explores client's words" at bounding box center [813, 386] width 23 height 17
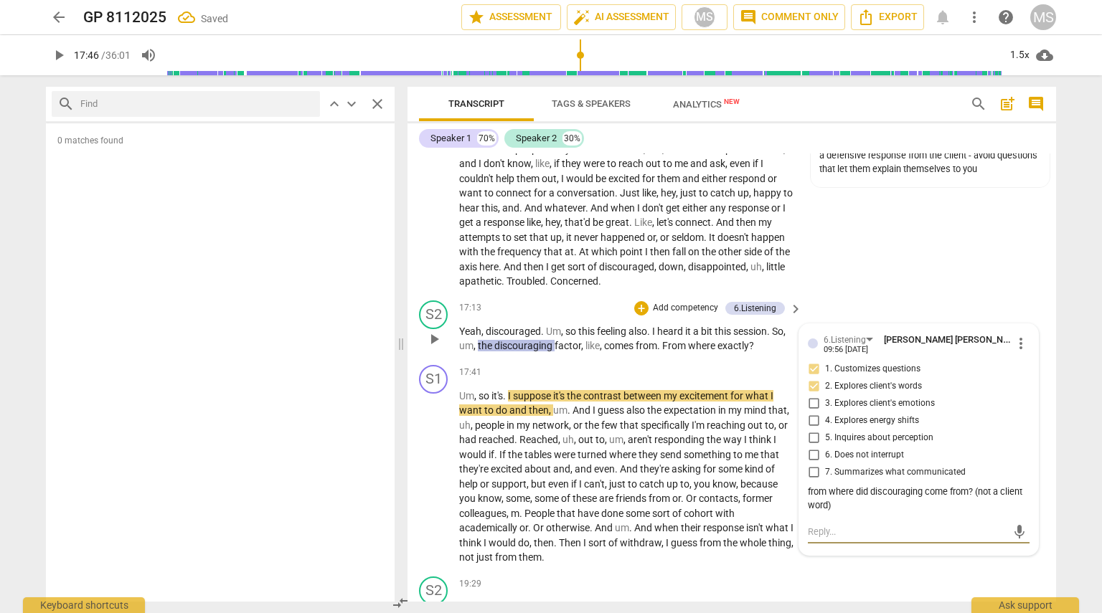
click at [549, 525] on textarea at bounding box center [907, 532] width 199 height 14
click at [549, 395] on input "3. Explores client's emotions" at bounding box center [813, 403] width 23 height 17
click at [549, 248] on div "S1 play_arrow pause 15:37 + Add competency Note keyboard_arrow_right I mean , n…" at bounding box center [731, 189] width 648 height 212
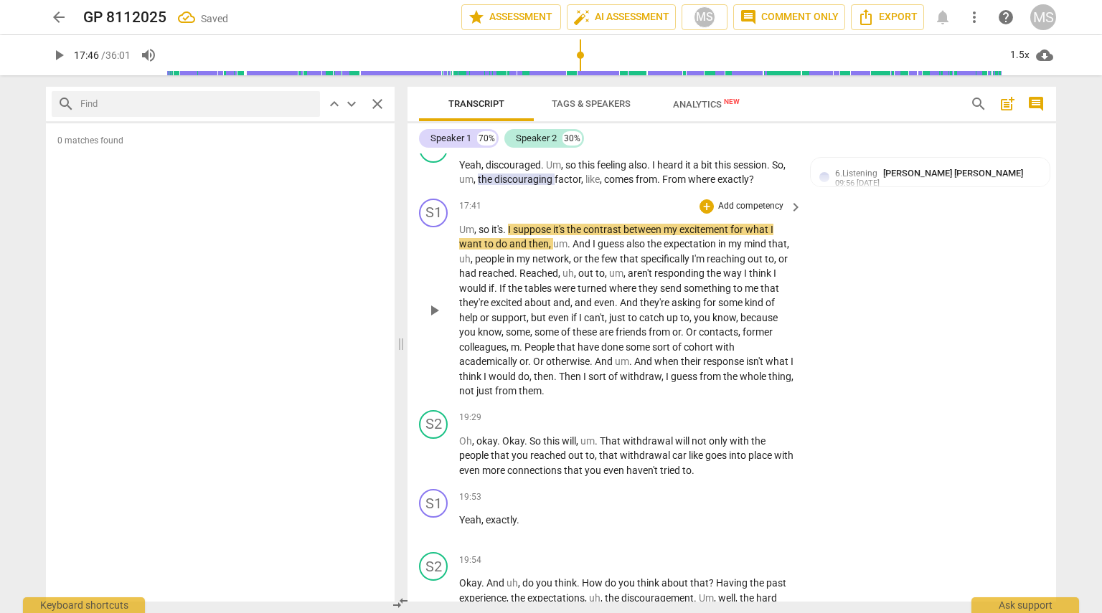
scroll to position [5047, 0]
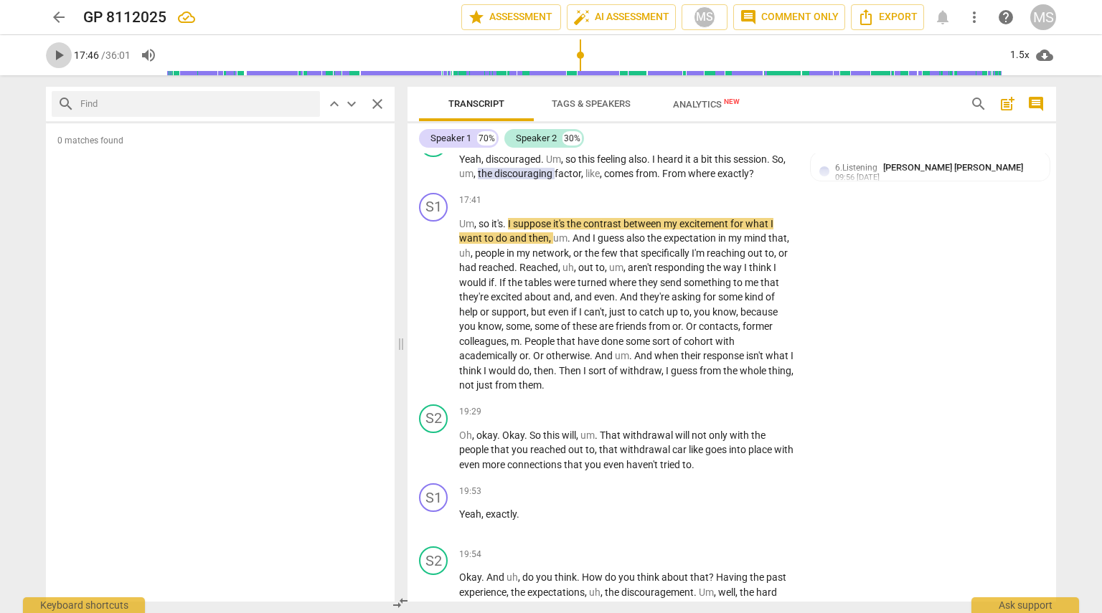
click at [57, 57] on span "play_arrow" at bounding box center [58, 55] width 17 height 17
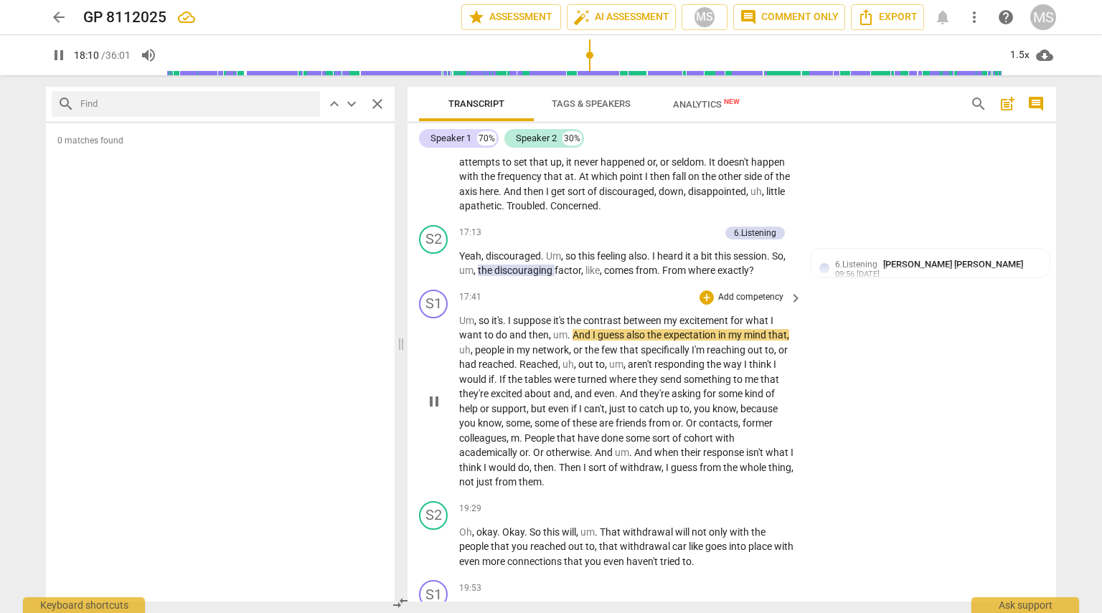
scroll to position [4949, 0]
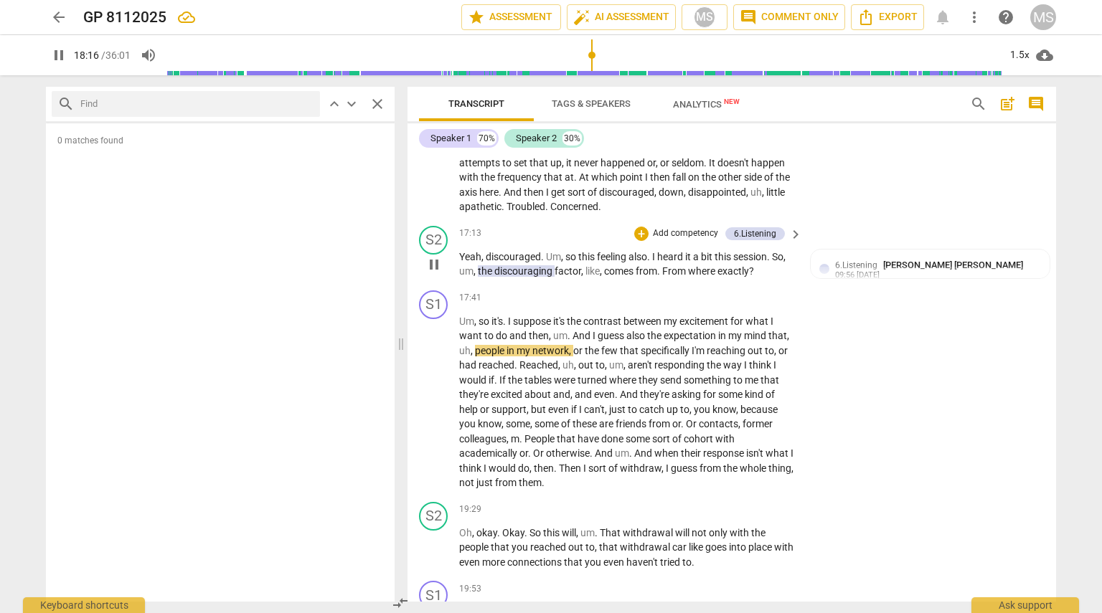
click at [549, 227] on p "Add competency" at bounding box center [685, 233] width 68 height 13
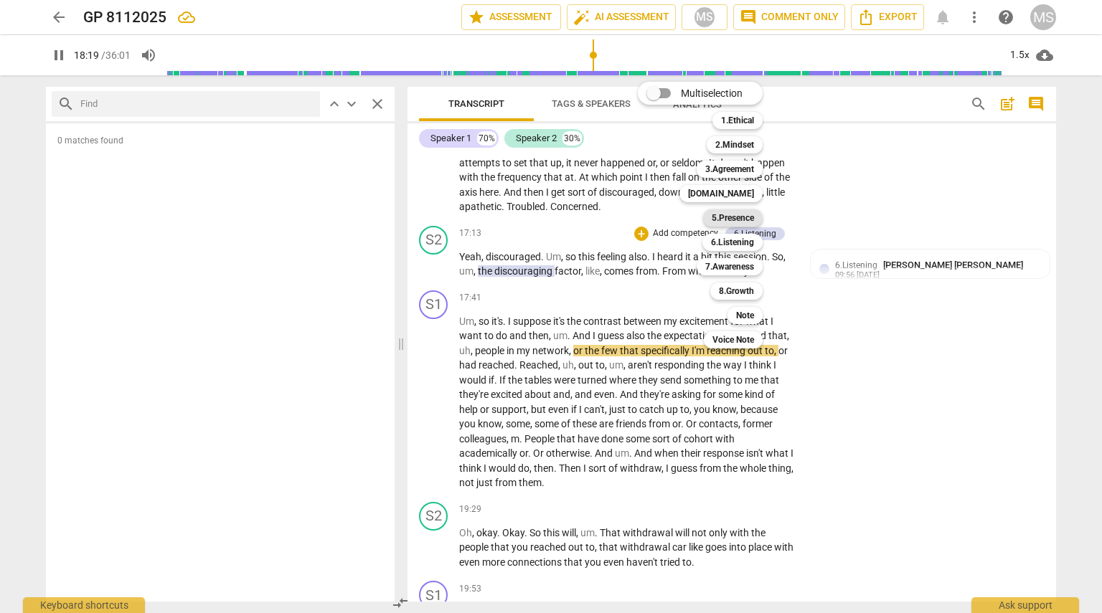
click at [549, 219] on b "5.Presence" at bounding box center [733, 217] width 42 height 17
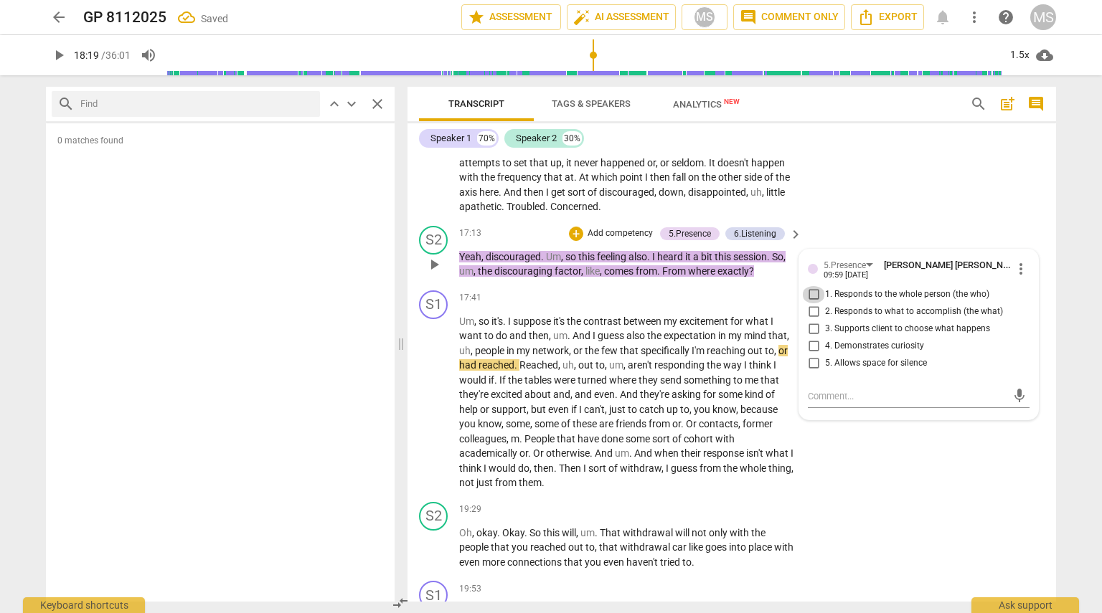
click at [549, 286] on input "1. Responds to the whole person (the who)" at bounding box center [813, 294] width 23 height 17
click at [549, 338] on input "4. Demonstrates curiosity" at bounding box center [813, 346] width 23 height 17
click at [549, 448] on div "S1 play_arrow pause 17:41 + Add competency keyboard_arrow_right Um , so it's . …" at bounding box center [731, 391] width 648 height 212
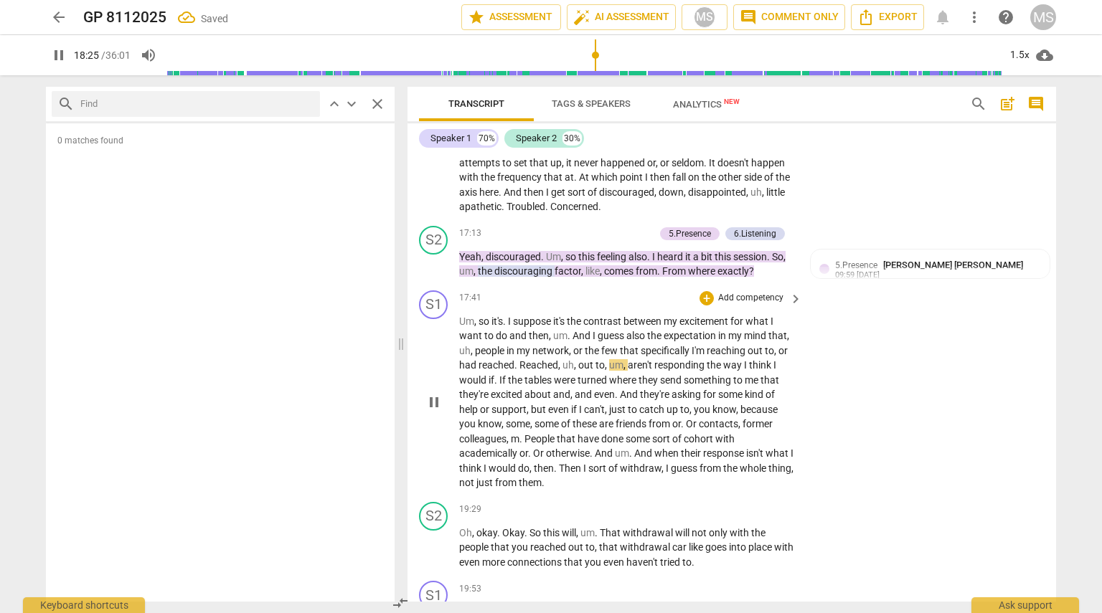
click at [549, 292] on p "Add competency" at bounding box center [751, 298] width 68 height 13
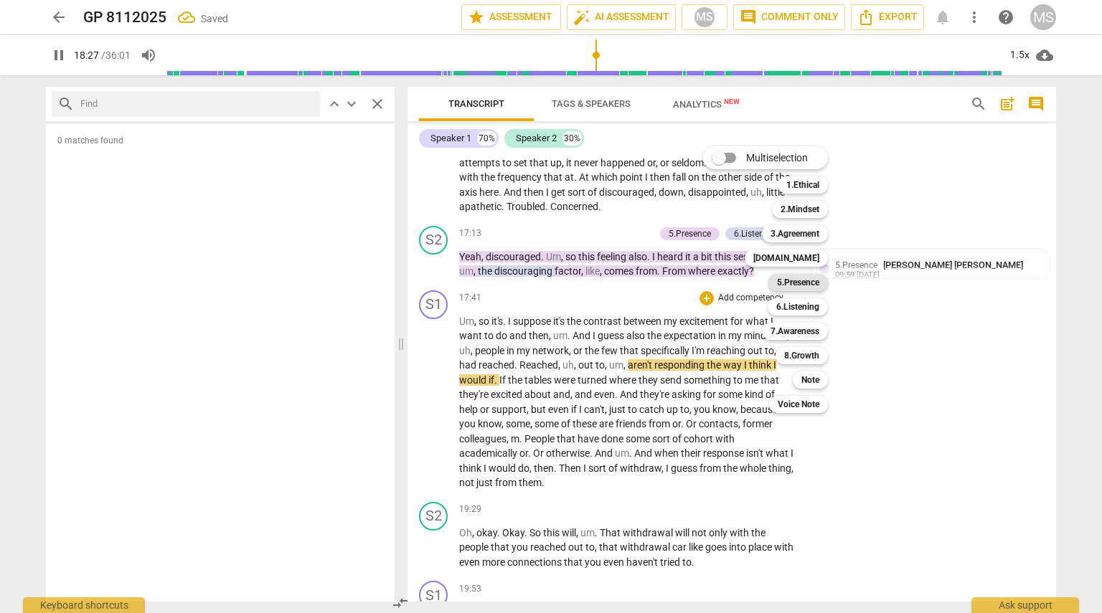
click at [549, 283] on b "5.Presence" at bounding box center [798, 282] width 42 height 17
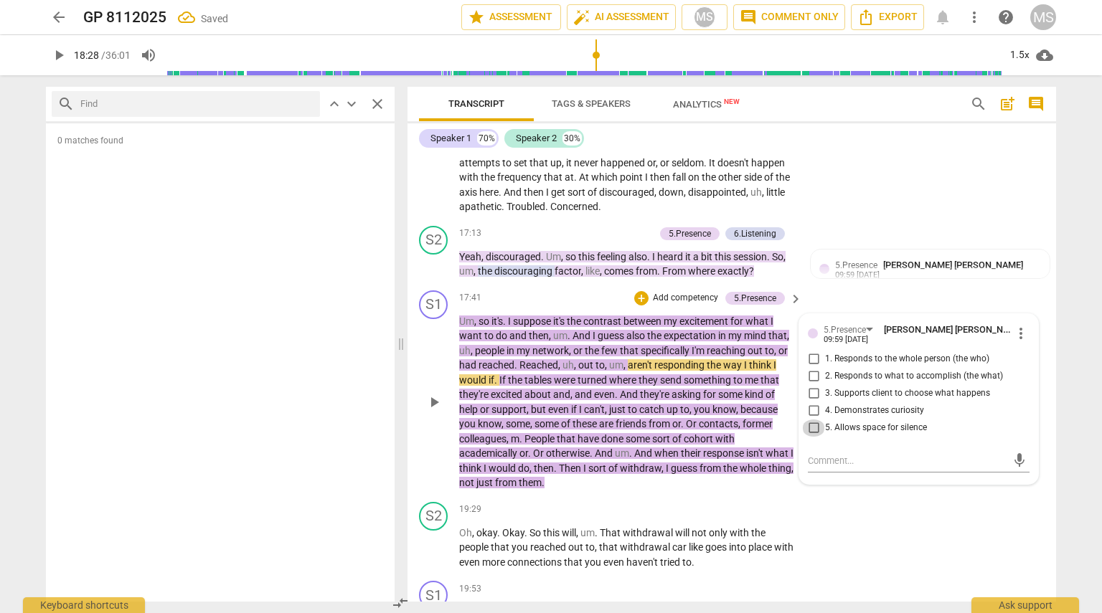
click at [549, 420] on input "5. Allows space for silence" at bounding box center [813, 428] width 23 height 17
click at [549, 433] on span "with" at bounding box center [724, 438] width 19 height 11
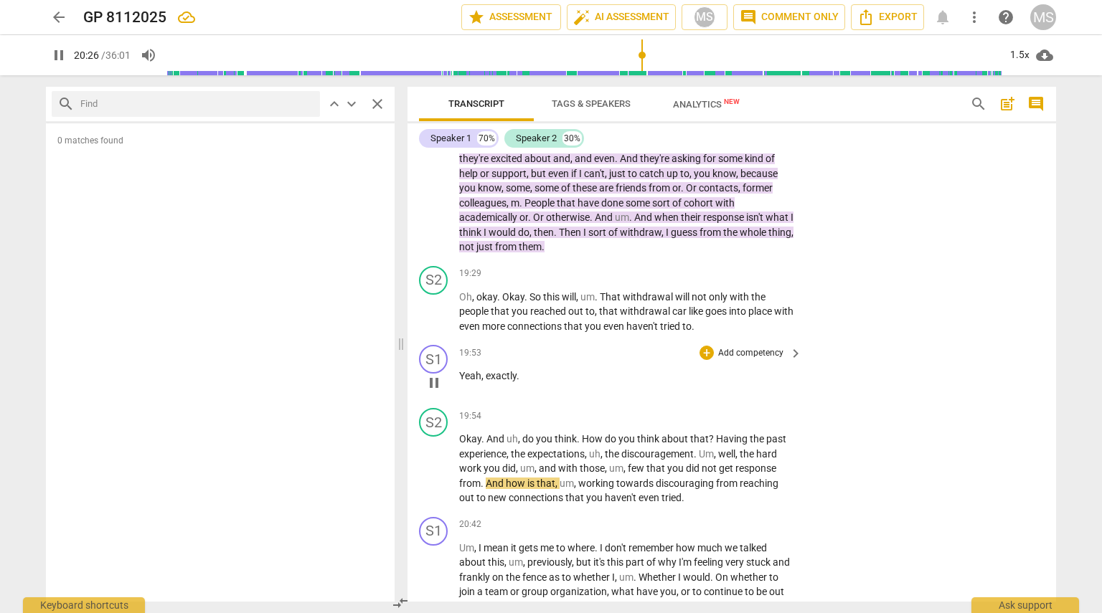
scroll to position [5193, 0]
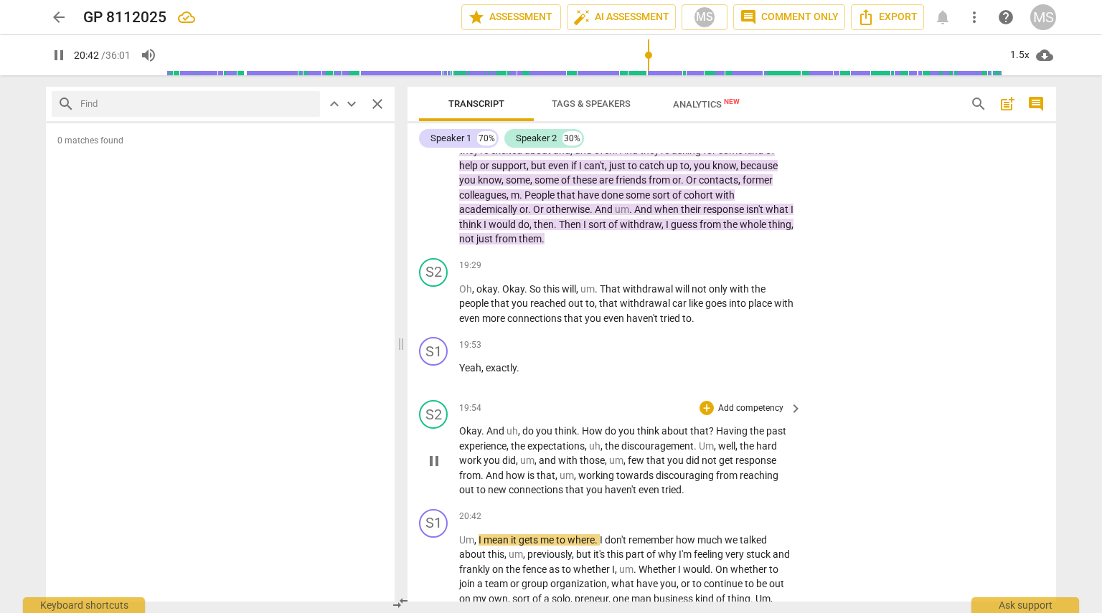
click at [549, 402] on p "Add competency" at bounding box center [751, 408] width 68 height 13
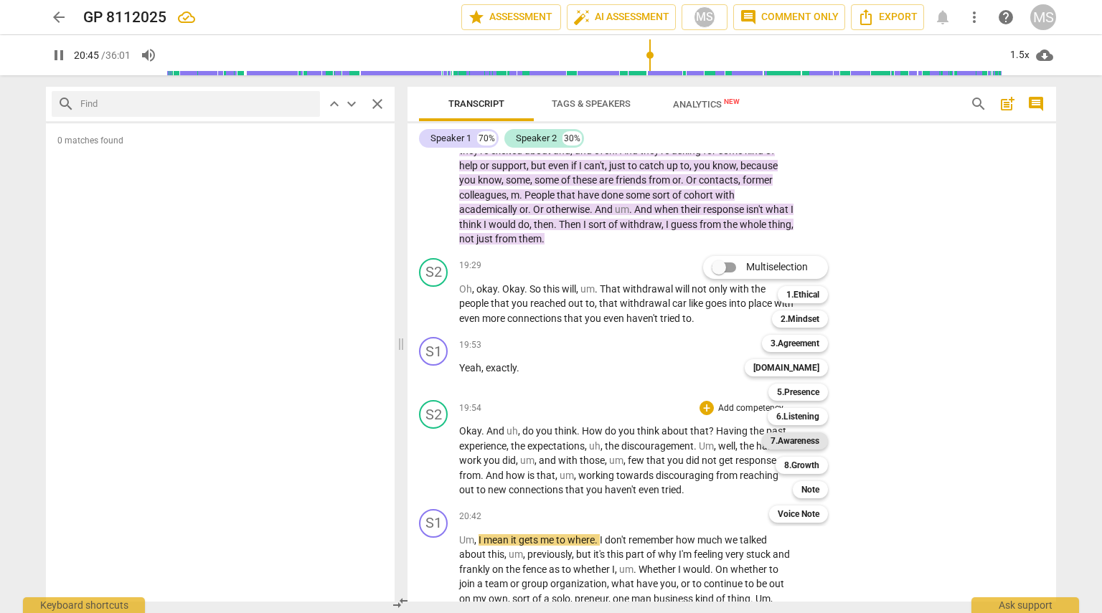
click at [549, 435] on b "7.Awareness" at bounding box center [794, 441] width 49 height 17
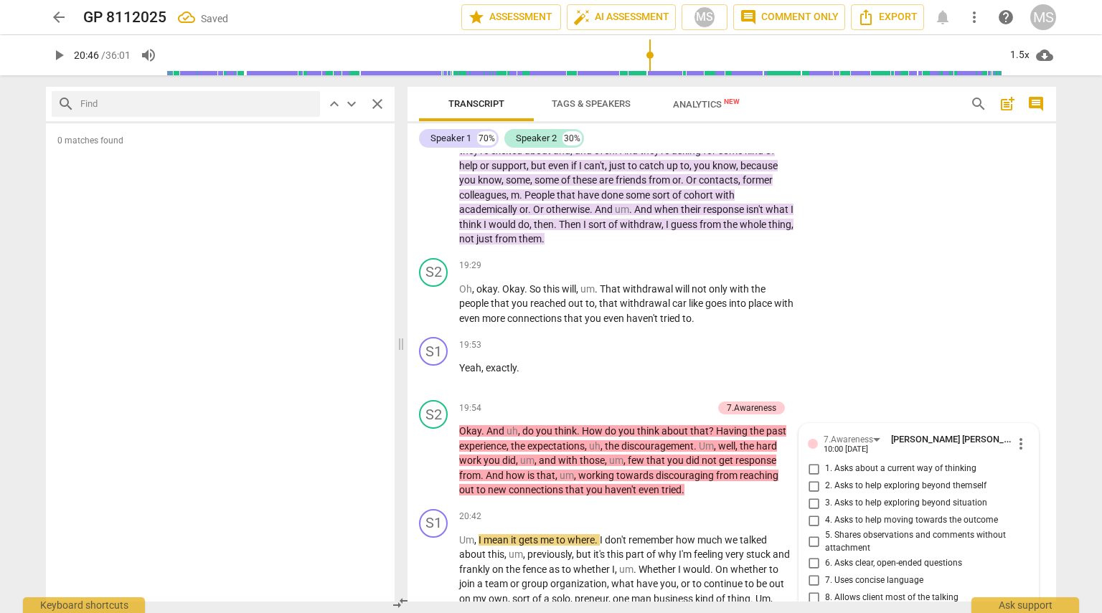
scroll to position [5427, 0]
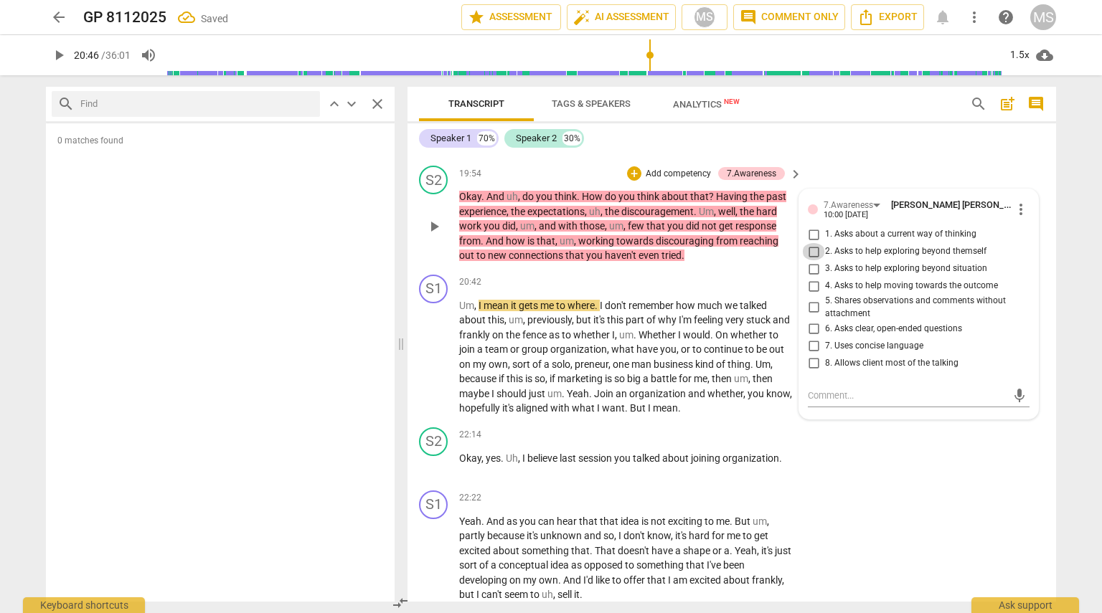
click at [549, 243] on input "2. Asks to help exploring beyond themself" at bounding box center [813, 251] width 23 height 17
click at [549, 260] on input "3. Asks to help exploring beyond situation" at bounding box center [813, 268] width 23 height 17
click at [549, 320] on input "6. Asks clear, open-ended questions" at bounding box center [813, 328] width 23 height 17
click at [549, 389] on textarea at bounding box center [907, 396] width 199 height 14
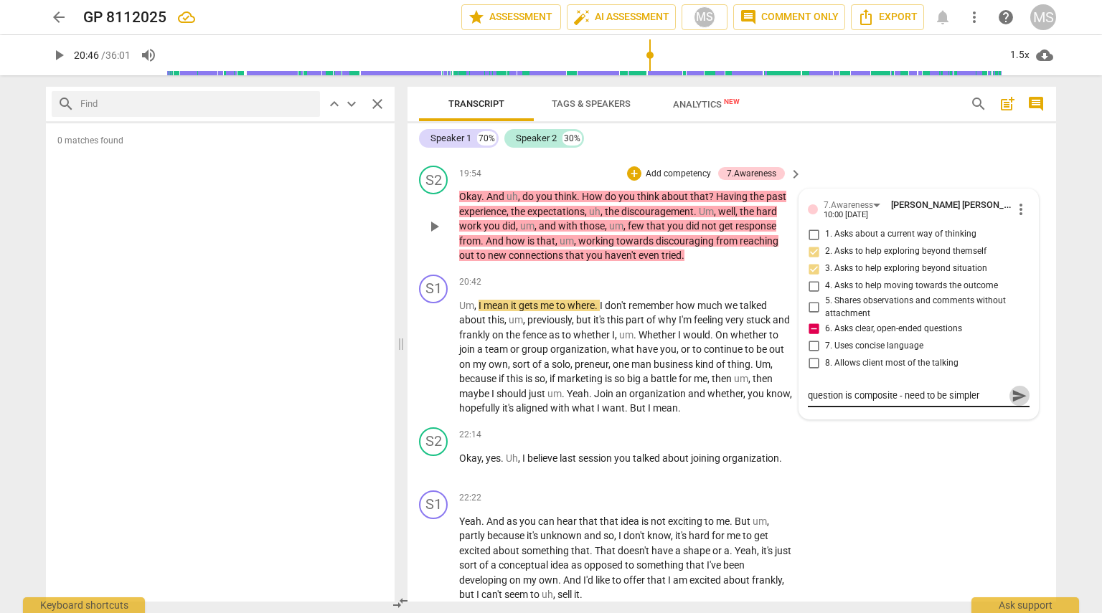
click at [549, 388] on span "send" at bounding box center [1019, 396] width 16 height 16
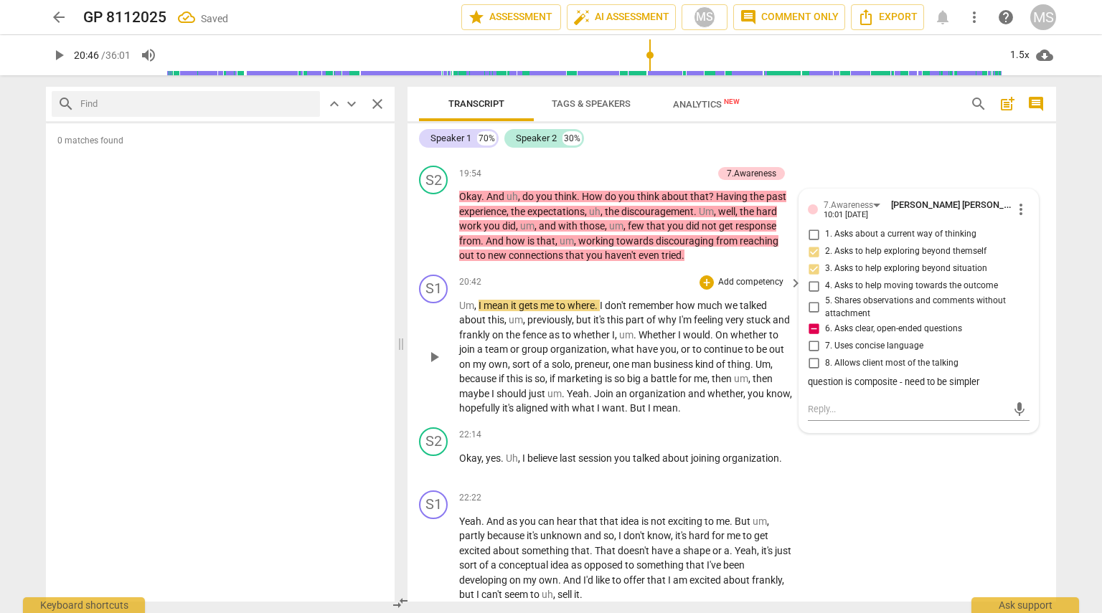
click at [549, 359] on span "business" at bounding box center [674, 364] width 42 height 11
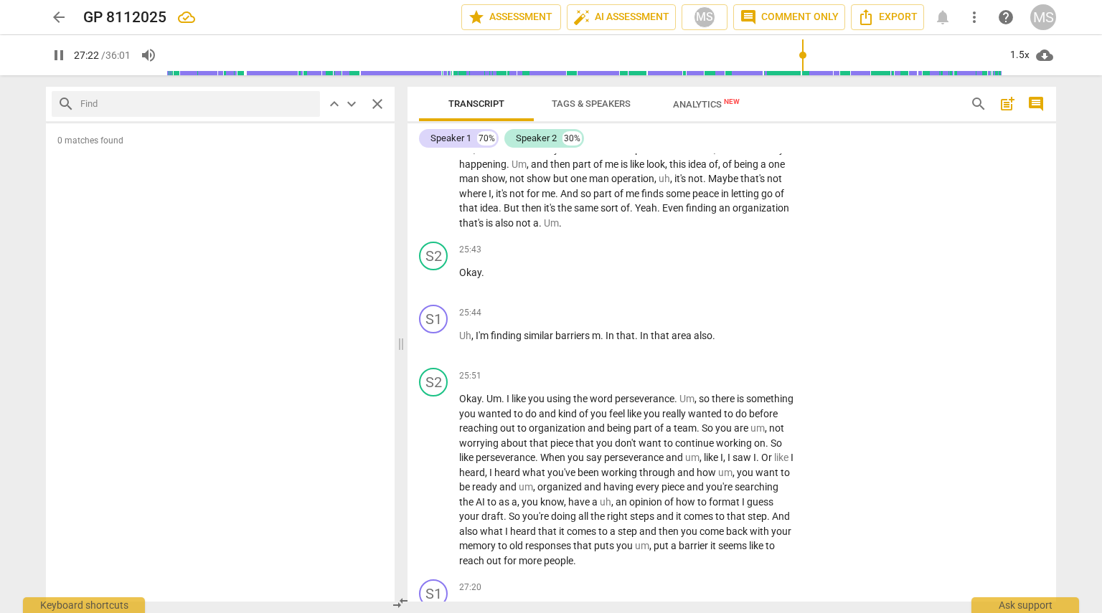
scroll to position [6712, 0]
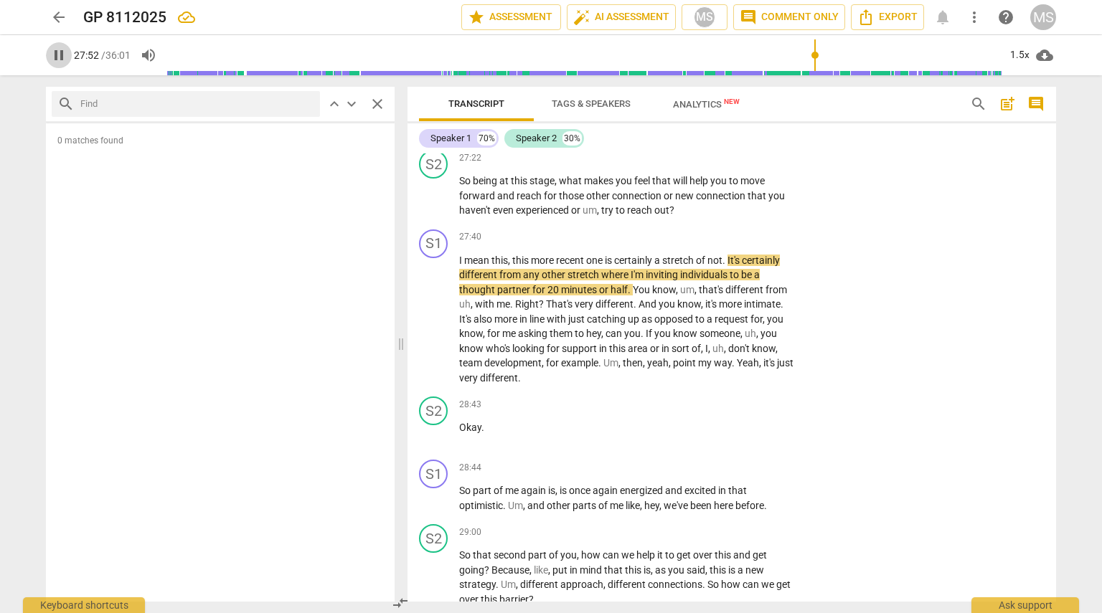
click at [62, 51] on span "pause" at bounding box center [58, 55] width 17 height 17
